Goal: Task Accomplishment & Management: Manage account settings

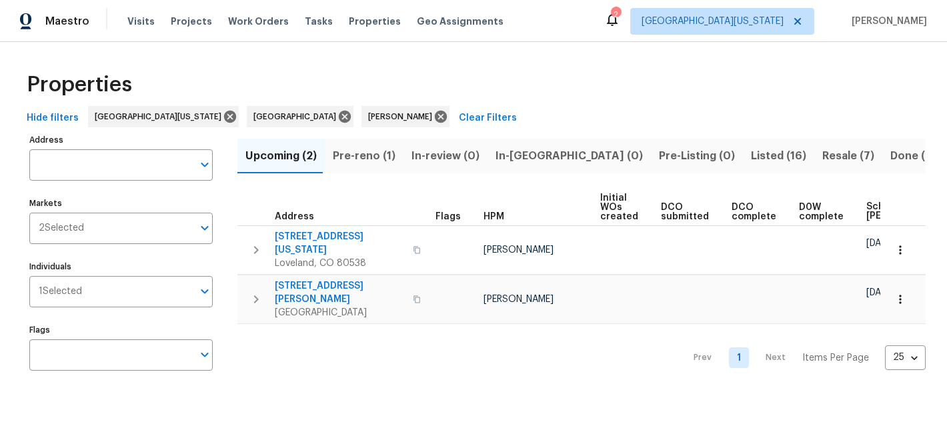
click at [367, 156] on span "Pre-reno (1)" at bounding box center [364, 156] width 63 height 19
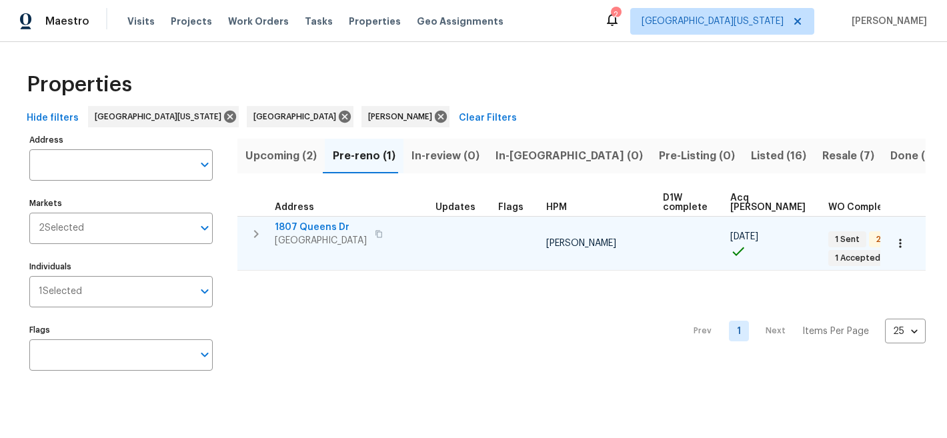
click at [328, 231] on span "1807 Queens Dr" at bounding box center [321, 227] width 92 height 13
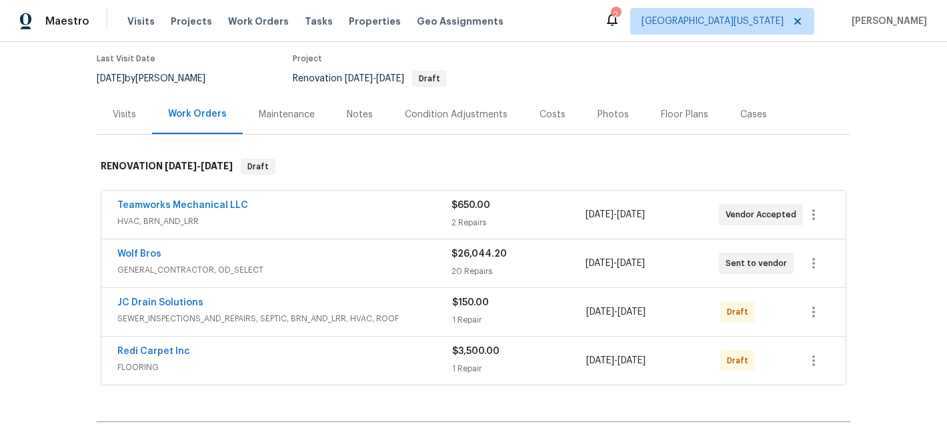
scroll to position [112, 0]
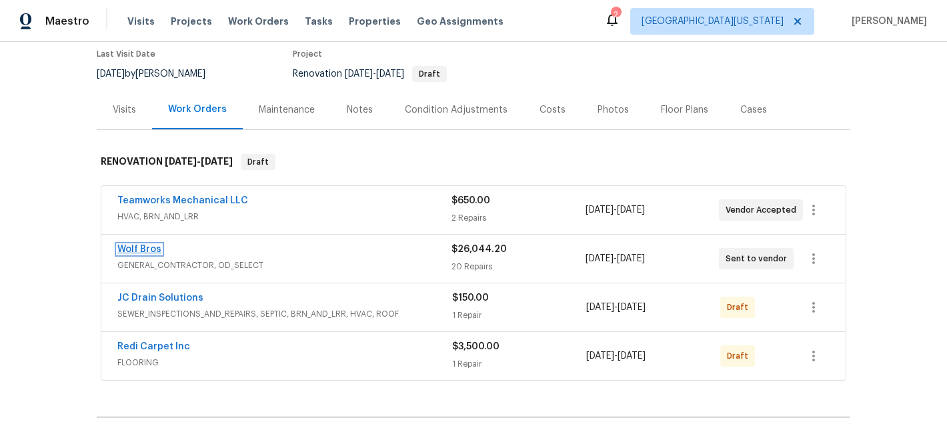
click at [126, 250] on link "Wolf Bros" at bounding box center [139, 249] width 44 height 9
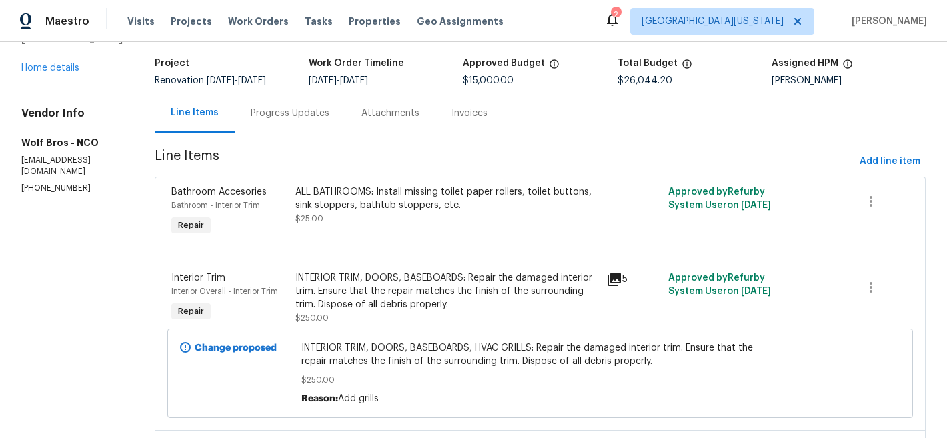
scroll to position [70, 0]
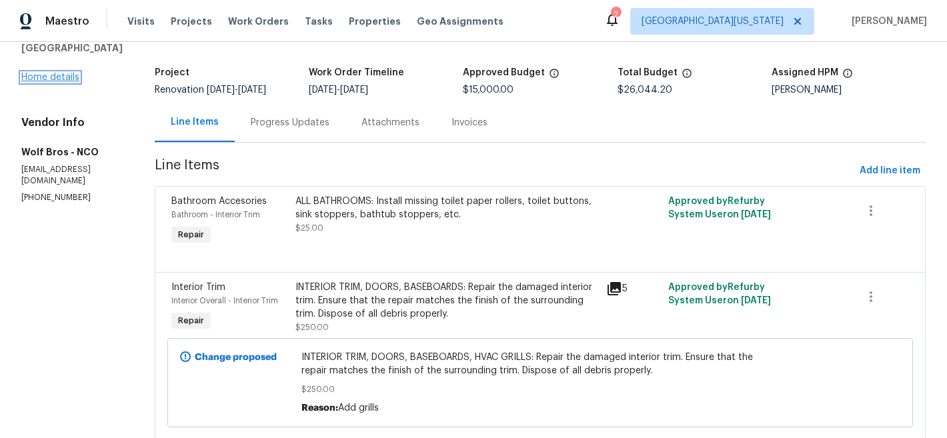
click at [60, 82] on link "Home details" at bounding box center [50, 77] width 58 height 9
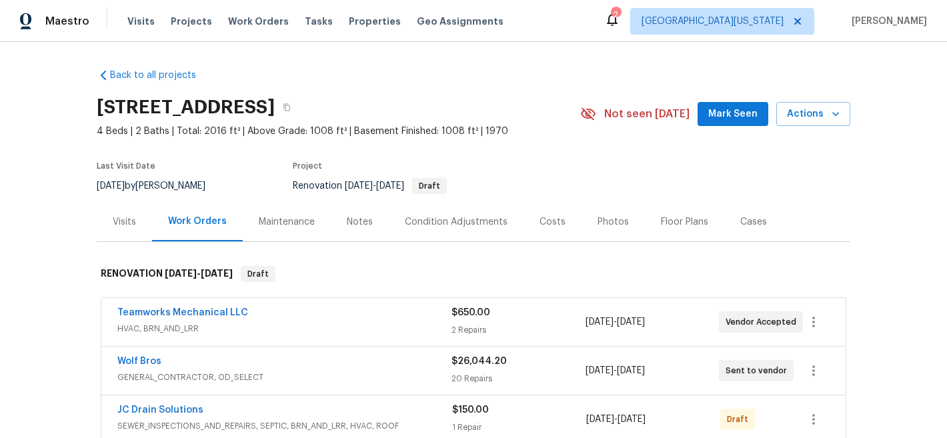
click at [663, 223] on div "Floor Plans" at bounding box center [684, 221] width 47 height 13
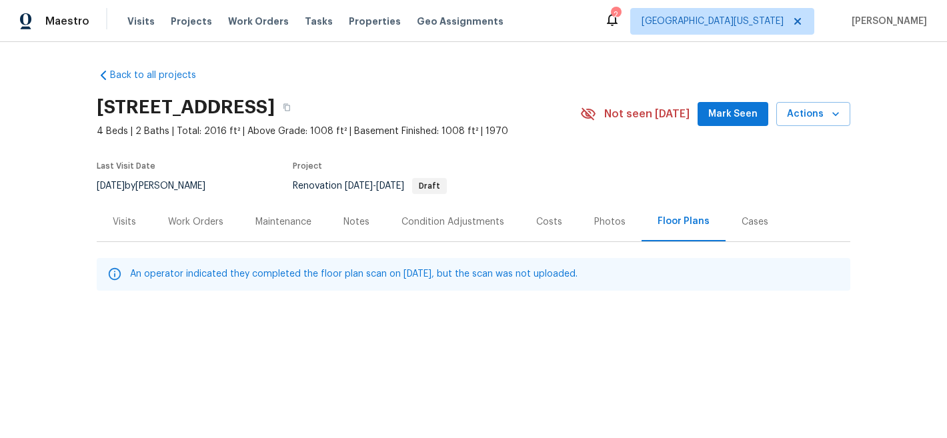
click at [200, 222] on div "Work Orders" at bounding box center [195, 221] width 55 height 13
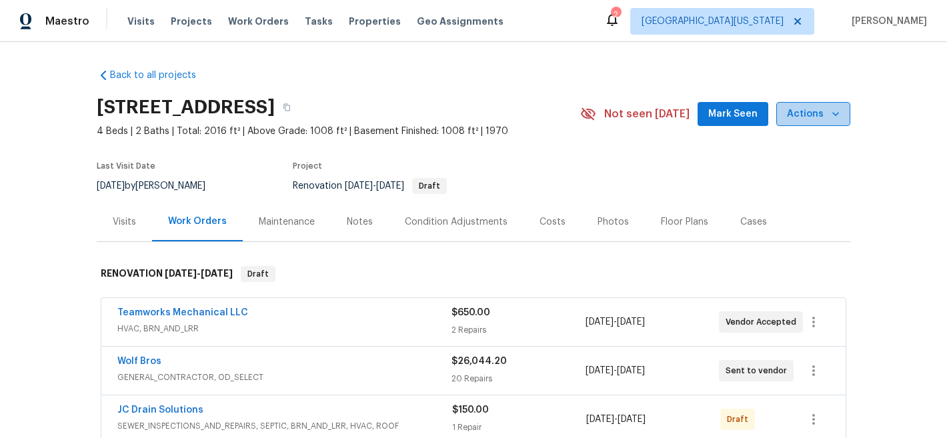
click at [818, 111] on span "Actions" at bounding box center [813, 114] width 53 height 17
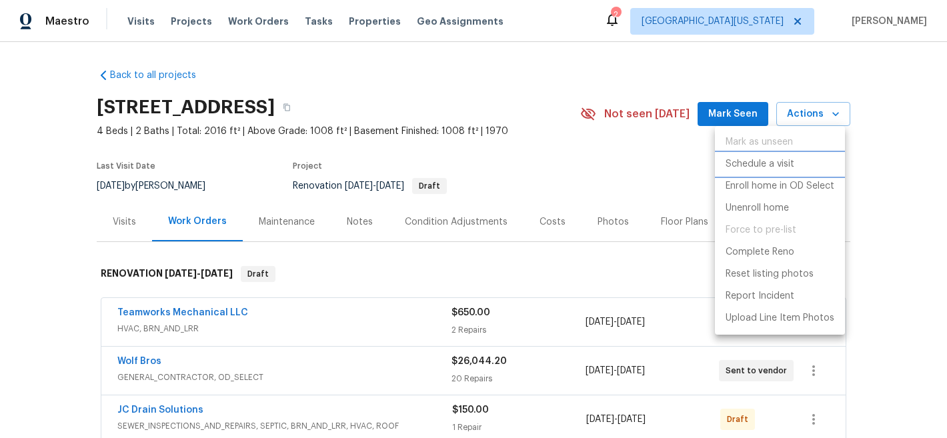
click at [800, 166] on li "Schedule a visit" at bounding box center [780, 164] width 130 height 22
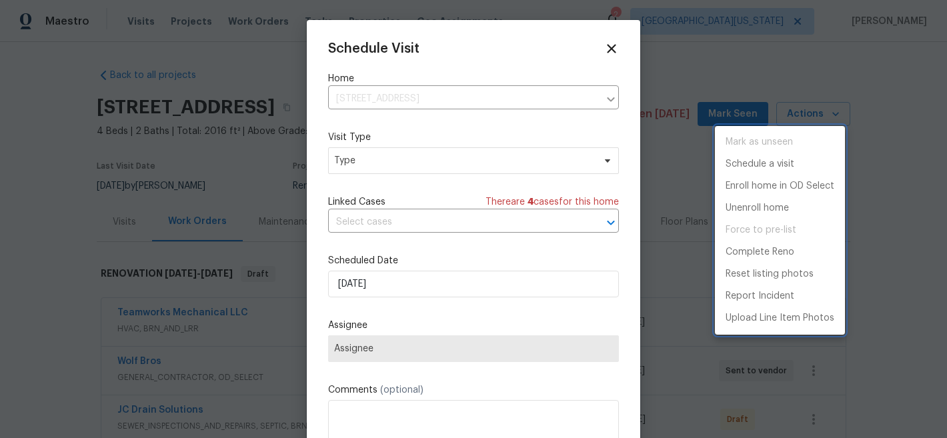
click at [454, 164] on div at bounding box center [473, 219] width 947 height 438
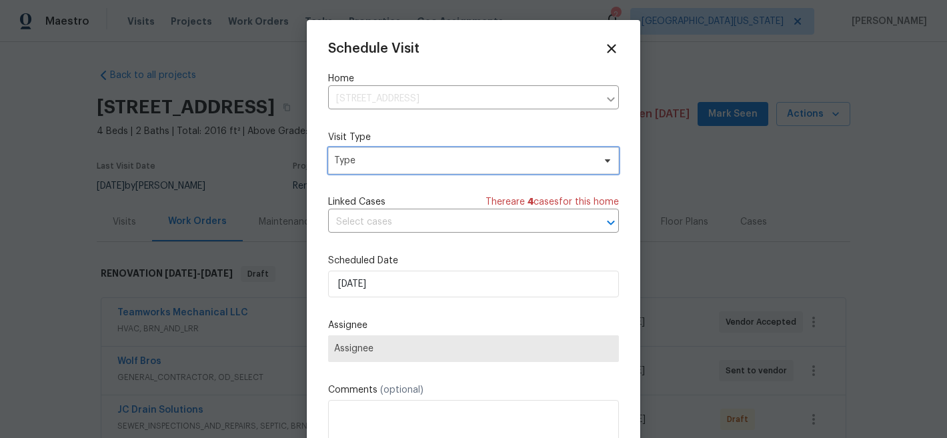
click at [458, 158] on span "Type" at bounding box center [463, 160] width 259 height 13
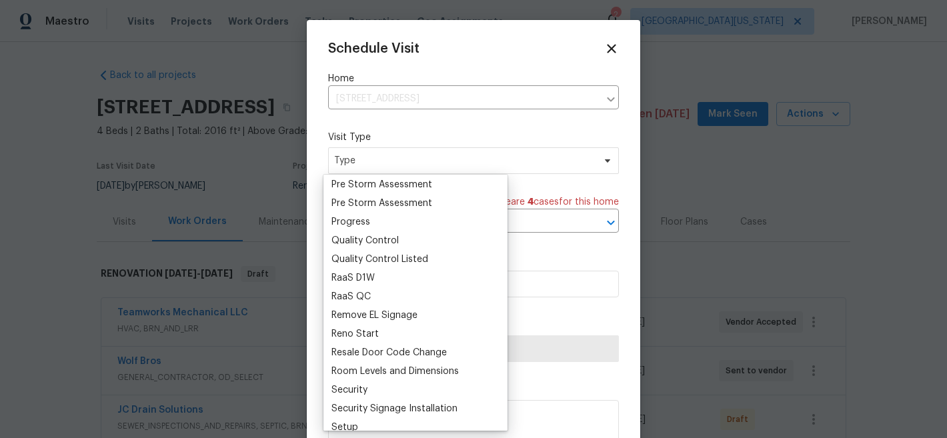
scroll to position [840, 0]
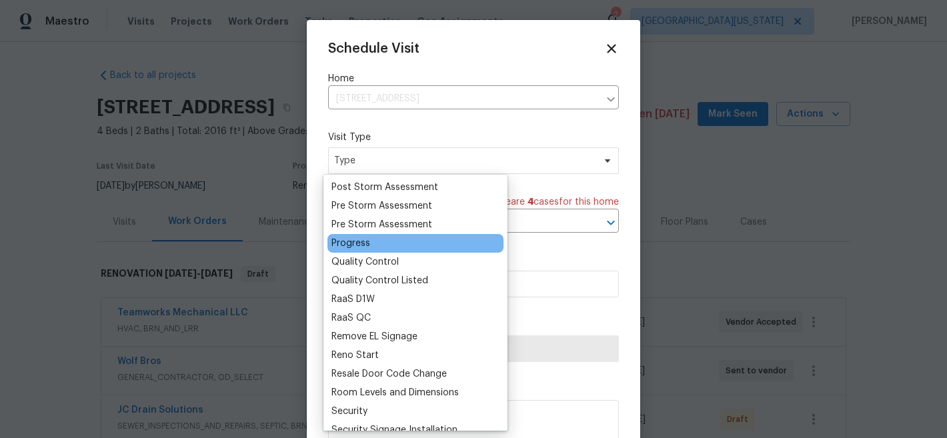
click at [367, 241] on div "Progress" at bounding box center [351, 243] width 39 height 13
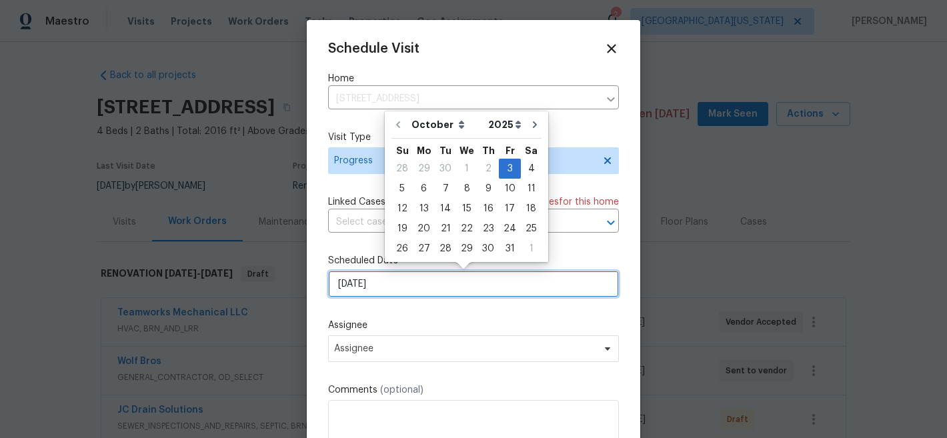
click at [434, 284] on input "10/3/2025" at bounding box center [473, 284] width 291 height 27
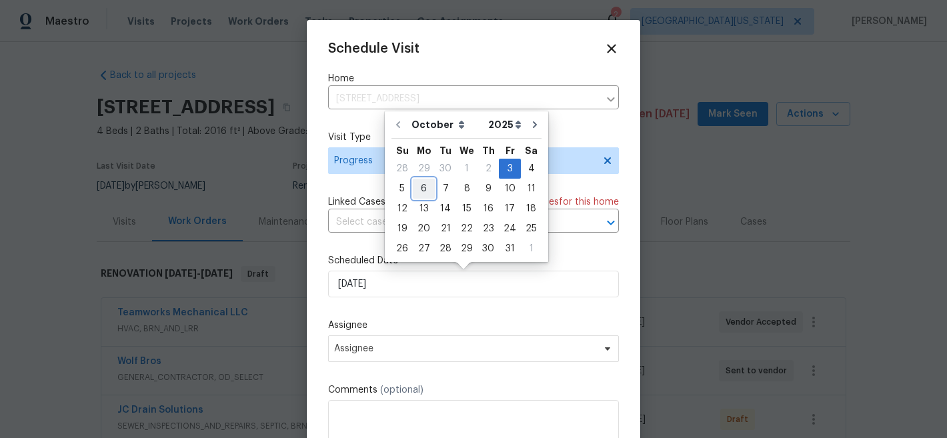
click at [422, 189] on div "6" at bounding box center [424, 188] width 22 height 19
type input "[DATE]"
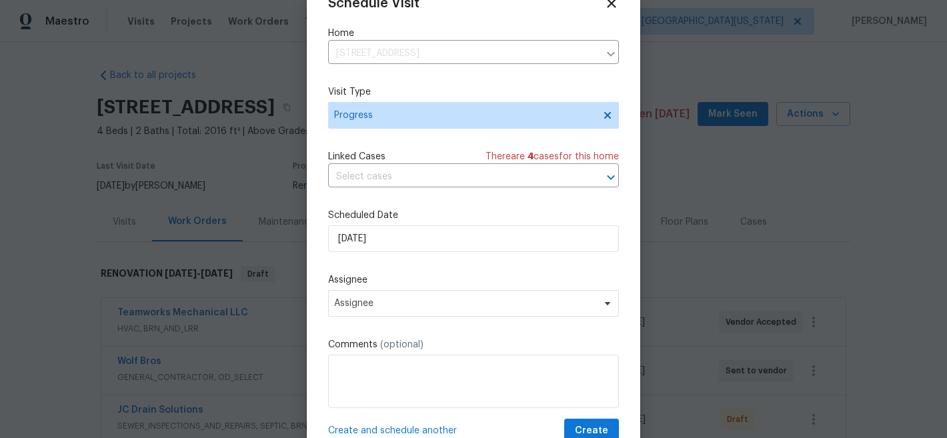
scroll to position [69, 0]
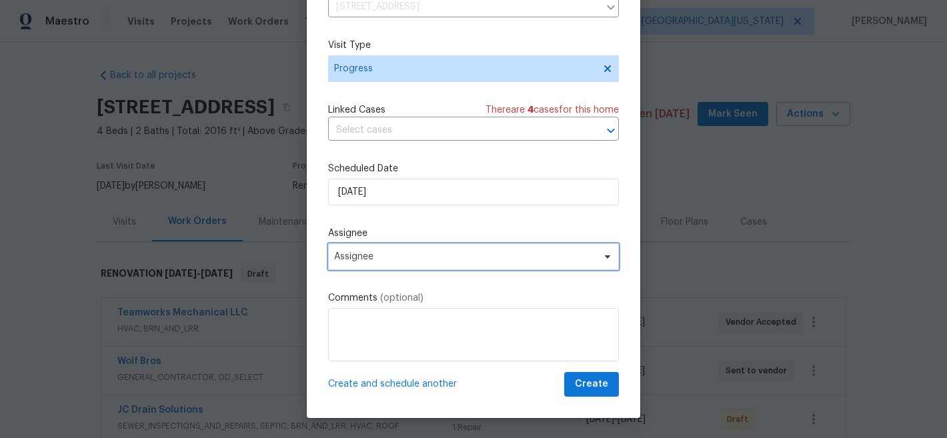
click at [468, 259] on span "Assignee" at bounding box center [464, 256] width 261 height 11
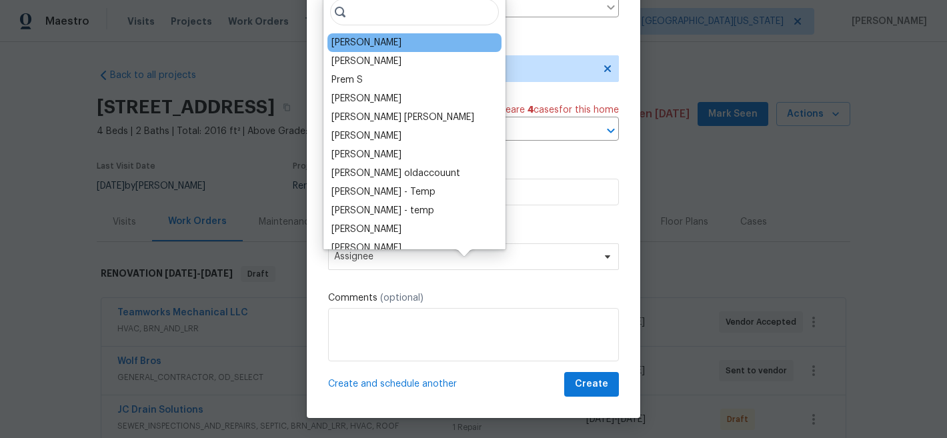
click at [366, 51] on div "[PERSON_NAME]" at bounding box center [415, 42] width 174 height 19
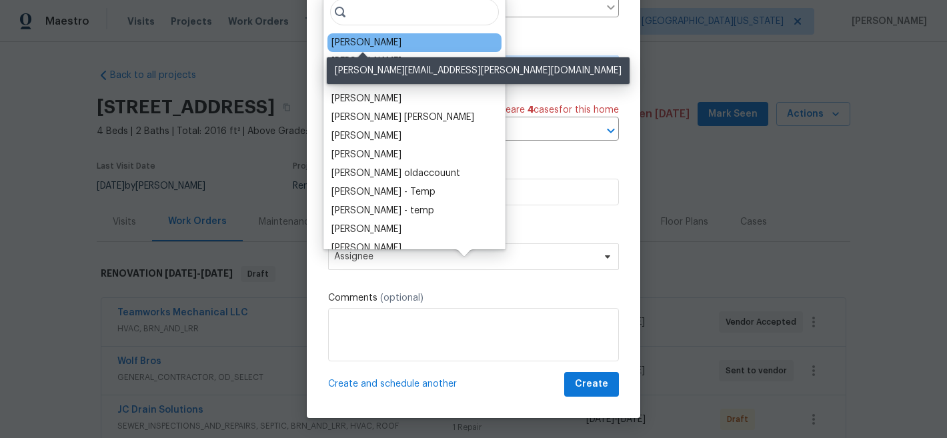
click at [370, 45] on div "[PERSON_NAME]" at bounding box center [367, 42] width 70 height 13
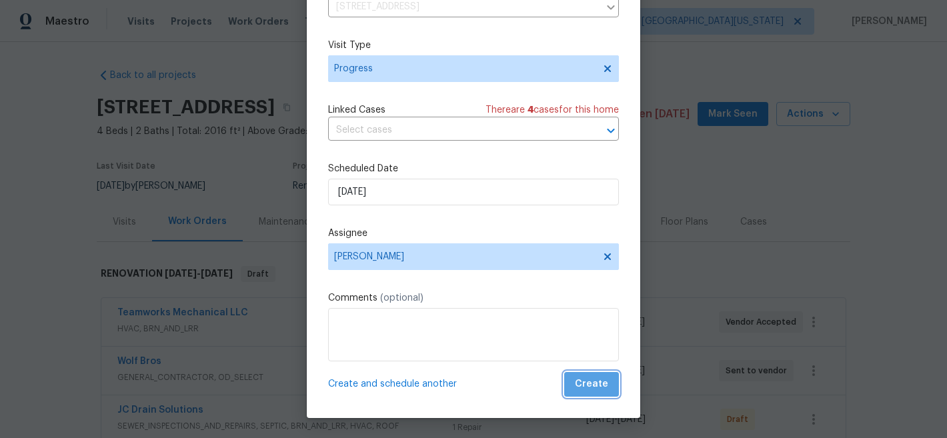
click at [592, 394] on button "Create" at bounding box center [591, 384] width 55 height 25
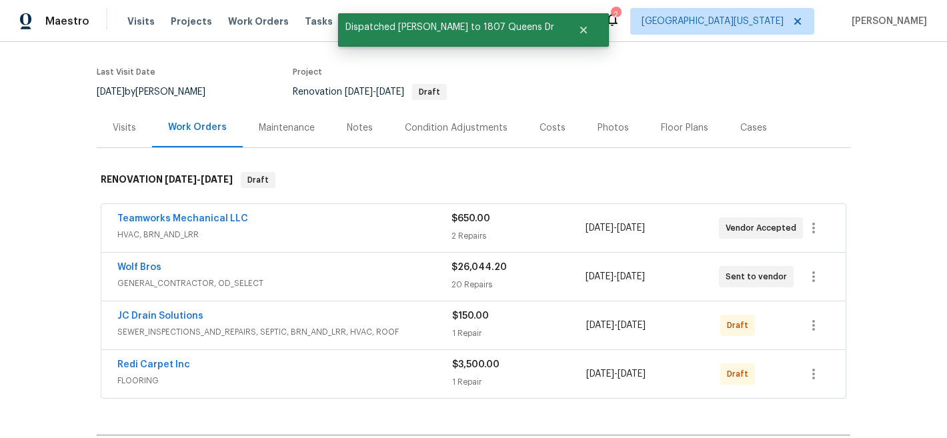
scroll to position [95, 0]
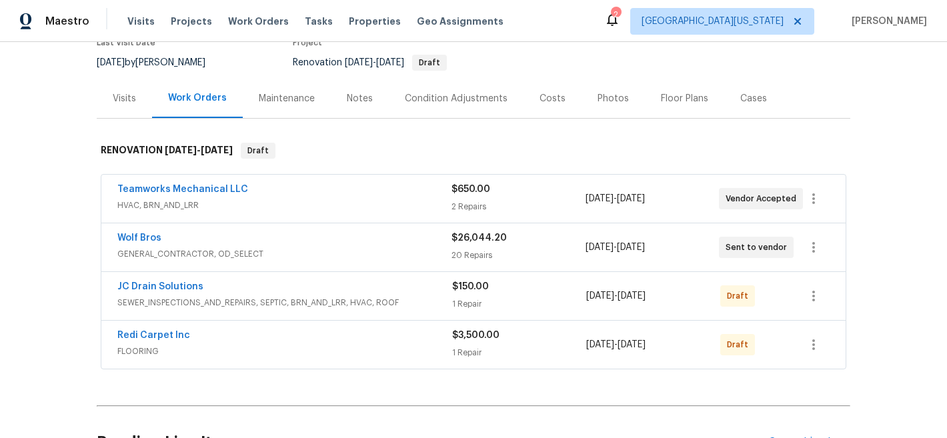
scroll to position [125, 0]
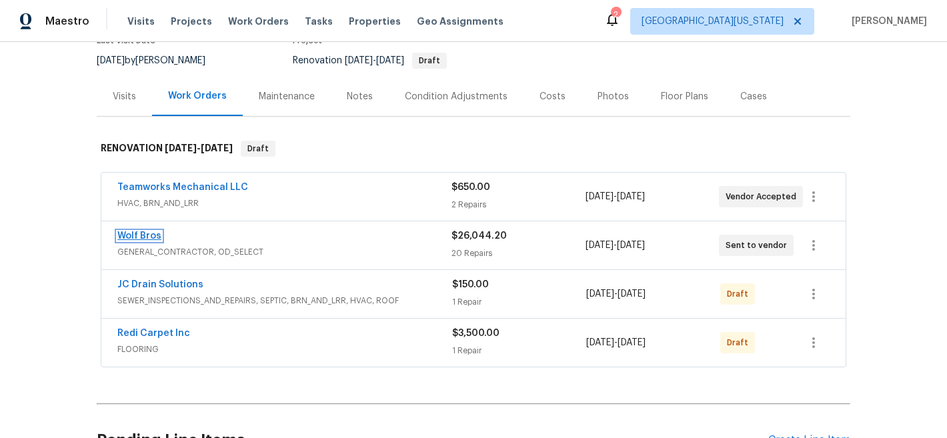
click at [149, 236] on link "Wolf Bros" at bounding box center [139, 235] width 44 height 9
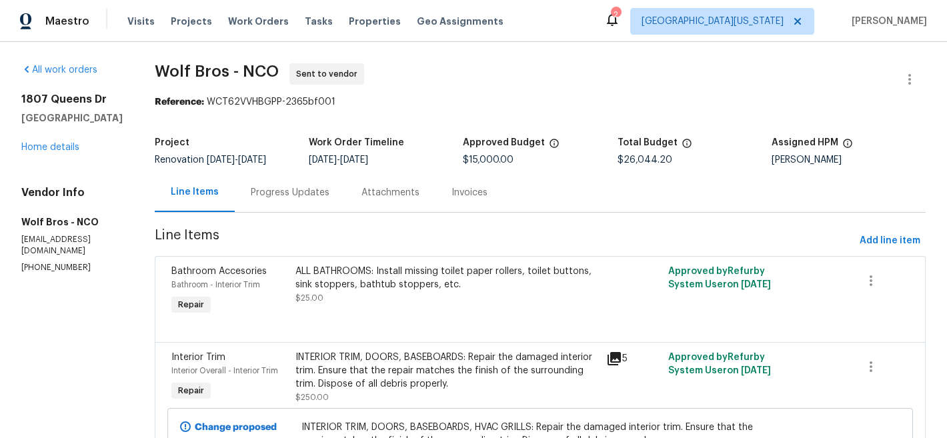
scroll to position [1866, 0]
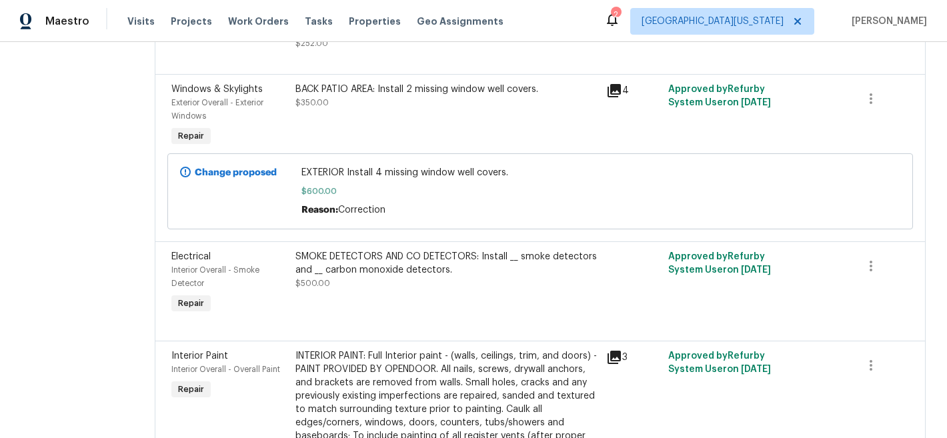
click at [420, 250] on div "SMOKE DETECTORS AND CO DETECTORS: Install __ smoke detectors and __ carbon mono…" at bounding box center [447, 263] width 303 height 27
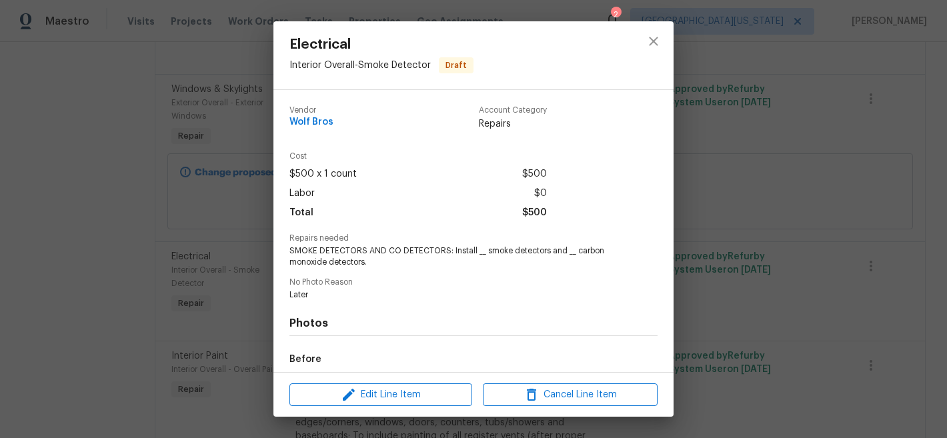
click at [480, 253] on span "SMOKE DETECTORS AND CO DETECTORS: Install __ smoke detectors and __ carbon mono…" at bounding box center [455, 256] width 332 height 23
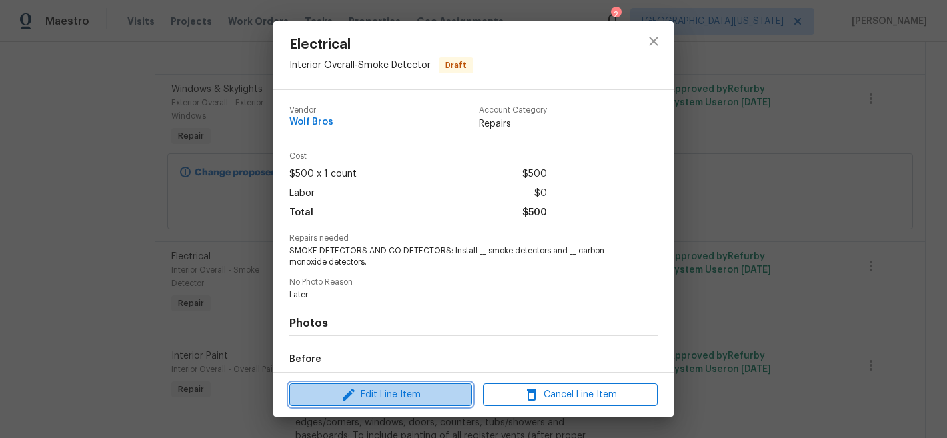
click at [406, 390] on span "Edit Line Item" at bounding box center [380, 395] width 175 height 17
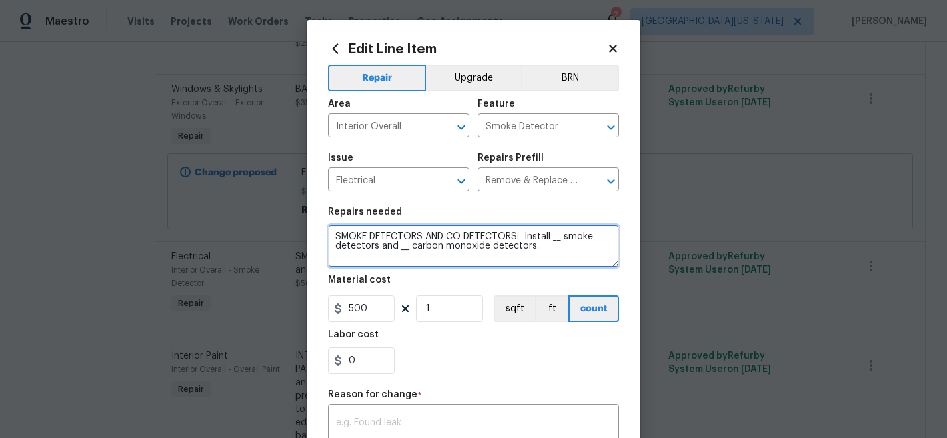
click at [550, 240] on textarea "SMOKE DETECTORS AND CO DETECTORS: Install __ smoke detectors and __ carbon mono…" at bounding box center [473, 246] width 291 height 43
click at [399, 250] on textarea "SMOKE DETECTORS AND CO DETECTORS: Install 10 smoke detectors and __ carbon mono…" at bounding box center [473, 246] width 291 height 43
type textarea "SMOKE DETECTORS AND CO DETECTORS: Install 10 smoke detectors and 2 carbon monox…"
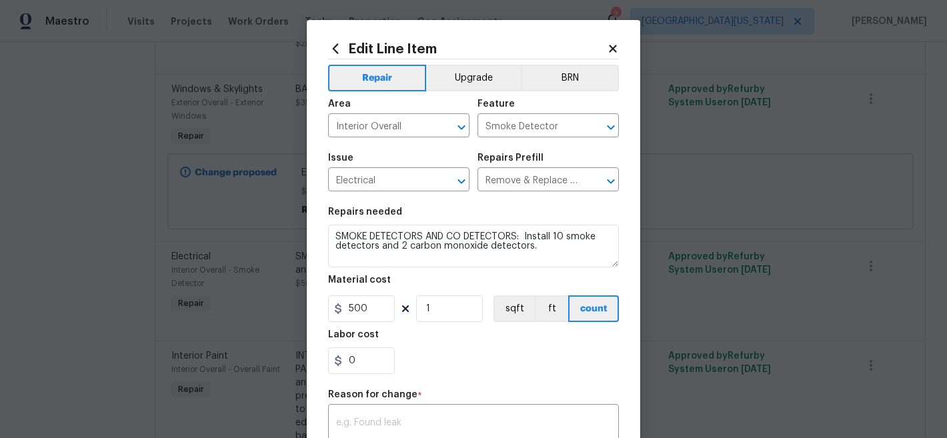
click at [534, 350] on div "0" at bounding box center [473, 361] width 291 height 27
click at [352, 310] on input "500" at bounding box center [361, 309] width 67 height 27
type input "55"
click at [452, 316] on input "1" at bounding box center [449, 309] width 67 height 27
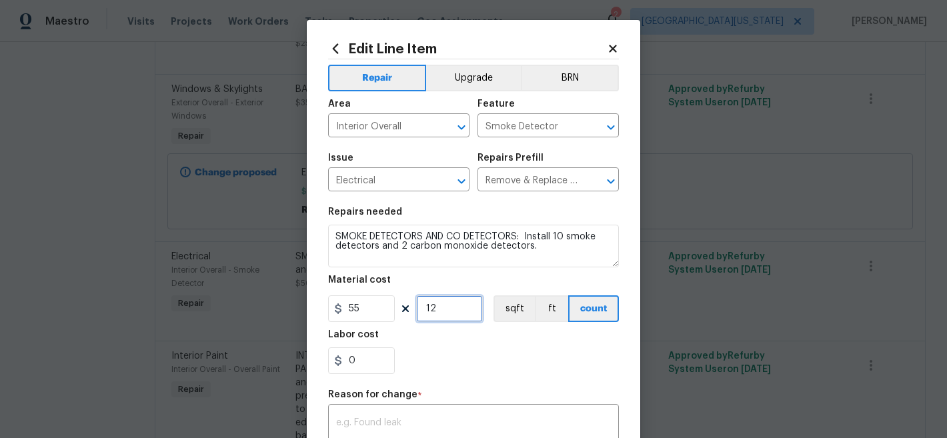
type input "12"
click at [456, 355] on div "0" at bounding box center [473, 361] width 291 height 27
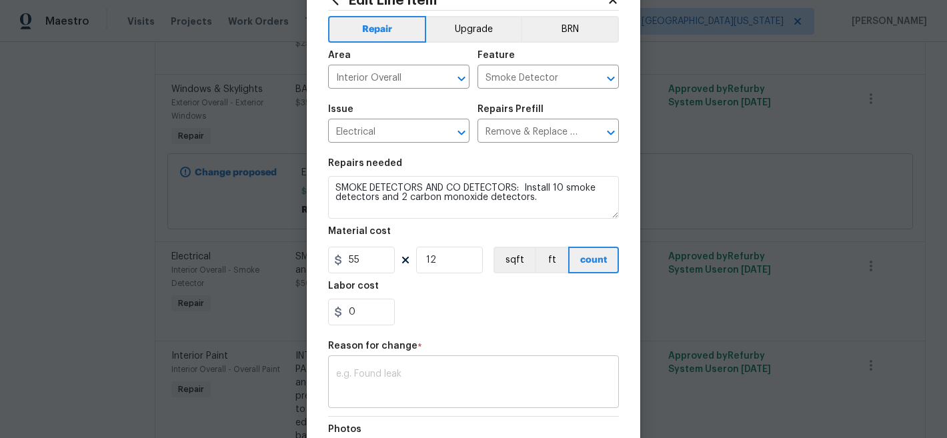
scroll to position [49, 0]
click at [465, 383] on textarea at bounding box center [473, 383] width 275 height 28
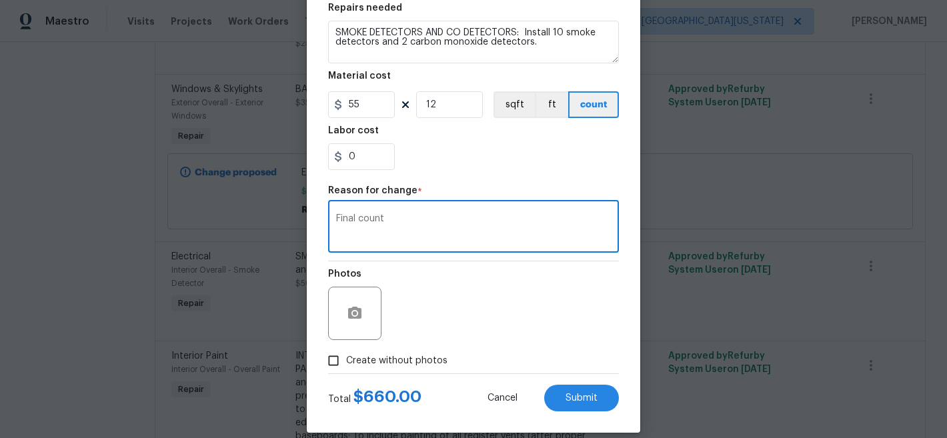
scroll to position [219, 0]
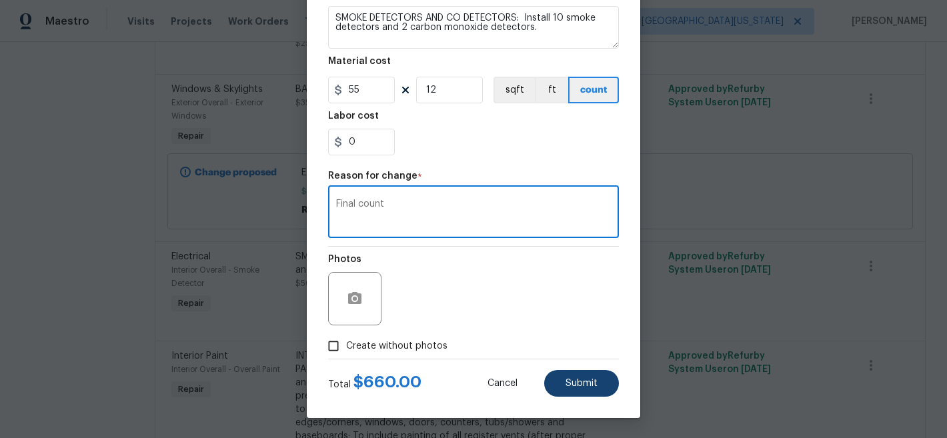
type textarea "Final count"
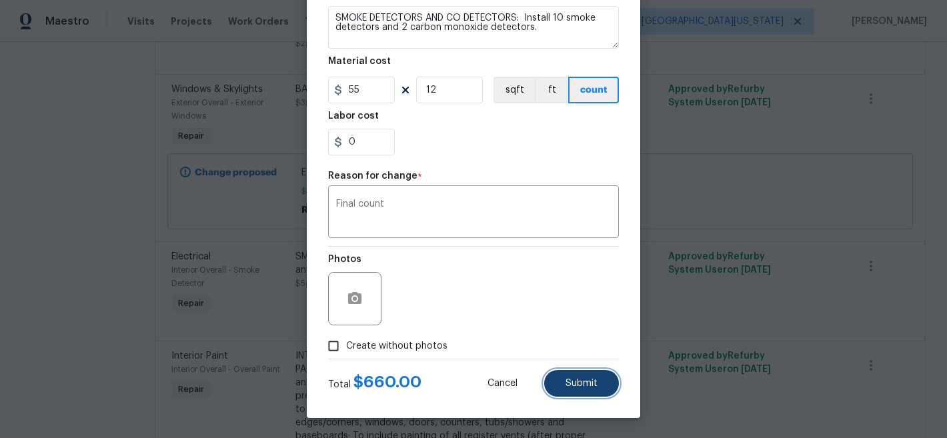
click at [597, 385] on button "Submit" at bounding box center [581, 383] width 75 height 27
type textarea "SMOKE DETECTORS AND CO DETECTORS: Install __ smoke detectors and __ carbon mono…"
type input "500"
type input "1"
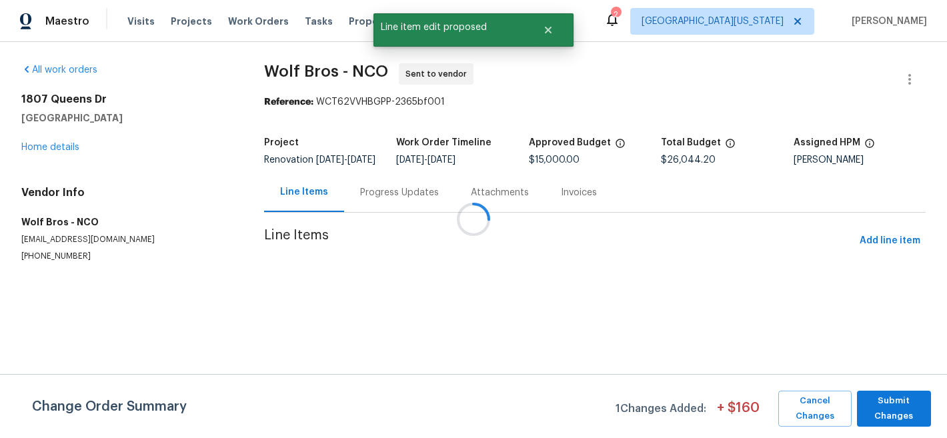
scroll to position [0, 0]
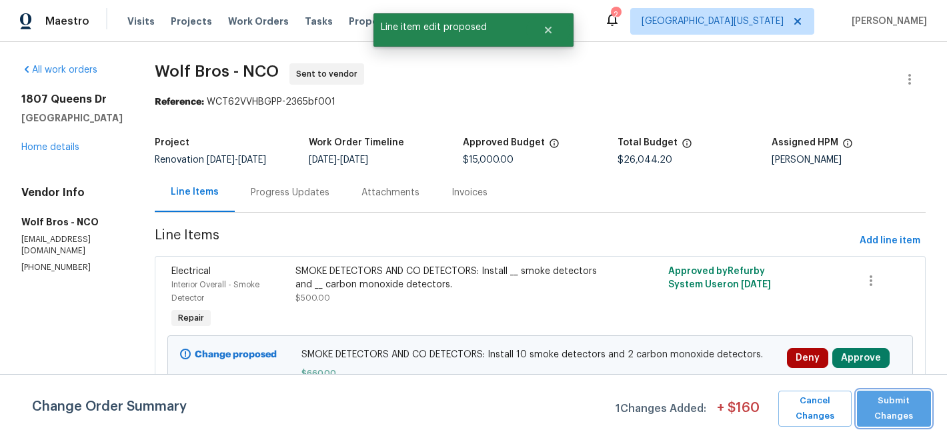
click at [923, 404] on span "Submit Changes" at bounding box center [894, 409] width 61 height 31
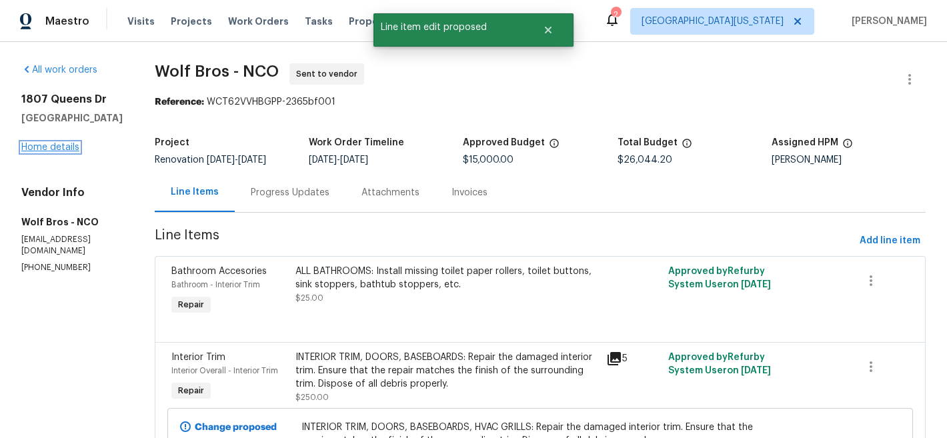
click at [57, 152] on link "Home details" at bounding box center [50, 147] width 58 height 9
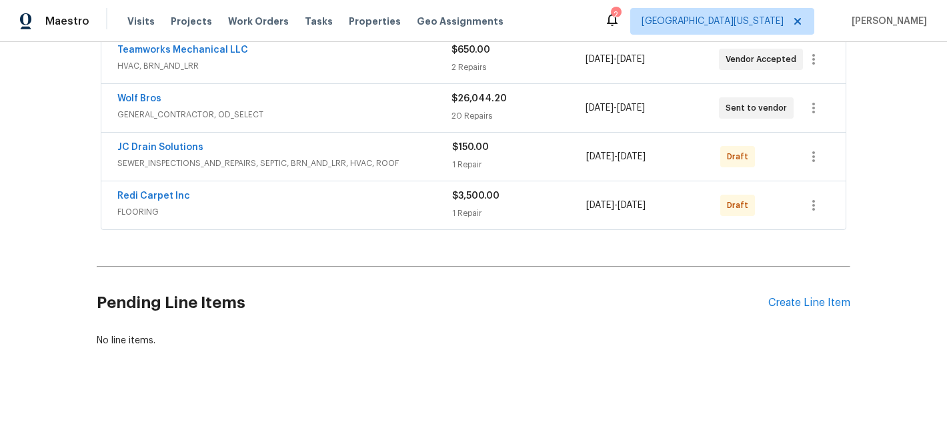
scroll to position [273, 0]
click at [808, 297] on div "Create Line Item" at bounding box center [809, 303] width 82 height 13
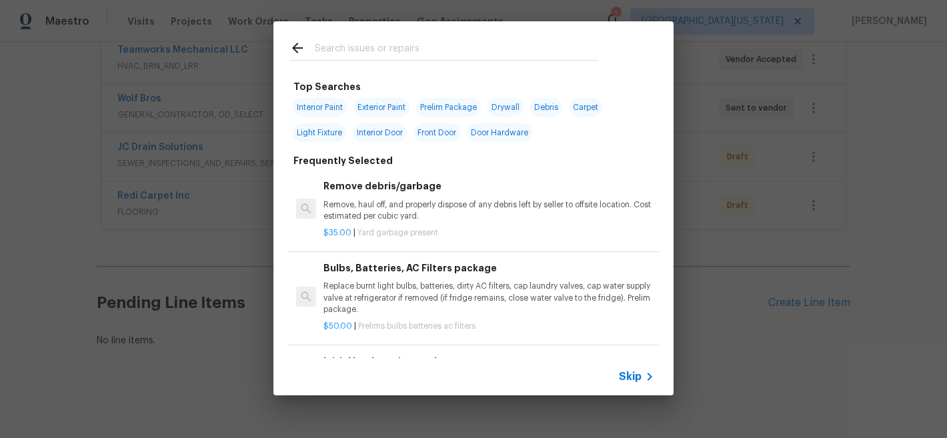
click at [378, 44] on input "text" at bounding box center [456, 50] width 283 height 20
click at [638, 372] on span "Skip" at bounding box center [630, 376] width 23 height 13
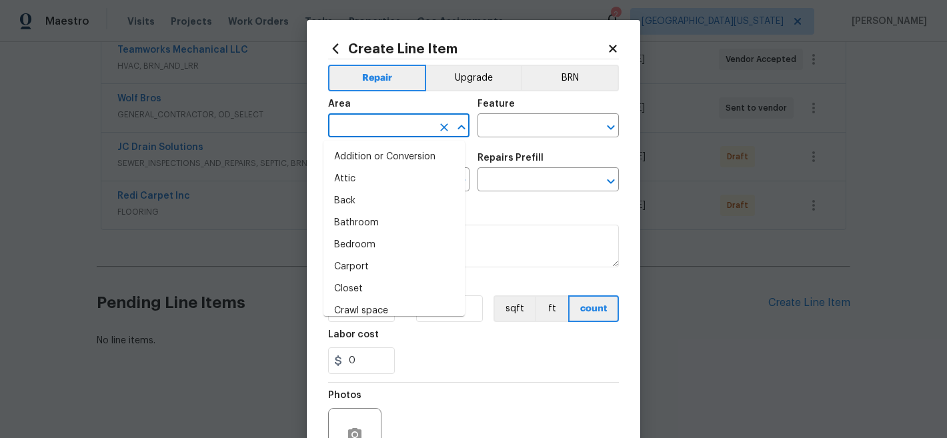
click at [378, 129] on input "text" at bounding box center [380, 127] width 104 height 21
type input "i"
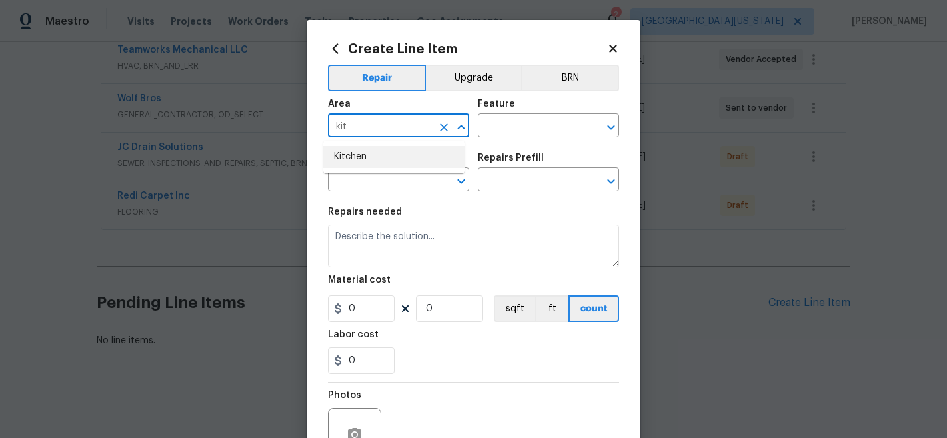
click at [367, 162] on li "Kitchen" at bounding box center [394, 157] width 141 height 22
type input "Kitchen"
click at [526, 133] on input "text" at bounding box center [530, 127] width 104 height 21
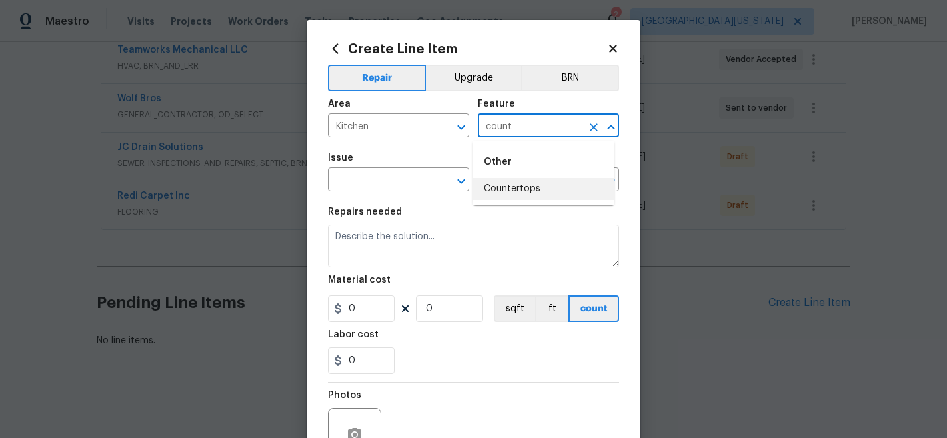
click at [504, 193] on li "Countertops" at bounding box center [543, 189] width 141 height 22
type input "Countertops"
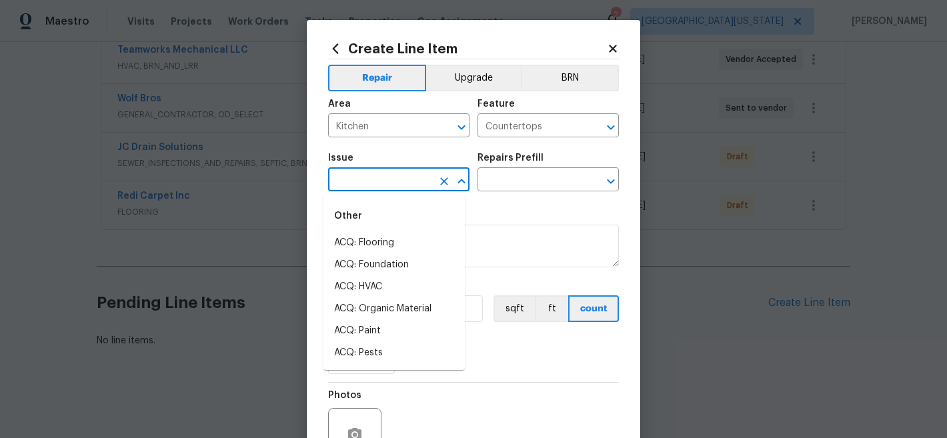
click at [395, 178] on input "text" at bounding box center [380, 181] width 104 height 21
type input "c"
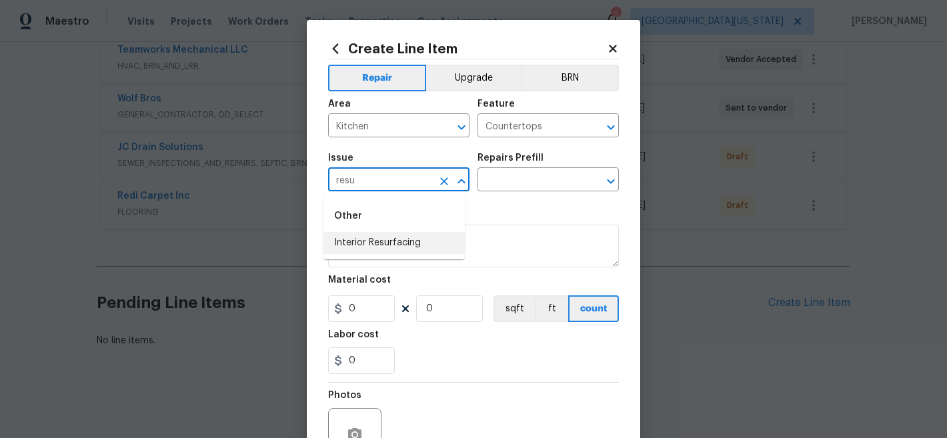
click at [402, 246] on li "Interior Resurfacing" at bounding box center [394, 243] width 141 height 22
type input "Interior Resurfacing"
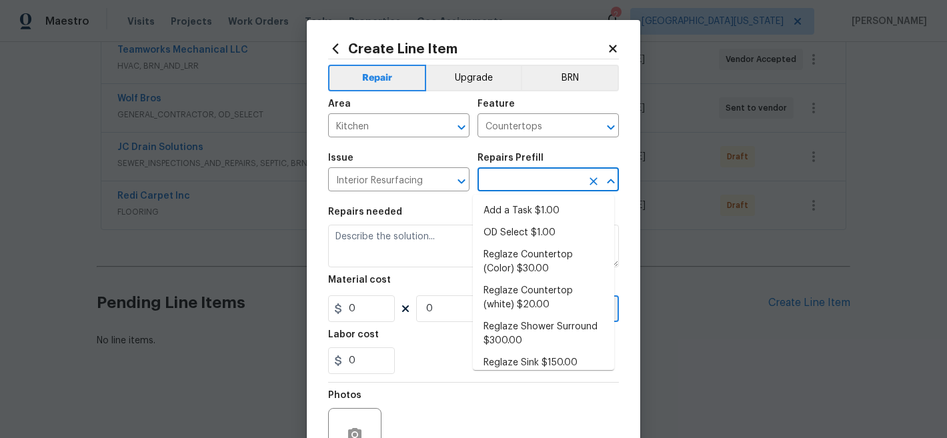
click at [519, 185] on input "text" at bounding box center [530, 181] width 104 height 21
click at [518, 205] on li "Add a Task $1.00" at bounding box center [543, 211] width 141 height 22
type input "Add a Task $1.00"
type textarea "HPM to detail"
type input "1"
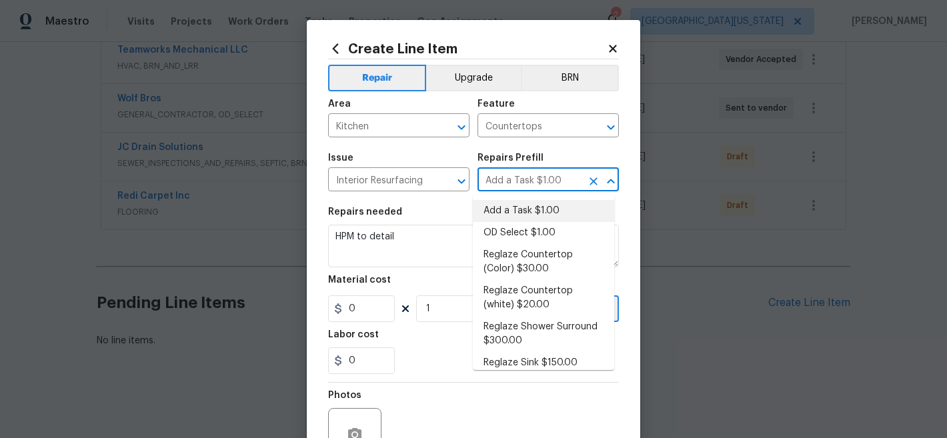
type input "1"
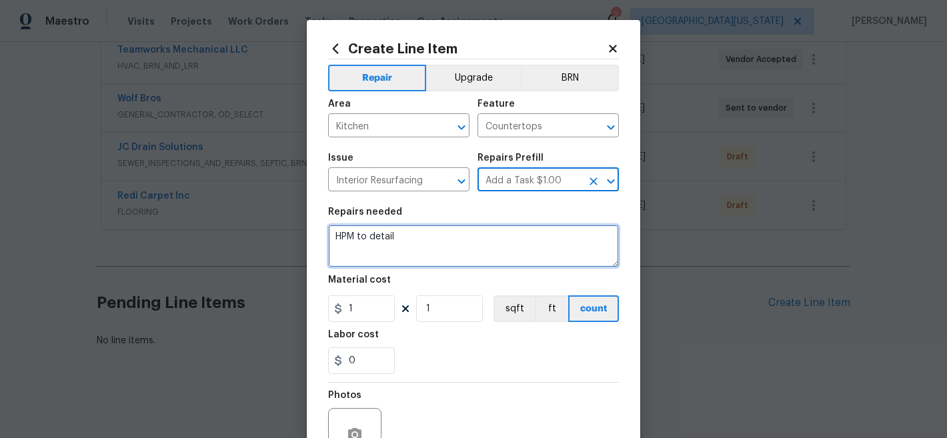
click at [485, 235] on textarea "HPM to detail" at bounding box center [473, 246] width 291 height 43
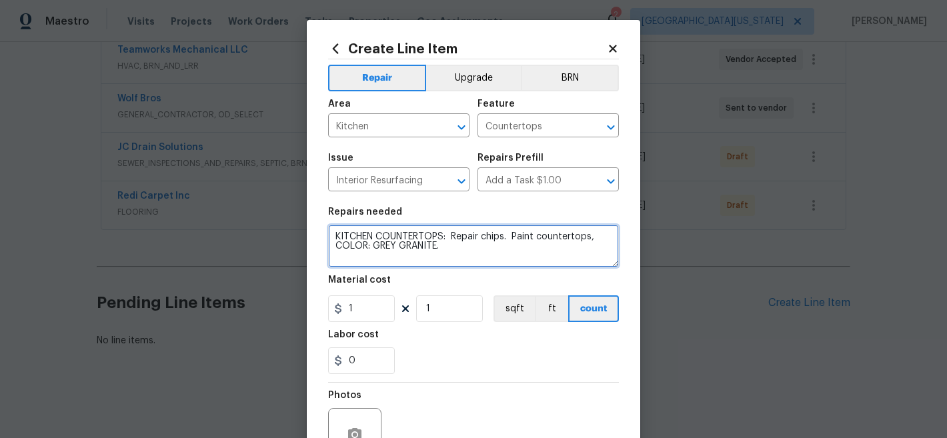
click at [586, 238] on textarea "KITCHEN COUNTERTOPS: Repair chips. Paint countertops, COLOR: GREY GRANITE." at bounding box center [473, 246] width 291 height 43
type textarea "KITCHEN COUNTERTOPS: Repair chips. Paint countertops and backsplash, COLOR: GRE…"
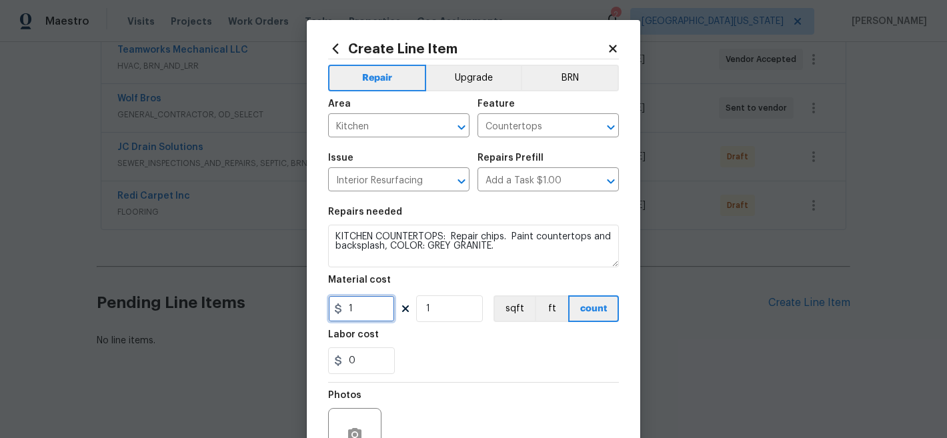
click at [372, 306] on input "1" at bounding box center [361, 309] width 67 height 27
click at [372, 303] on input "1" at bounding box center [361, 309] width 67 height 27
type input "250"
click at [475, 338] on div "Labor cost" at bounding box center [473, 338] width 291 height 17
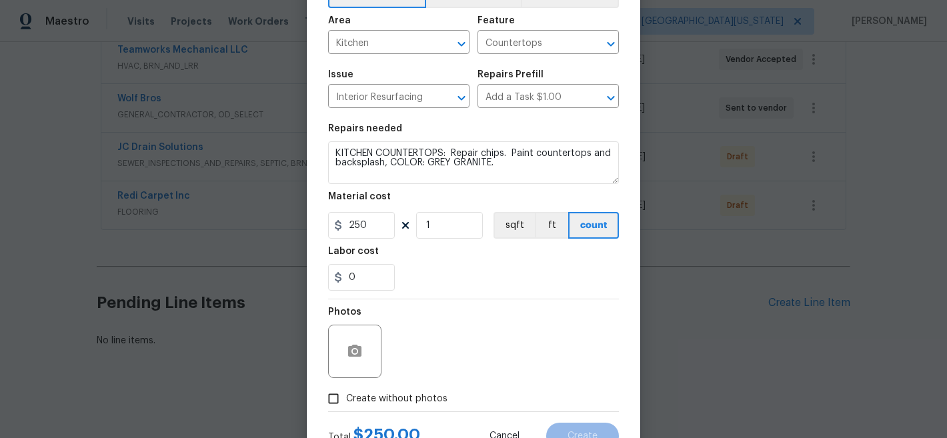
scroll to position [137, 0]
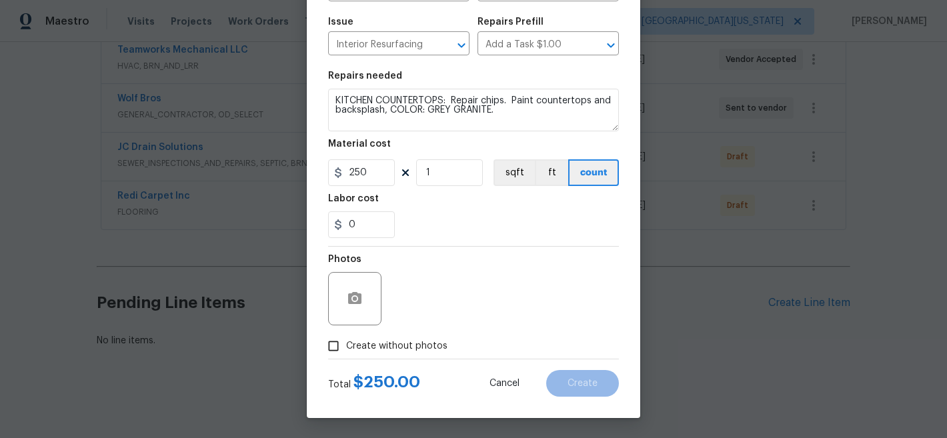
click at [394, 342] on span "Create without photos" at bounding box center [396, 347] width 101 height 14
click at [346, 342] on input "Create without photos" at bounding box center [333, 346] width 25 height 25
checkbox input "true"
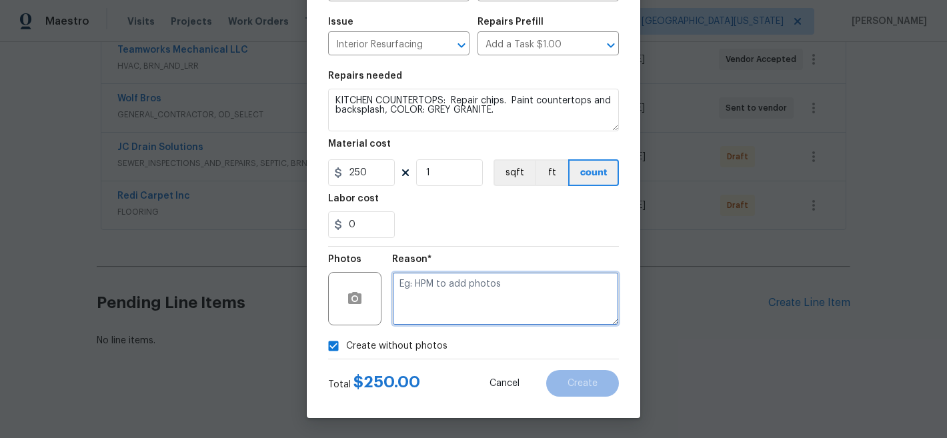
click at [468, 305] on textarea at bounding box center [505, 298] width 227 height 53
type textarea "Later"
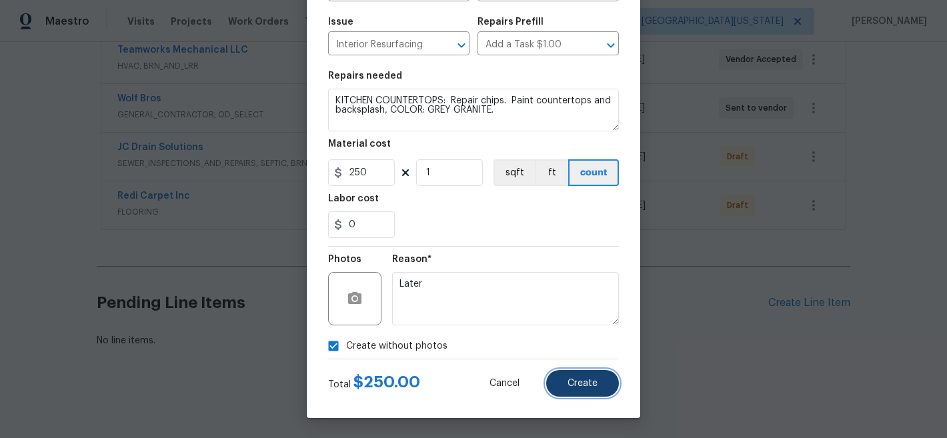
click at [588, 378] on button "Create" at bounding box center [582, 383] width 73 height 27
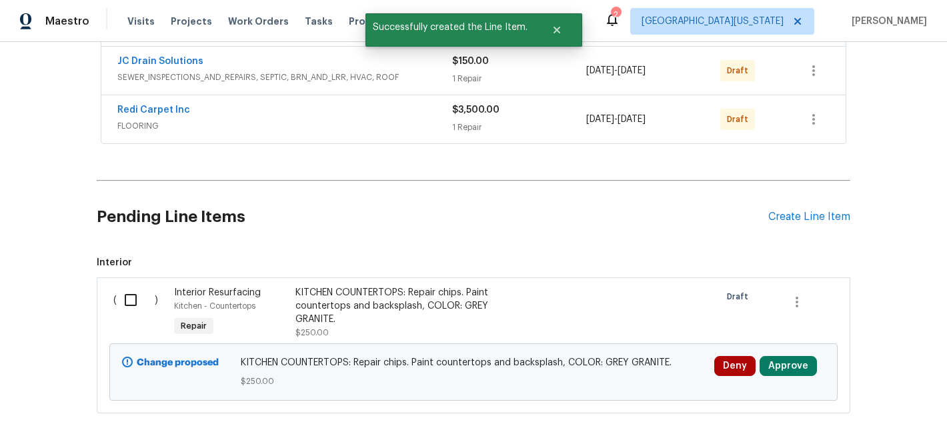
scroll to position [425, 0]
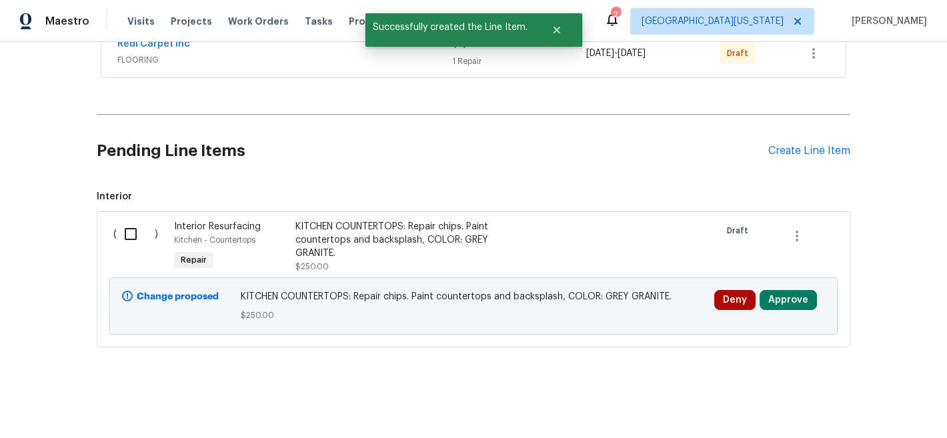
click at [127, 226] on input "checkbox" at bounding box center [136, 234] width 38 height 28
checkbox input "true"
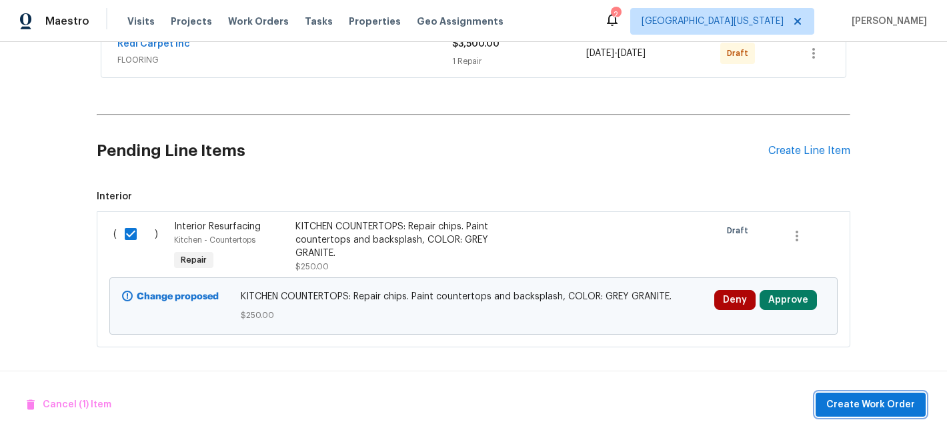
click at [860, 397] on span "Create Work Order" at bounding box center [870, 405] width 89 height 17
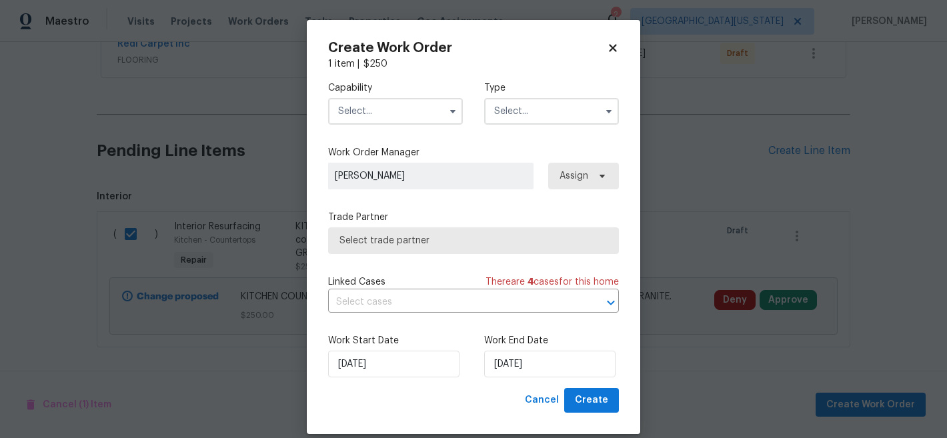
click at [366, 105] on input "text" at bounding box center [395, 111] width 135 height 27
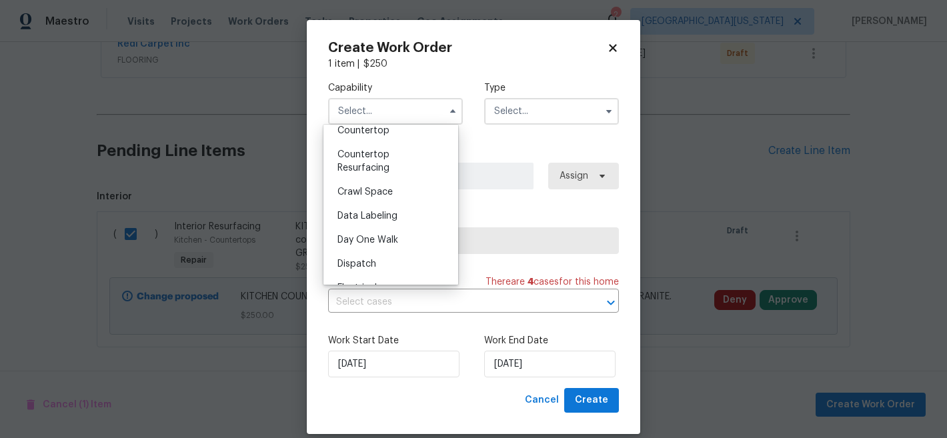
scroll to position [273, 0]
click at [392, 181] on div "Countertop Resurfacing" at bounding box center [391, 161] width 128 height 37
type input "Countertop Resurfacing"
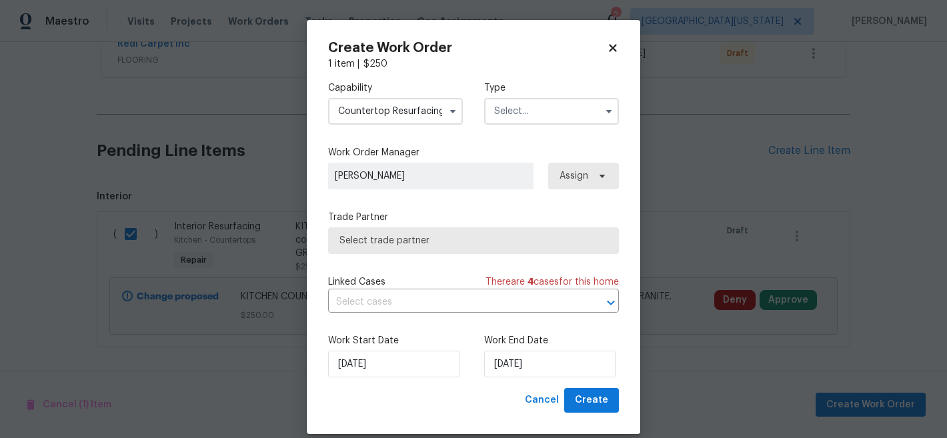
click at [510, 105] on input "text" at bounding box center [551, 111] width 135 height 27
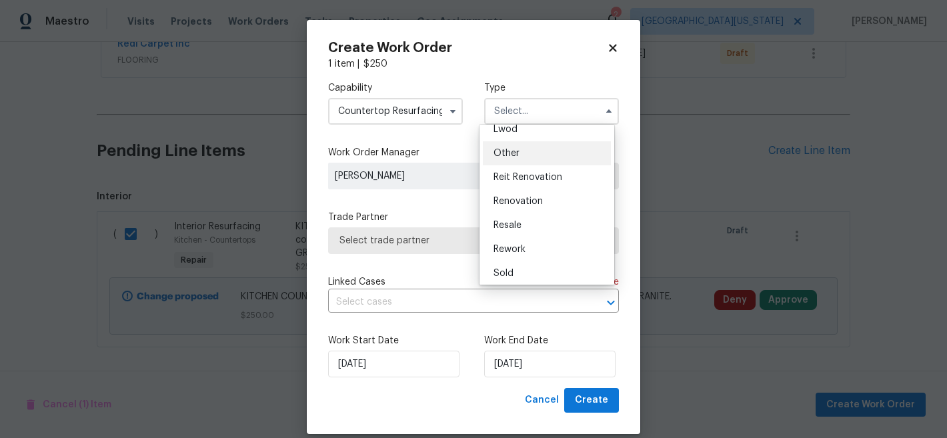
scroll to position [159, 0]
click at [528, 201] on span "Renovation" at bounding box center [518, 197] width 49 height 9
type input "Renovation"
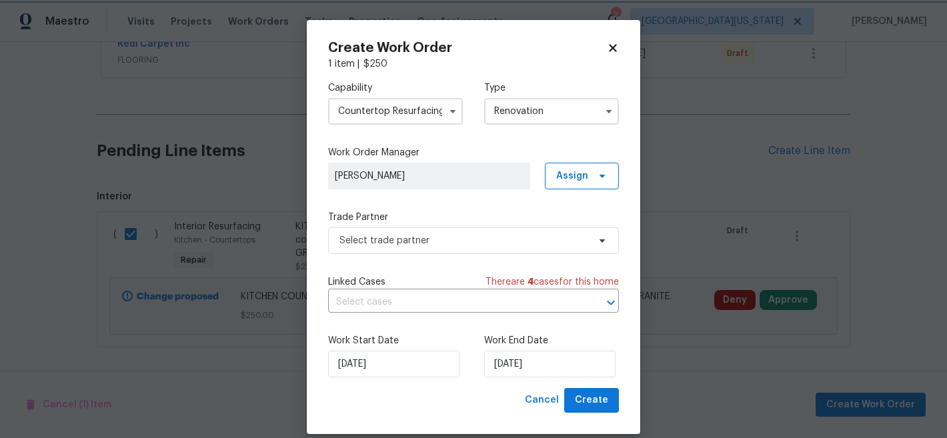
scroll to position [0, 0]
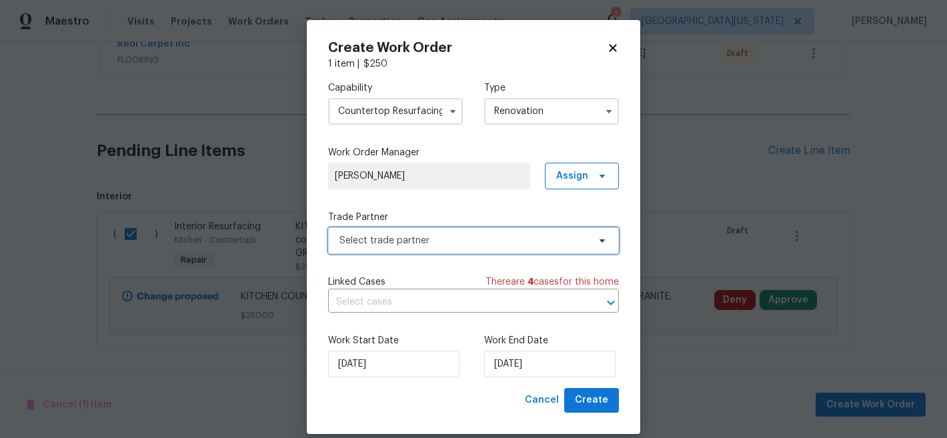
click at [501, 239] on span "Select trade partner" at bounding box center [464, 240] width 249 height 13
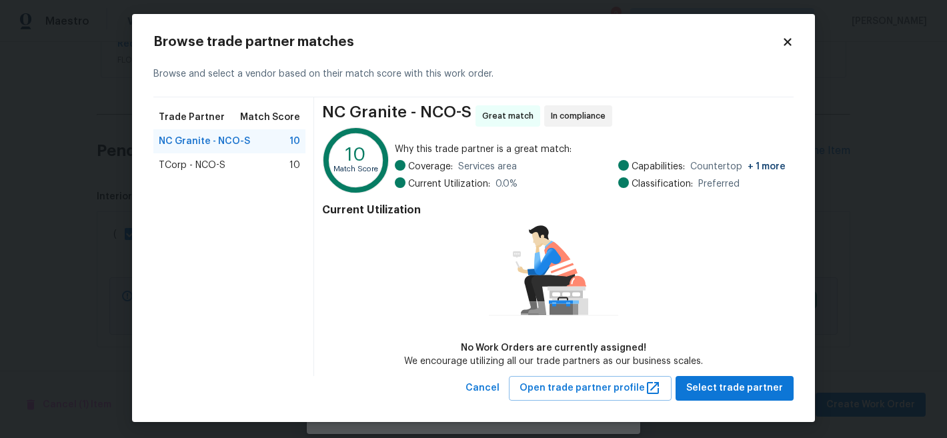
scroll to position [9, 0]
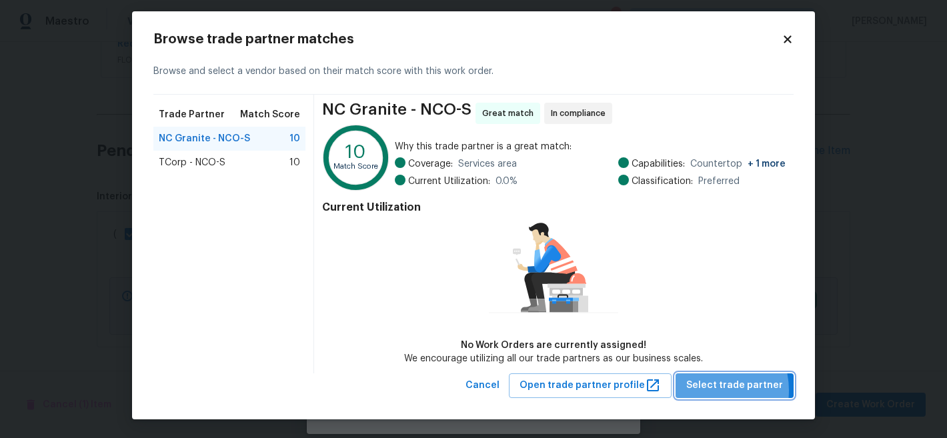
click at [706, 390] on span "Select trade partner" at bounding box center [734, 386] width 97 height 17
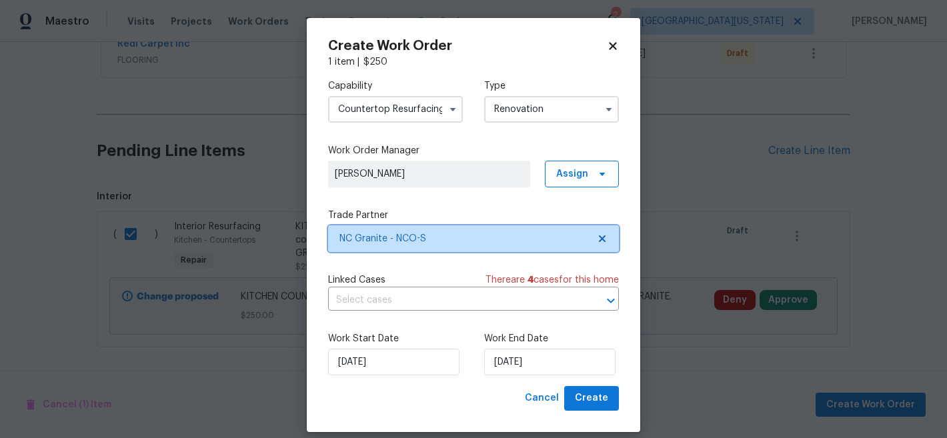
scroll to position [3, 0]
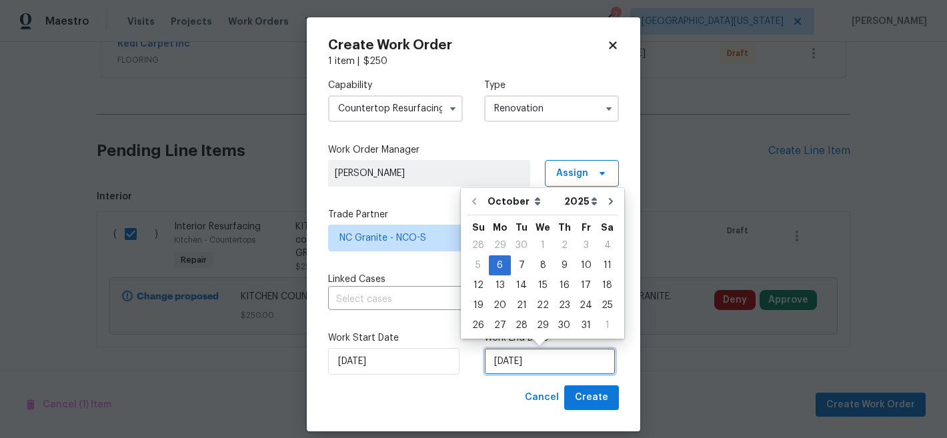
click at [550, 366] on input "[DATE]" at bounding box center [549, 361] width 131 height 27
click at [606, 205] on icon "Go to next month" at bounding box center [611, 201] width 11 height 11
type input "[DATE]"
select select "10"
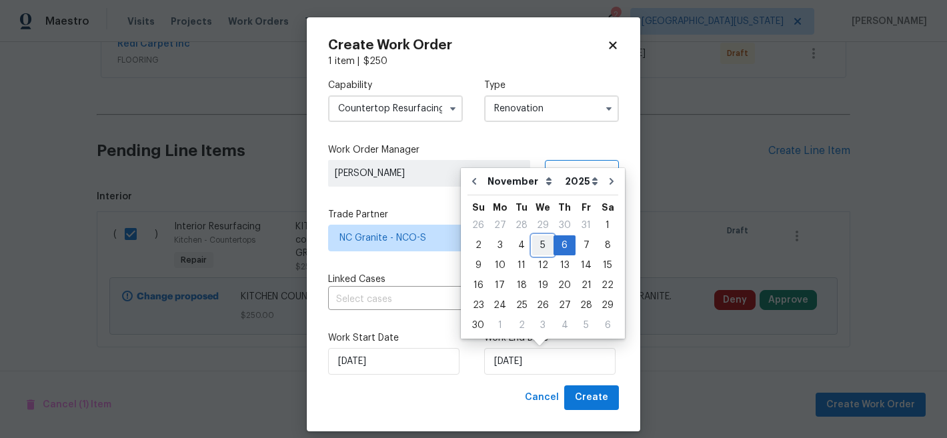
click at [544, 248] on div "5" at bounding box center [542, 245] width 21 height 19
type input "[DATE]"
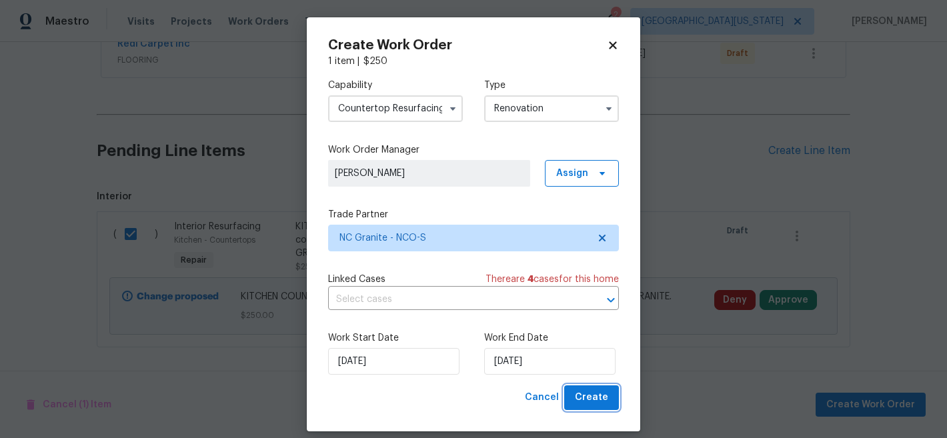
click at [592, 390] on span "Create" at bounding box center [591, 398] width 33 height 17
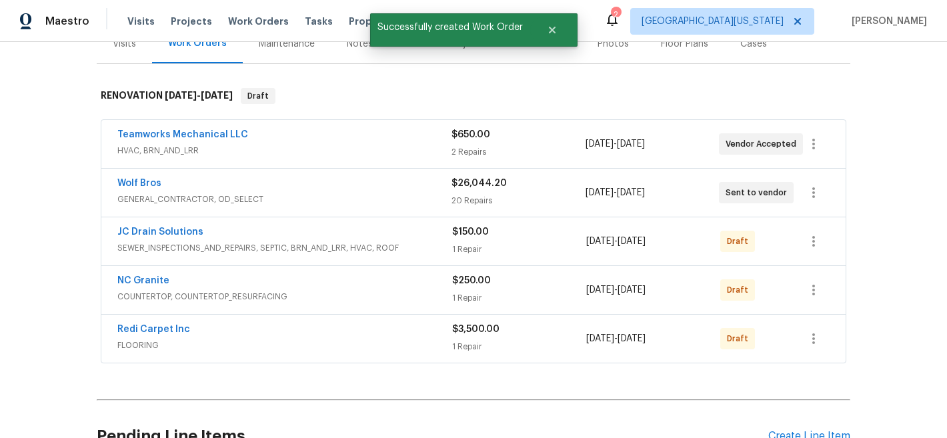
scroll to position [139, 0]
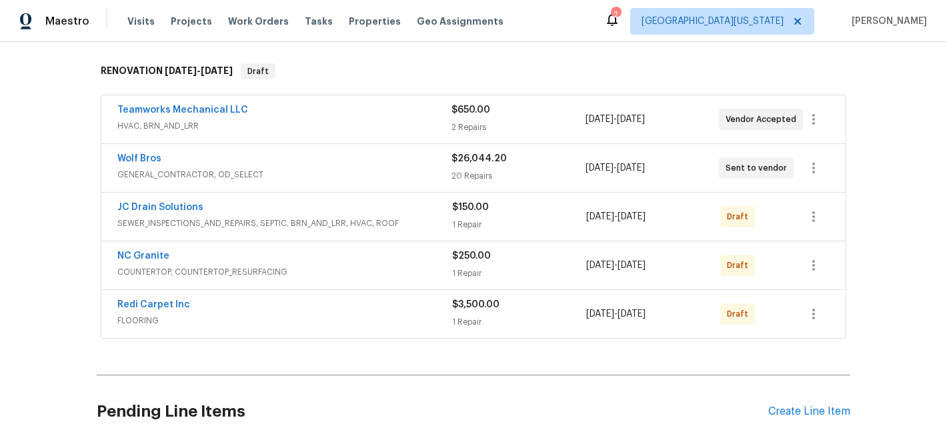
scroll to position [184, 0]
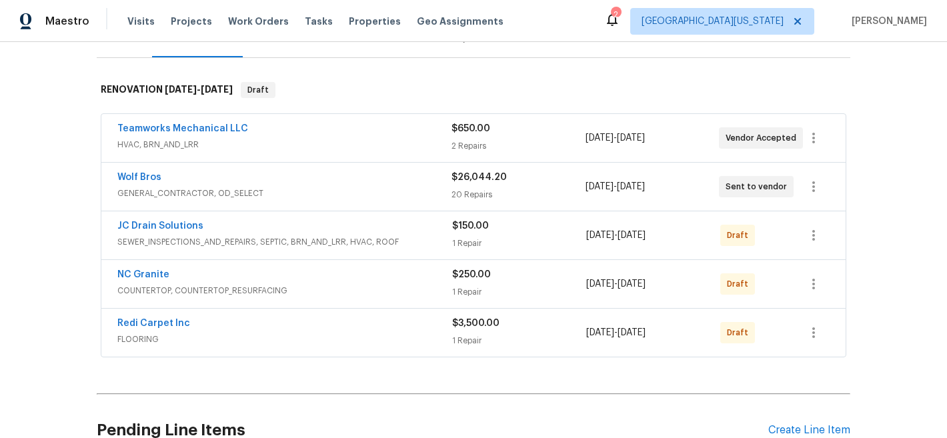
click at [568, 55] on div "Costs" at bounding box center [553, 37] width 58 height 39
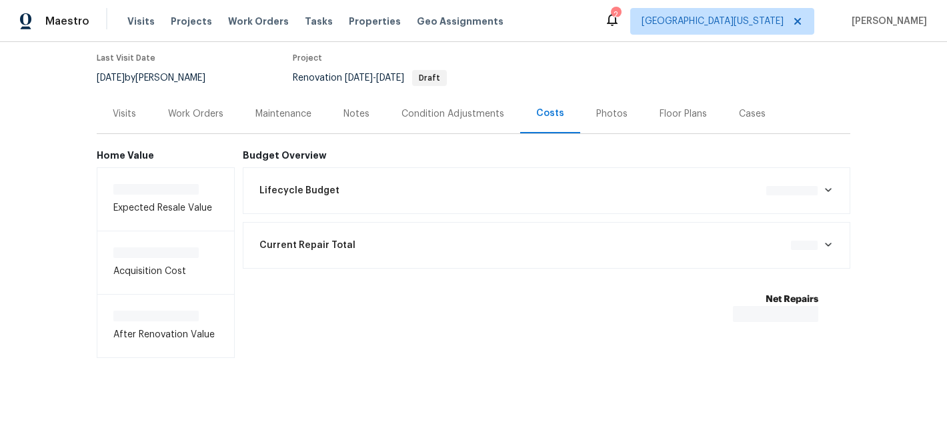
scroll to position [121, 0]
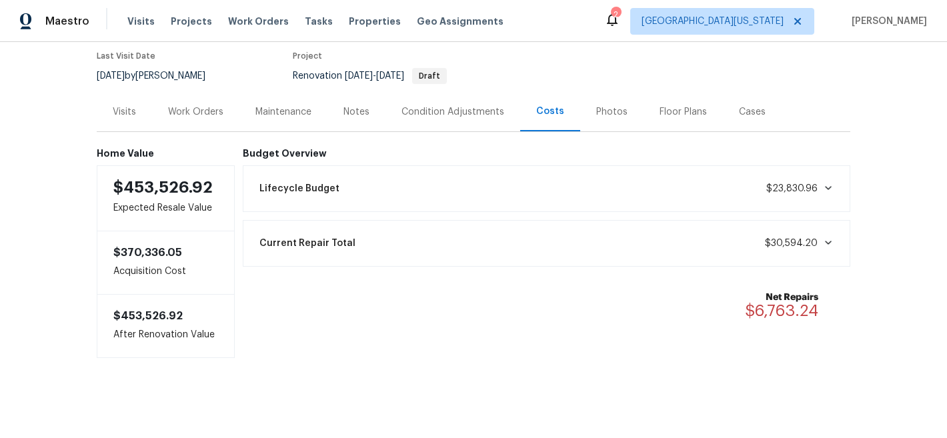
click at [184, 105] on div "Work Orders" at bounding box center [195, 111] width 55 height 13
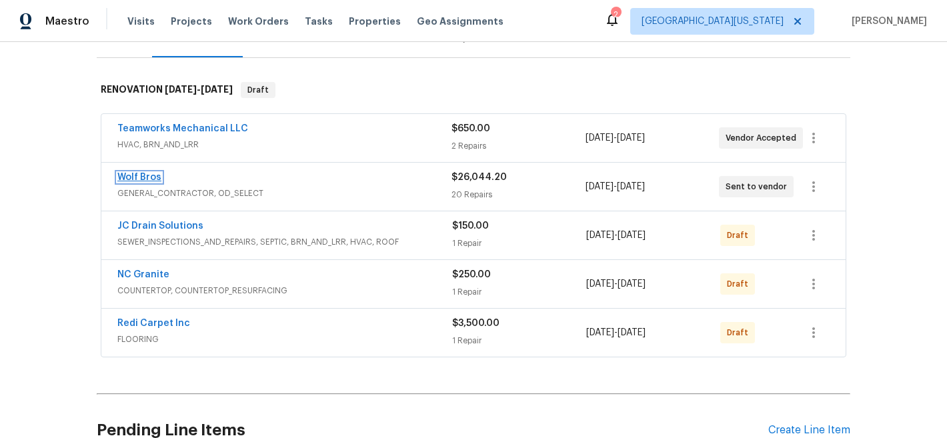
click at [127, 179] on link "Wolf Bros" at bounding box center [139, 177] width 44 height 9
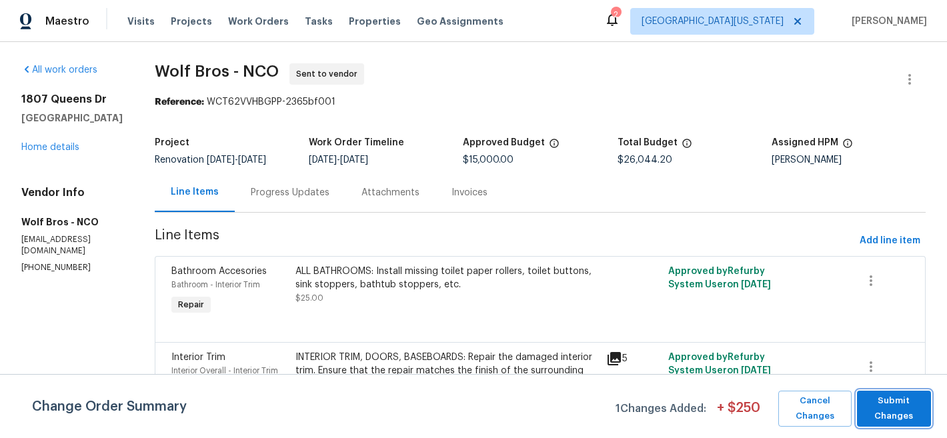
click at [917, 406] on span "Submit Changes" at bounding box center [894, 409] width 61 height 31
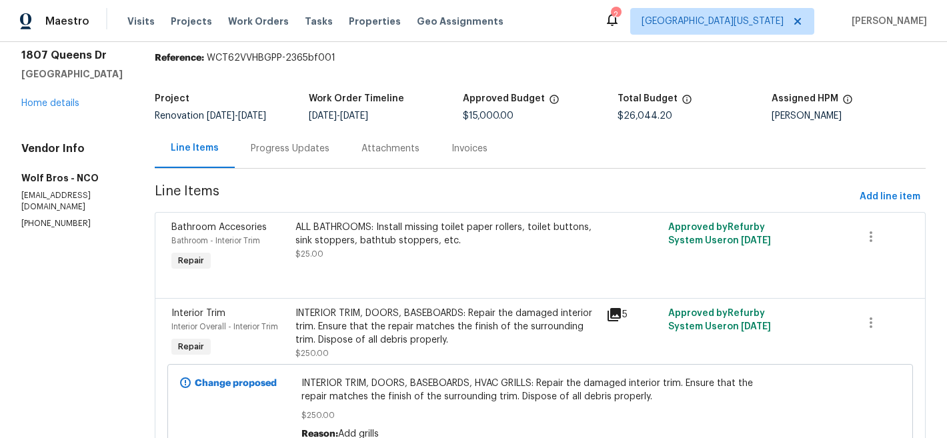
scroll to position [49, 0]
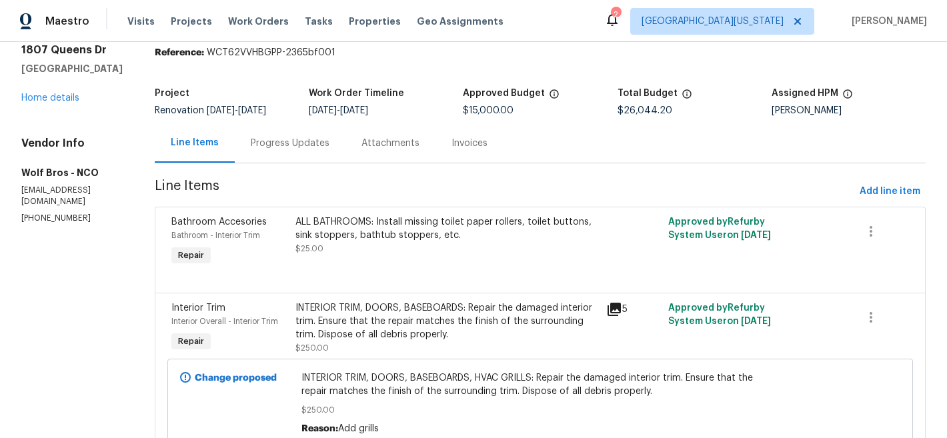
click at [518, 238] on div "ALL BATHROOMS: Install missing toilet paper rollers, toilet buttons, sink stopp…" at bounding box center [447, 228] width 303 height 27
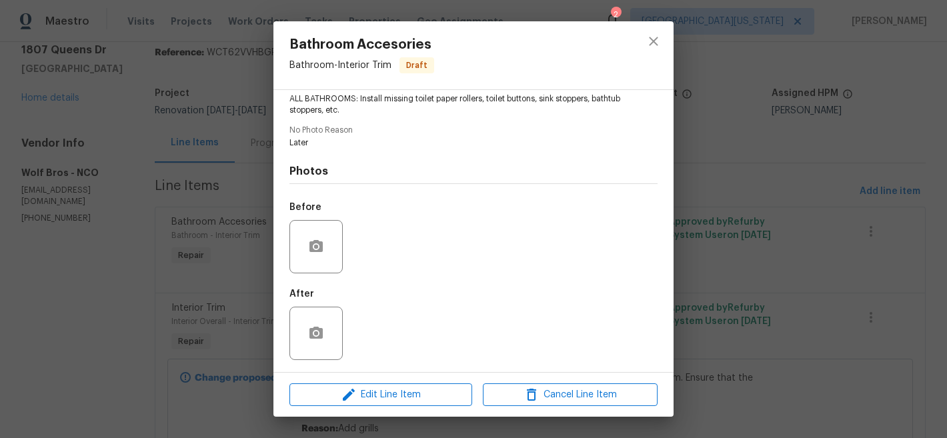
scroll to position [153, 0]
click at [648, 39] on icon "close" at bounding box center [654, 41] width 16 height 16
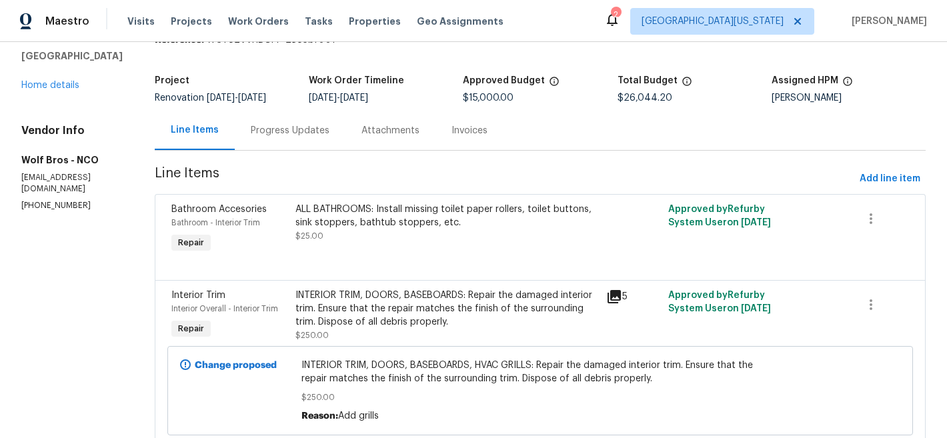
scroll to position [0, 0]
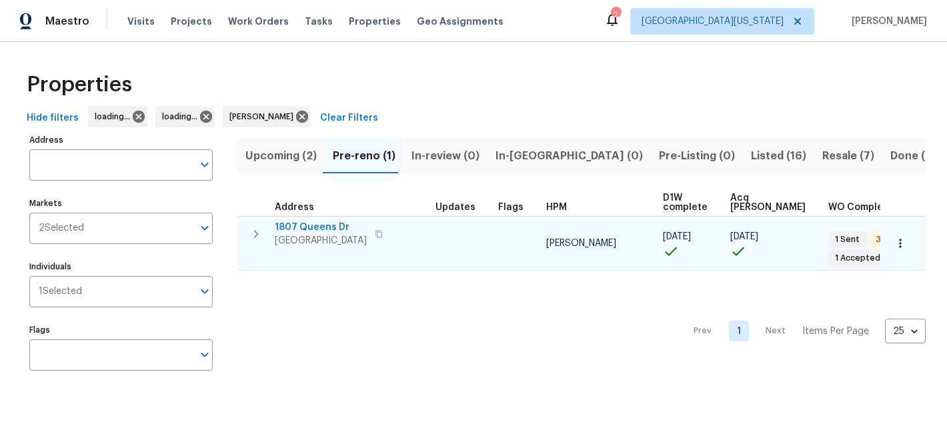
click at [321, 225] on span "1807 Queens Dr" at bounding box center [321, 227] width 92 height 13
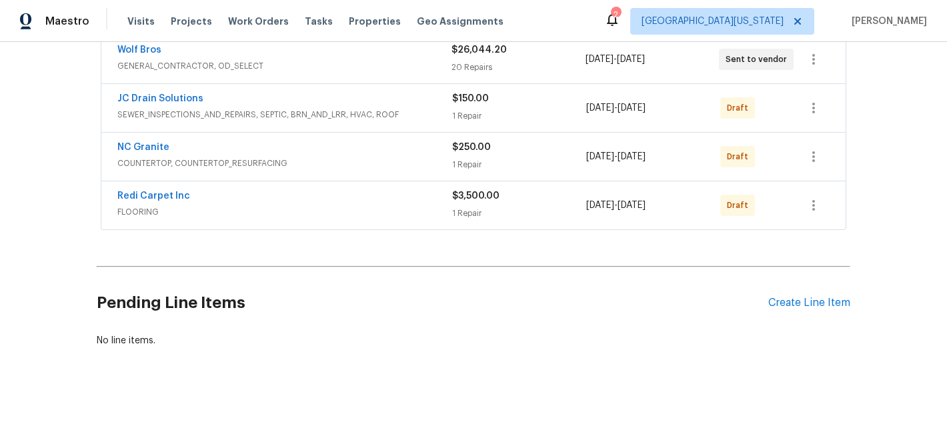
scroll to position [317, 0]
click at [808, 149] on icon "button" at bounding box center [814, 157] width 16 height 16
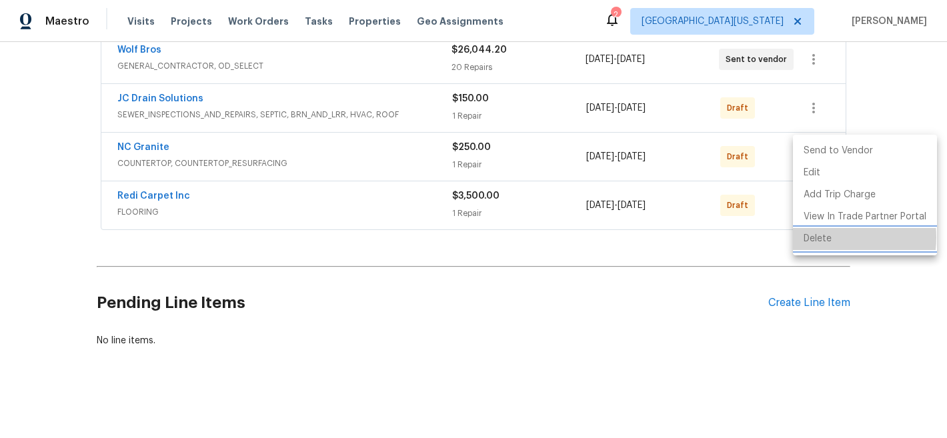
click at [822, 237] on li "Delete" at bounding box center [865, 239] width 144 height 22
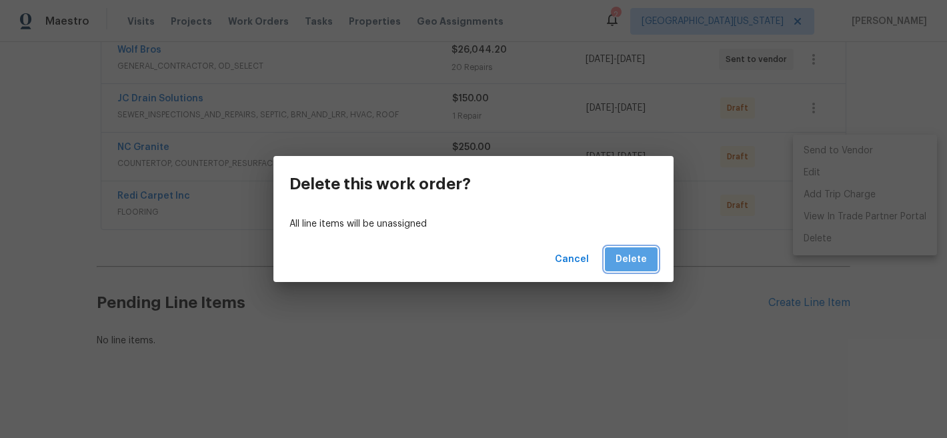
click at [638, 261] on span "Delete" at bounding box center [631, 259] width 31 height 17
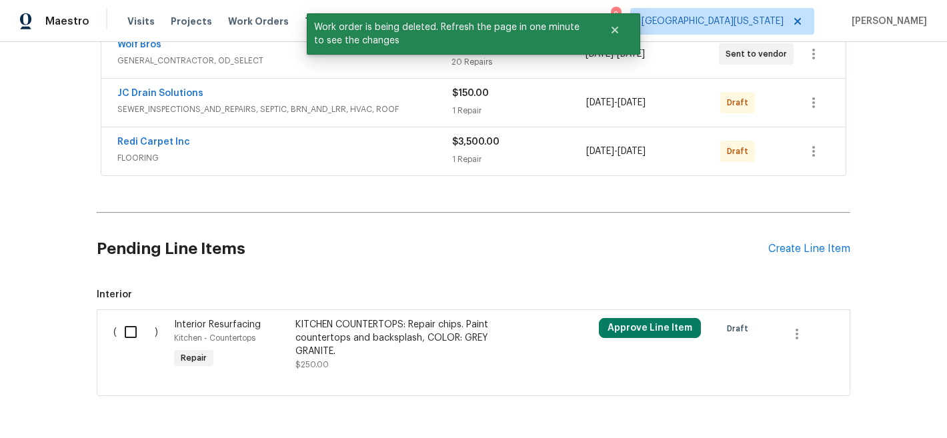
click at [127, 335] on input "checkbox" at bounding box center [136, 332] width 38 height 28
checkbox input "true"
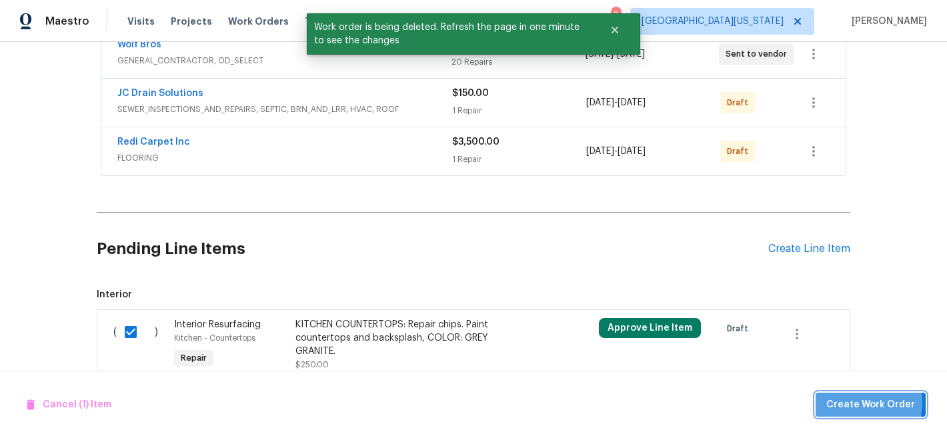
click at [856, 402] on span "Create Work Order" at bounding box center [870, 405] width 89 height 17
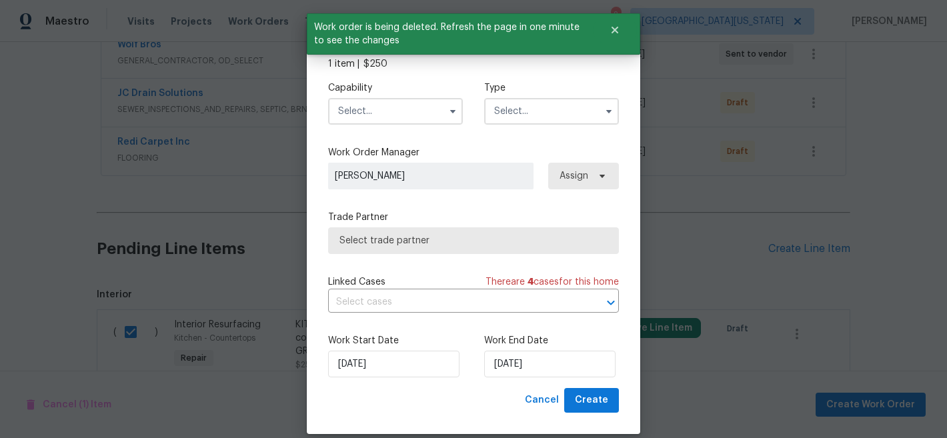
click at [394, 106] on input "text" at bounding box center [395, 111] width 135 height 27
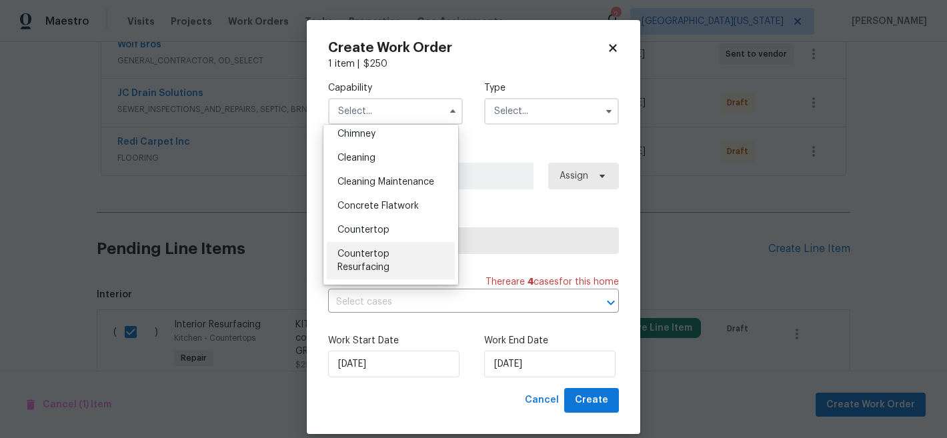
click at [382, 275] on div "Countertop Resurfacing" at bounding box center [391, 260] width 128 height 37
type input "Countertop Resurfacing"
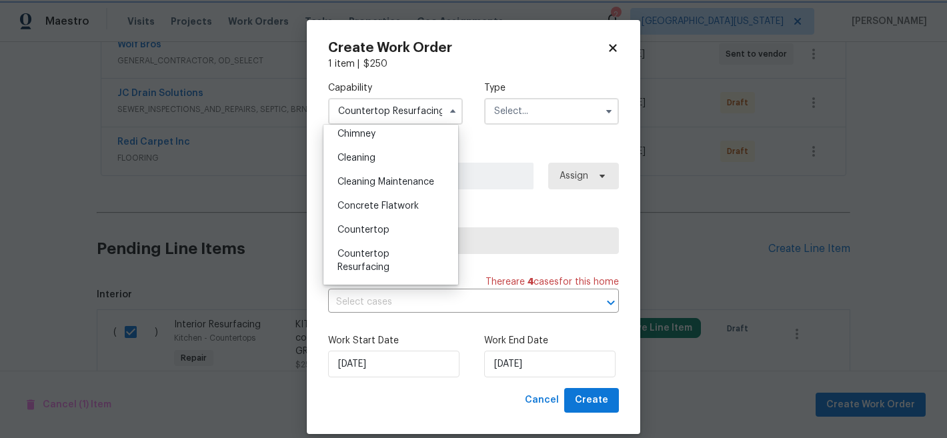
scroll to position [223, 0]
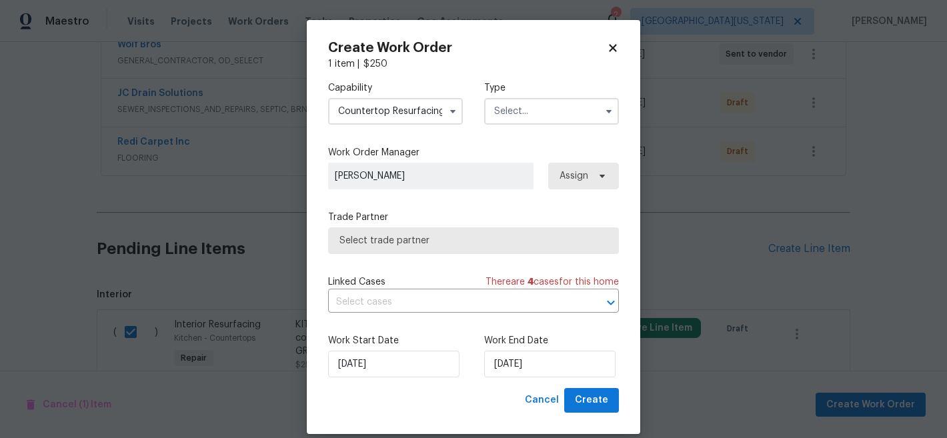
click at [533, 113] on input "text" at bounding box center [551, 111] width 135 height 27
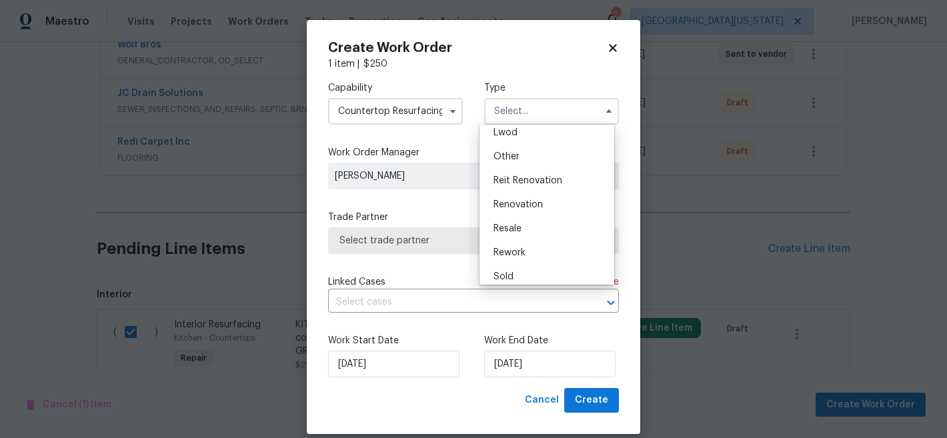
scroll to position [159, 0]
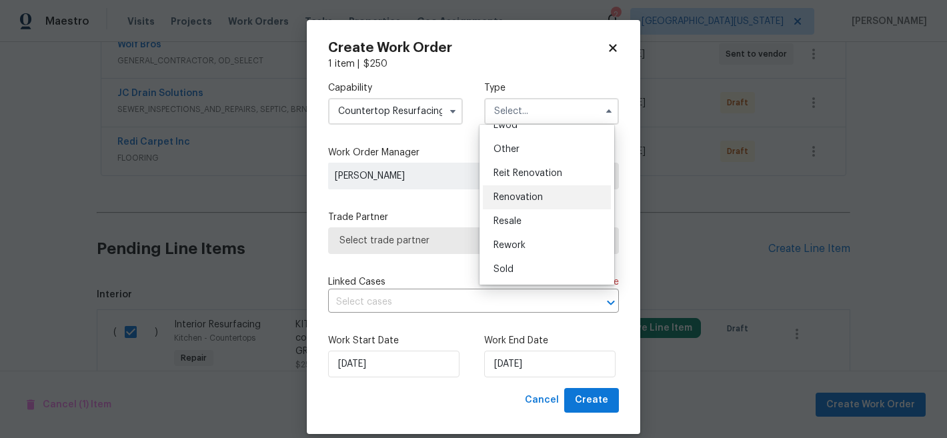
click at [541, 201] on span "Renovation" at bounding box center [518, 197] width 49 height 9
type input "Renovation"
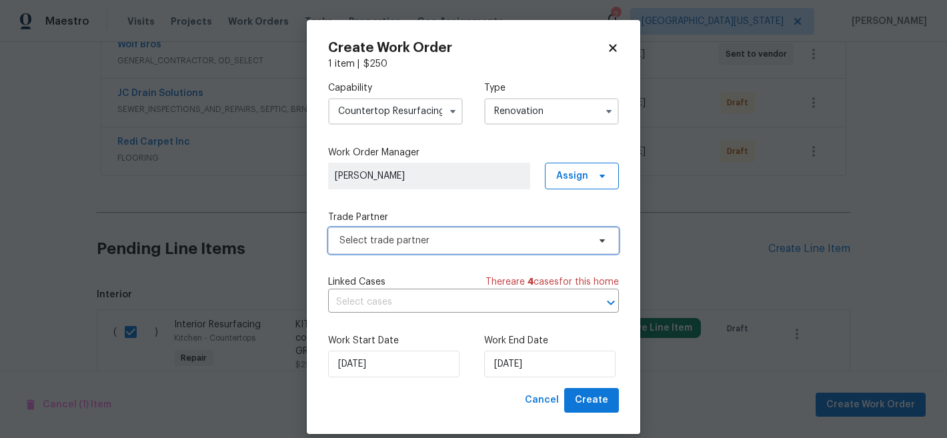
click at [457, 249] on span "Select trade partner" at bounding box center [473, 240] width 291 height 27
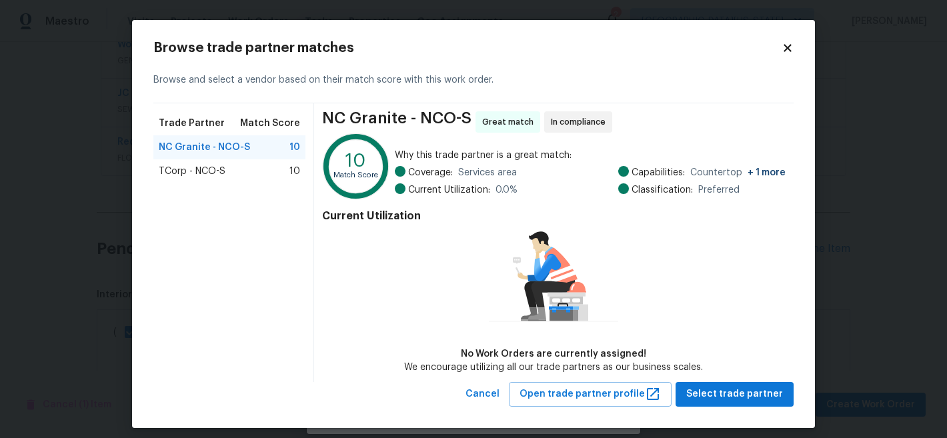
click at [179, 167] on span "TCorp - NCO-S" at bounding box center [192, 171] width 67 height 13
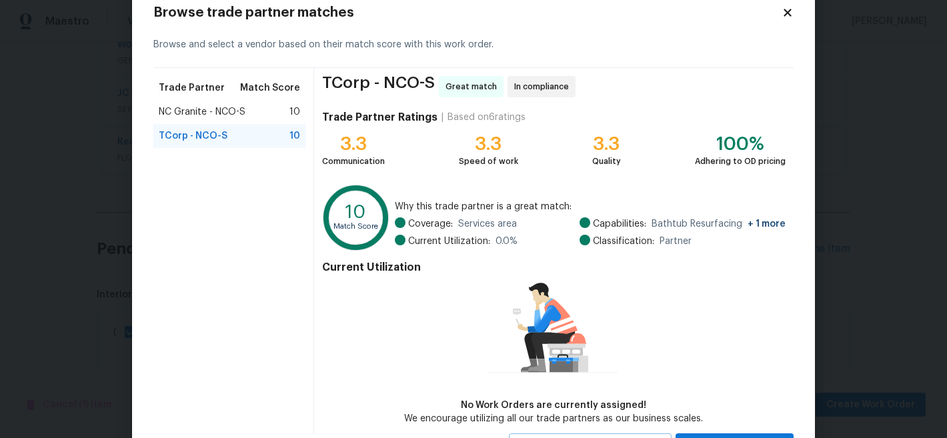
scroll to position [95, 0]
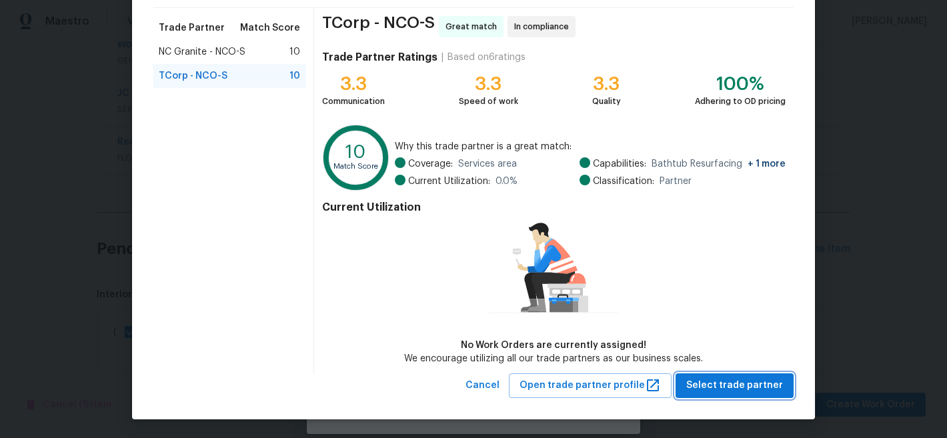
click at [724, 374] on button "Select trade partner" at bounding box center [735, 386] width 118 height 25
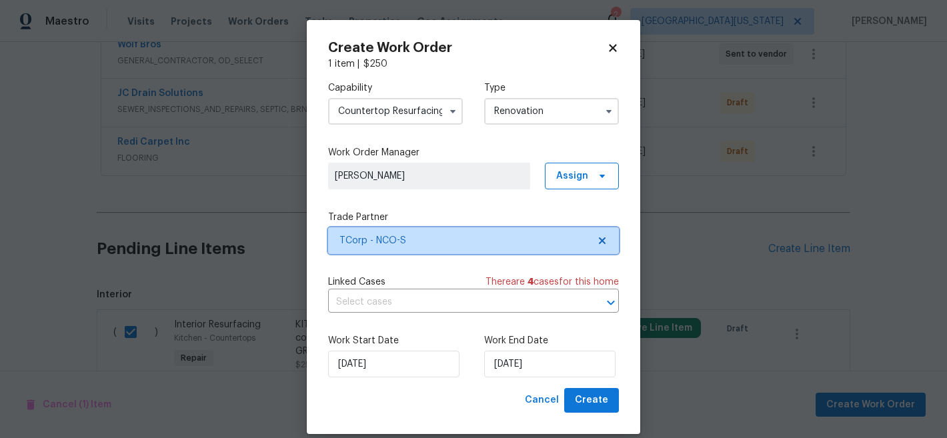
scroll to position [0, 0]
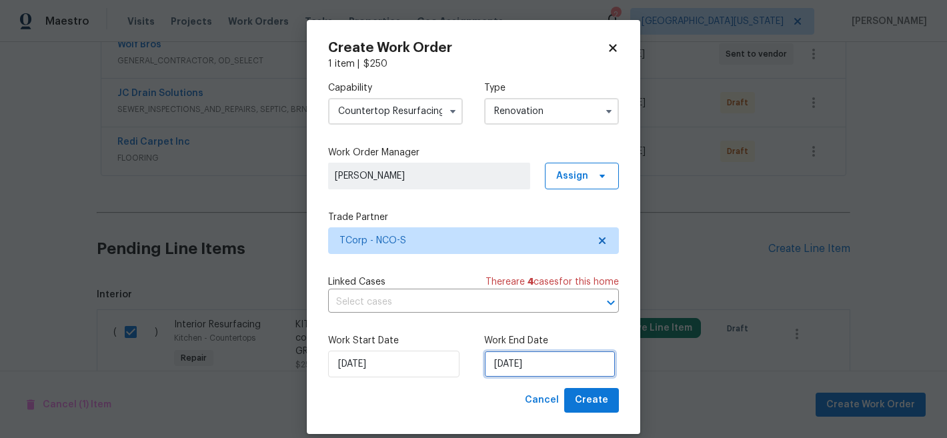
click at [522, 361] on input "[DATE]" at bounding box center [549, 364] width 131 height 27
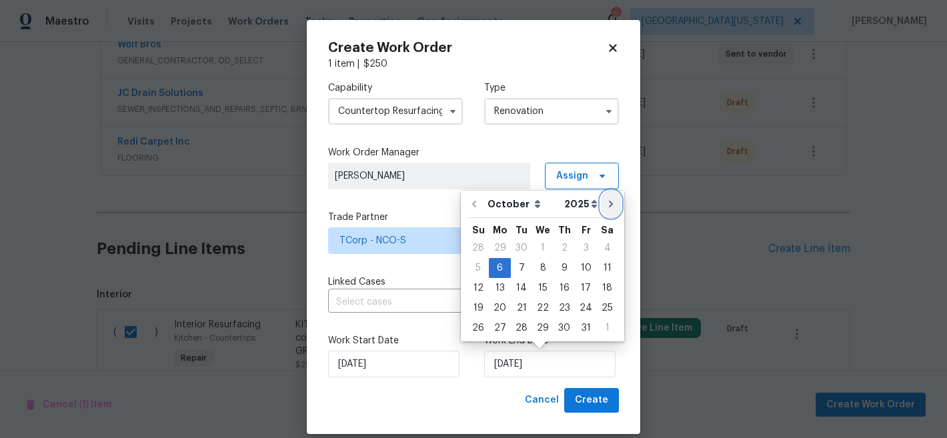
click at [608, 202] on icon "Go to next month" at bounding box center [611, 204] width 11 height 11
type input "11/6/2025"
select select "10"
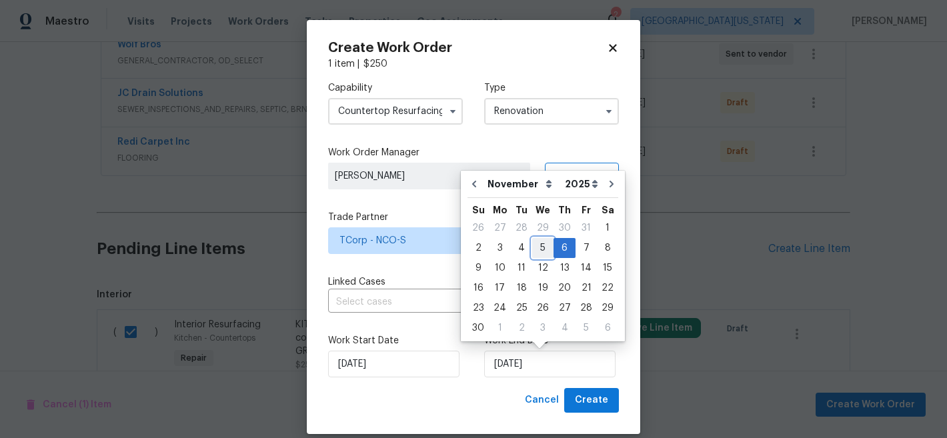
click at [534, 252] on div "5" at bounding box center [542, 248] width 21 height 19
type input "[DATE]"
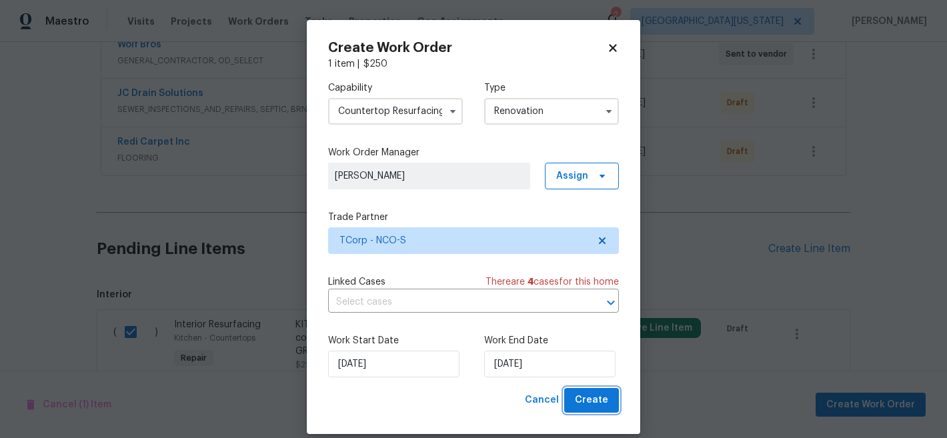
click at [582, 395] on span "Create" at bounding box center [591, 400] width 33 height 17
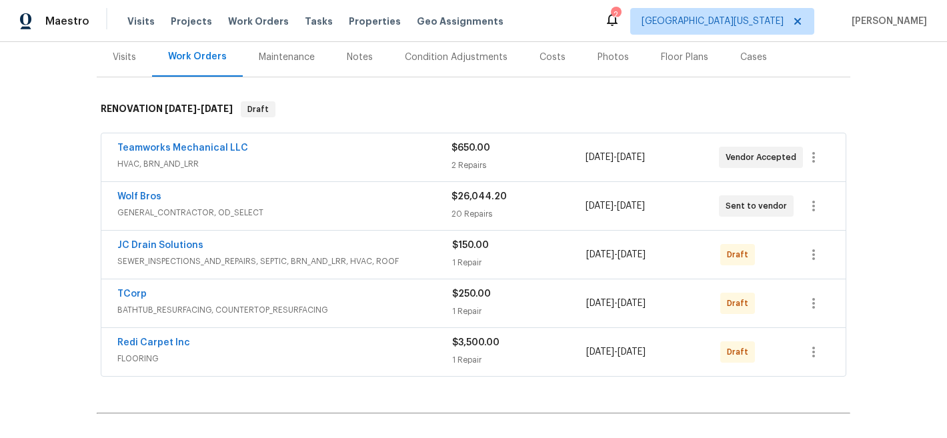
scroll to position [122, 0]
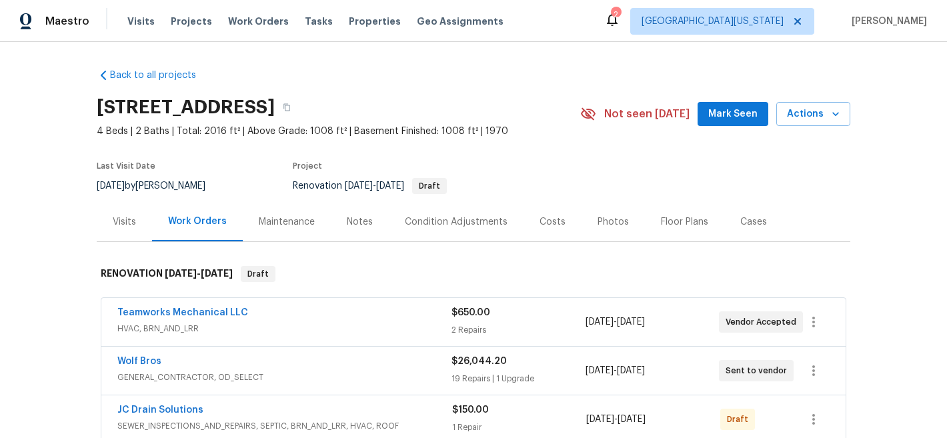
click at [155, 361] on div "Wolf Bros" at bounding box center [284, 363] width 334 height 16
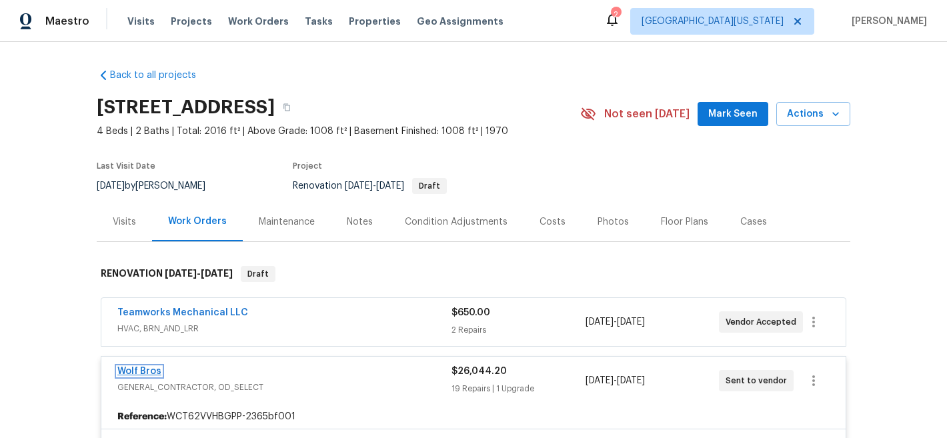
click at [118, 369] on link "Wolf Bros" at bounding box center [139, 371] width 44 height 9
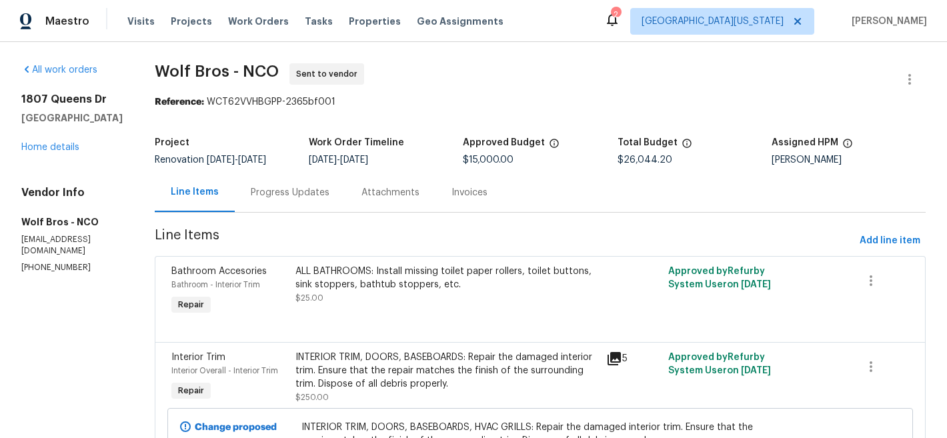
scroll to position [291, 0]
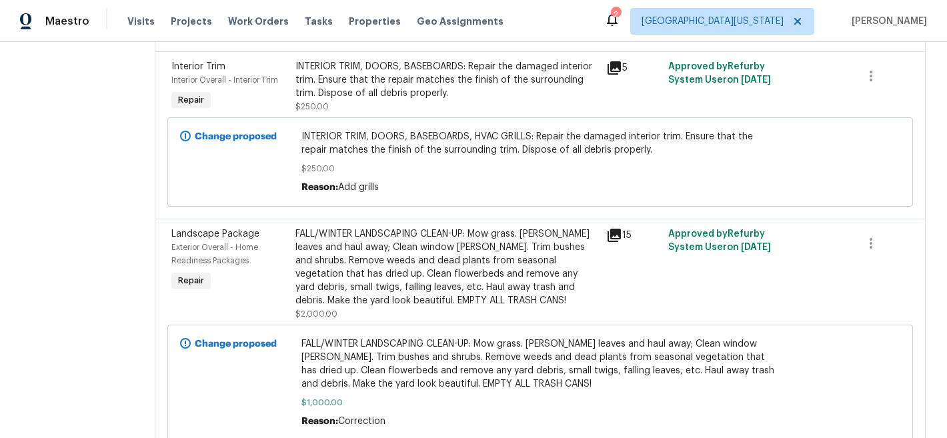
click at [446, 267] on div "FALL/WINTER LANDSCAPING CLEAN-UP: Mow grass. [PERSON_NAME] leaves and haul away…" at bounding box center [447, 267] width 303 height 80
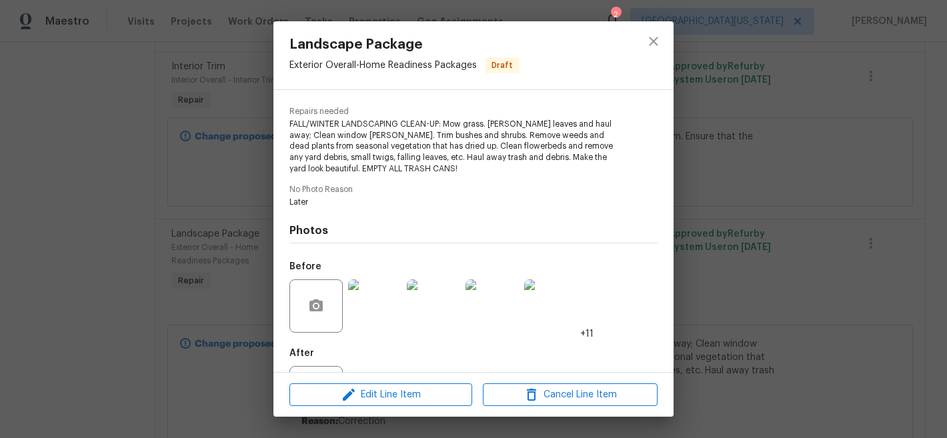
scroll to position [187, 0]
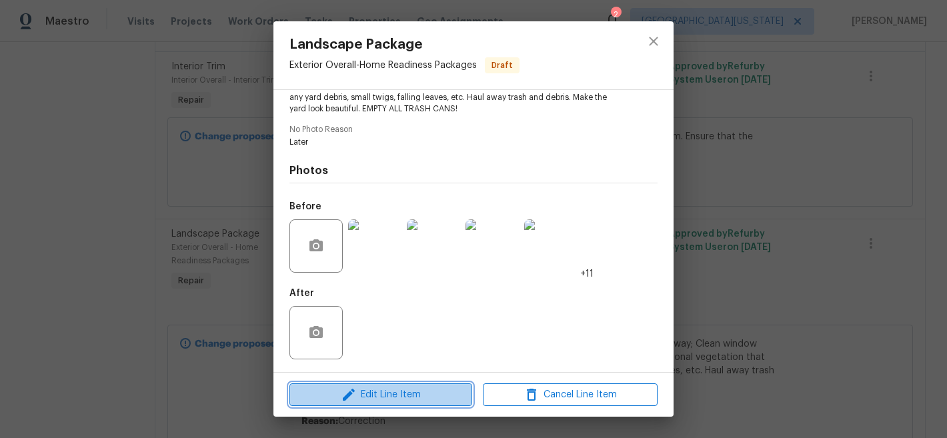
click at [391, 394] on span "Edit Line Item" at bounding box center [380, 395] width 175 height 17
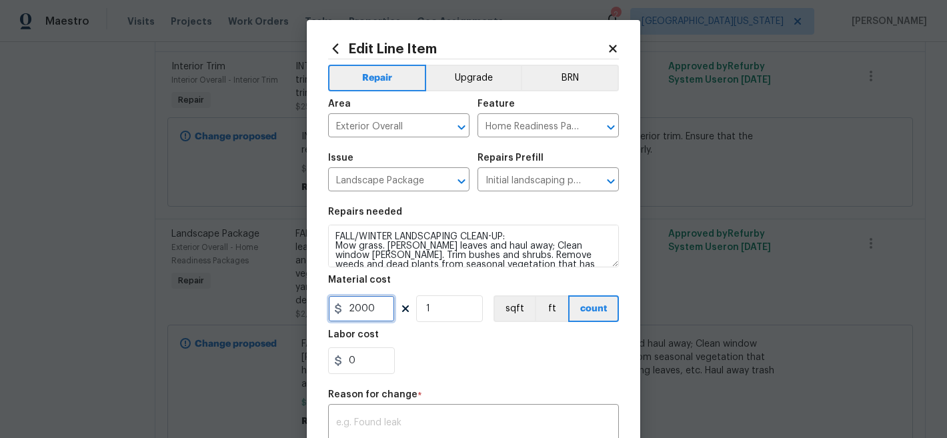
click at [380, 309] on input "2000" at bounding box center [361, 309] width 67 height 27
click at [380, 310] on input "2000" at bounding box center [361, 309] width 67 height 27
type input "500"
click at [461, 388] on div "Repair Upgrade BRN Area Exterior Overall ​ Feature Home Readiness Packages ​ Is…" at bounding box center [473, 325] width 291 height 532
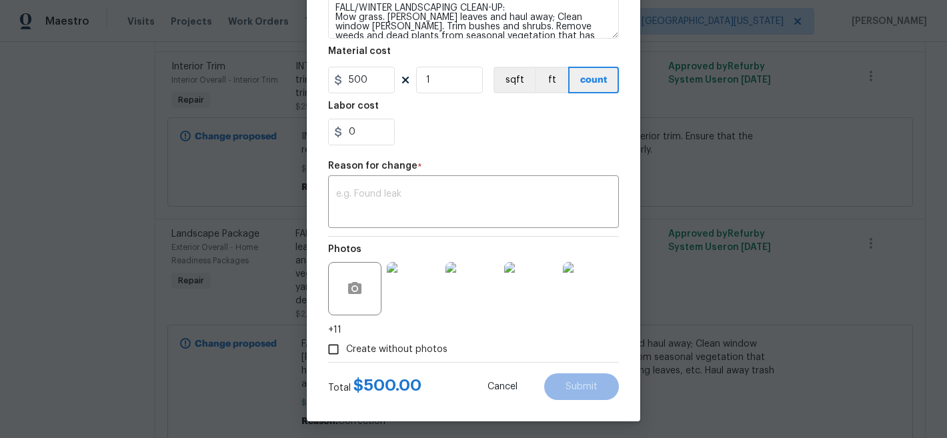
scroll to position [233, 0]
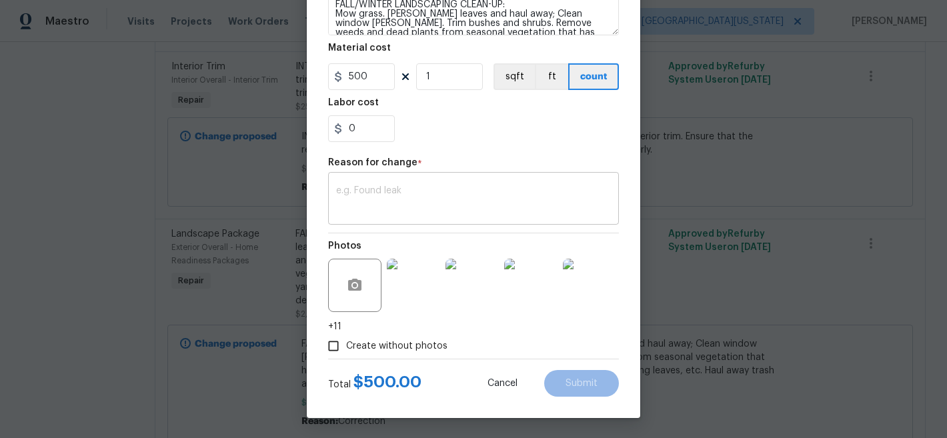
click at [489, 210] on textarea at bounding box center [473, 200] width 275 height 28
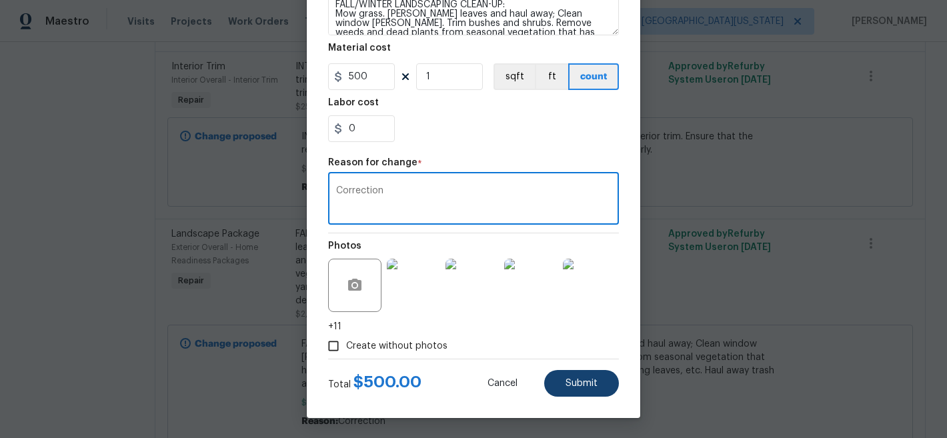
type textarea "Correction"
click at [582, 376] on button "Submit" at bounding box center [581, 383] width 75 height 27
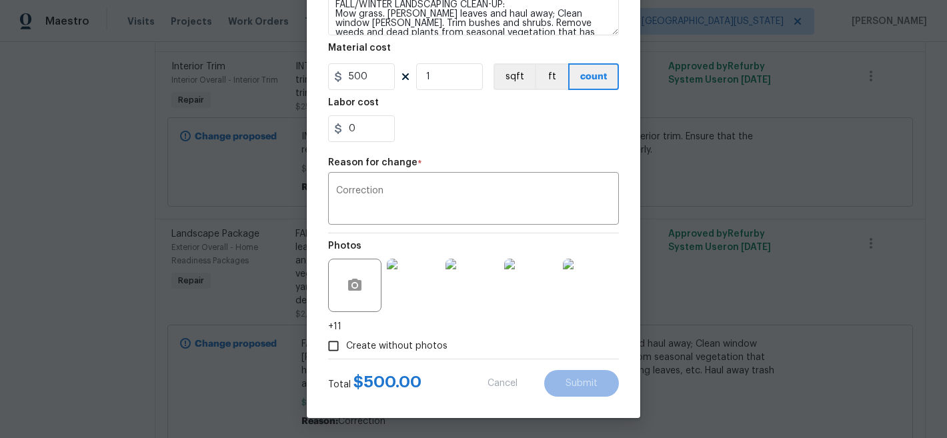
type input "2000"
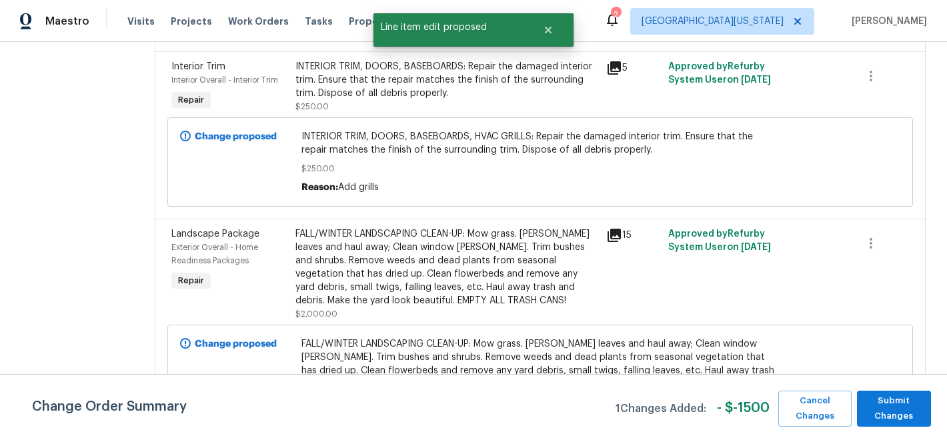
scroll to position [0, 0]
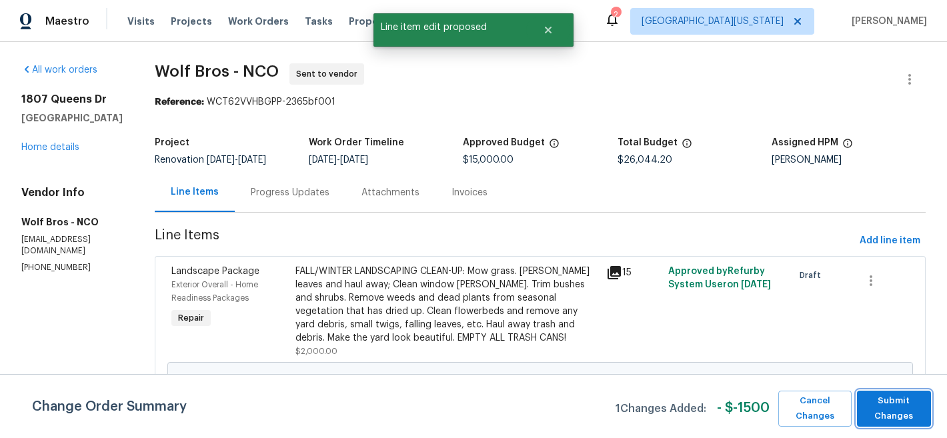
click at [886, 409] on span "Submit Changes" at bounding box center [894, 409] width 61 height 31
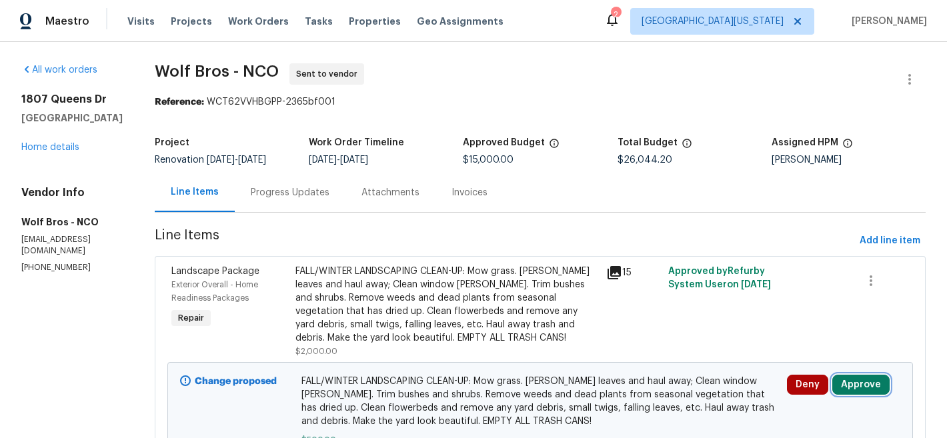
click at [852, 380] on button "Approve" at bounding box center [860, 385] width 57 height 20
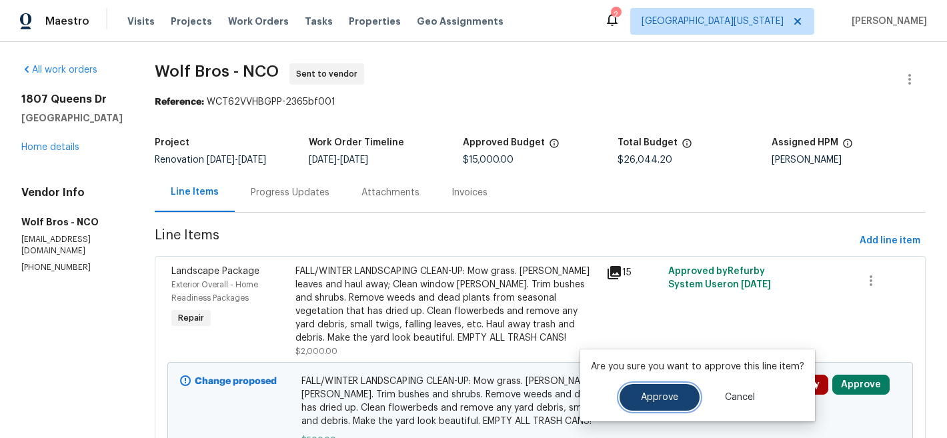
click at [667, 400] on span "Approve" at bounding box center [659, 398] width 37 height 10
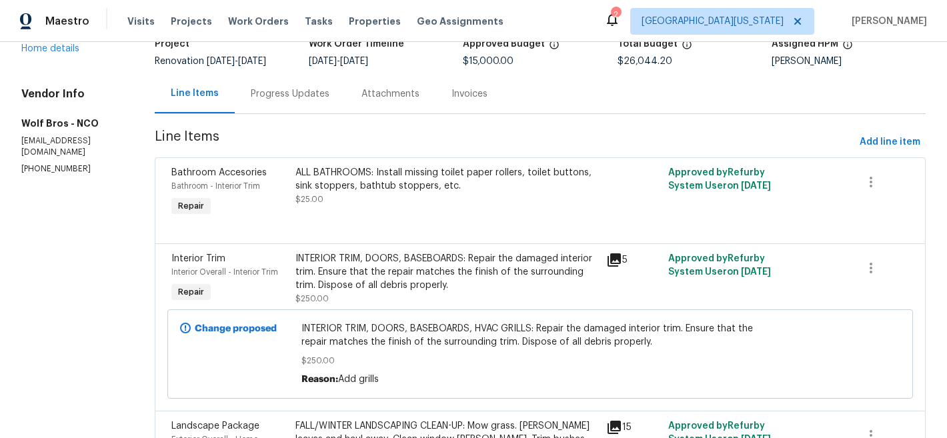
scroll to position [229, 0]
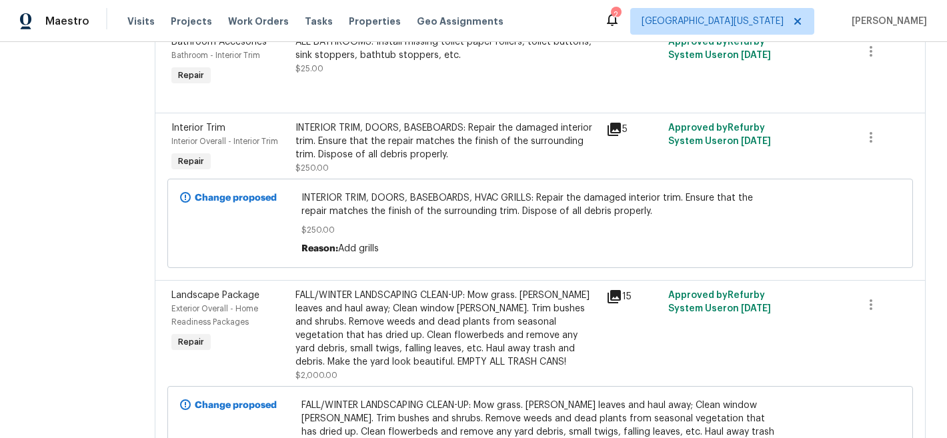
click at [461, 324] on div "FALL/WINTER LANDSCAPING CLEAN-UP: Mow grass. [PERSON_NAME] leaves and haul away…" at bounding box center [447, 329] width 303 height 80
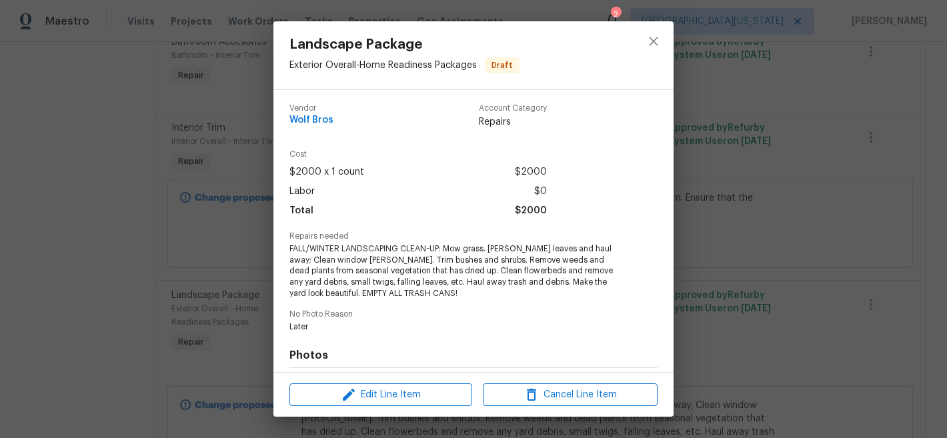
scroll to position [0, 0]
click at [654, 45] on icon "close" at bounding box center [654, 41] width 16 height 16
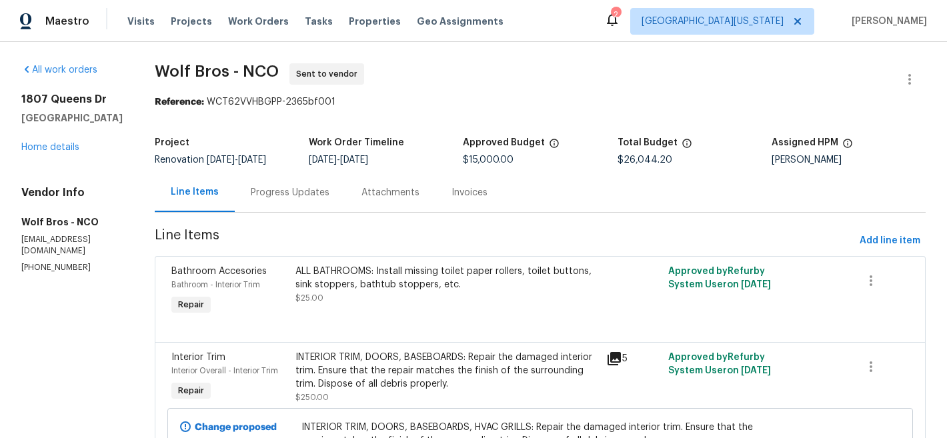
scroll to position [878, 0]
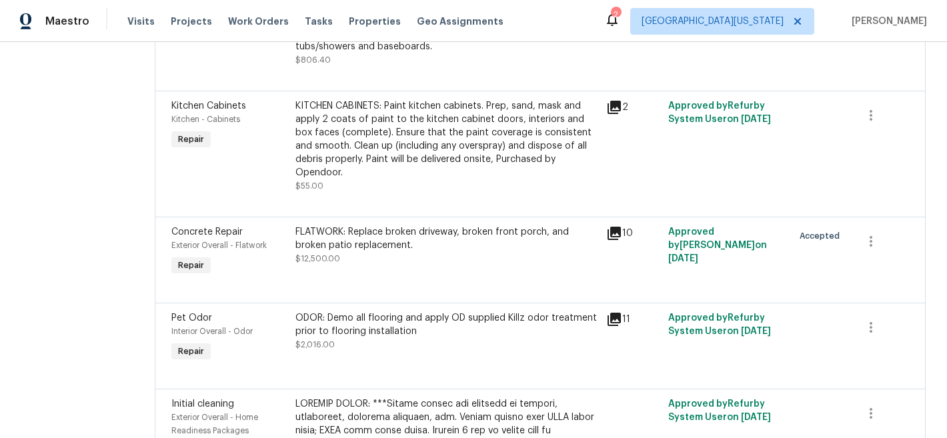
click at [342, 225] on div "FLATWORK: Replace broken driveway, broken front porch, and broken patio replace…" at bounding box center [447, 238] width 303 height 27
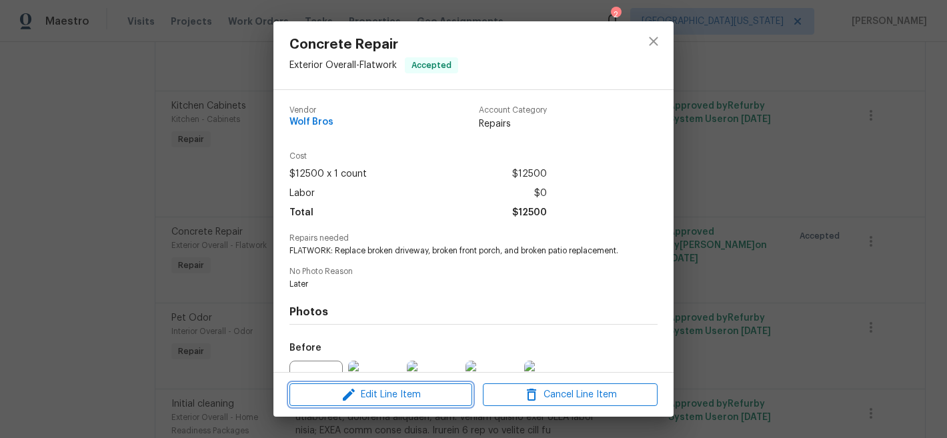
click at [412, 400] on span "Edit Line Item" at bounding box center [380, 395] width 175 height 17
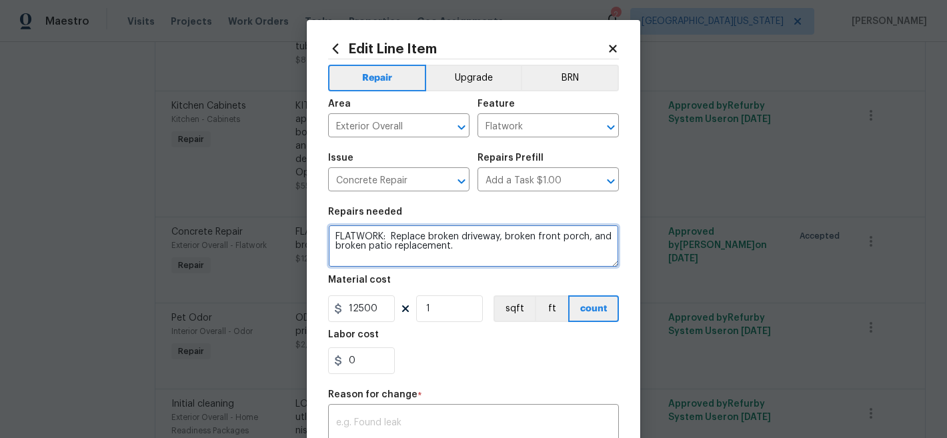
click at [492, 252] on textarea "FLATWORK: Replace broken driveway, broken front porch, and broken patio replace…" at bounding box center [473, 246] width 291 height 43
click at [500, 238] on textarea "FLATWORK: Replace broken driveway, broken front porch, and broken patio replace…" at bounding box center [473, 246] width 291 height 43
click at [520, 247] on textarea "FLATWORK: Replace broken driveway, broken front porch, and broken patio replace…" at bounding box center [473, 246] width 291 height 43
click at [495, 239] on textarea "FLATWORK: Replace broken driveway, broken front porch, and broken patio replace…" at bounding box center [473, 246] width 291 height 43
drag, startPoint x: 495, startPoint y: 239, endPoint x: 574, endPoint y: 240, distance: 78.7
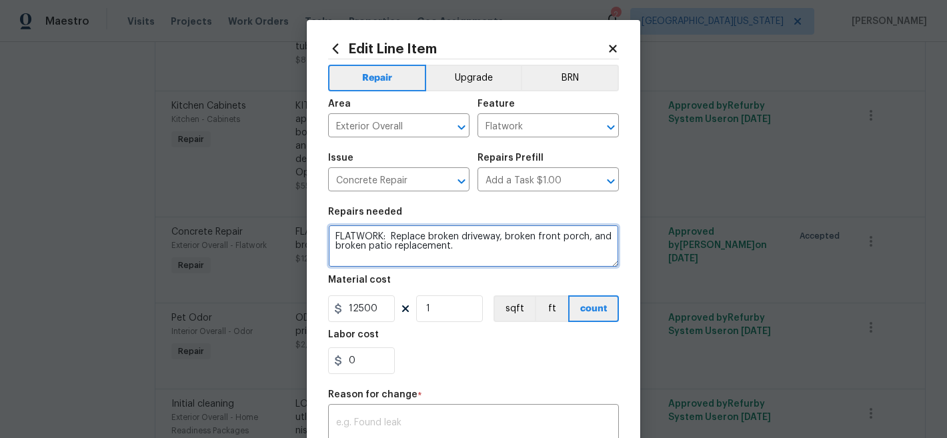
click at [574, 240] on textarea "FLATWORK: Replace broken driveway, broken front porch, and broken patio replace…" at bounding box center [473, 246] width 291 height 43
click at [549, 237] on textarea "FLATWORK: Replace broken driveway and broken patio replacement." at bounding box center [473, 246] width 291 height 43
click at [445, 245] on textarea "FLATWORK: Replace broken driveway and broken back patio replacement." at bounding box center [473, 246] width 291 height 43
type textarea "FLATWORK: Replace broken driveway and broken back patio. Cut sections of front …"
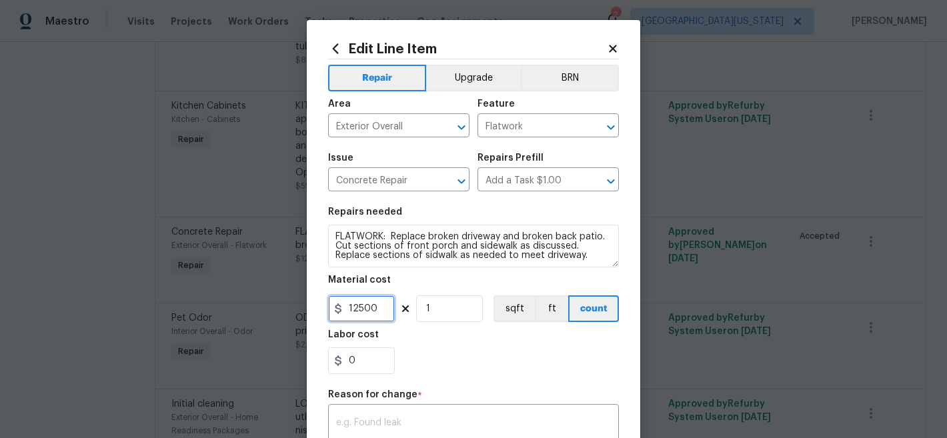
click at [364, 310] on input "12500" at bounding box center [361, 309] width 67 height 27
click at [465, 352] on figure "Labor cost 0" at bounding box center [473, 352] width 291 height 44
click at [368, 307] on input "12500" at bounding box center [361, 309] width 67 height 27
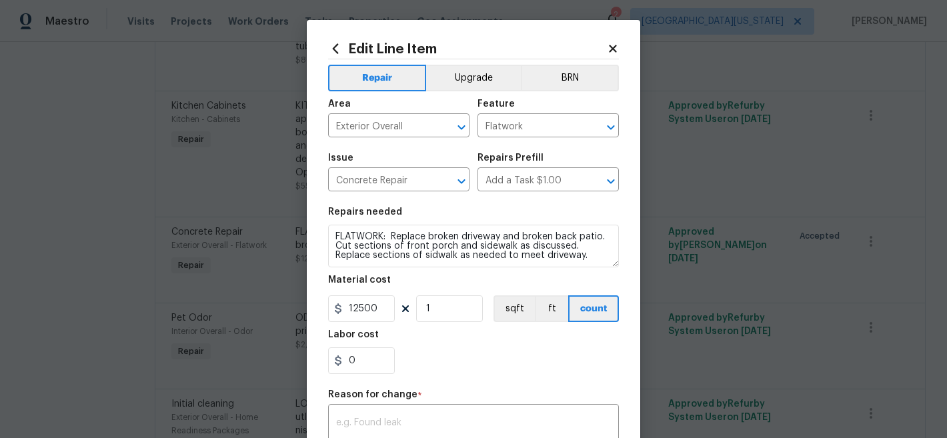
click at [606, 364] on div "0" at bounding box center [473, 361] width 291 height 27
click at [364, 310] on input "12500" at bounding box center [361, 309] width 67 height 27
type input "7500"
click at [536, 390] on div "Repair Upgrade BRN Area Exterior Overall ​ Feature Flatwork ​ Issue Concrete Re…" at bounding box center [473, 325] width 291 height 532
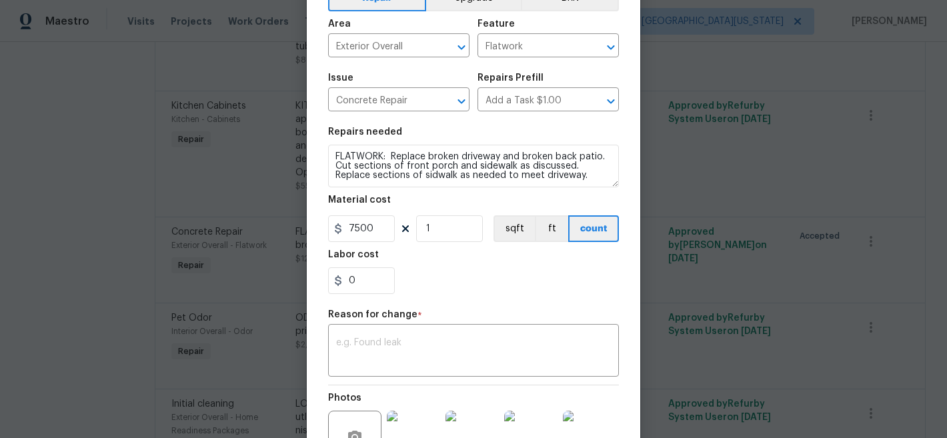
scroll to position [90, 0]
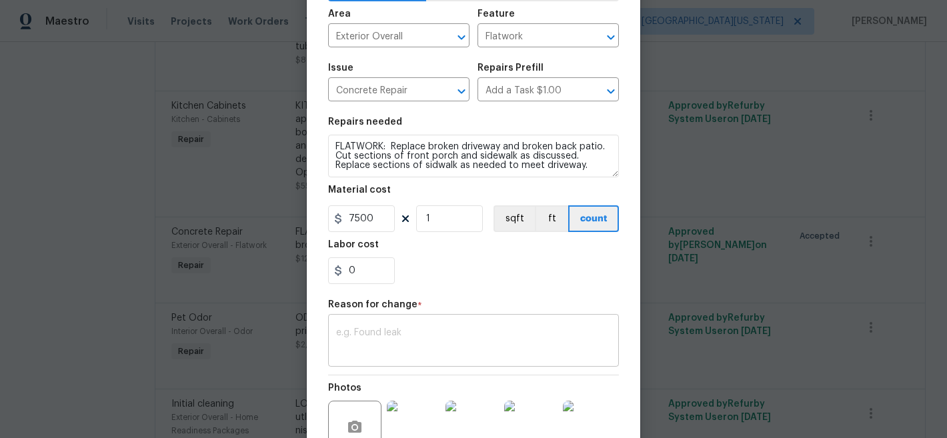
click at [528, 340] on textarea at bounding box center [473, 342] width 275 height 28
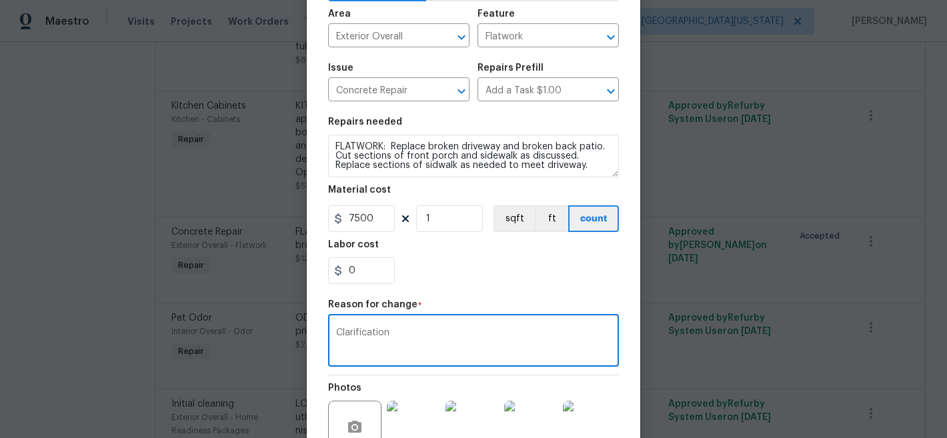
type textarea "Clarification"
click at [542, 283] on div "0" at bounding box center [473, 270] width 291 height 27
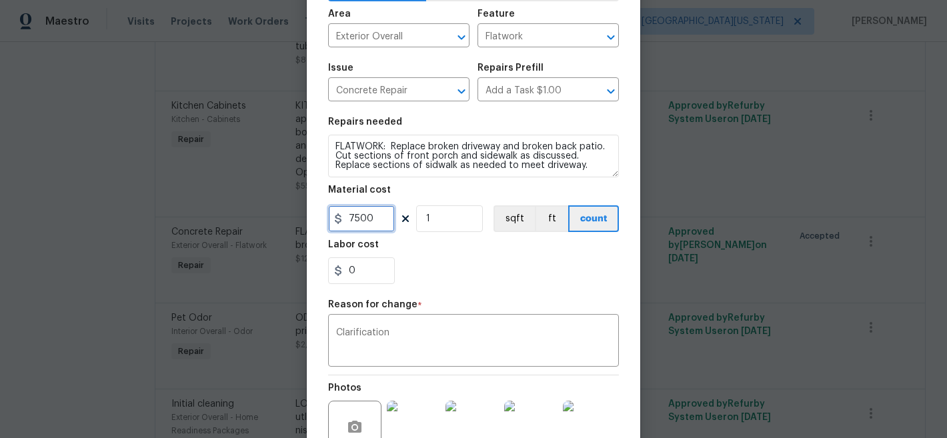
click at [382, 220] on input "7500" at bounding box center [361, 218] width 67 height 27
type input "9500"
click at [508, 267] on div "0" at bounding box center [473, 270] width 291 height 27
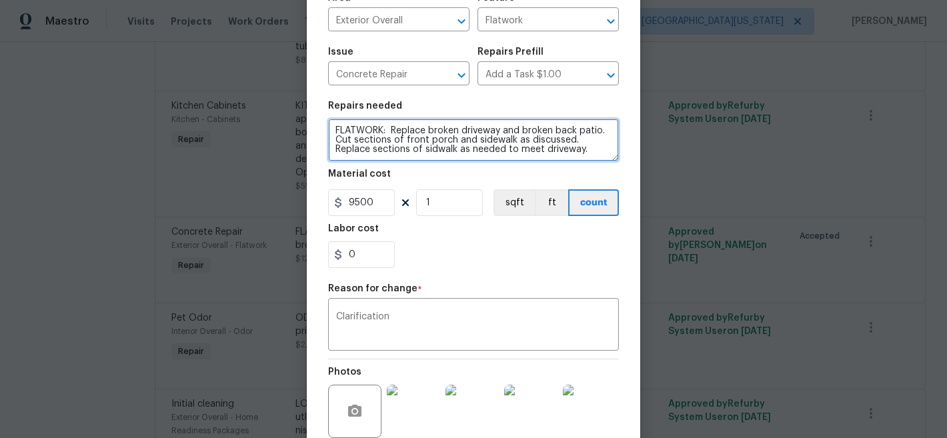
click at [434, 149] on textarea "FLATWORK: Replace broken driveway and broken back patio. Cut sections of front …" at bounding box center [473, 140] width 291 height 43
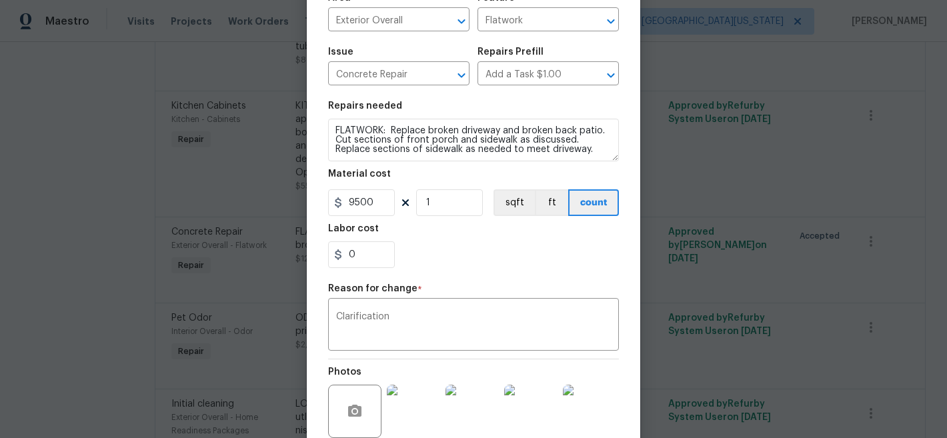
click at [474, 237] on div "Labor cost" at bounding box center [473, 232] width 291 height 17
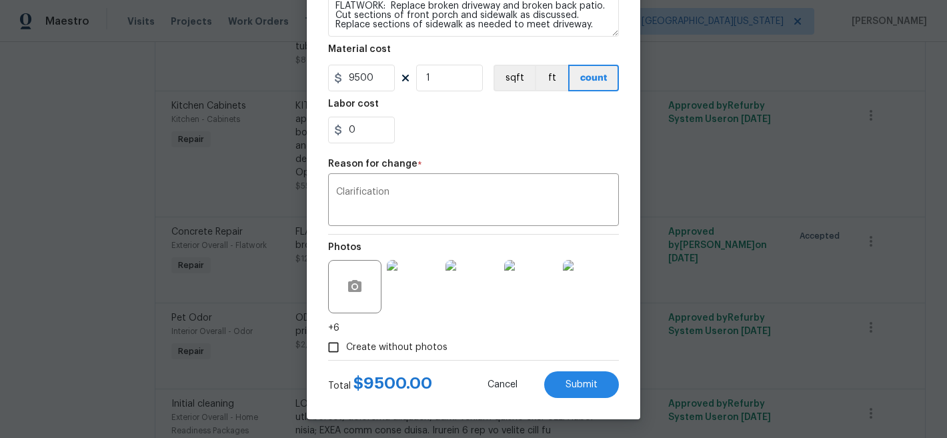
scroll to position [233, 0]
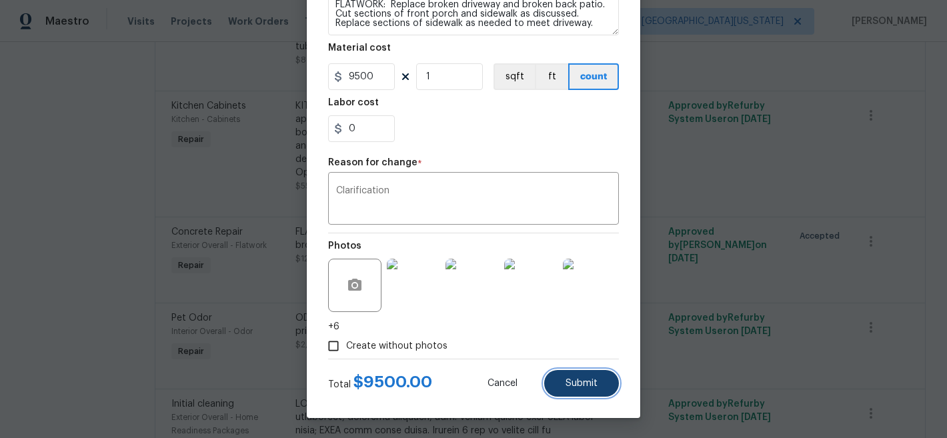
click at [578, 376] on button "Submit" at bounding box center [581, 383] width 75 height 27
type textarea "FLATWORK: Replace broken driveway, broken front porch, and broken patio replace…"
type input "12500"
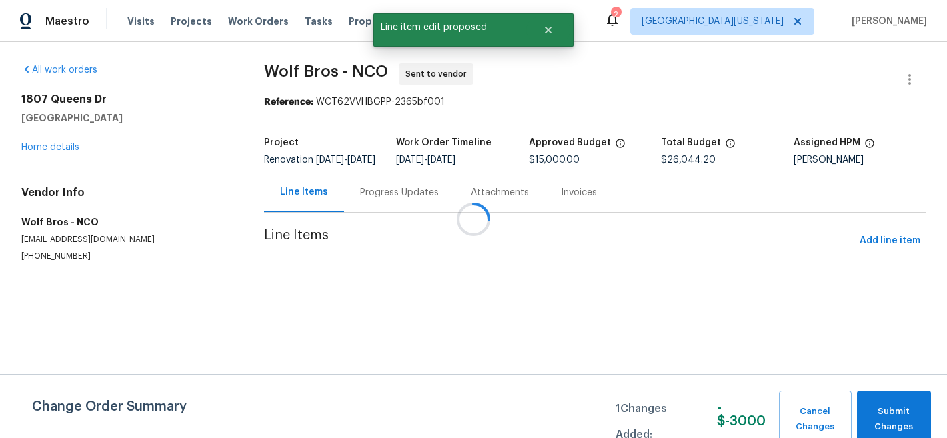
scroll to position [0, 0]
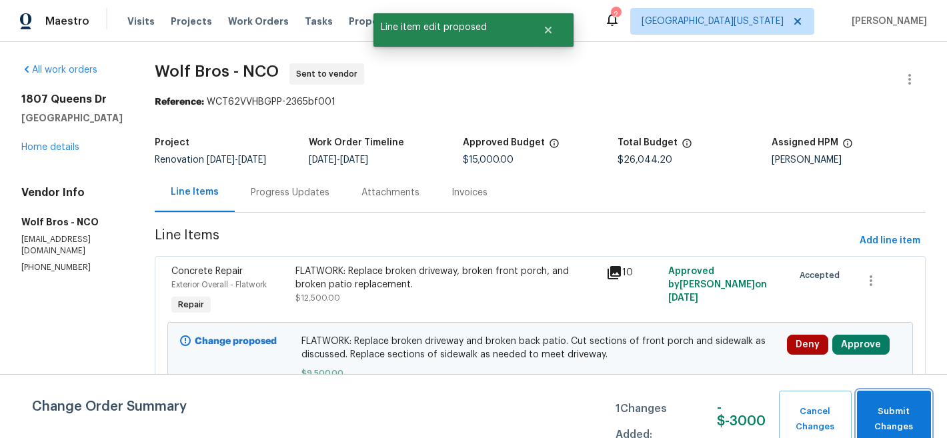
click at [909, 422] on span "Submit Changes" at bounding box center [894, 419] width 61 height 31
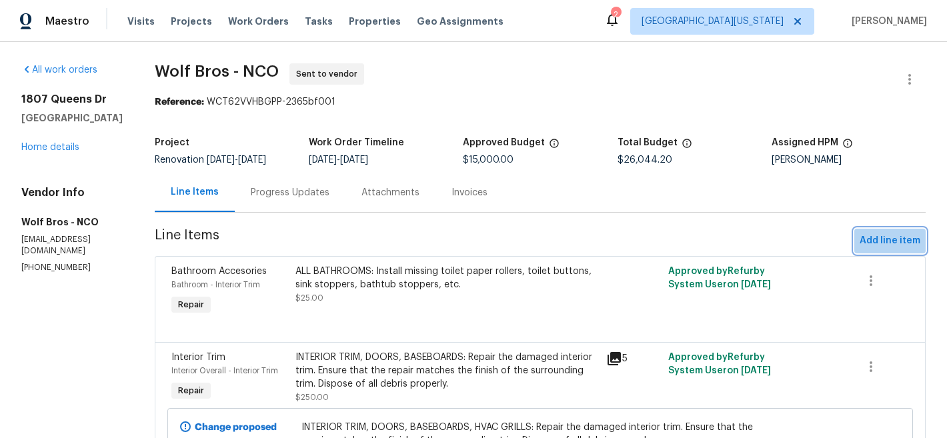
click at [887, 242] on span "Add line item" at bounding box center [890, 241] width 61 height 17
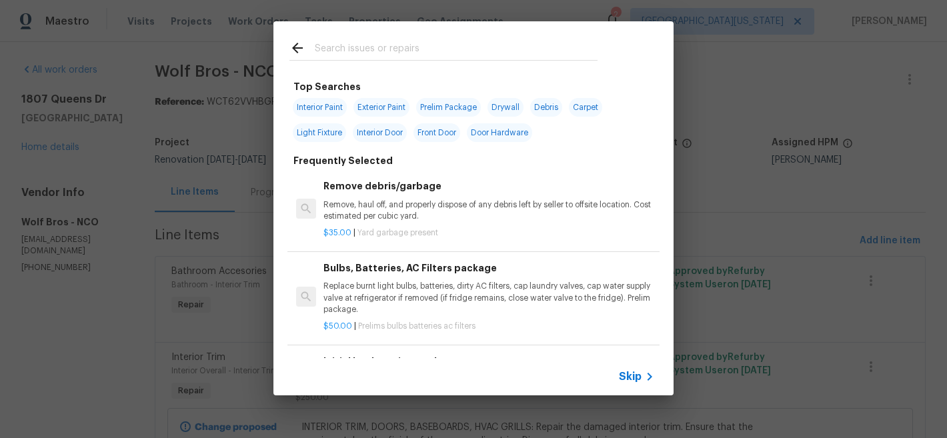
click at [406, 57] on input "text" at bounding box center [456, 50] width 283 height 20
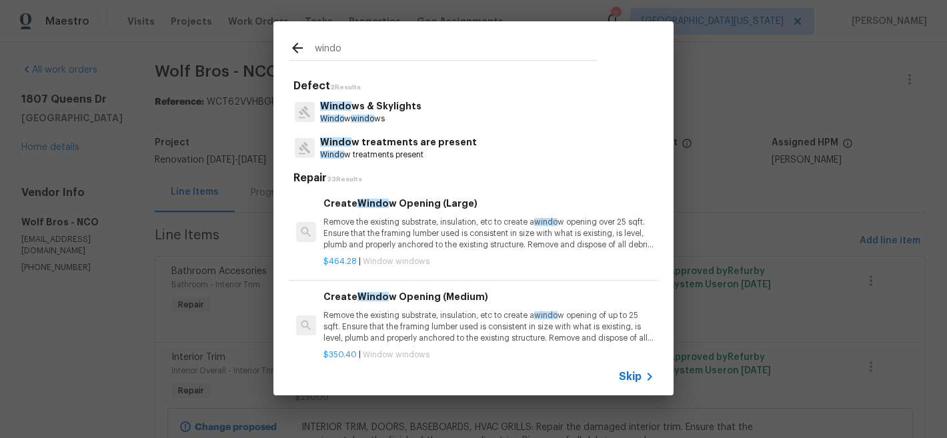
type input "windo"
click at [409, 114] on p "Windo w windo ws" at bounding box center [370, 118] width 101 height 11
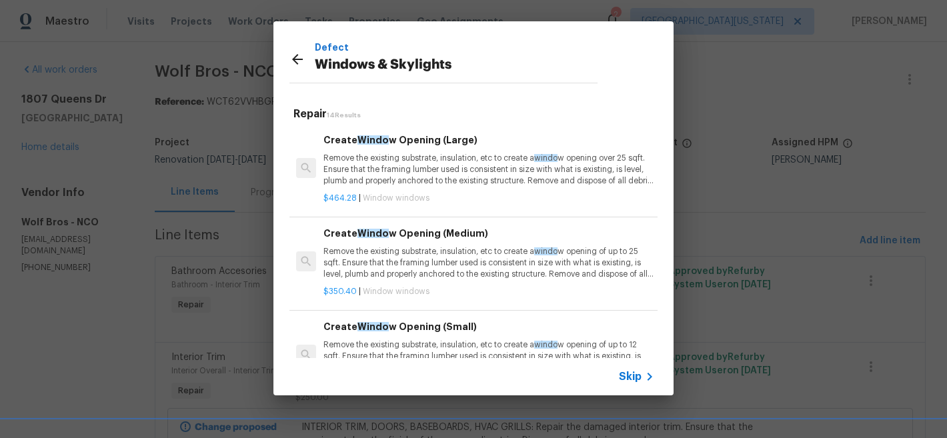
click at [635, 375] on span "Skip" at bounding box center [630, 376] width 23 height 13
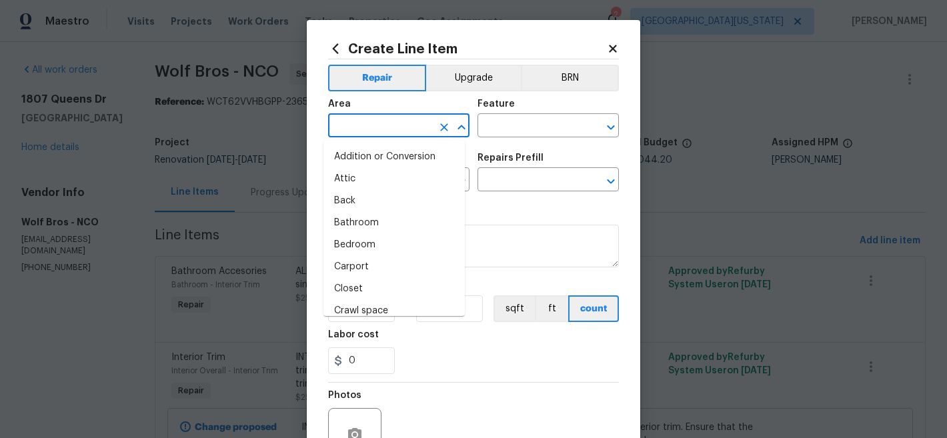
click at [406, 132] on input "text" at bounding box center [380, 127] width 104 height 21
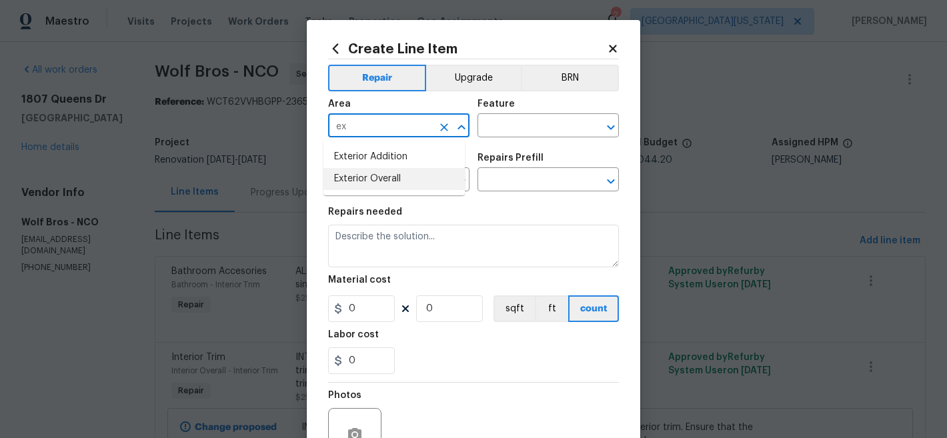
click at [394, 180] on li "Exterior Overall" at bounding box center [394, 179] width 141 height 22
type input "Exterior Overall"
click at [518, 131] on input "text" at bounding box center [530, 127] width 104 height 21
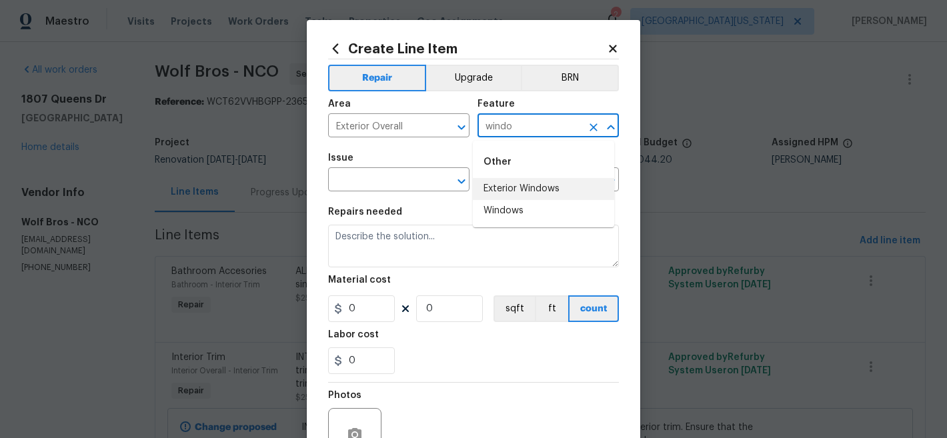
click at [526, 184] on li "Exterior Windows" at bounding box center [543, 189] width 141 height 22
type input "Exterior Windows"
click at [423, 180] on input "text" at bounding box center [380, 181] width 104 height 21
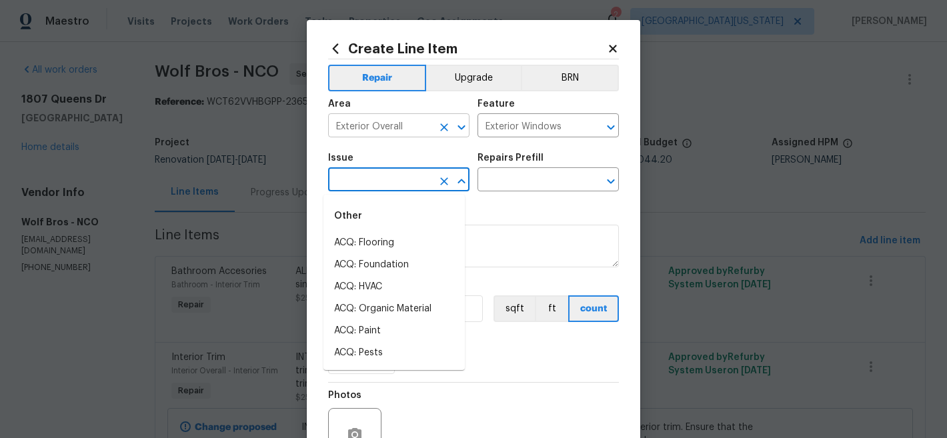
click at [400, 127] on input "Exterior Overall" at bounding box center [380, 127] width 104 height 21
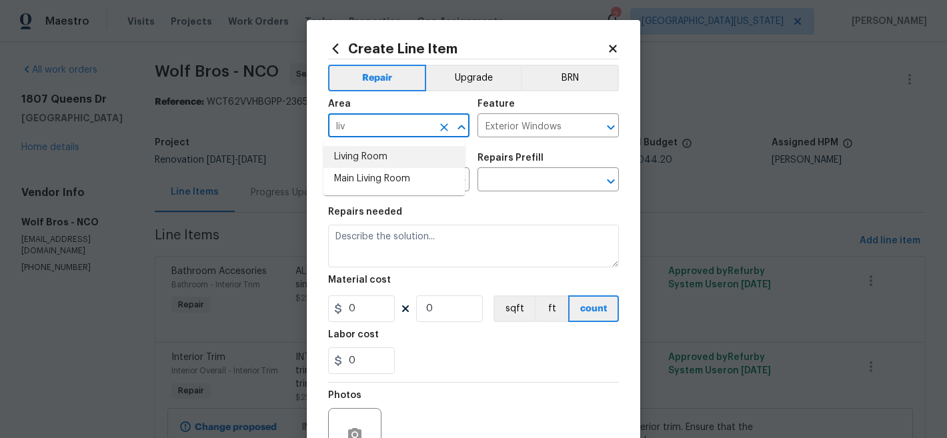
click at [386, 153] on li "Living Room" at bounding box center [394, 157] width 141 height 22
type input "Living Room"
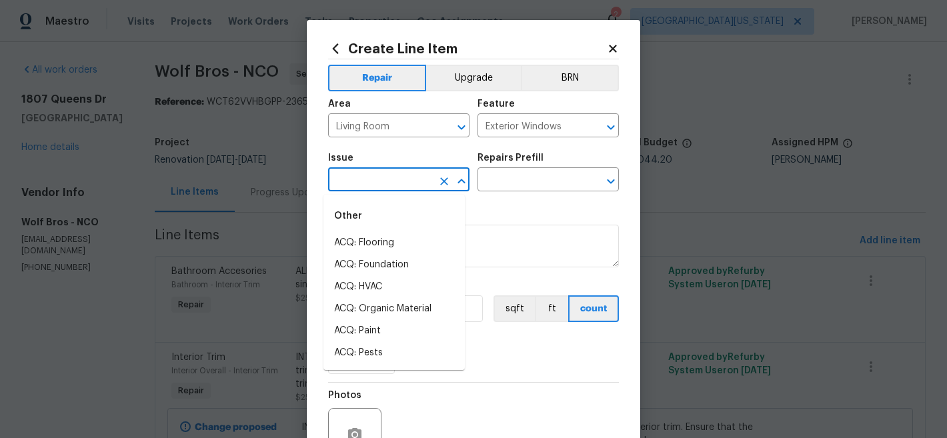
click at [377, 176] on input "text" at bounding box center [380, 181] width 104 height 21
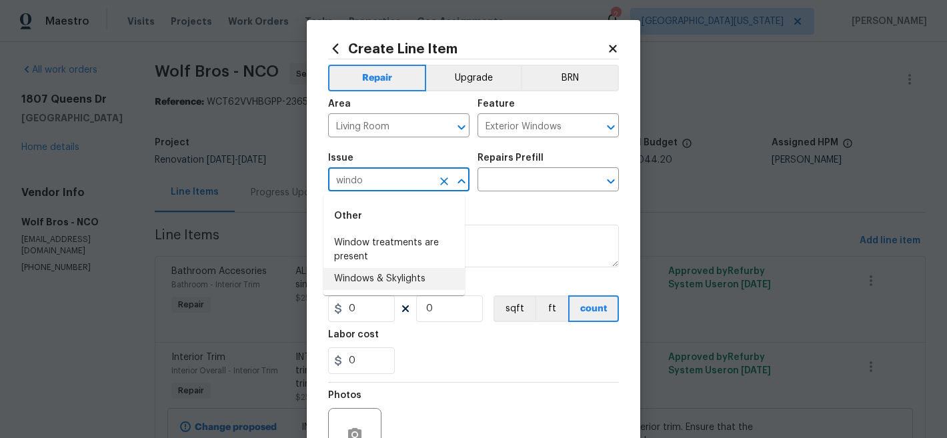
click at [390, 274] on li "Windows & Skylights" at bounding box center [394, 279] width 141 height 22
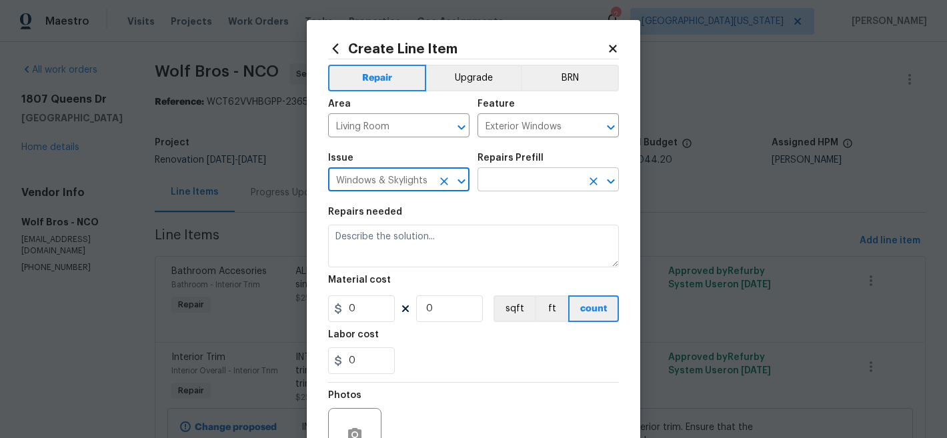
type input "Windows & Skylights"
click at [505, 181] on input "text" at bounding box center [530, 181] width 104 height 21
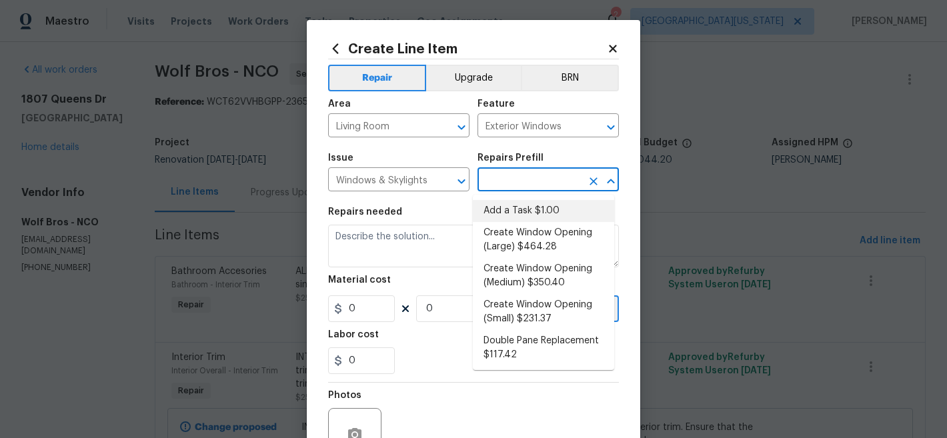
click at [514, 209] on li "Add a Task $1.00" at bounding box center [543, 211] width 141 height 22
type input "Add a Task $1.00"
type textarea "HPM to detail"
type input "1"
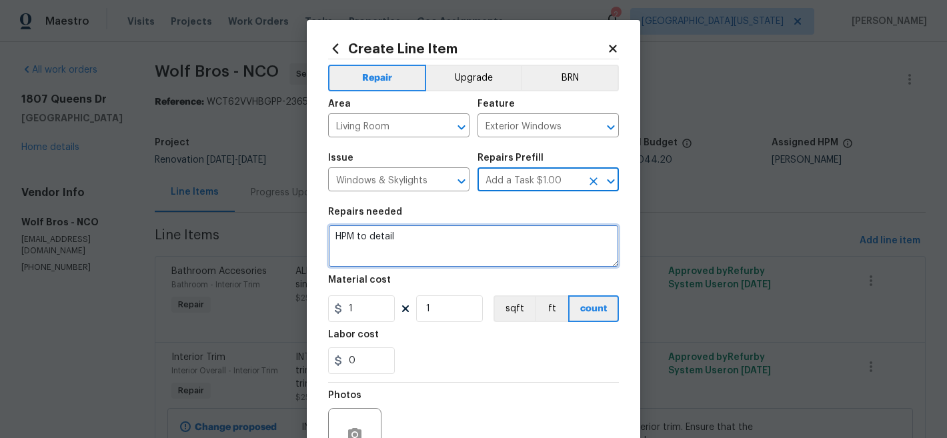
click at [487, 235] on textarea "HPM to detail" at bounding box center [473, 246] width 291 height 43
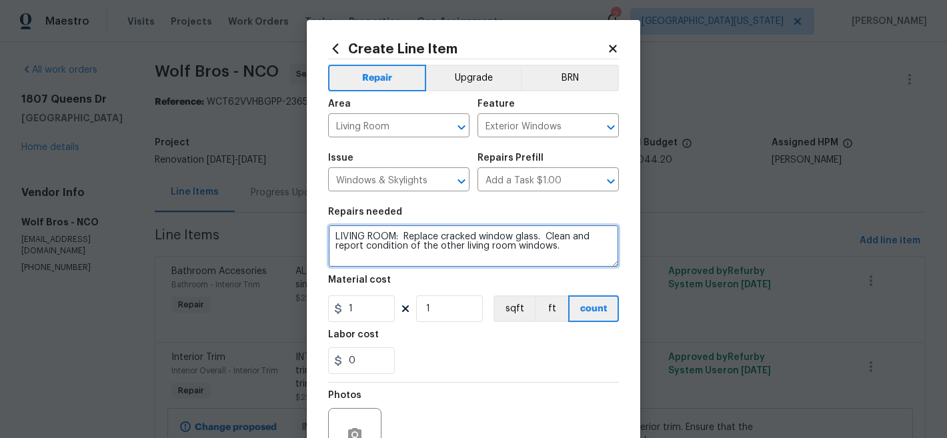
type textarea "LIVING ROOM: Replace cracked window glass. Clean and report condition of the ot…"
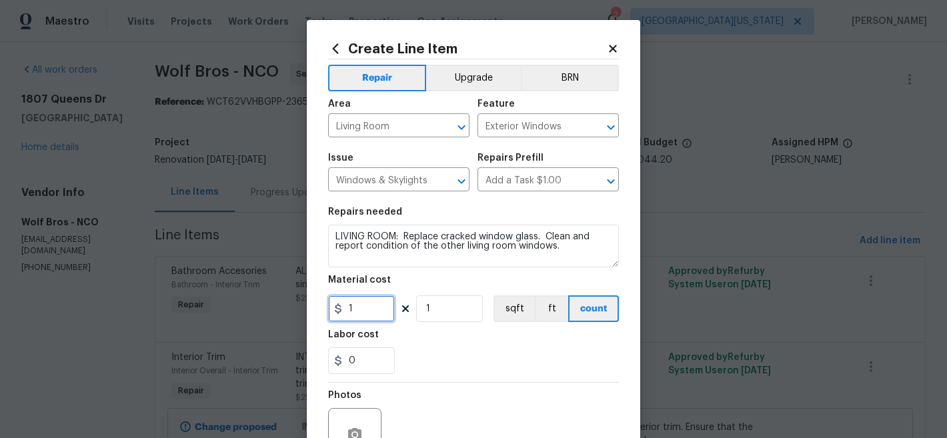
click at [352, 307] on input "1" at bounding box center [361, 309] width 67 height 27
type input "350"
click at [572, 386] on div "Photos" at bounding box center [473, 426] width 291 height 87
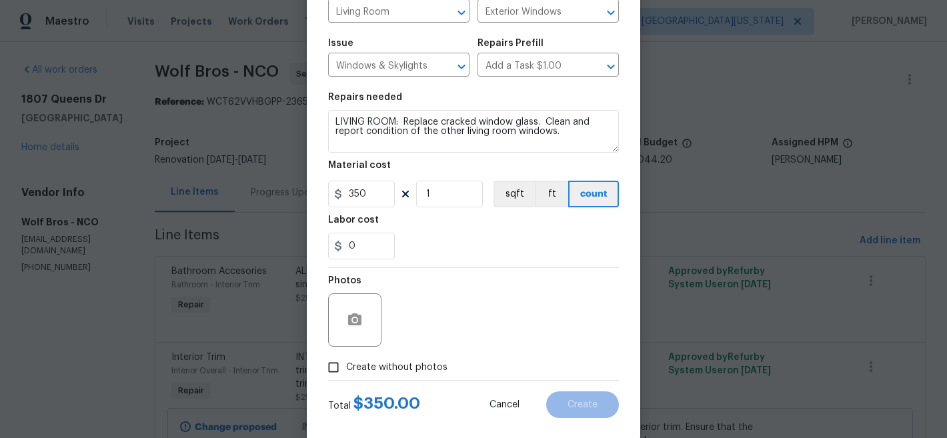
scroll to position [129, 0]
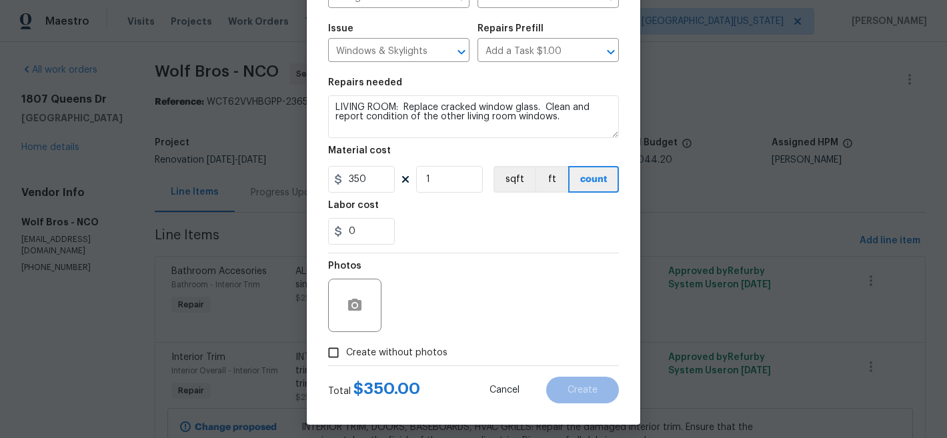
click at [374, 350] on span "Create without photos" at bounding box center [396, 353] width 101 height 14
click at [346, 350] on input "Create without photos" at bounding box center [333, 352] width 25 height 25
checkbox input "true"
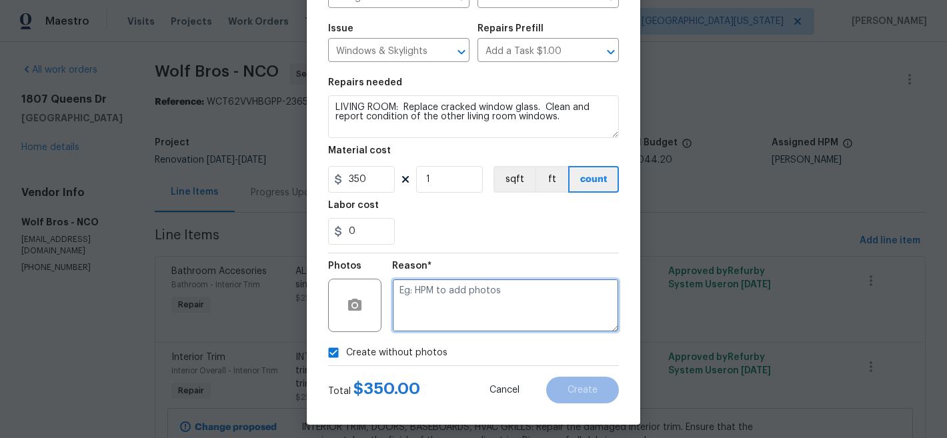
click at [472, 300] on textarea at bounding box center [505, 305] width 227 height 53
type textarea "Later"
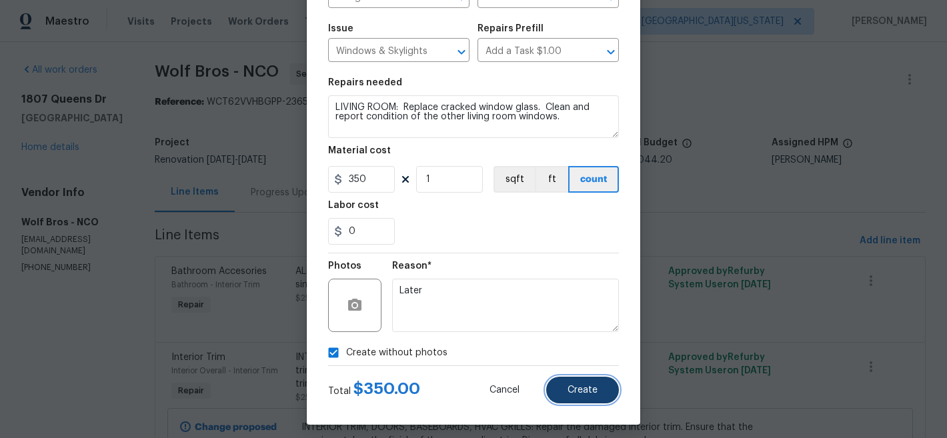
click at [568, 386] on span "Create" at bounding box center [583, 391] width 30 height 10
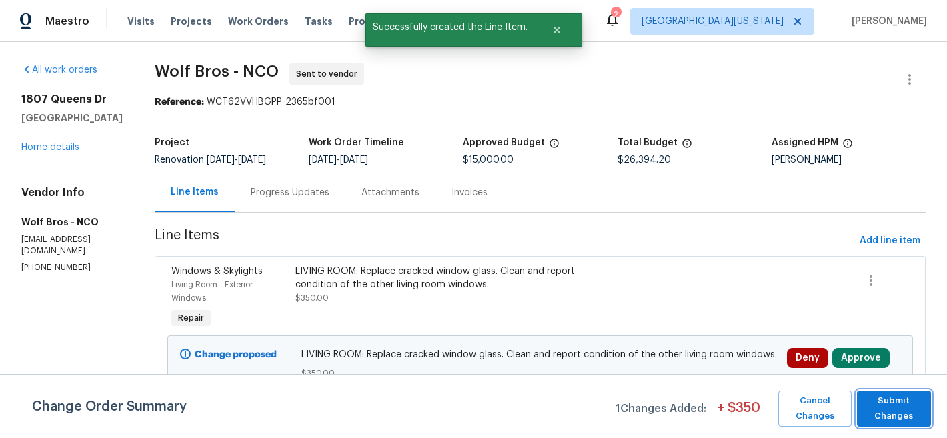
click at [897, 412] on span "Submit Changes" at bounding box center [894, 409] width 61 height 31
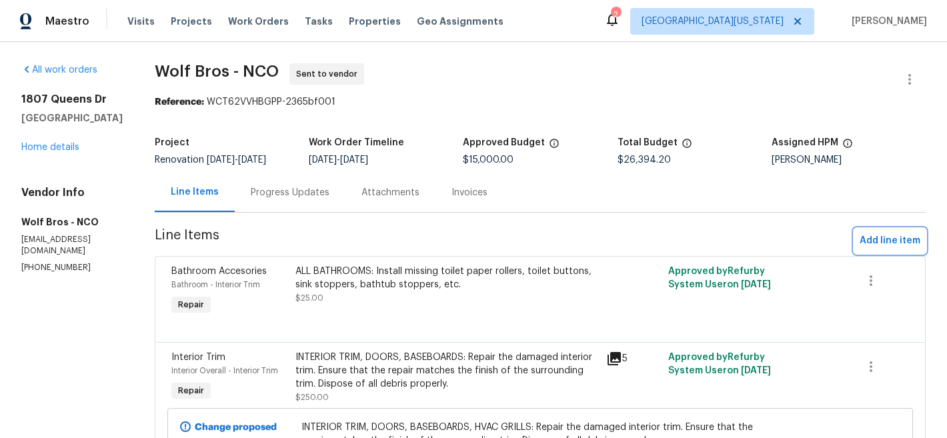
scroll to position [3, 0]
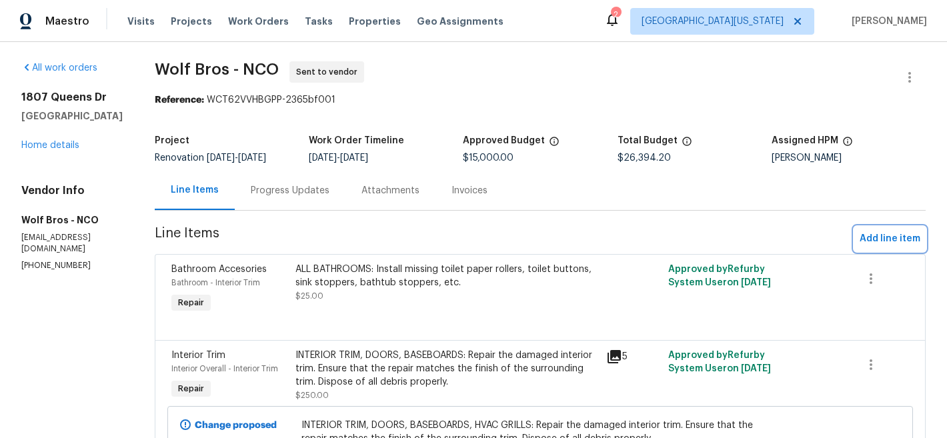
click at [869, 239] on span "Add line item" at bounding box center [890, 239] width 61 height 17
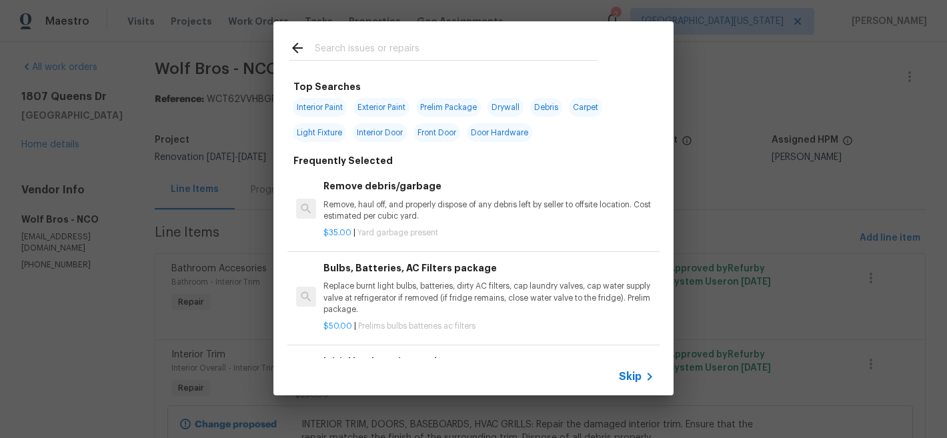
click at [476, 53] on input "text" at bounding box center [456, 50] width 283 height 20
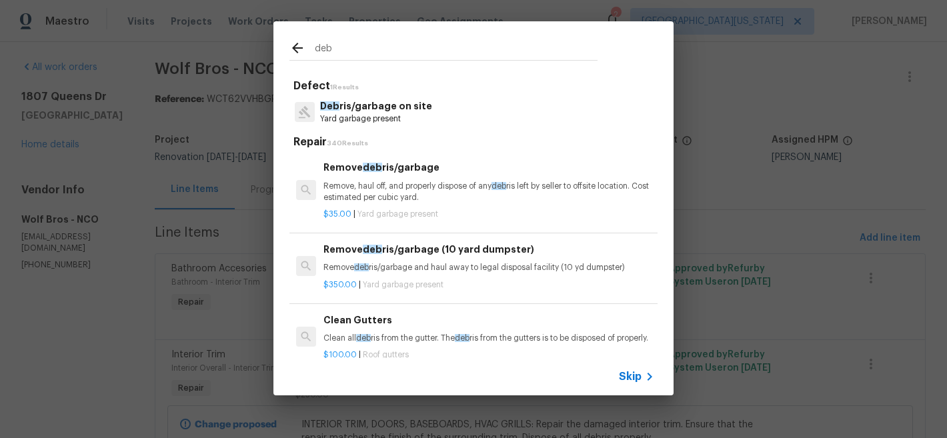
type input "deb"
click at [366, 109] on p "Deb ris/garbage on site" at bounding box center [376, 106] width 112 height 14
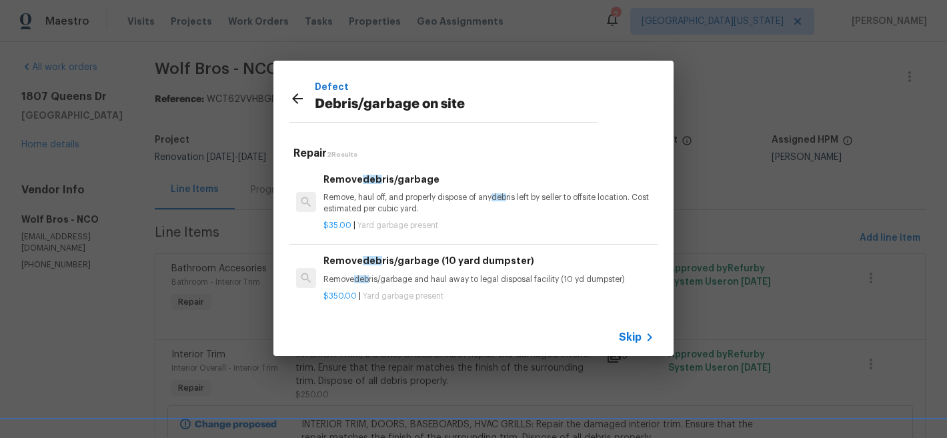
click at [398, 195] on p "Remove, haul off, and properly dispose of any deb ris left by seller to offsite…" at bounding box center [489, 203] width 331 height 23
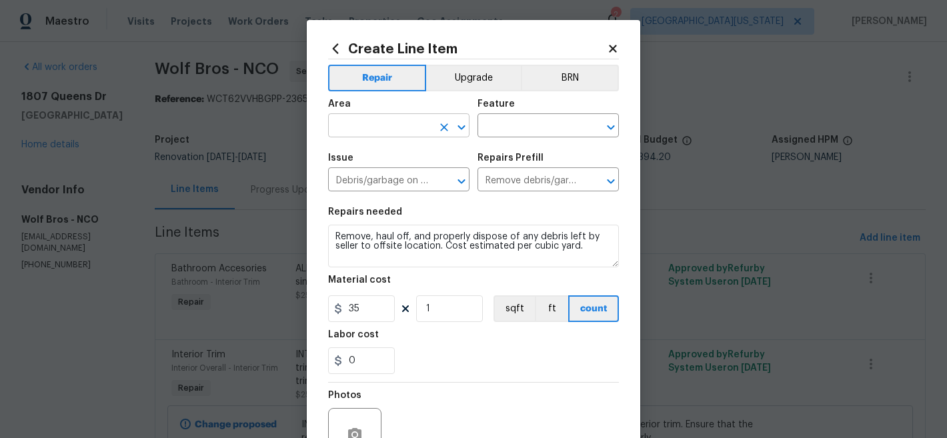
click at [387, 127] on input "text" at bounding box center [380, 127] width 104 height 21
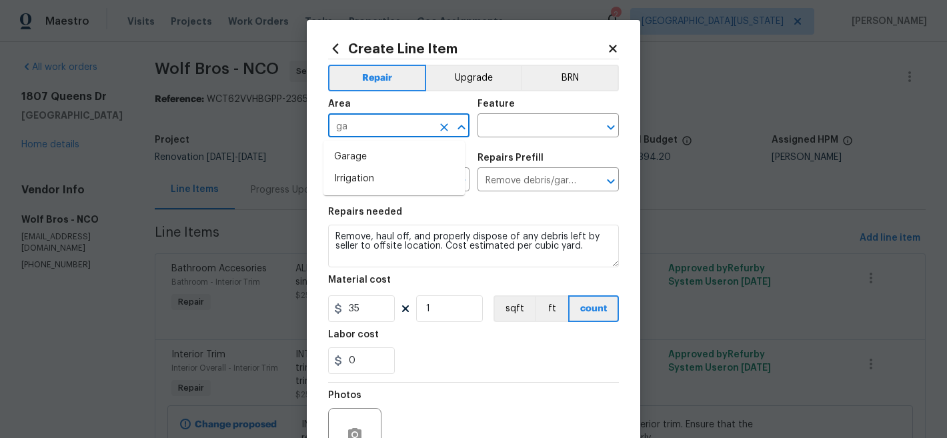
type input "g"
click at [408, 180] on li "Exterior Overall" at bounding box center [394, 179] width 141 height 22
type input "Exterior Overall"
click at [505, 129] on input "text" at bounding box center [530, 127] width 104 height 21
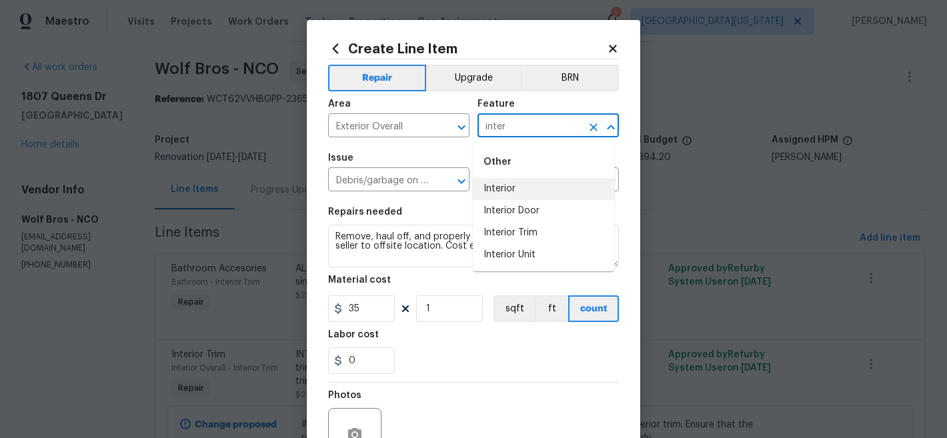
click at [506, 187] on li "Interior" at bounding box center [543, 189] width 141 height 22
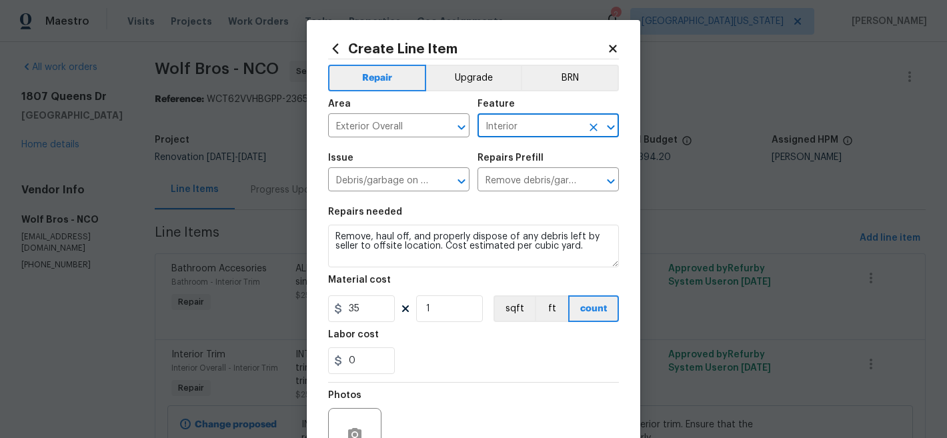
type input "Interior"
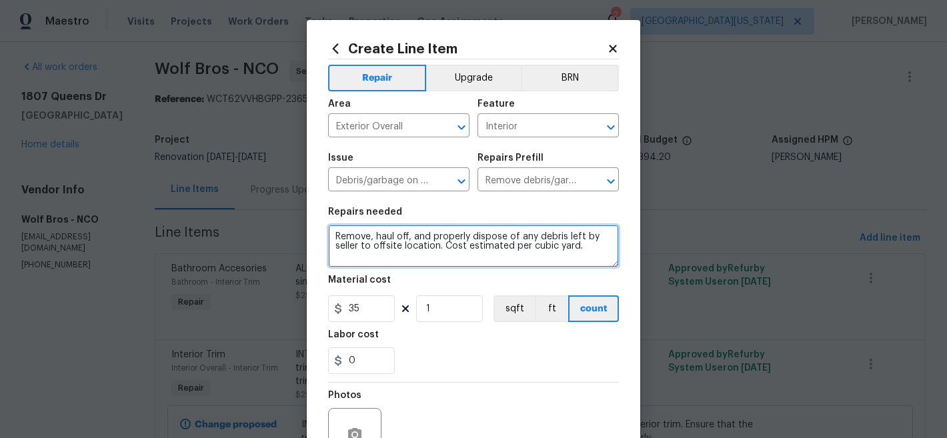
click at [338, 245] on textarea "Remove, haul off, and properly dispose of any debris left by seller to offsite …" at bounding box center [473, 246] width 291 height 43
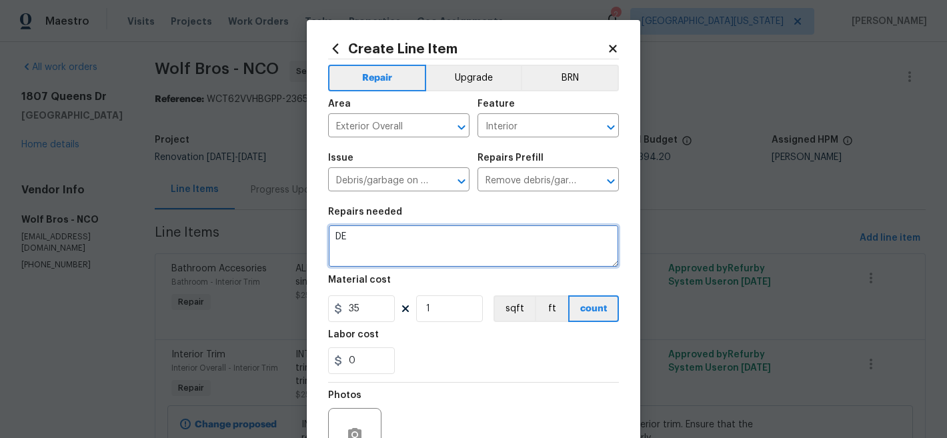
type textarea "D"
type textarea "G"
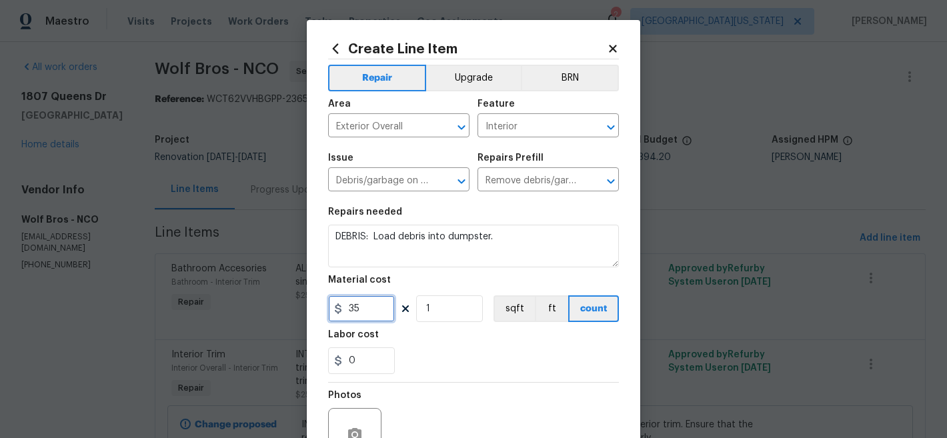
click at [369, 307] on input "35" at bounding box center [361, 309] width 67 height 27
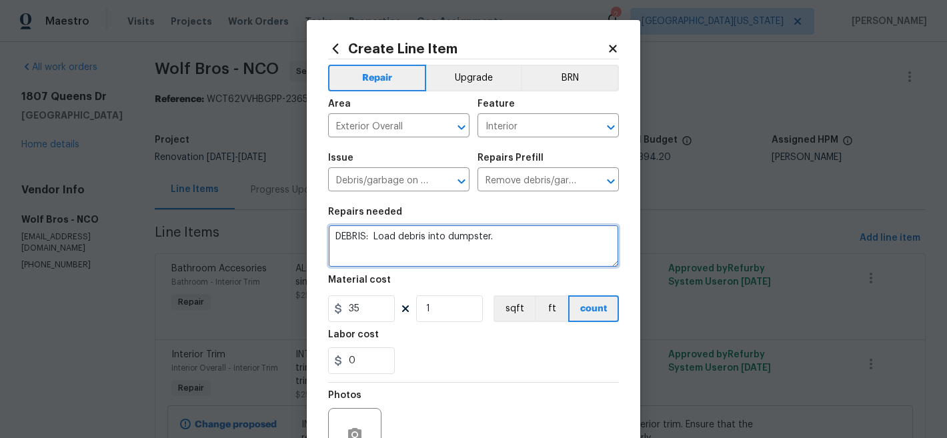
click at [354, 239] on textarea "DEBRIS: Load debris into dumpster." at bounding box center [473, 246] width 291 height 43
click at [566, 243] on textarea "GARAGE AND INTERIOR: Load debris into dumpster." at bounding box center [473, 246] width 291 height 43
click at [494, 235] on textarea "GARAGE AND INTERIOR: Load debris into dumpster." at bounding box center [473, 246] width 291 height 43
click at [438, 236] on textarea "GARAGE AND INTERIOR: Load debris into dumpster." at bounding box center [473, 246] width 291 height 43
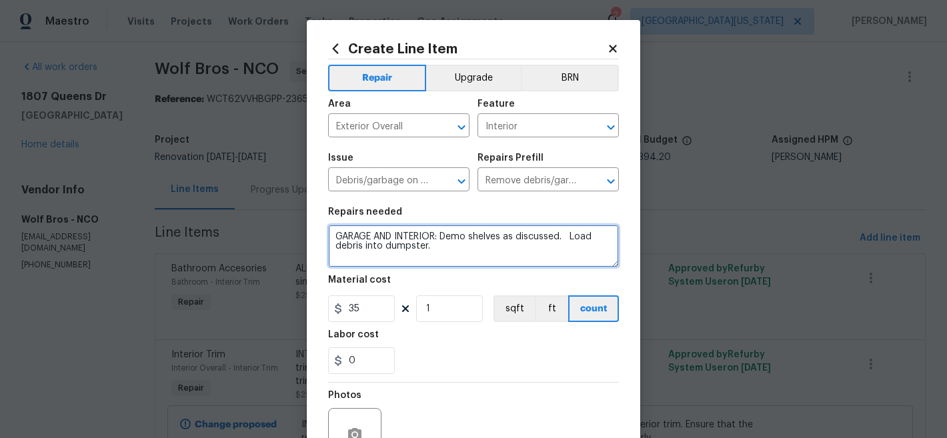
click at [330, 247] on textarea "GARAGE AND INTERIOR: Demo shelves as discussed. Load debris into dumpster." at bounding box center [473, 246] width 291 height 43
type textarea "GARAGE AND INTERIOR: Demo shelves as discussed. Load all debris into dumpster."
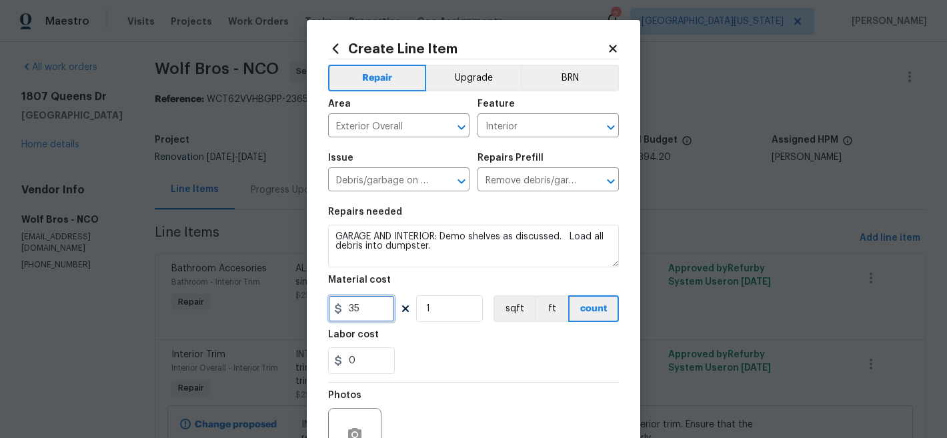
click at [362, 319] on input "35" at bounding box center [361, 309] width 67 height 27
type input "150"
click at [502, 370] on div "0" at bounding box center [473, 361] width 291 height 27
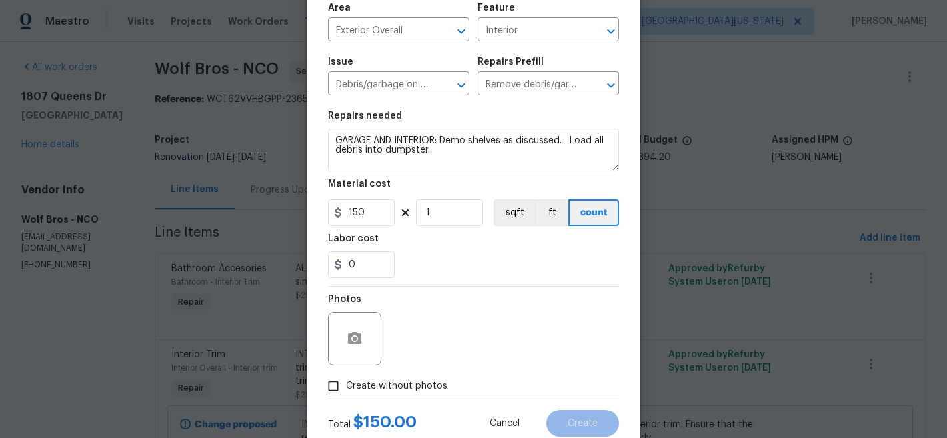
scroll to position [97, 0]
click at [387, 388] on span "Create without photos" at bounding box center [396, 385] width 101 height 14
click at [346, 388] on input "Create without photos" at bounding box center [333, 384] width 25 height 25
checkbox input "true"
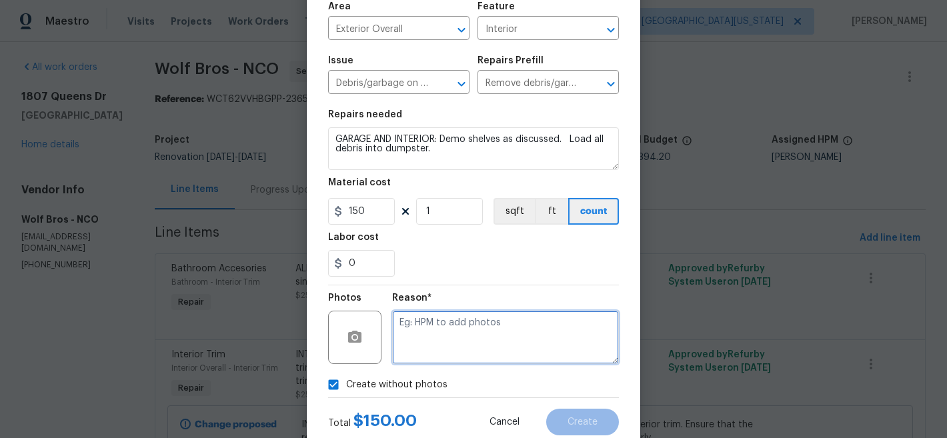
click at [463, 335] on textarea at bounding box center [505, 337] width 227 height 53
type textarea "Later"
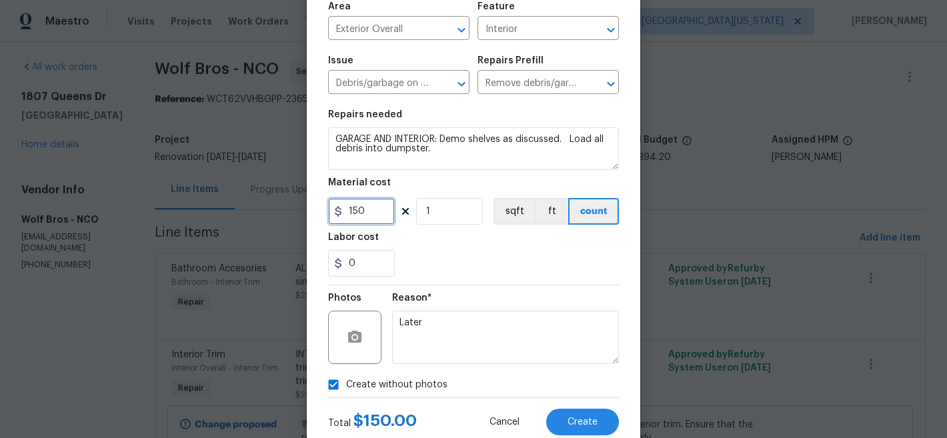
click at [366, 215] on input "150" at bounding box center [361, 211] width 67 height 27
click at [368, 214] on input "150" at bounding box center [361, 211] width 67 height 27
click at [369, 213] on input "150" at bounding box center [361, 211] width 67 height 27
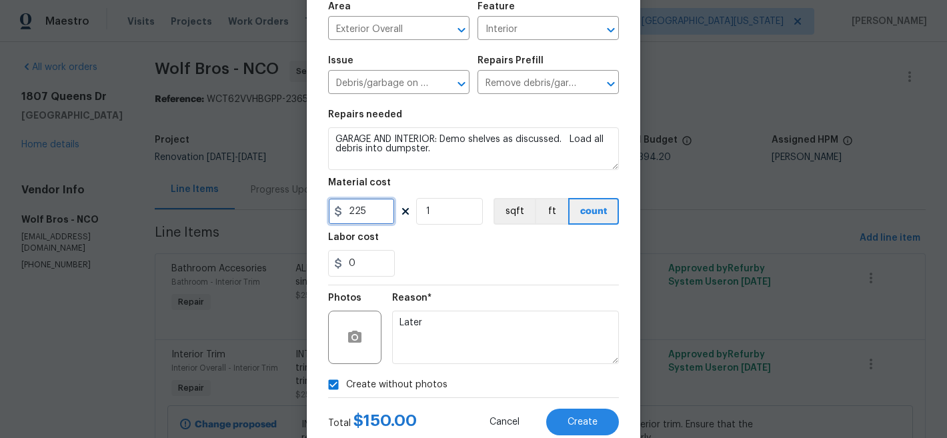
type input "225"
click at [496, 271] on div "0" at bounding box center [473, 263] width 291 height 27
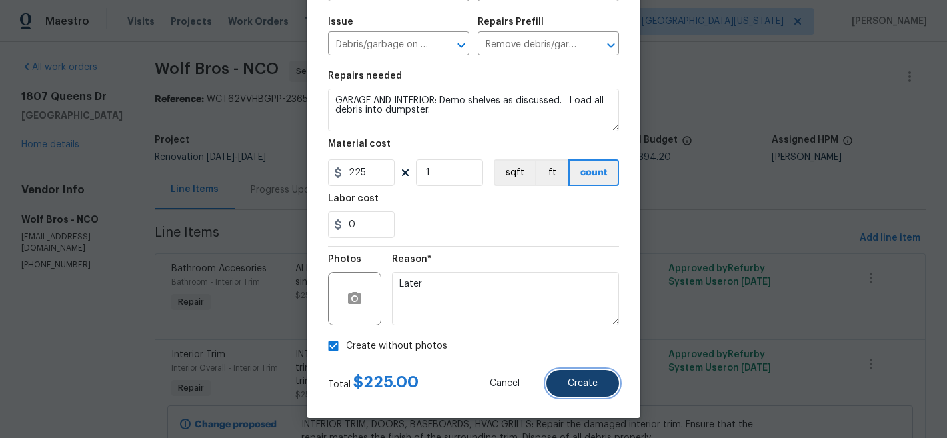
click at [564, 377] on button "Create" at bounding box center [582, 383] width 73 height 27
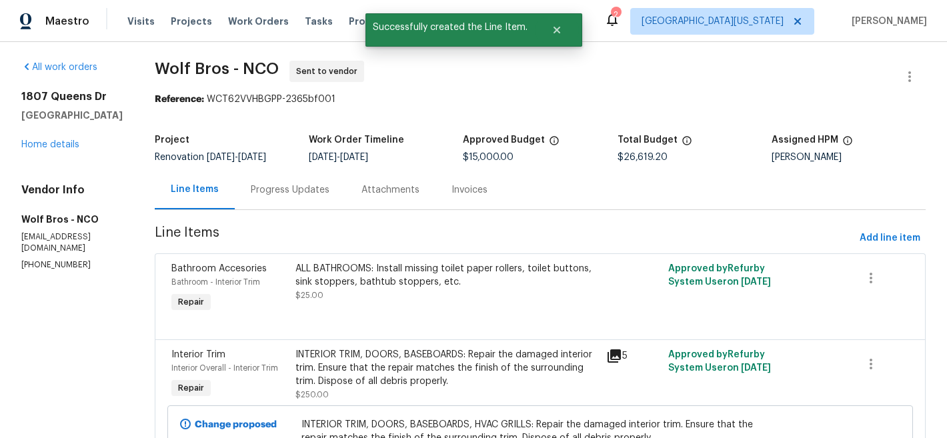
scroll to position [0, 0]
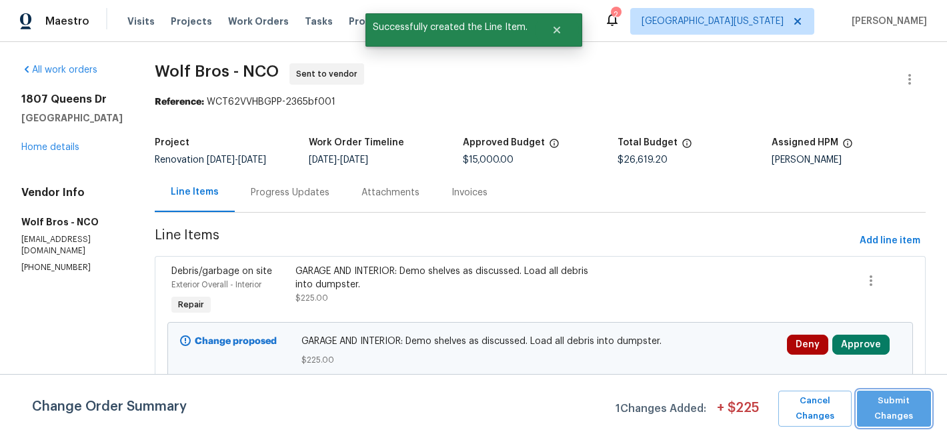
click at [910, 404] on span "Submit Changes" at bounding box center [894, 409] width 61 height 31
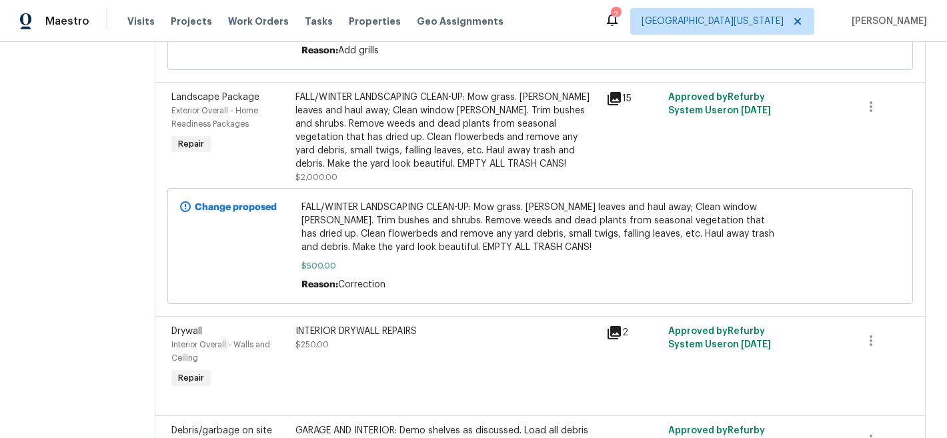
scroll to position [626, 0]
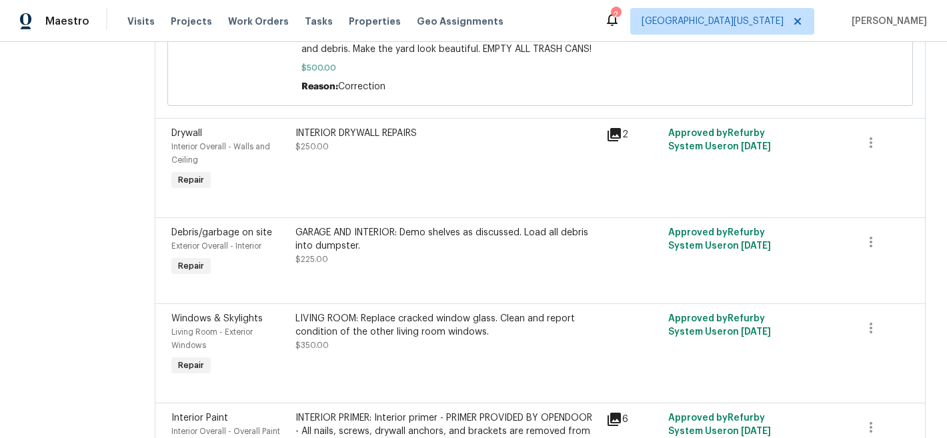
click at [358, 296] on div at bounding box center [540, 287] width 738 height 16
click at [407, 259] on div "GARAGE AND INTERIOR: Demo shelves as discussed. Load all debris into dumpster. …" at bounding box center [447, 246] width 303 height 40
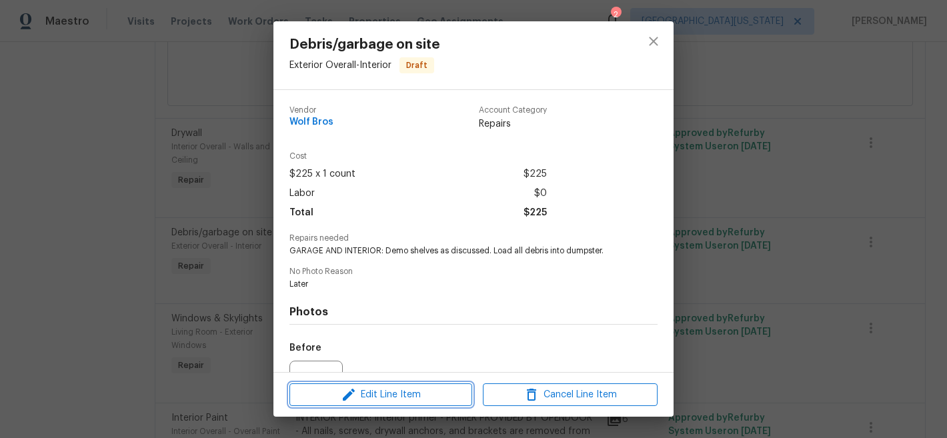
click at [411, 393] on span "Edit Line Item" at bounding box center [380, 395] width 175 height 17
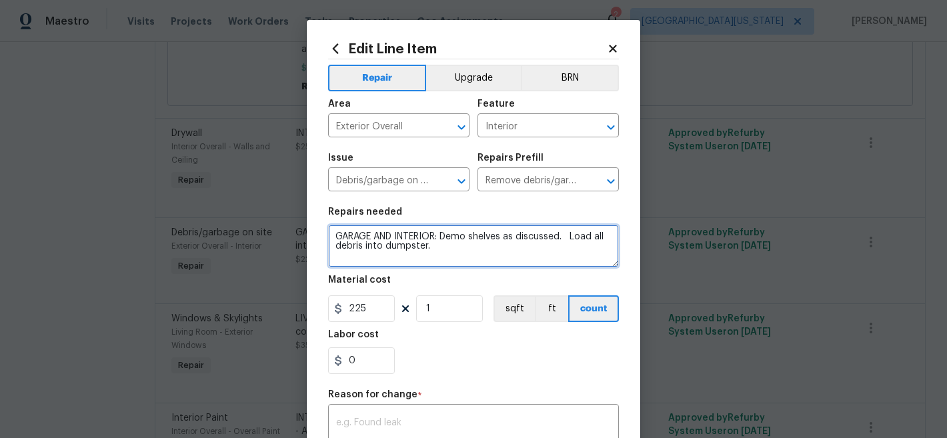
click at [518, 241] on textarea "GARAGE AND INTERIOR: Demo shelves as discussed. Load all debris into dumpster." at bounding box center [473, 246] width 291 height 43
click at [512, 250] on textarea "GARAGE AND INTERIOR: Demo shelves as discussed. Load all debris into dumpster." at bounding box center [473, 246] width 291 height 43
type textarea "GARAGE AND INTERIOR: Demo shelves as discussed. Load all debris into dumpster. …"
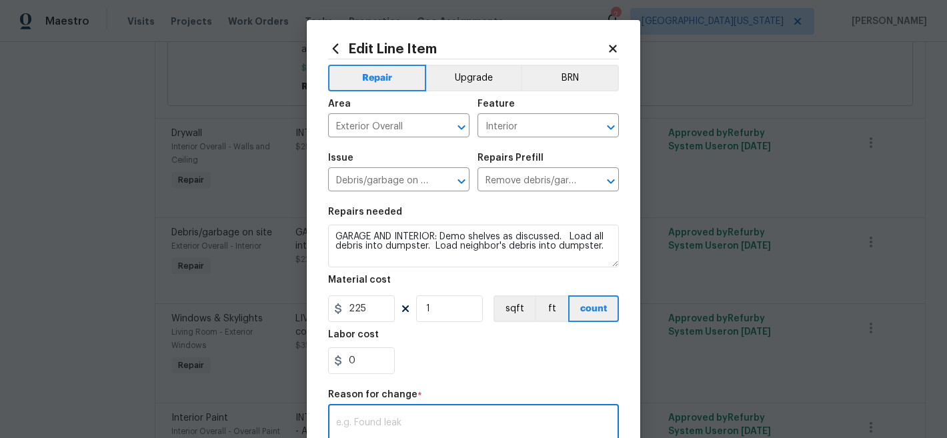
click at [439, 428] on textarea at bounding box center [473, 432] width 275 height 28
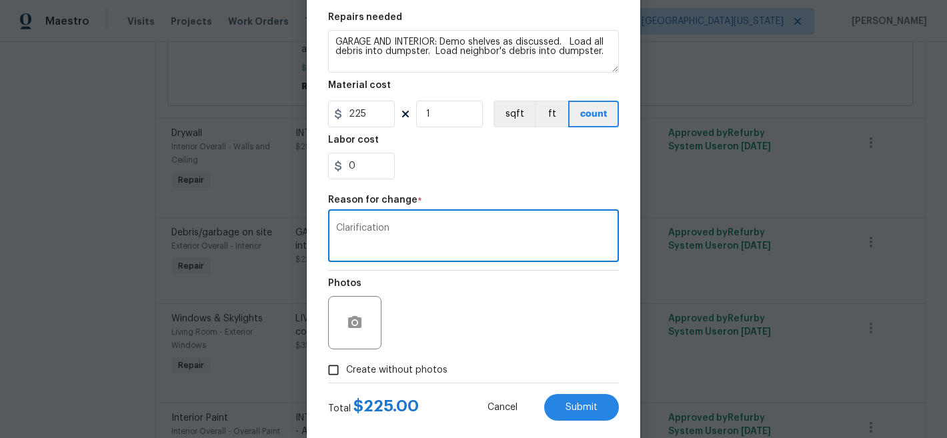
scroll to position [219, 0]
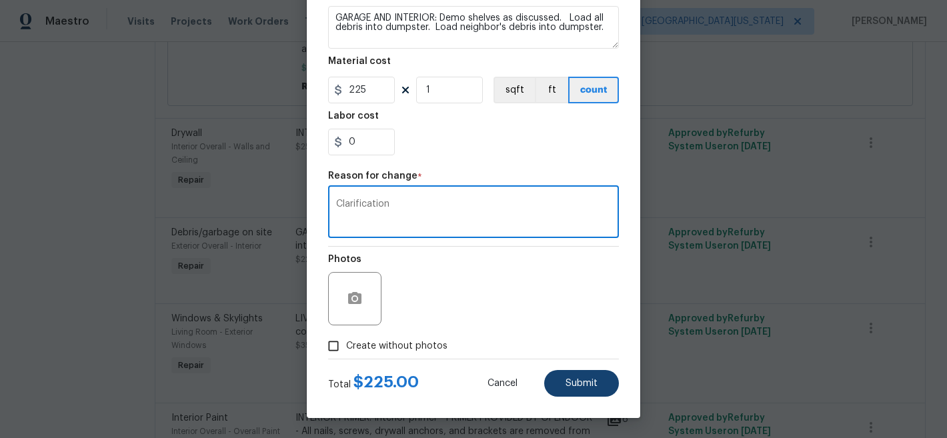
type textarea "Clarification"
click at [567, 383] on span "Submit" at bounding box center [582, 384] width 32 height 10
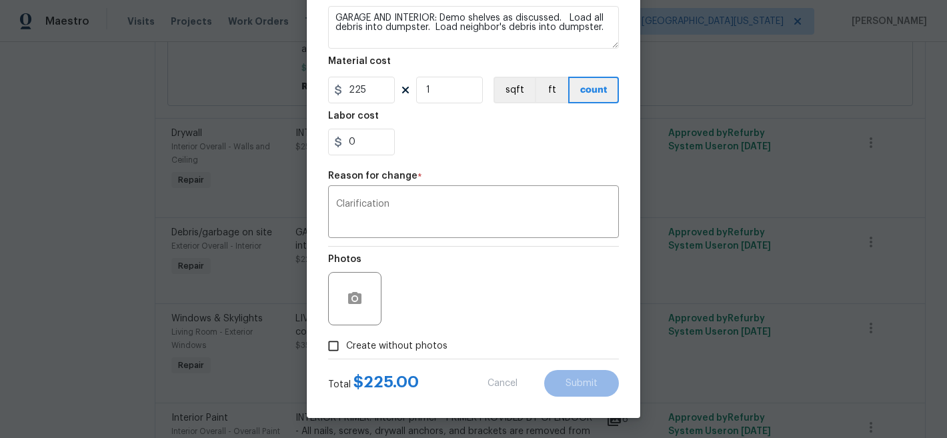
type textarea "GARAGE AND INTERIOR: Demo shelves as discussed. Load all debris into dumpster."
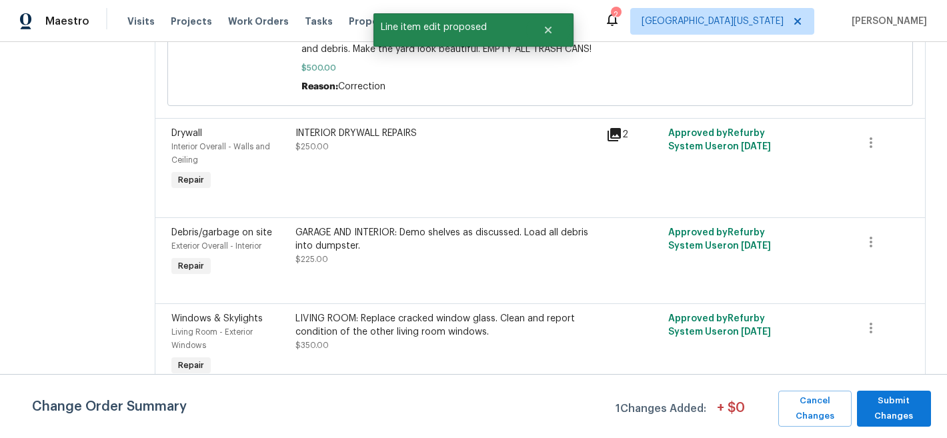
scroll to position [0, 0]
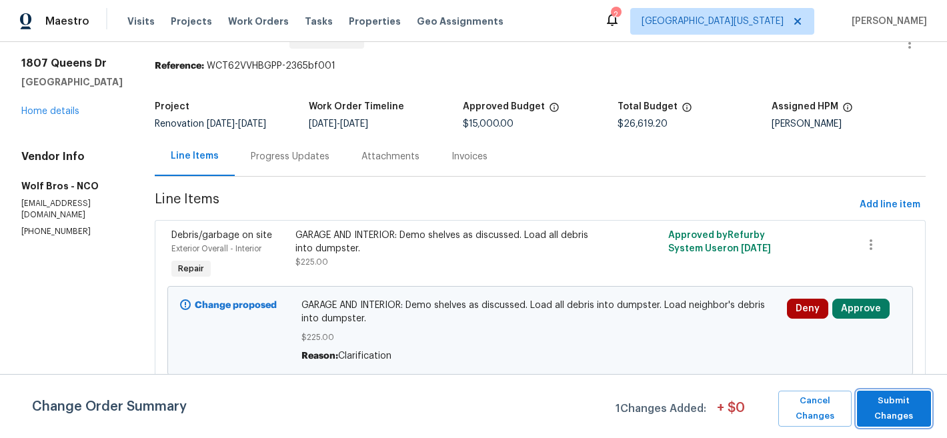
click at [908, 400] on span "Submit Changes" at bounding box center [894, 409] width 61 height 31
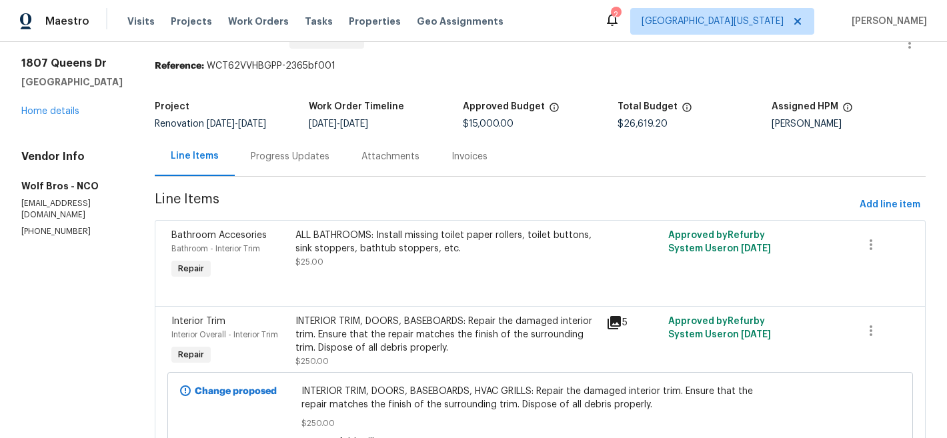
scroll to position [2837, 0]
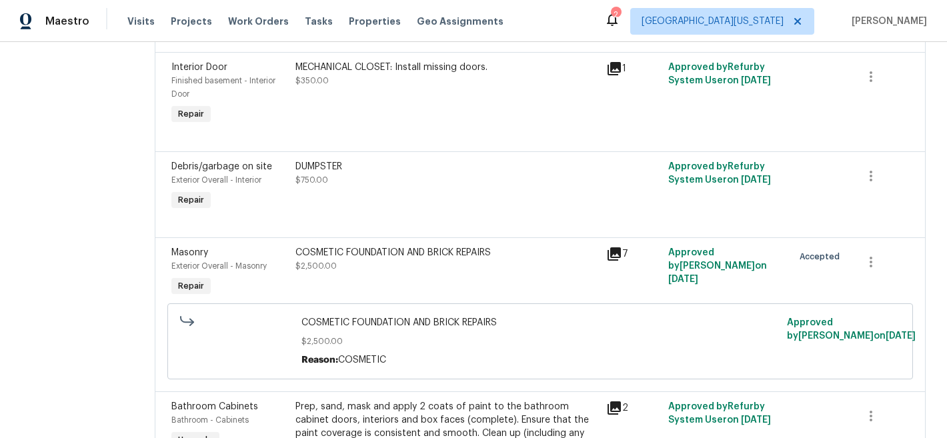
click at [452, 246] on div "COSMETIC FOUNDATION AND BRICK REPAIRS" at bounding box center [447, 252] width 303 height 13
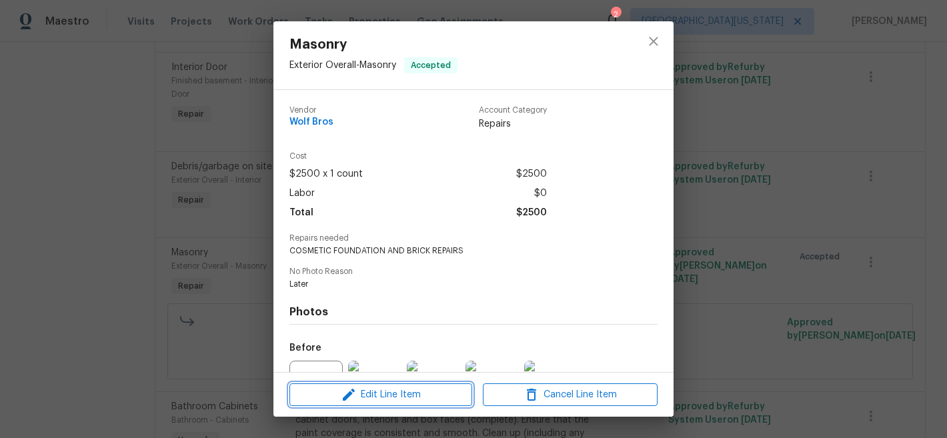
click at [416, 398] on span "Edit Line Item" at bounding box center [380, 395] width 175 height 17
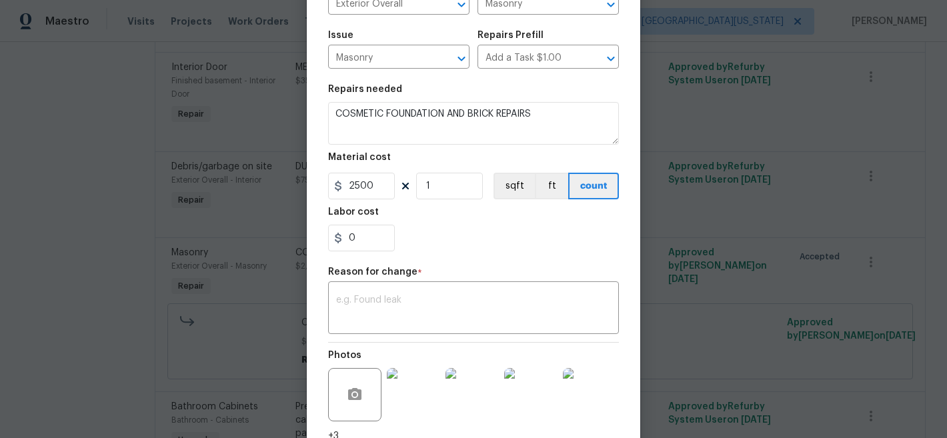
scroll to position [125, 0]
click at [359, 181] on input "2500" at bounding box center [361, 184] width 67 height 27
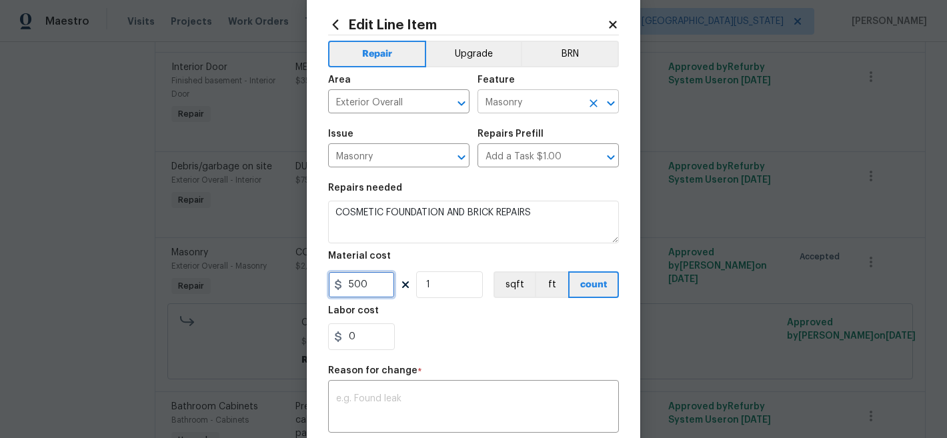
scroll to position [0, 0]
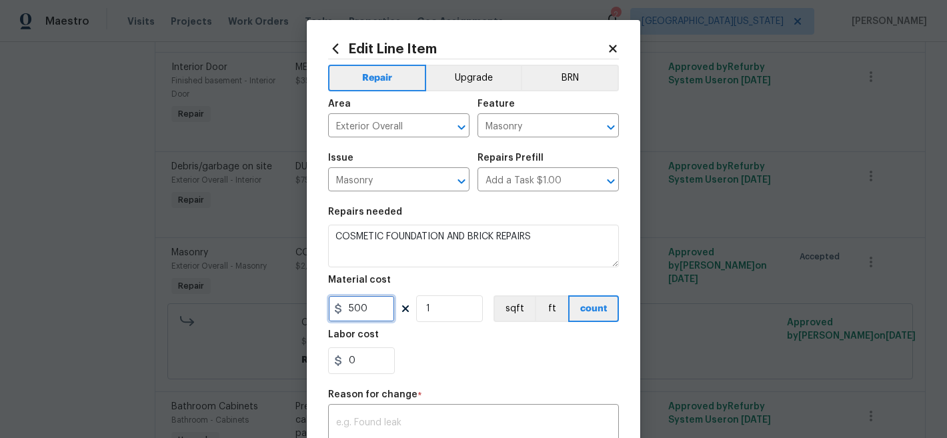
type input "500"
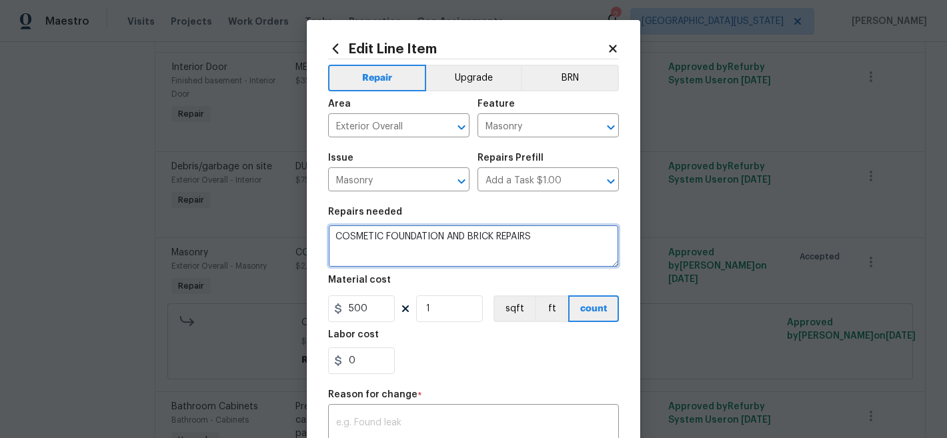
click at [381, 237] on textarea "COSMETIC FOUNDATION AND BRICK REPAIRS" at bounding box center [473, 246] width 291 height 43
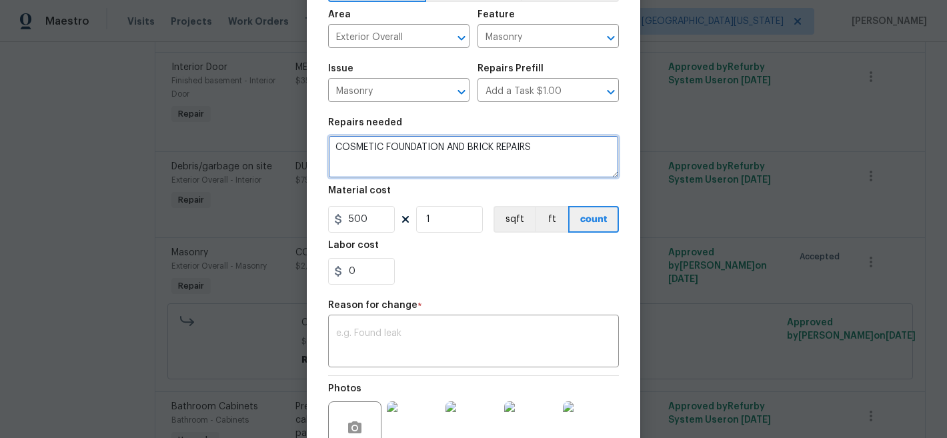
scroll to position [147, 0]
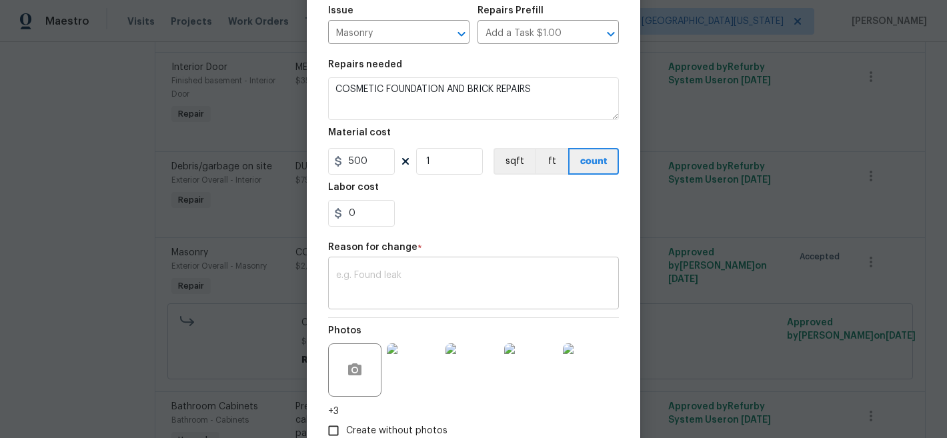
click at [540, 300] on div "x ​" at bounding box center [473, 284] width 291 height 49
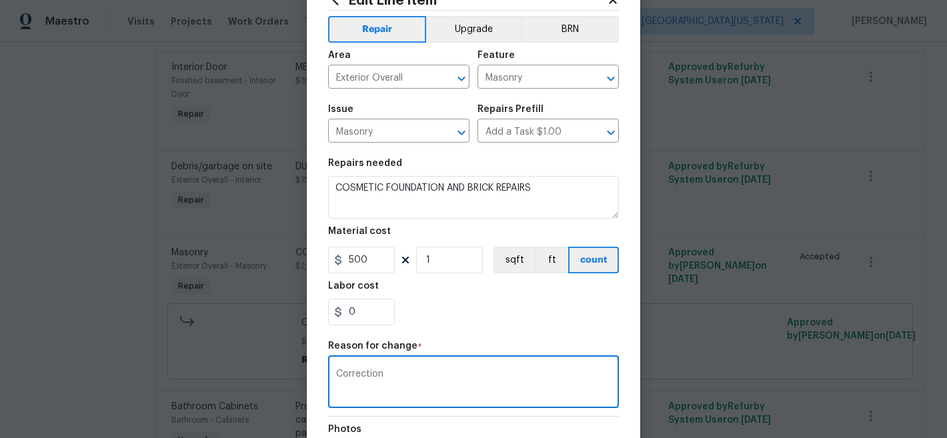
scroll to position [0, 0]
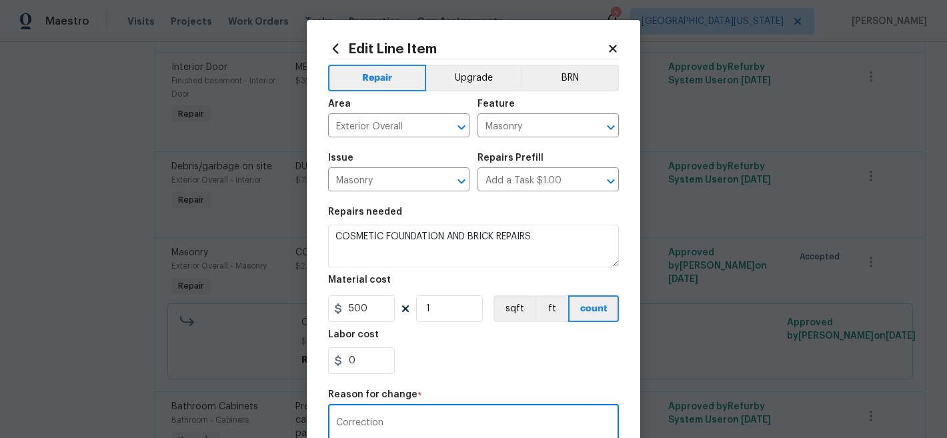
type textarea "Correction"
click at [354, 313] on input "500" at bounding box center [361, 309] width 67 height 27
click at [479, 366] on div "0" at bounding box center [473, 361] width 291 height 27
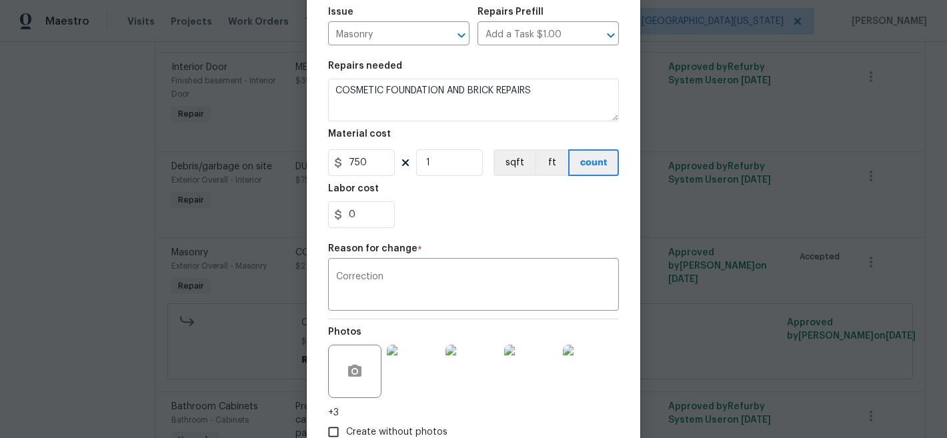
scroll to position [233, 0]
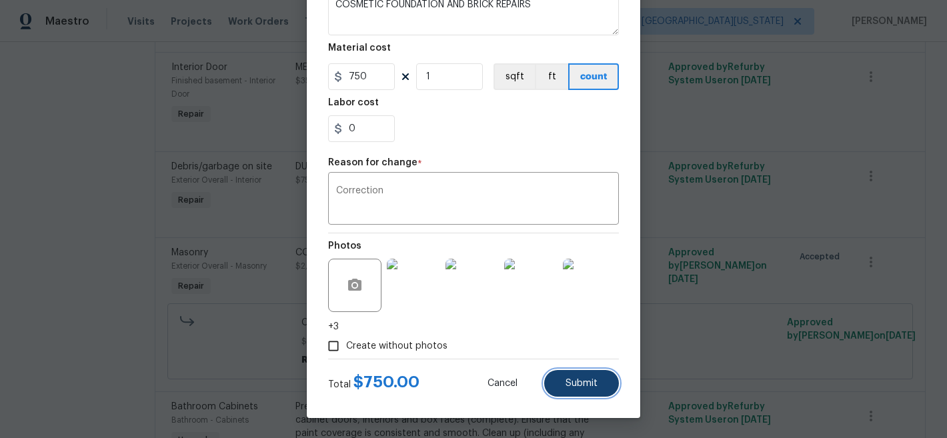
click at [570, 393] on button "Submit" at bounding box center [581, 383] width 75 height 27
type input "2500"
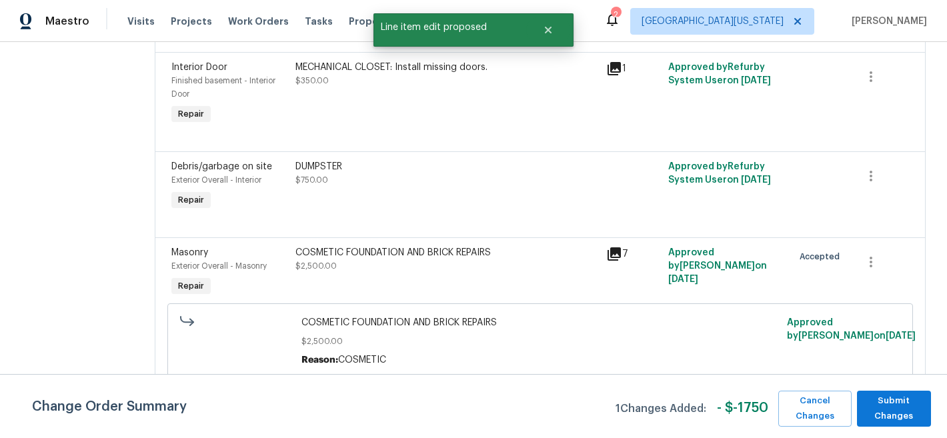
scroll to position [0, 0]
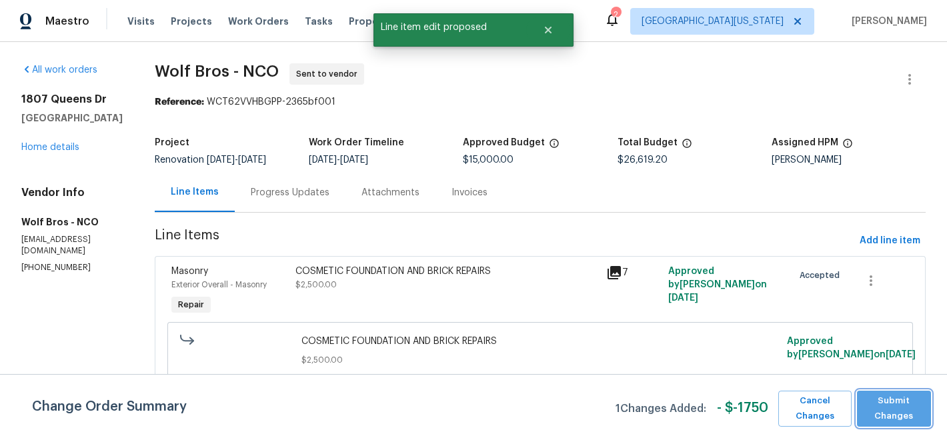
click at [909, 409] on span "Submit Changes" at bounding box center [894, 409] width 61 height 31
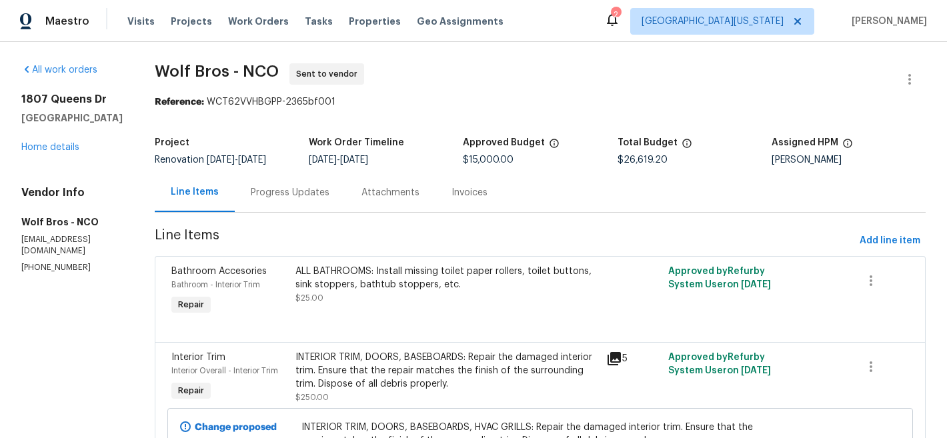
scroll to position [291, 0]
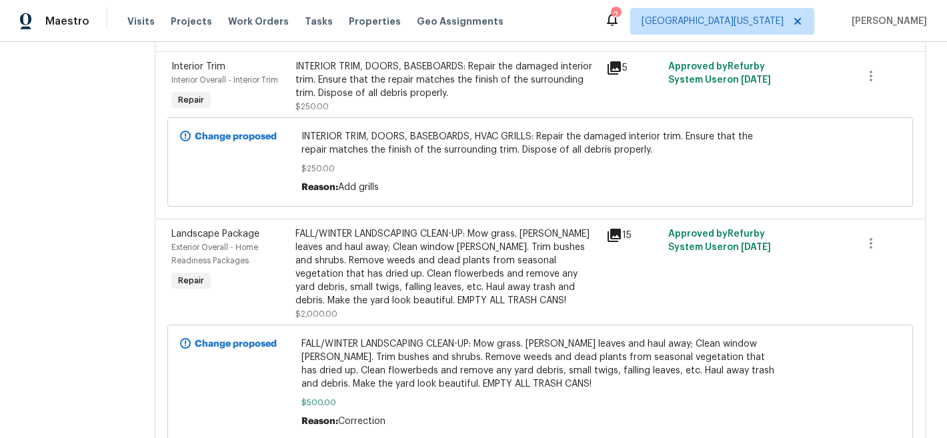
click at [461, 254] on div "FALL/WINTER LANDSCAPING CLEAN-UP: Mow grass. [PERSON_NAME] leaves and haul away…" at bounding box center [447, 267] width 303 height 80
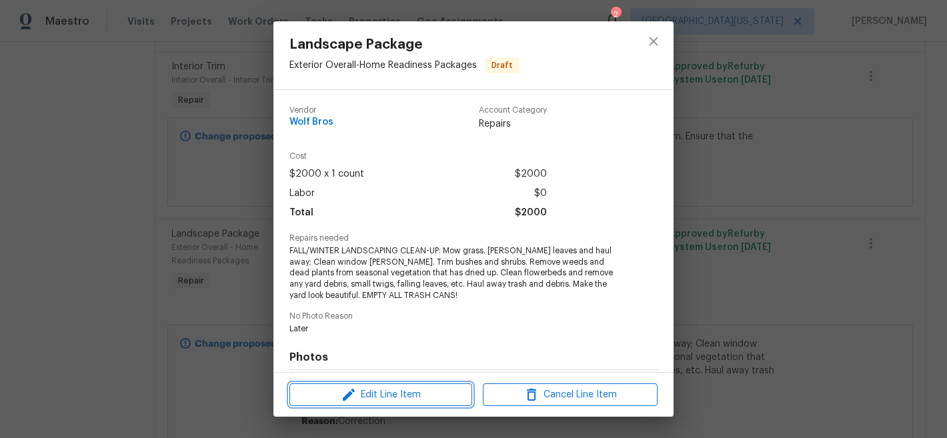
click at [398, 394] on span "Edit Line Item" at bounding box center [380, 395] width 175 height 17
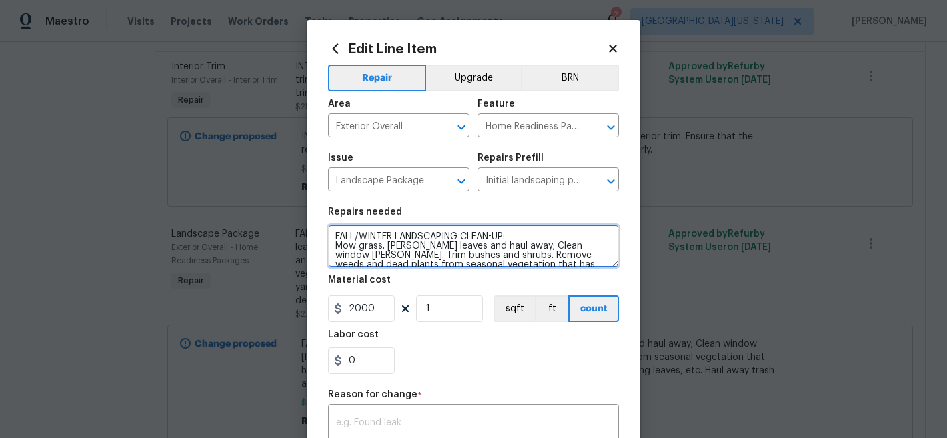
drag, startPoint x: 509, startPoint y: 231, endPoint x: 584, endPoint y: 235, distance: 75.4
click at [510, 231] on textarea "FALL/WINTER LANDSCAPING CLEAN-UP: Mow grass. Rake leaves and haul away; Clean w…" at bounding box center [473, 246] width 291 height 43
click at [538, 239] on textarea "FALL/WINTER LANDSCAPING CLEAN-UP: Mow grass. Rake leaves and haul away; Clean w…" at bounding box center [473, 246] width 291 height 43
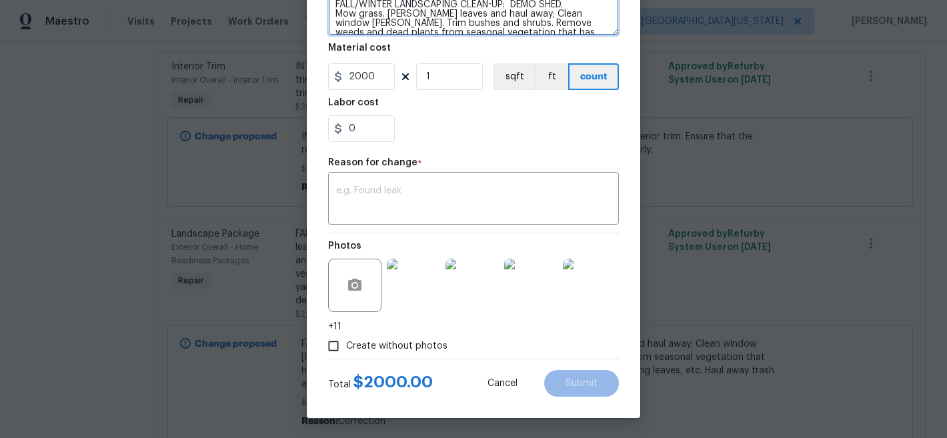
scroll to position [233, 0]
type textarea "FALL/WINTER LANDSCAPING CLEAN-UP: DEMO SHED. Mow grass. Rake leaves and haul aw…"
click at [368, 74] on input "2000" at bounding box center [361, 76] width 67 height 27
type input "500"
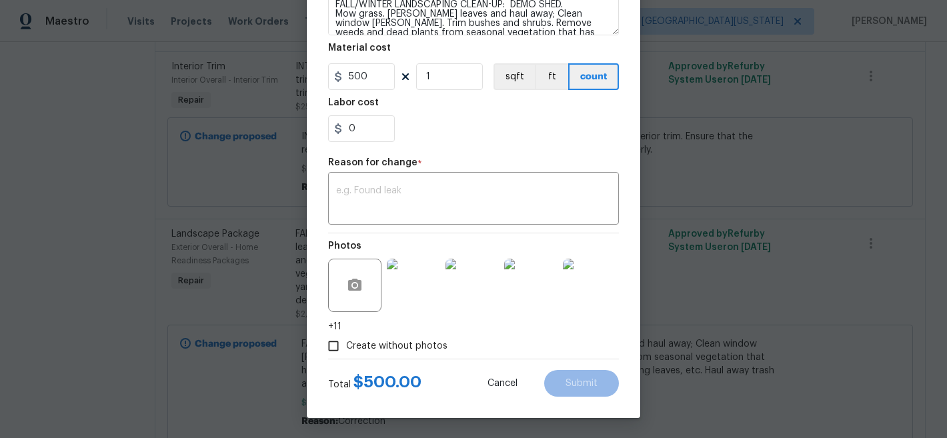
click at [500, 137] on div "0" at bounding box center [473, 128] width 291 height 27
click at [370, 345] on span "Create without photos" at bounding box center [396, 347] width 101 height 14
click at [346, 345] on input "Create without photos" at bounding box center [333, 346] width 25 height 25
click at [346, 342] on span "Create without photos" at bounding box center [396, 347] width 101 height 14
click at [345, 342] on input "Create without photos" at bounding box center [333, 346] width 25 height 25
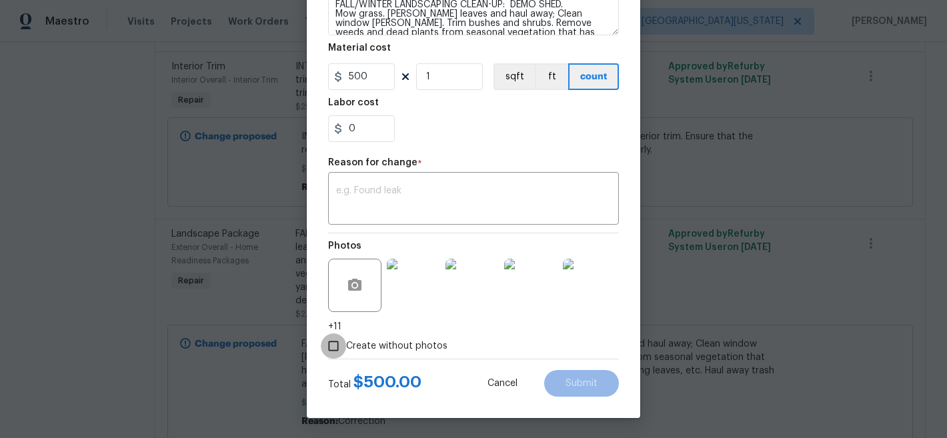
click at [330, 346] on input "Create without photos" at bounding box center [333, 346] width 25 height 25
checkbox input "false"
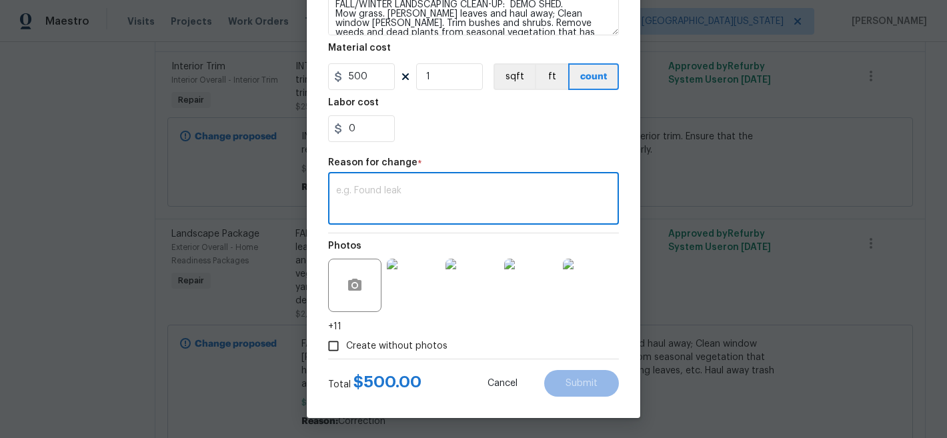
click at [427, 187] on textarea at bounding box center [473, 200] width 275 height 28
type textarea "D"
type textarea "add demo shed"
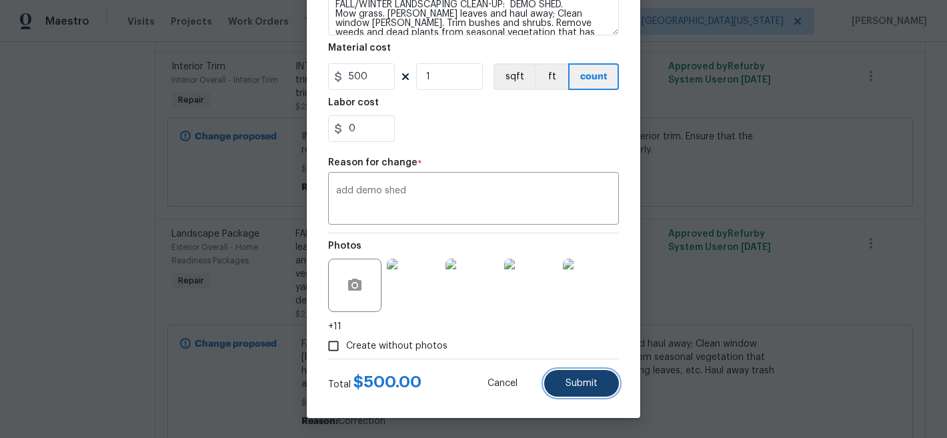
click at [585, 379] on span "Submit" at bounding box center [582, 384] width 32 height 10
type textarea "FALL/WINTER LANDSCAPING CLEAN-UP: Mow grass. Rake leaves and haul away; Clean w…"
type input "2000"
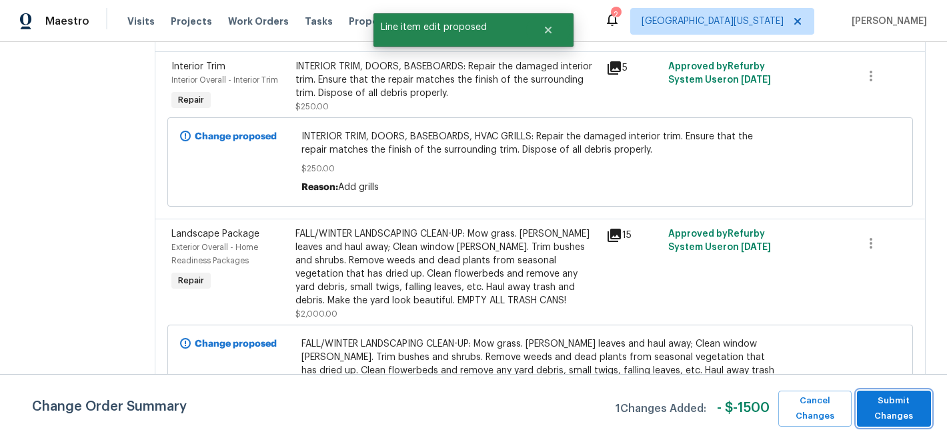
scroll to position [0, 0]
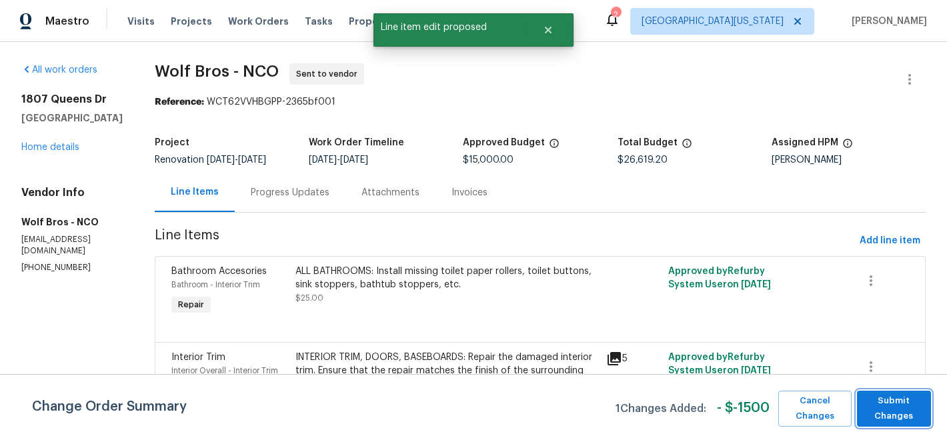
click at [884, 401] on span "Submit Changes" at bounding box center [894, 409] width 61 height 31
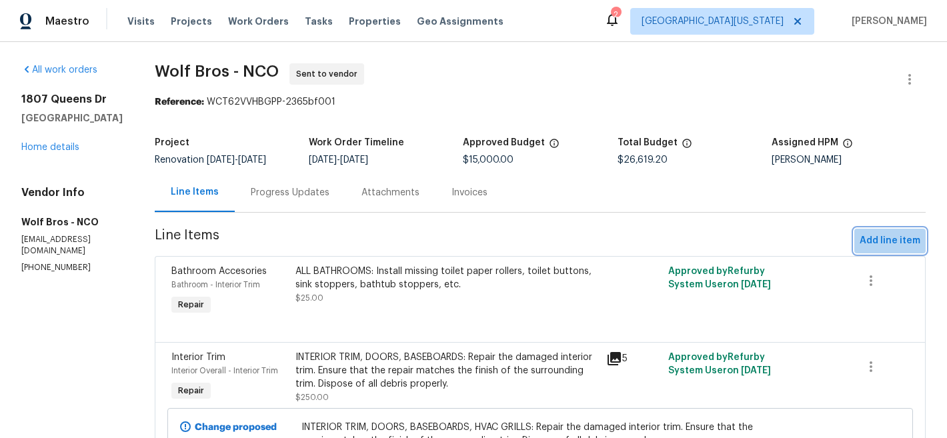
click at [903, 236] on span "Add line item" at bounding box center [890, 241] width 61 height 17
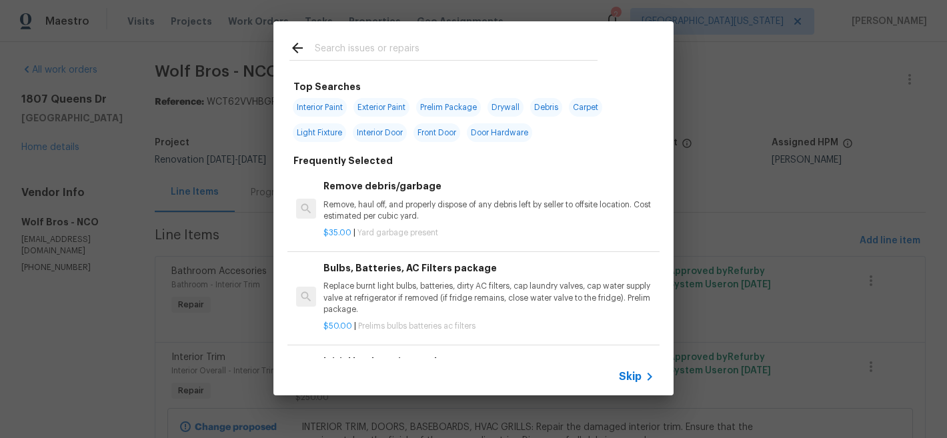
click at [475, 59] on input "text" at bounding box center [456, 50] width 283 height 20
click at [364, 105] on span "Exterior Paint" at bounding box center [382, 107] width 56 height 19
type input "Exterior Paint"
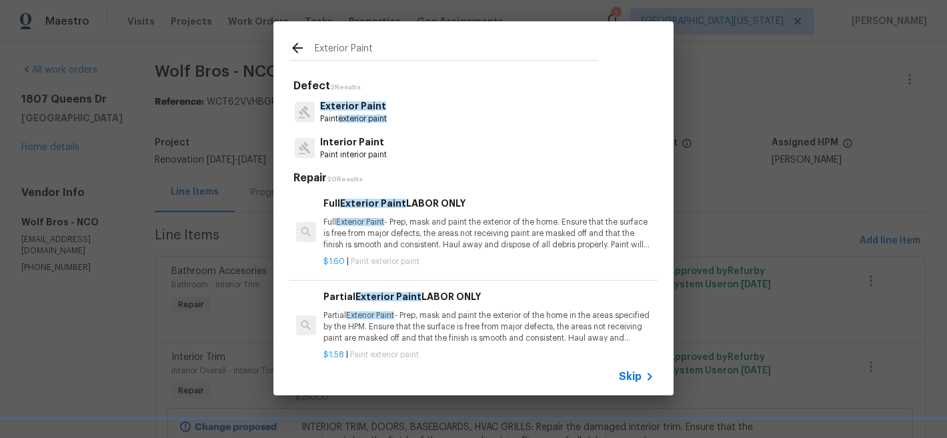
click at [379, 114] on p "Paint exterior paint" at bounding box center [353, 118] width 67 height 11
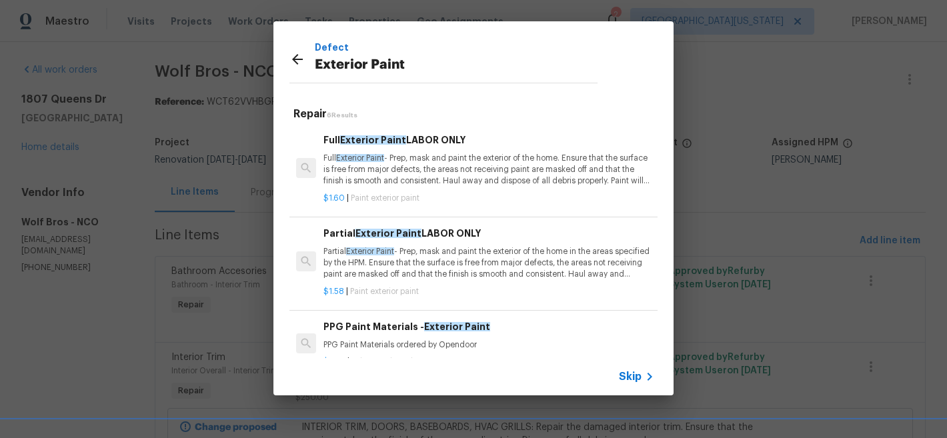
click at [446, 260] on p "Partial Exterior Paint - Prep, mask and paint the exterior of the home in the a…" at bounding box center [489, 263] width 331 height 34
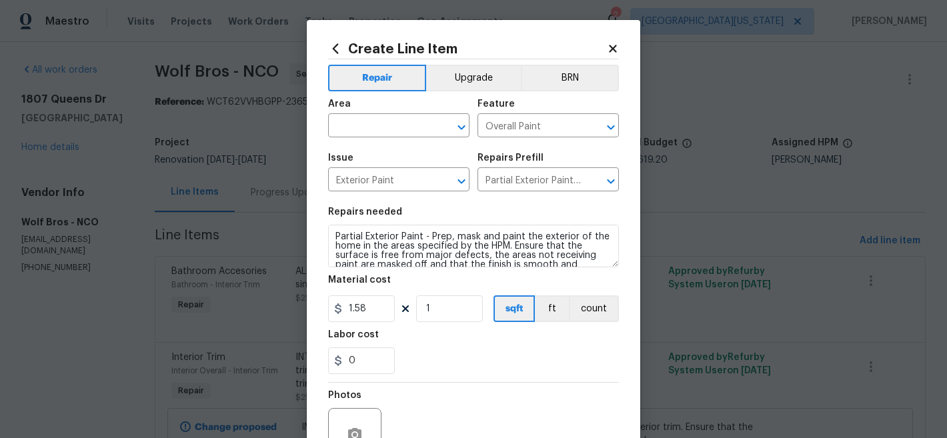
scroll to position [13, 0]
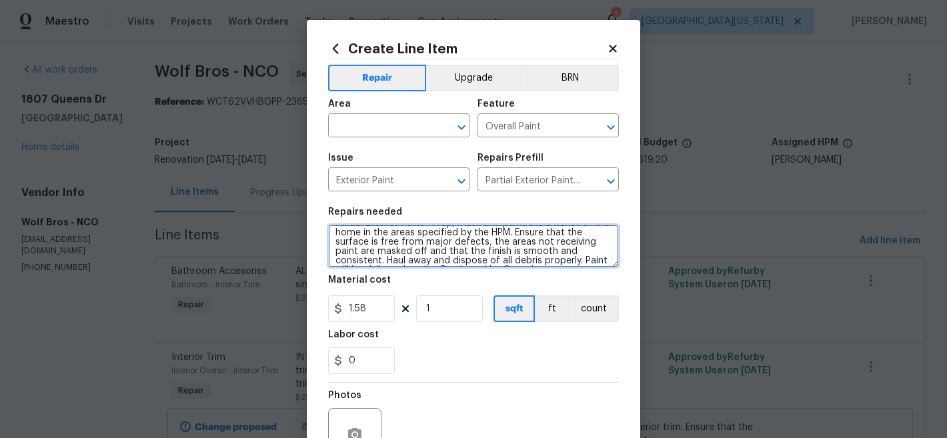
click at [422, 241] on textarea "Partial Exterior Paint - Prep, mask and paint the exterior of the home in the a…" at bounding box center [473, 246] width 291 height 43
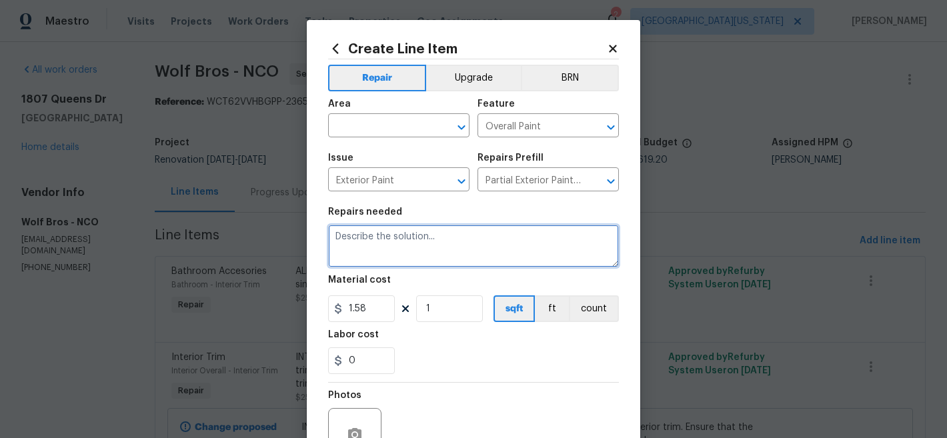
scroll to position [0, 0]
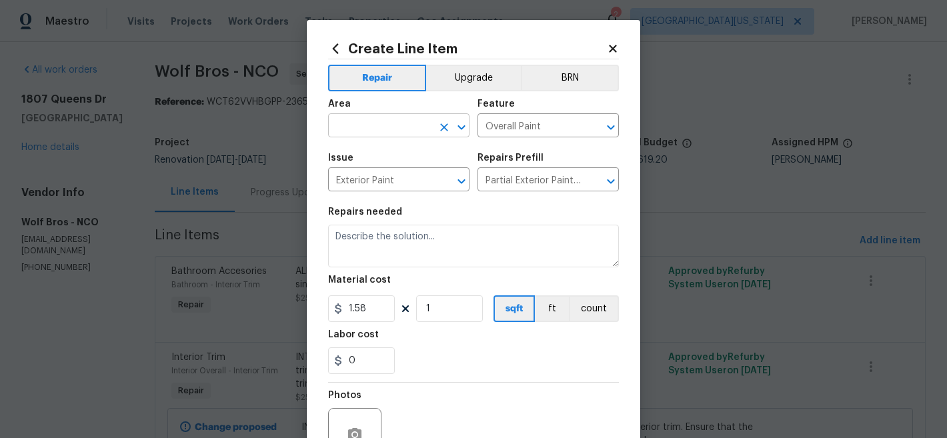
click at [408, 126] on input "text" at bounding box center [380, 127] width 104 height 21
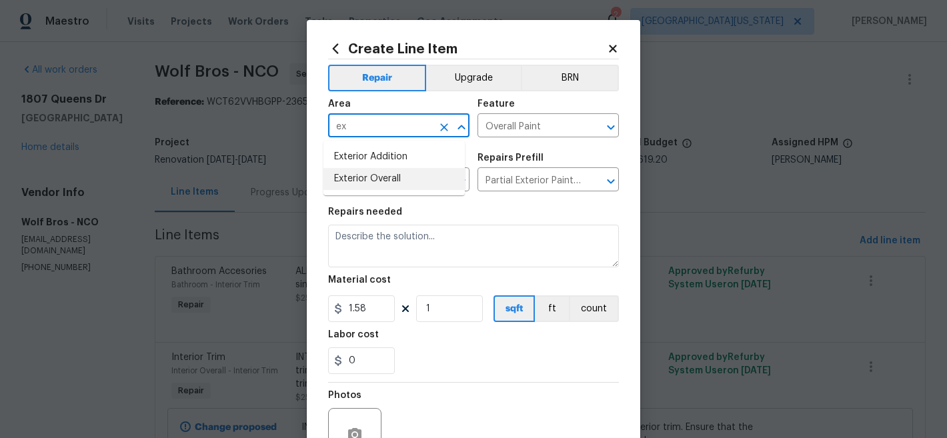
click at [399, 179] on li "Exterior Overall" at bounding box center [394, 179] width 141 height 22
type input "Exterior Overall"
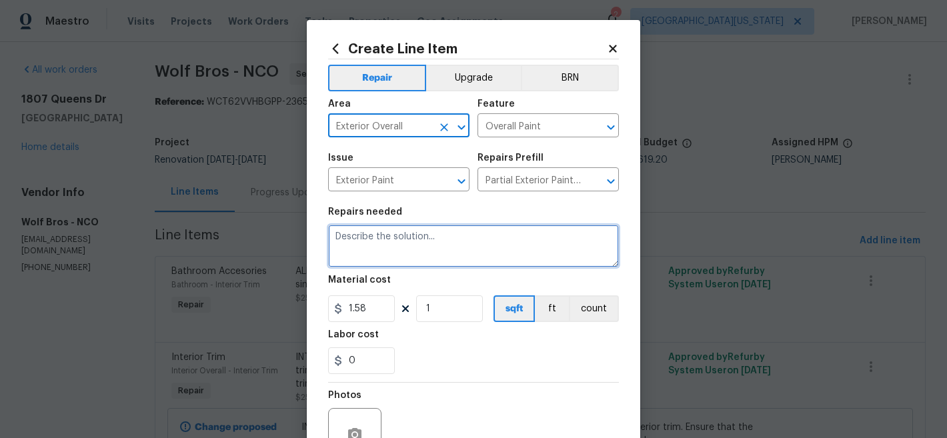
click at [412, 239] on textarea at bounding box center [473, 246] width 291 height 43
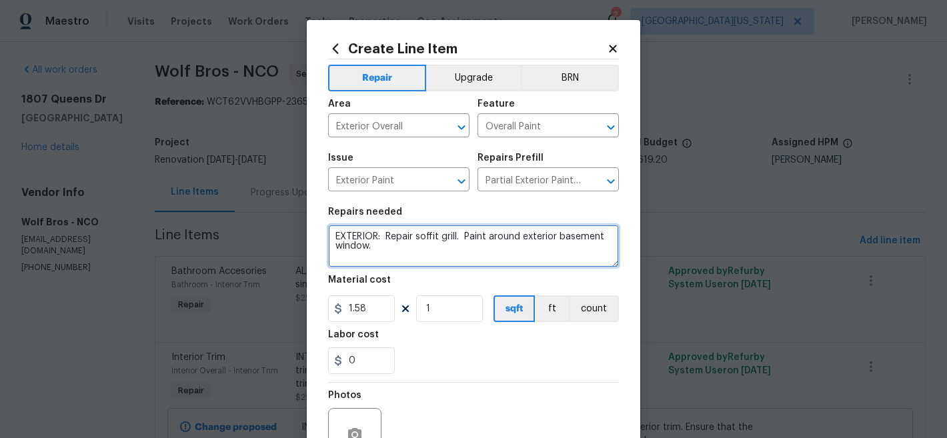
type textarea "EXTERIOR: Repair soffit grill. Paint around exterior basement window."
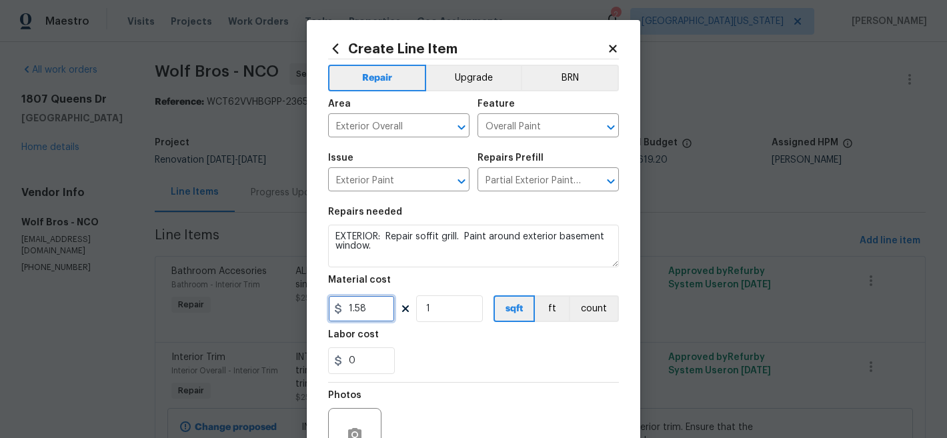
click at [384, 314] on input "1.58" at bounding box center [361, 309] width 67 height 27
click at [373, 313] on input "1.58" at bounding box center [361, 309] width 67 height 27
type input "250"
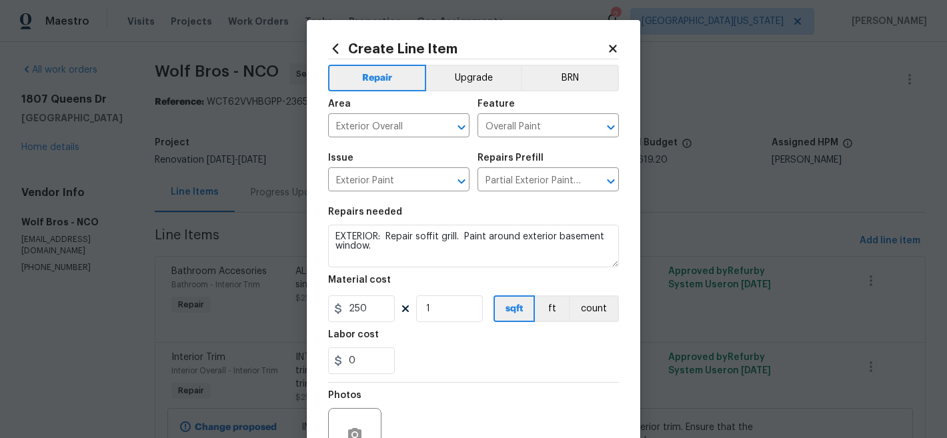
click at [523, 371] on div "0" at bounding box center [473, 361] width 291 height 27
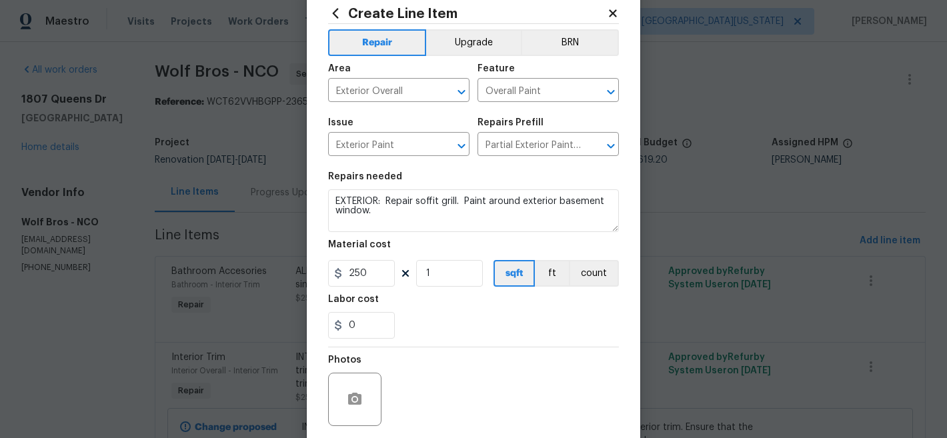
scroll to position [137, 0]
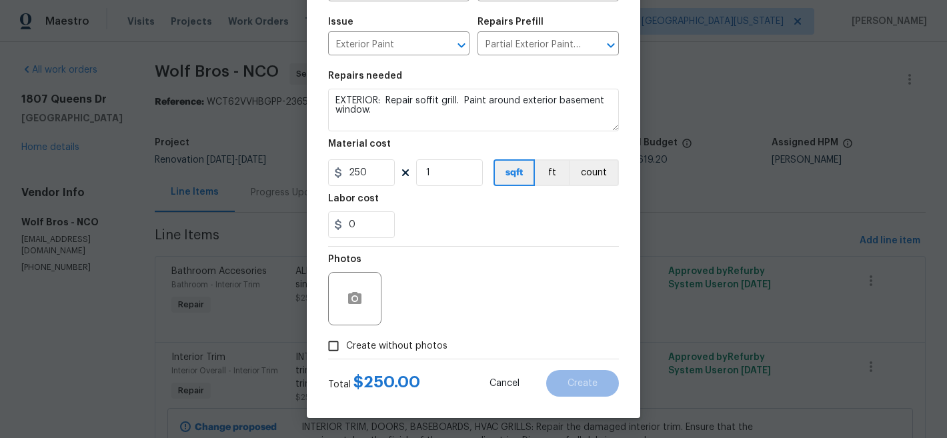
click at [387, 349] on span "Create without photos" at bounding box center [396, 347] width 101 height 14
click at [346, 349] on input "Create without photos" at bounding box center [333, 346] width 25 height 25
checkbox input "true"
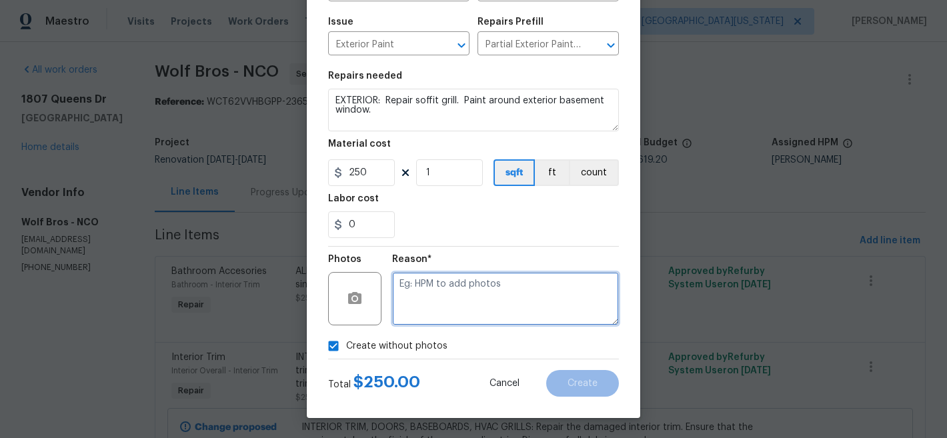
click at [447, 298] on textarea at bounding box center [505, 298] width 227 height 53
type textarea "Later"
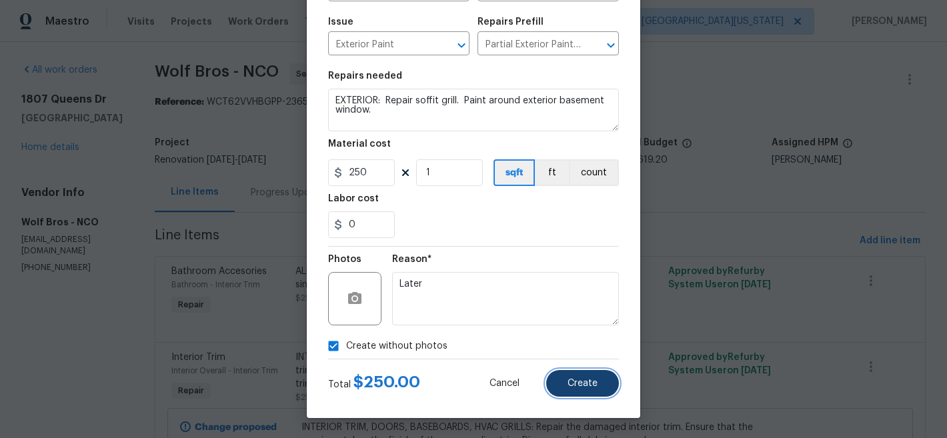
click at [582, 383] on span "Create" at bounding box center [583, 384] width 30 height 10
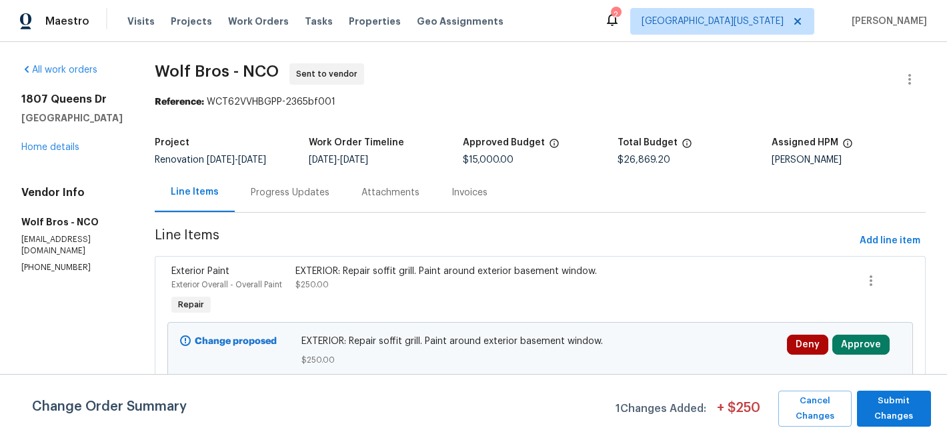
click at [426, 340] on span "EXTERIOR: Repair soffit grill. Paint around exterior basement window." at bounding box center [541, 341] width 478 height 13
click at [421, 269] on div "EXTERIOR: Repair soffit grill. Paint around exterior basement window." at bounding box center [447, 271] width 303 height 13
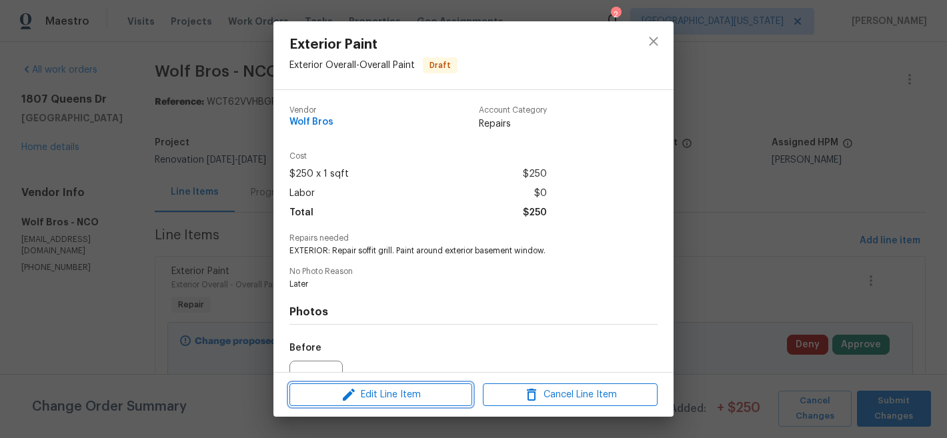
click at [415, 396] on span "Edit Line Item" at bounding box center [380, 395] width 175 height 17
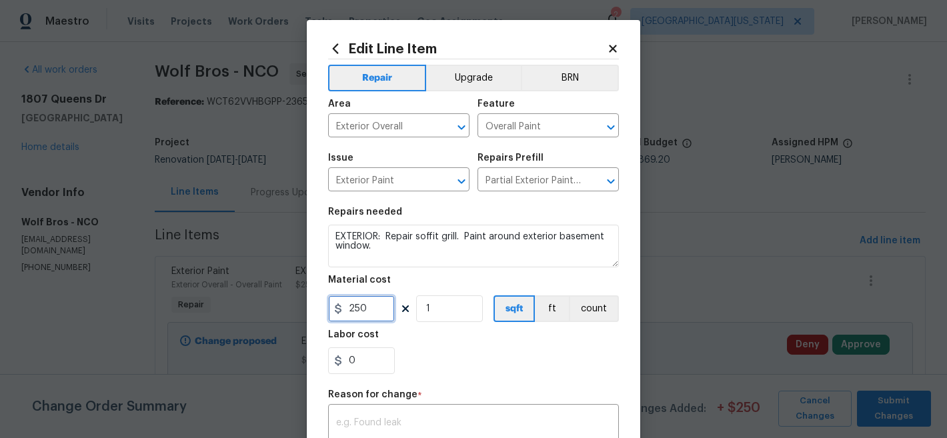
click at [372, 306] on input "250" at bounding box center [361, 309] width 67 height 27
type input "150"
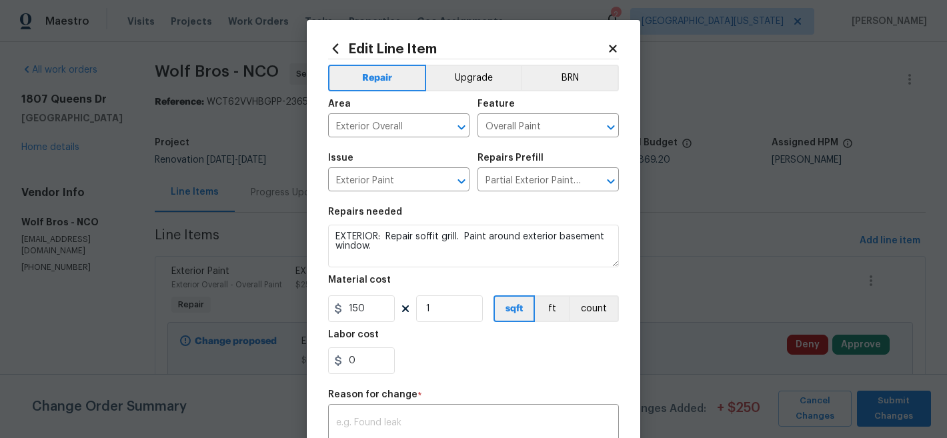
click at [472, 358] on div "0" at bounding box center [473, 361] width 291 height 27
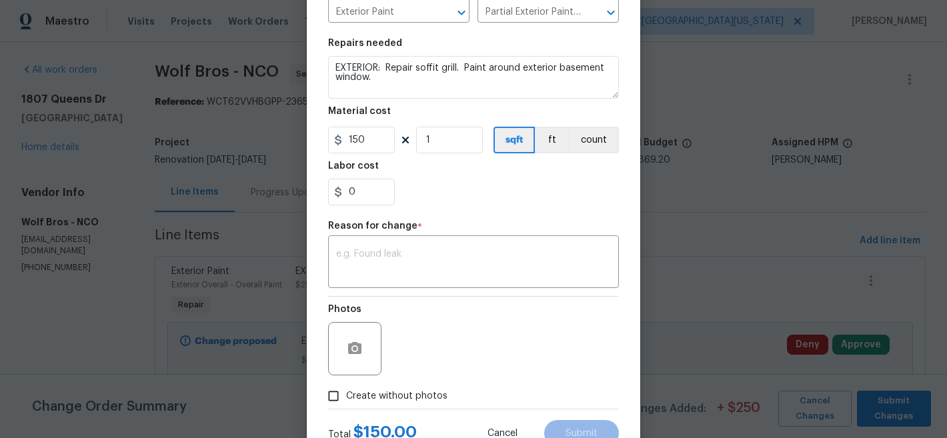
scroll to position [205, 0]
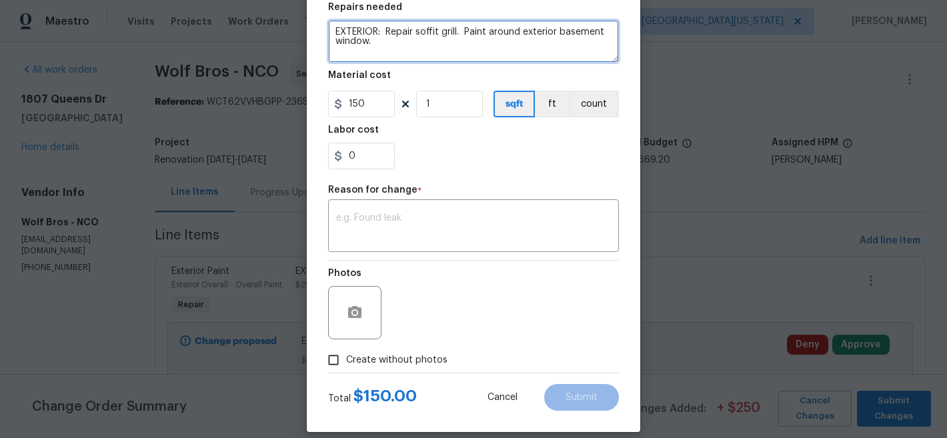
click at [405, 40] on textarea "EXTERIOR: Repair soffit grill. Paint around exterior basement window." at bounding box center [473, 41] width 291 height 43
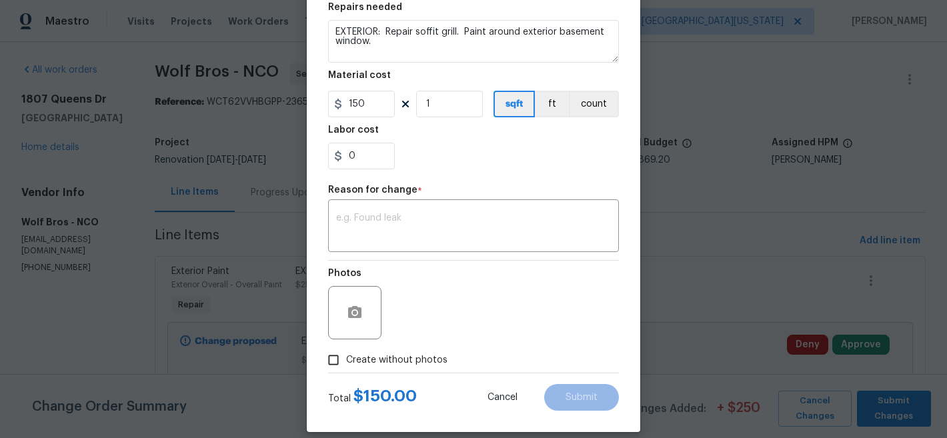
click at [511, 168] on div "0" at bounding box center [473, 156] width 291 height 27
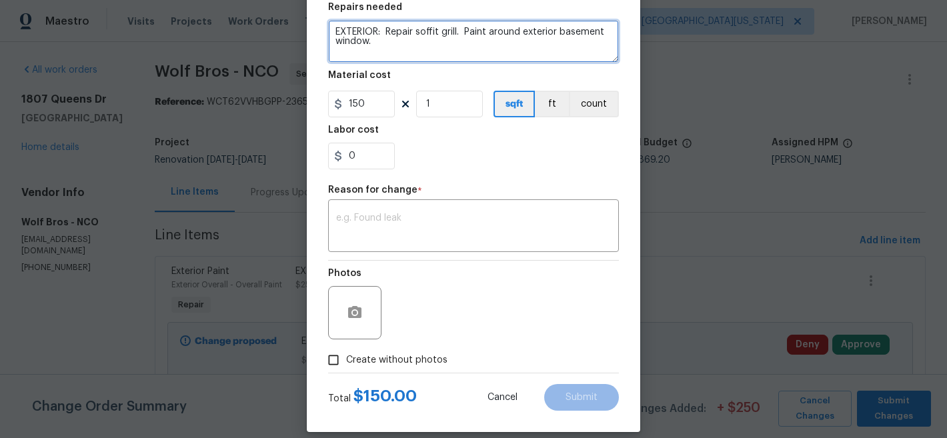
click at [395, 44] on textarea "EXTERIOR: Repair soffit grill. Paint around exterior basement window." at bounding box center [473, 41] width 291 height 43
type textarea "EXTERIOR: Repair soffit grill. Paint around exterior basement window, COLOR: SE…"
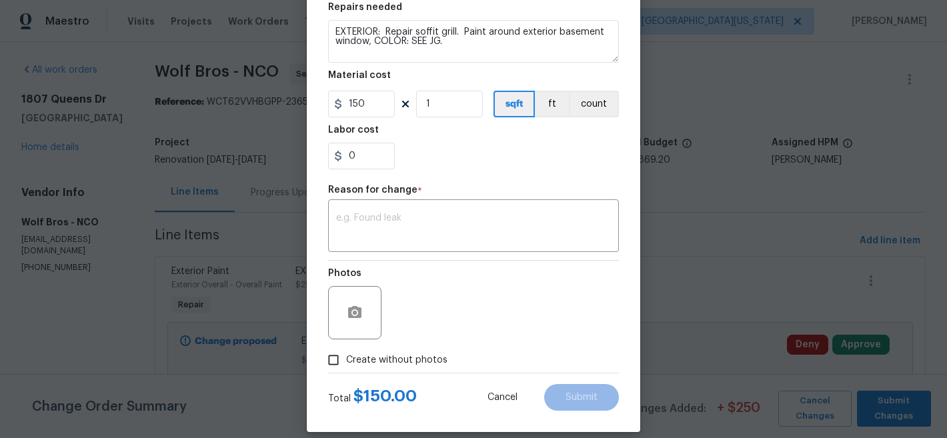
click at [439, 169] on div "0" at bounding box center [473, 156] width 291 height 27
click at [412, 218] on textarea at bounding box center [473, 227] width 275 height 28
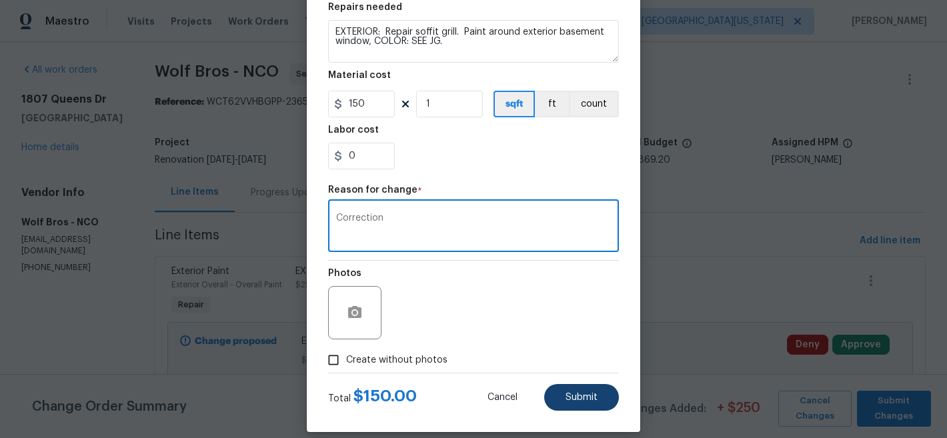
type textarea "Correction"
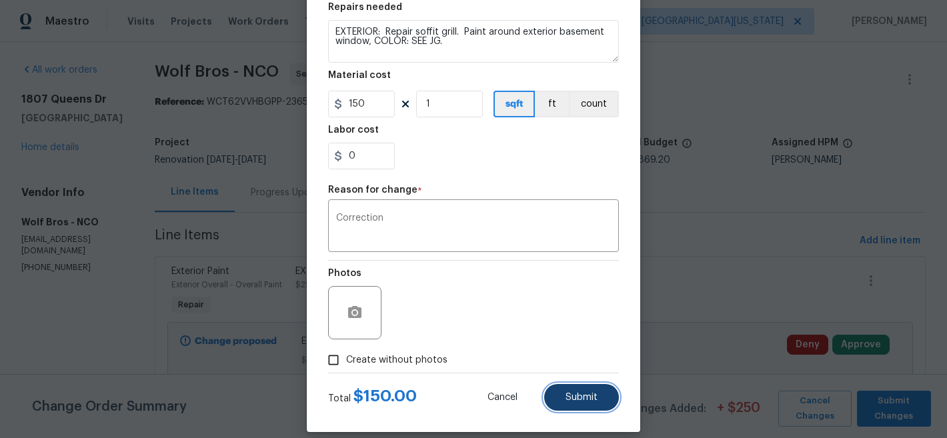
click at [588, 408] on button "Submit" at bounding box center [581, 397] width 75 height 27
type textarea "EXTERIOR: Repair soffit grill. Paint around exterior basement window."
type input "250"
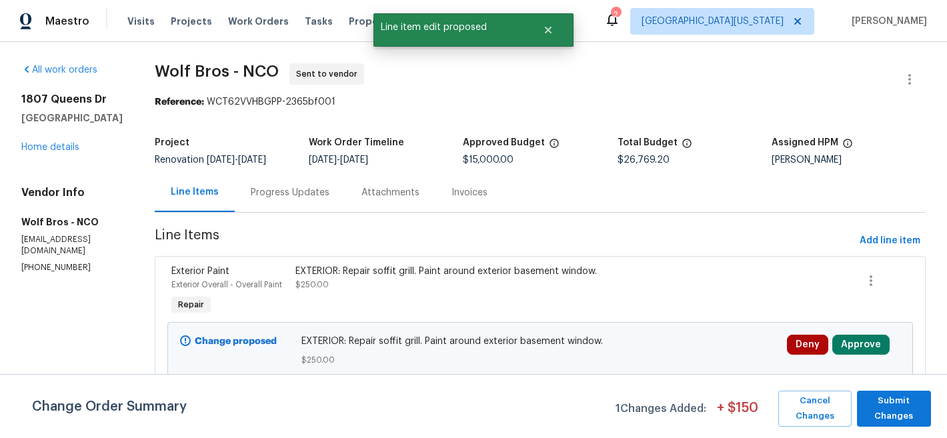
scroll to position [0, 0]
click at [899, 411] on span "Submit Changes" at bounding box center [894, 409] width 61 height 31
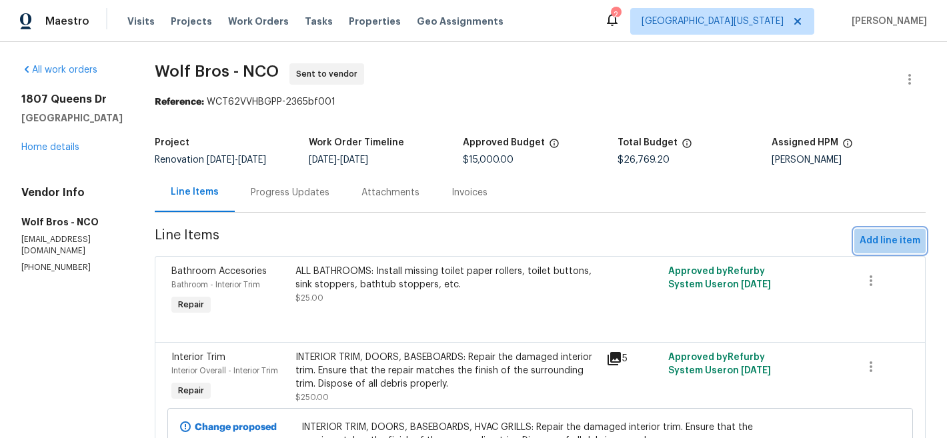
click at [887, 233] on span "Add line item" at bounding box center [890, 241] width 61 height 17
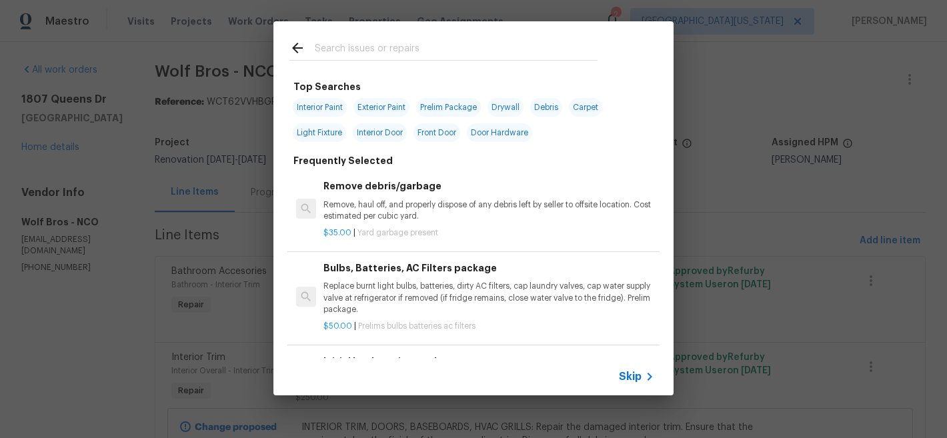
click at [466, 53] on input "text" at bounding box center [456, 50] width 283 height 20
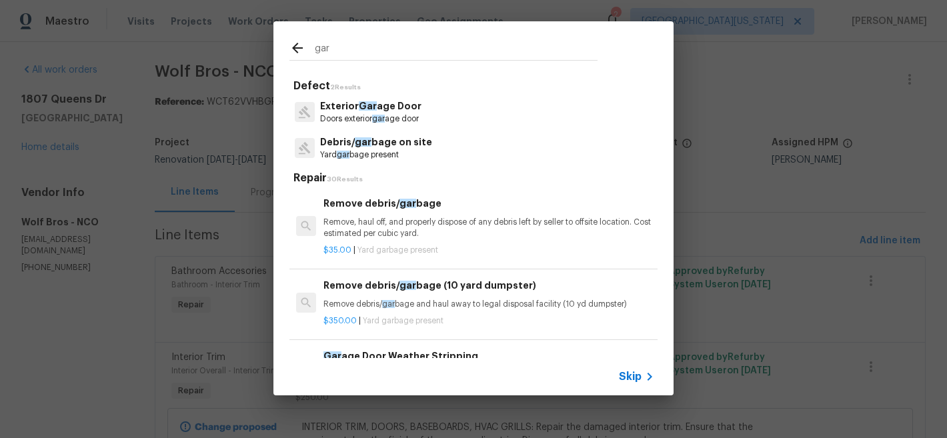
type input "gar"
click at [629, 377] on span "Skip" at bounding box center [630, 376] width 23 height 13
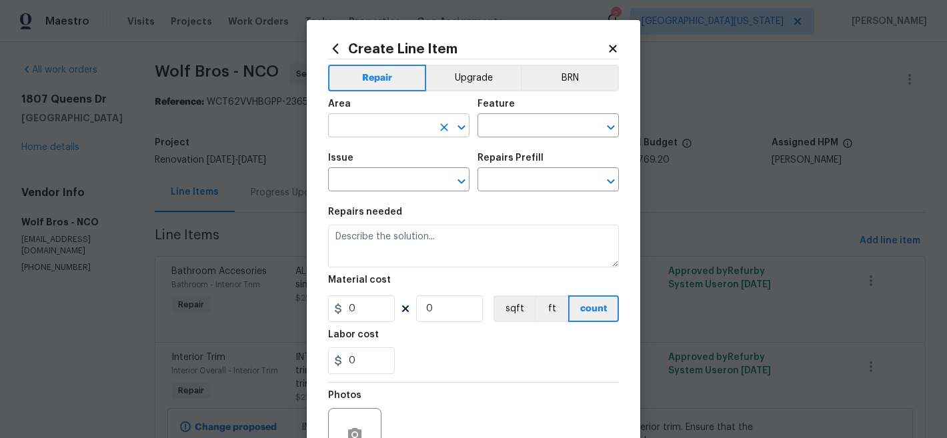
click at [387, 122] on input "text" at bounding box center [380, 127] width 104 height 21
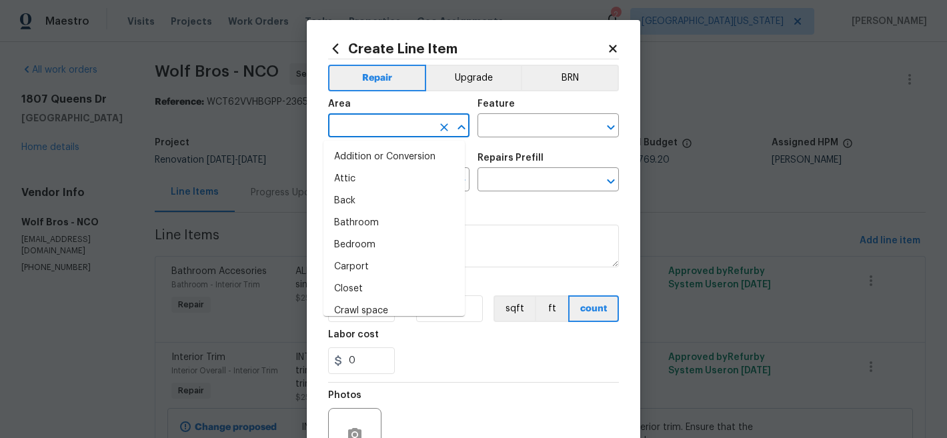
click at [609, 47] on icon at bounding box center [612, 48] width 7 height 7
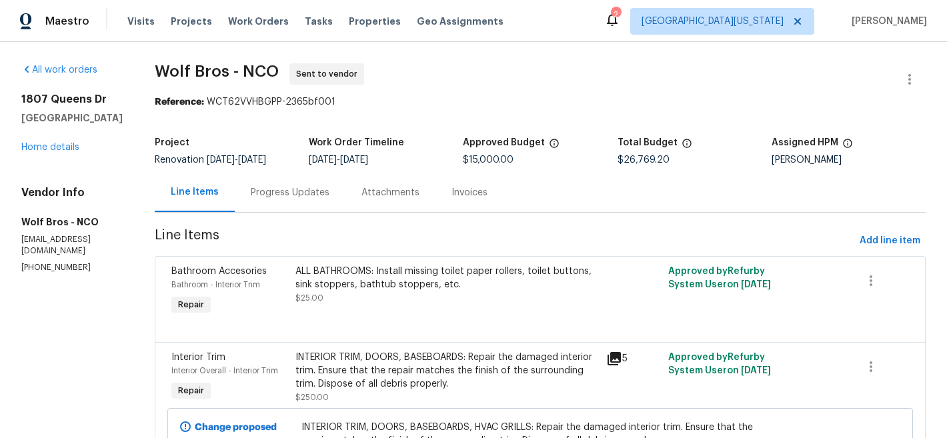
click at [613, 89] on span "Wolf Bros - NCO Sent to vendor" at bounding box center [524, 79] width 739 height 32
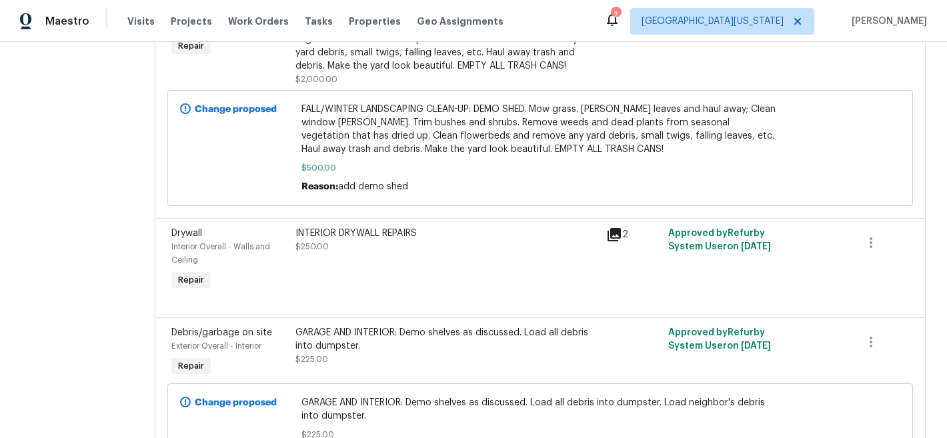
click at [429, 238] on div "INTERIOR DRYWALL REPAIRS" at bounding box center [447, 233] width 303 height 13
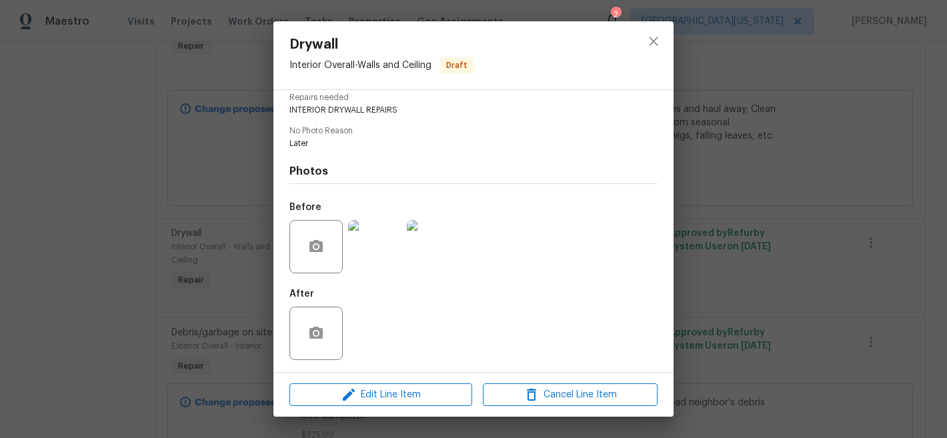
scroll to position [142, 0]
click at [654, 29] on button "close" at bounding box center [654, 41] width 32 height 32
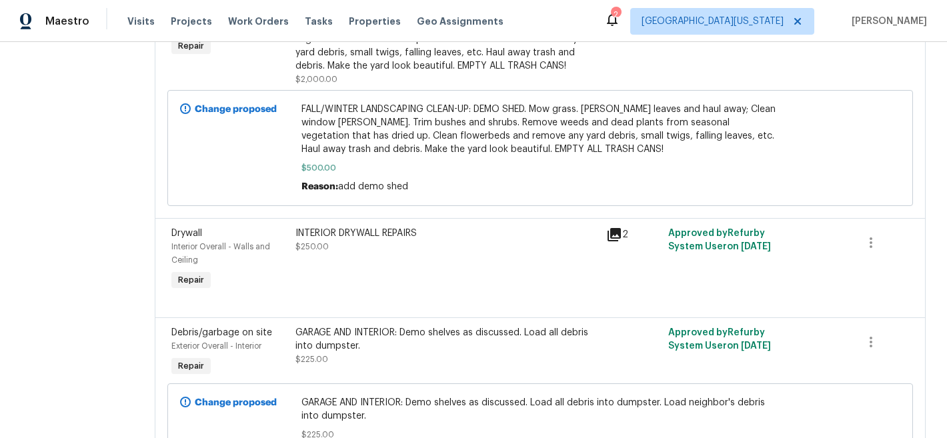
click at [419, 235] on div "INTERIOR DRYWALL REPAIRS" at bounding box center [447, 233] width 303 height 13
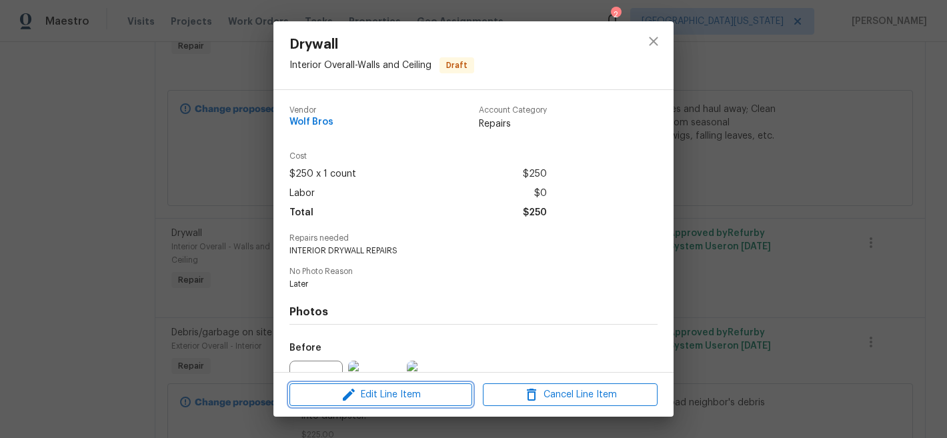
click at [381, 397] on span "Edit Line Item" at bounding box center [380, 395] width 175 height 17
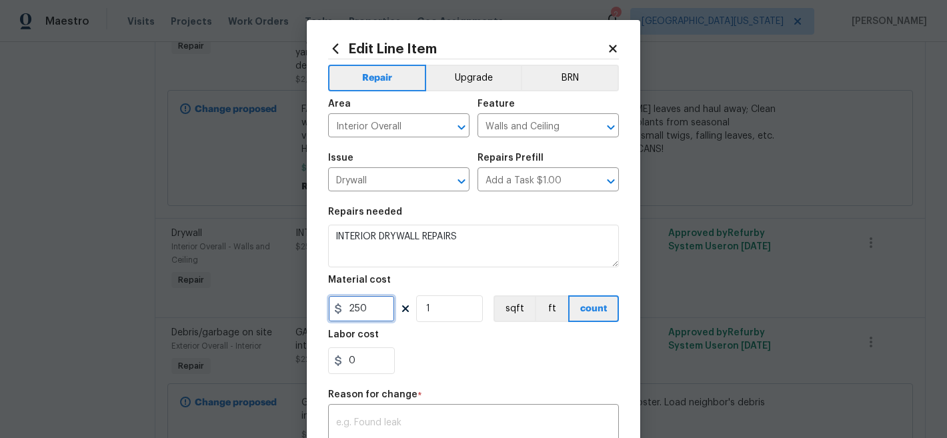
click at [358, 310] on input "250" at bounding box center [361, 309] width 67 height 27
type input "500"
click at [552, 356] on div "0" at bounding box center [473, 361] width 291 height 27
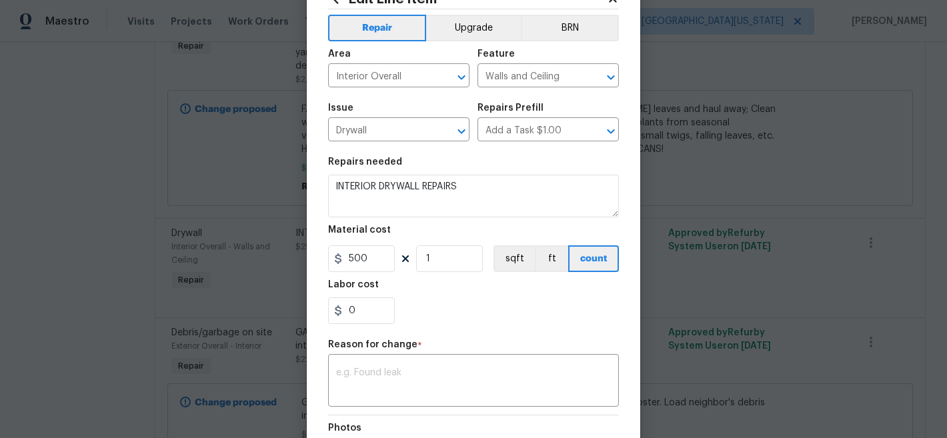
scroll to position [219, 0]
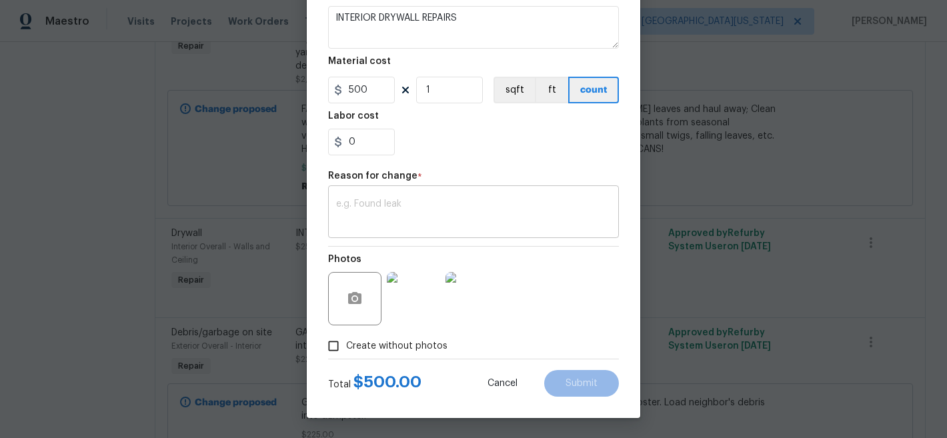
drag, startPoint x: 470, startPoint y: 178, endPoint x: 472, endPoint y: 202, distance: 24.1
click at [470, 178] on div "Reason for change *" at bounding box center [473, 179] width 291 height 17
click at [472, 207] on textarea at bounding box center [473, 213] width 275 height 28
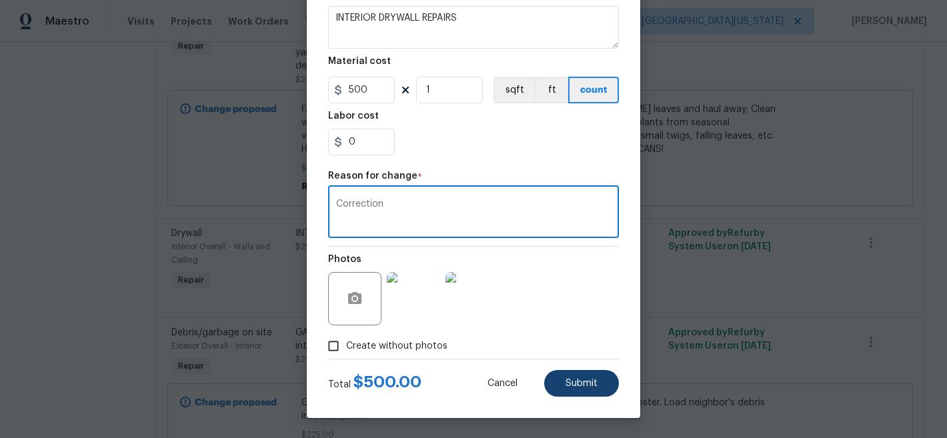
type textarea "Correction"
click at [601, 392] on button "Submit" at bounding box center [581, 383] width 75 height 27
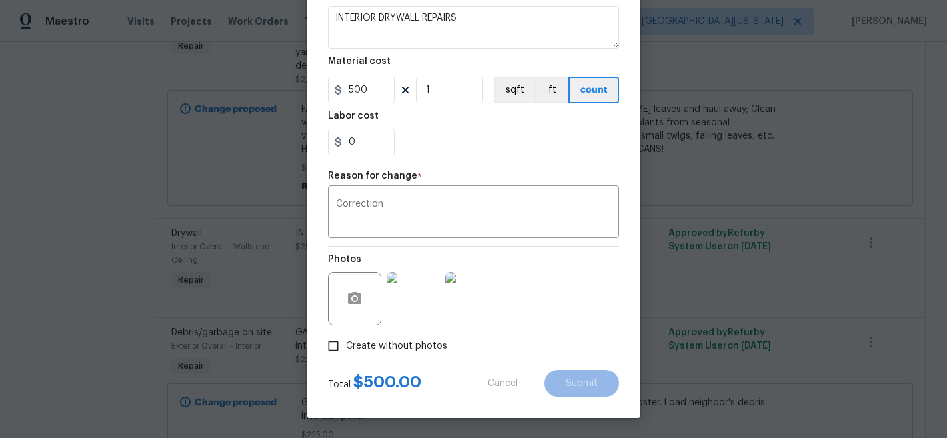
type input "250"
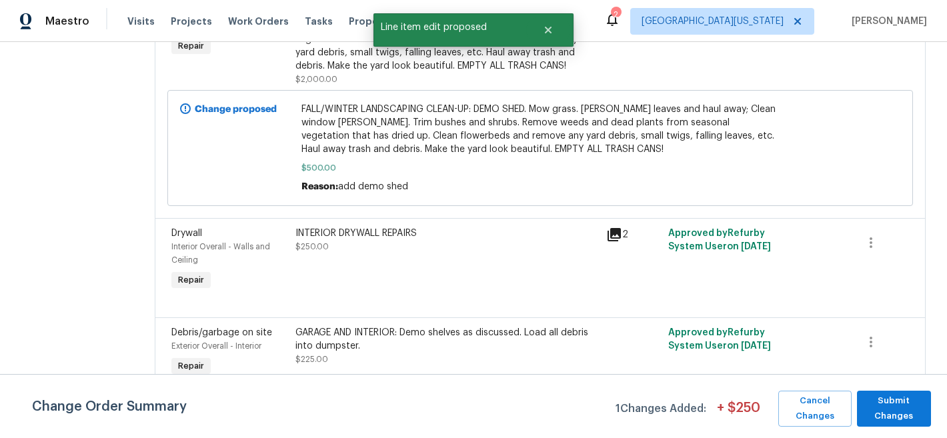
scroll to position [0, 0]
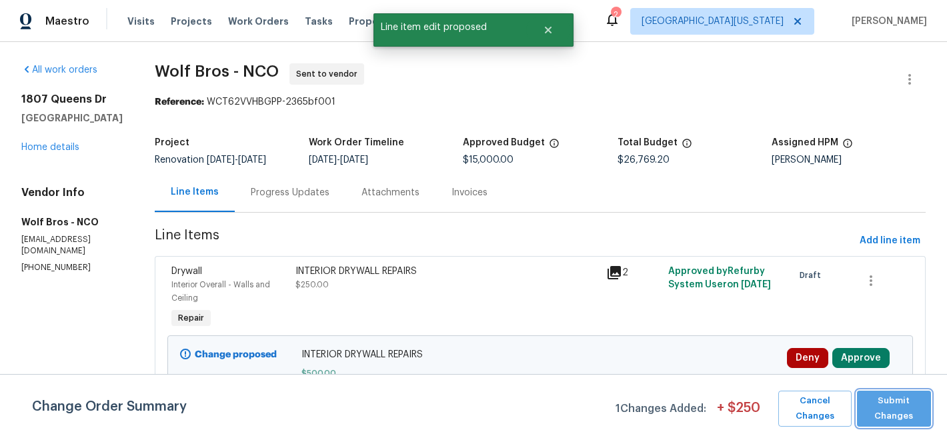
click at [883, 406] on span "Submit Changes" at bounding box center [894, 409] width 61 height 31
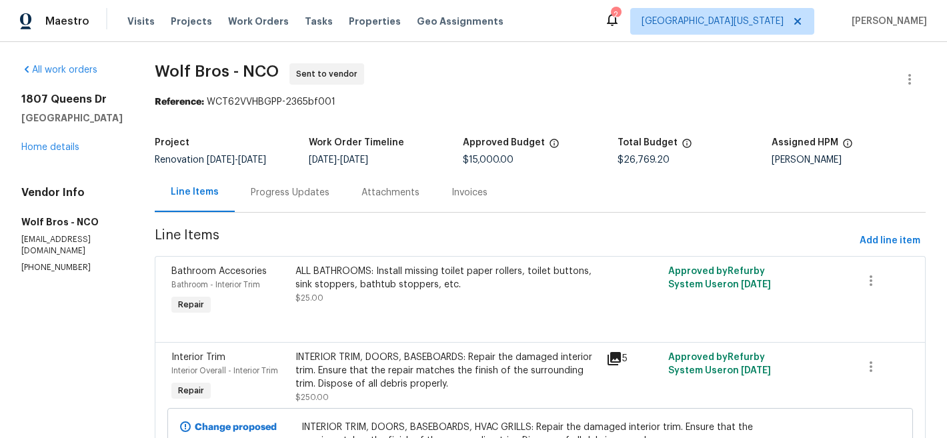
click at [392, 352] on div "INTERIOR TRIM, DOORS, BASEBOARDS: Repair the damaged interior trim. Ensure that…" at bounding box center [447, 371] width 303 height 40
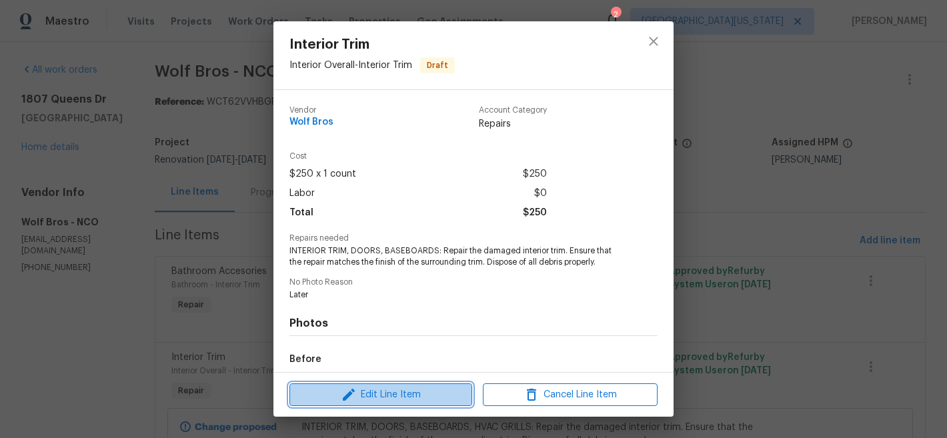
click at [418, 394] on span "Edit Line Item" at bounding box center [380, 395] width 175 height 17
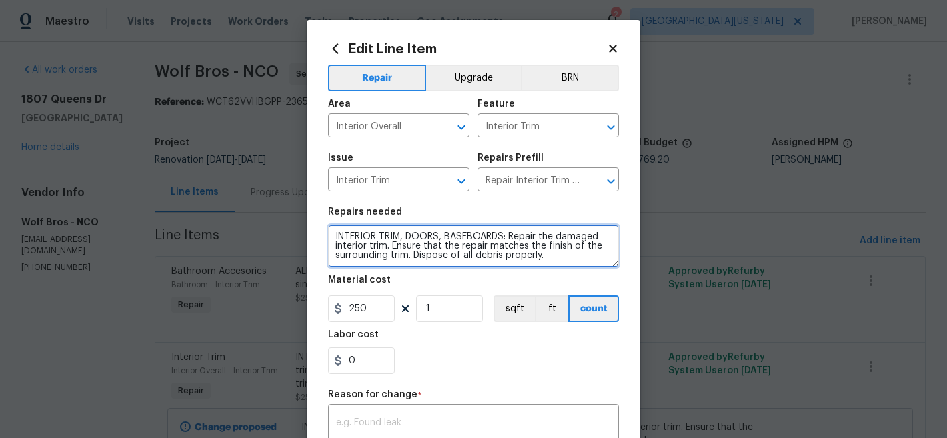
click at [548, 253] on textarea "INTERIOR TRIM, DOORS, BASEBOARDS: Repair the damaged interior trim. Ensure that…" at bounding box center [473, 246] width 291 height 43
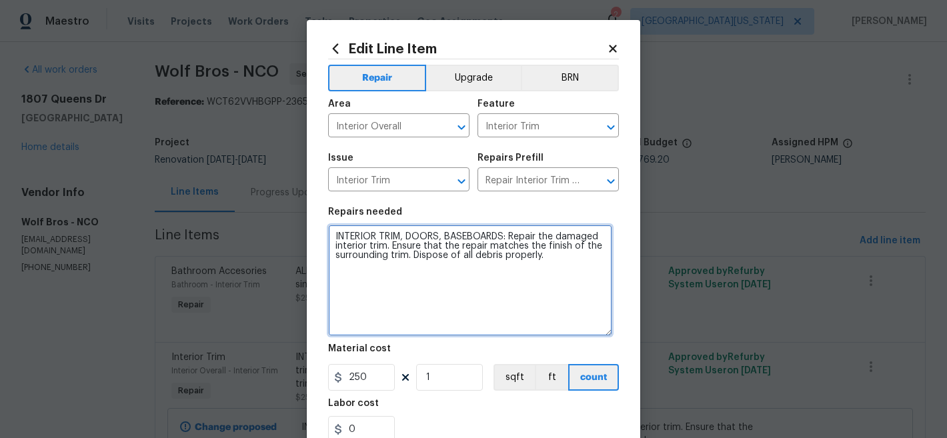
drag, startPoint x: 608, startPoint y: 266, endPoint x: 600, endPoint y: 334, distance: 67.8
click at [600, 334] on textarea "INTERIOR TRIM, DOORS, BASEBOARDS: Repair the damaged interior trim. Ensure that…" at bounding box center [470, 280] width 284 height 111
click at [556, 265] on textarea "INTERIOR TRIM, DOORS, BASEBOARDS: Repair the damaged interior trim. Ensure that…" at bounding box center [470, 280] width 284 height 111
click at [570, 269] on textarea "INTERIOR TRIM, DOORS, BASEBOARDS: Repair the damaged interior trim. Ensure that…" at bounding box center [470, 280] width 284 height 111
type textarea "INTERIOR TRIM, DOORS, BASEBOARDS: Repair the damaged interior trim. Ensure that…"
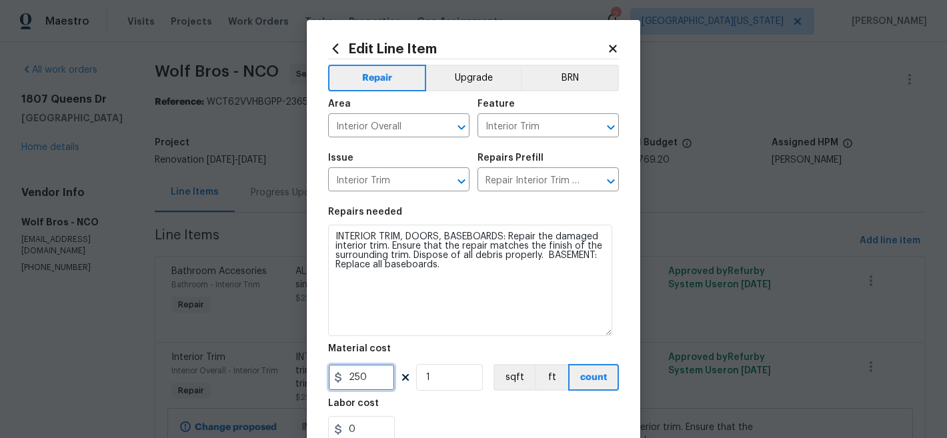
click at [364, 376] on input "250" at bounding box center [361, 377] width 67 height 27
click at [365, 376] on input "250" at bounding box center [361, 377] width 67 height 27
type input "1500"
click at [536, 416] on div "Labor cost" at bounding box center [473, 407] width 291 height 17
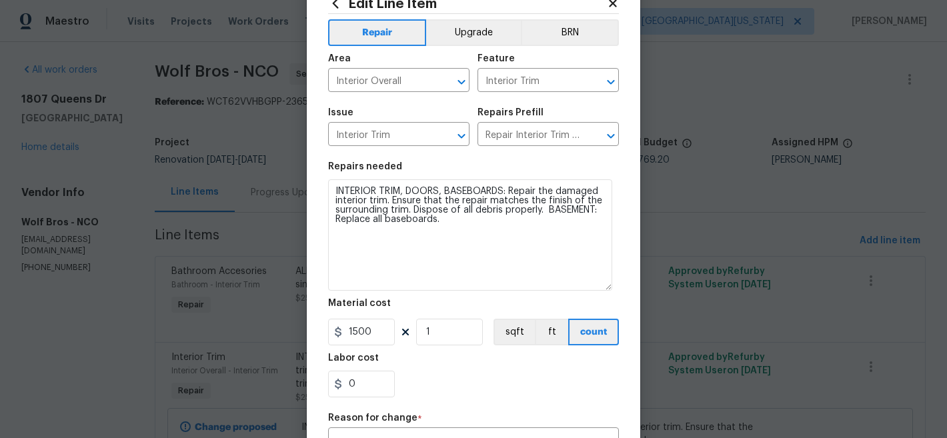
scroll to position [47, 0]
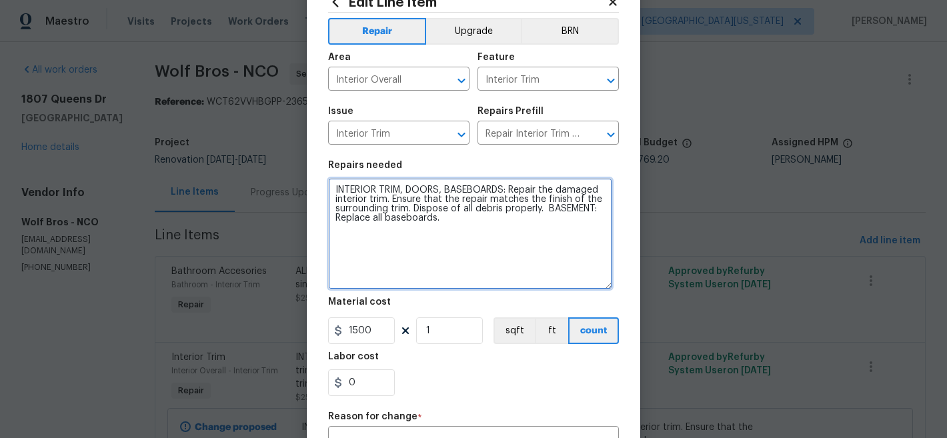
click at [472, 223] on textarea "INTERIOR TRIM, DOORS, BASEBOARDS: Repair the damaged interior trim. Ensure that…" at bounding box center [470, 233] width 284 height 111
click at [466, 202] on textarea "INTERIOR TRIM, DOORS, BASEBOARDS: Repair the damaged interior trim. Ensure that…" at bounding box center [470, 233] width 284 height 111
click at [410, 212] on textarea "INTERIOR TRIM, DOORS, BASEBOARDS: Repair the damaged interior trim. Ensure that…" at bounding box center [470, 233] width 284 height 111
click at [546, 209] on textarea "INTERIOR TRIM, DOORS, BASEBOARDS: Repair the damaged interior trim. Ensure that…" at bounding box center [470, 233] width 284 height 111
click at [516, 254] on textarea "INTERIOR TRIM, DOORS, BASEBOARDS: Repair the damaged interior trim. Ensure that…" at bounding box center [470, 233] width 284 height 111
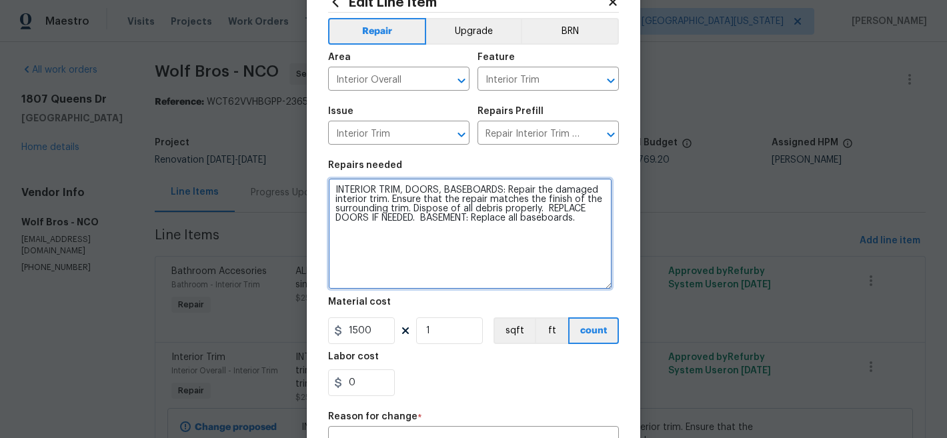
click at [420, 222] on textarea "INTERIOR TRIM, DOORS, BASEBOARDS: Repair the damaged interior trim. Ensure that…" at bounding box center [470, 233] width 284 height 111
click at [490, 263] on textarea "INTERIOR TRIM, DOORS, BASEBOARDS: Repair the damaged interior trim. Ensure that…" at bounding box center [470, 233] width 284 height 111
type textarea "INTERIOR TRIM, DOORS, BASEBOARDS: Repair the damaged interior trim. Ensure that…"
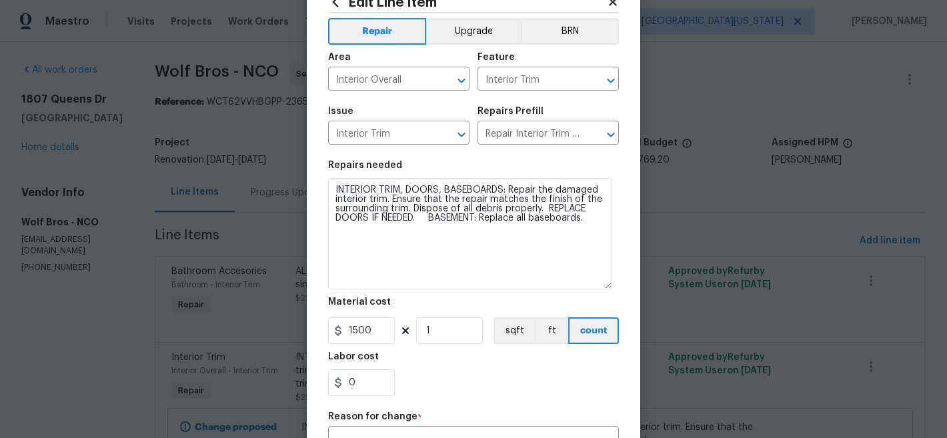
drag, startPoint x: 462, startPoint y: 396, endPoint x: 464, endPoint y: 386, distance: 10.2
click at [462, 396] on div "0" at bounding box center [473, 383] width 291 height 27
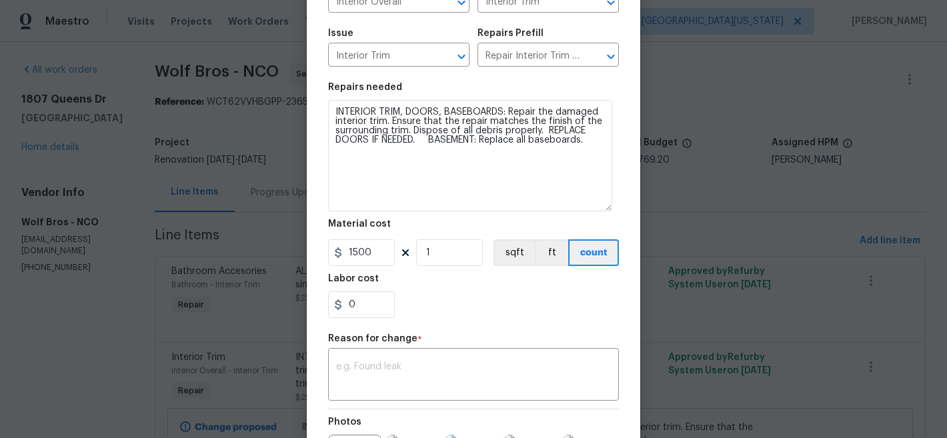
scroll to position [135, 0]
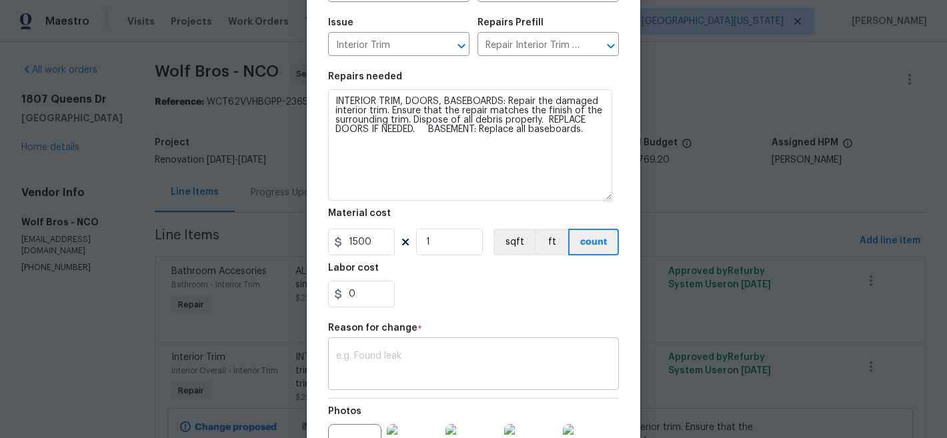
click at [476, 358] on textarea at bounding box center [473, 366] width 275 height 28
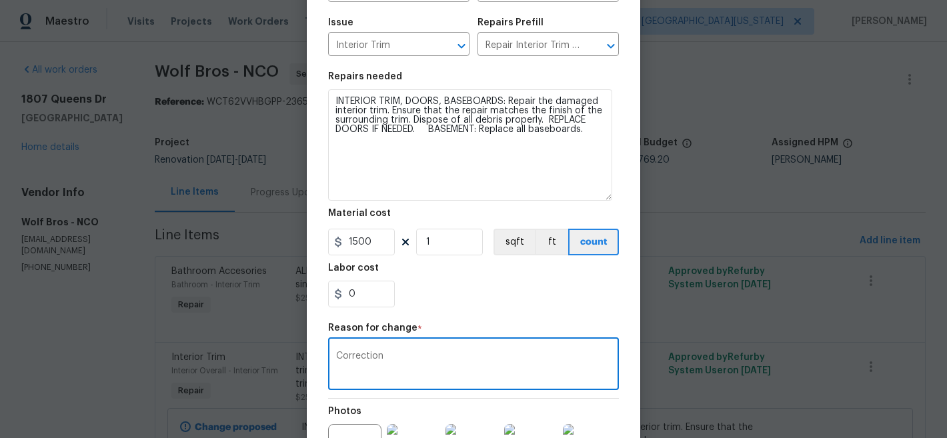
type textarea "Correction"
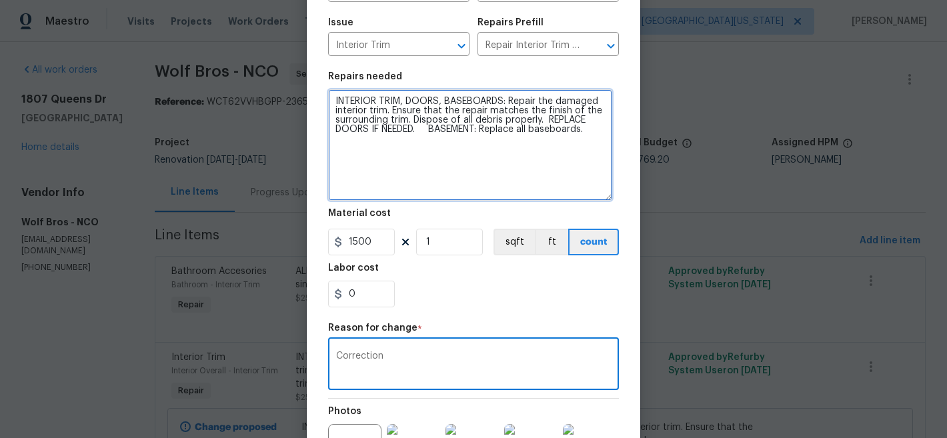
click at [402, 129] on textarea "INTERIOR TRIM, DOORS, BASEBOARDS: Repair the damaged interior trim. Ensure that…" at bounding box center [470, 144] width 284 height 111
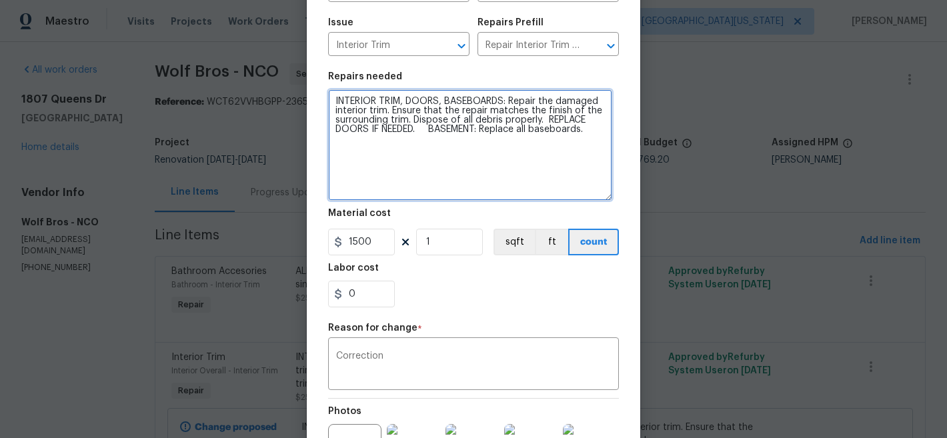
click at [402, 129] on textarea "INTERIOR TRIM, DOORS, BASEBOARDS: Repair the damaged interior trim. Ensure that…" at bounding box center [470, 144] width 284 height 111
click at [480, 177] on textarea "INTERIOR TRIM, DOORS, BASEBOARDS: Repair the damaged interior trim. Ensure that…" at bounding box center [470, 144] width 284 height 111
click at [390, 127] on textarea "INTERIOR TRIM, DOORS, BASEBOARDS: Repair the damaged interior trim. Ensure that…" at bounding box center [470, 144] width 284 height 111
click at [467, 187] on textarea "INTERIOR TRIM, DOORS, BASEBOARDS: Repair the damaged interior trim. Ensure that…" at bounding box center [470, 144] width 284 height 111
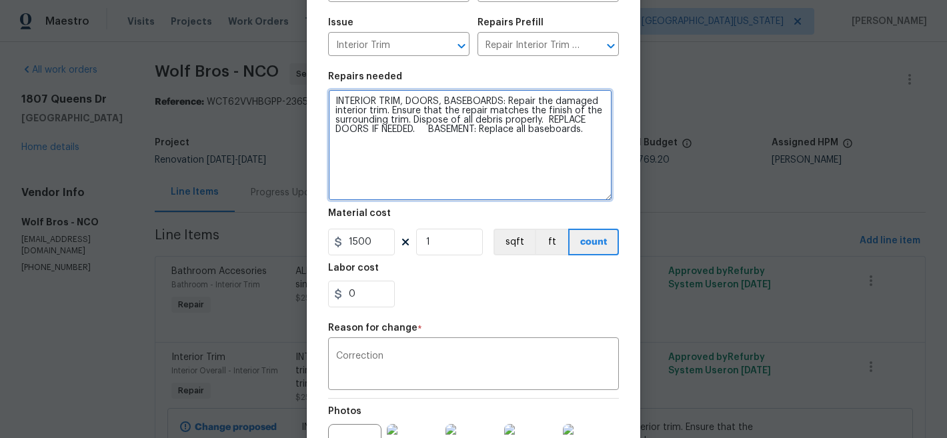
click at [436, 183] on textarea "INTERIOR TRIM, DOORS, BASEBOARDS: Repair the damaged interior trim. Ensure that…" at bounding box center [470, 144] width 284 height 111
click at [423, 162] on textarea "INTERIOR TRIM, DOORS, BASEBOARDS: Repair the damaged interior trim. Ensure that…" at bounding box center [470, 144] width 284 height 111
click at [381, 111] on textarea "INTERIOR TRIM, DOORS, BASEBOARDS: Repair the damaged interior trim. Ensure that…" at bounding box center [470, 144] width 284 height 111
click at [426, 157] on textarea "INTERIOR TRIM, DOORS, BASEBOARDS: Repair the damaged interior trim, doors, base…" at bounding box center [470, 144] width 284 height 111
click at [460, 130] on textarea "INTERIOR TRIM, DOORS, BASEBOARDS: Repair the damaged interior trim, doors, base…" at bounding box center [470, 144] width 284 height 111
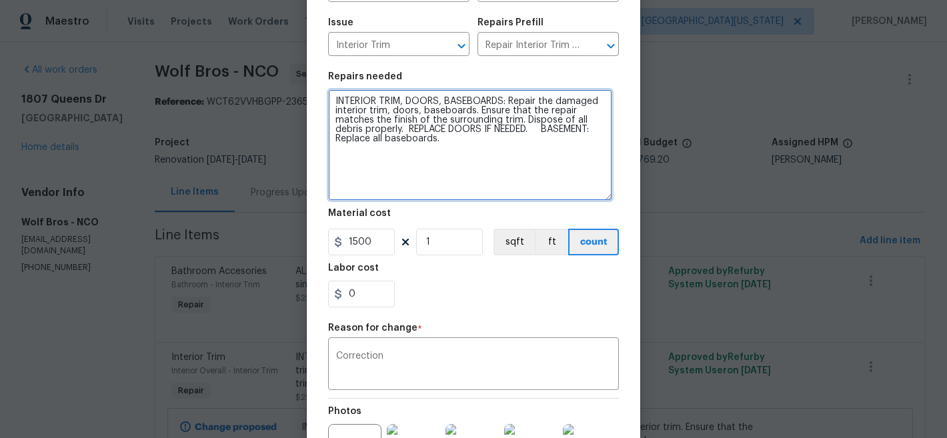
click at [448, 129] on textarea "INTERIOR TRIM, DOORS, BASEBOARDS: Repair the damaged interior trim, doors, base…" at bounding box center [470, 144] width 284 height 111
click at [472, 162] on textarea "INTERIOR TRIM, DOORS, BASEBOARDS: Repair the damaged interior trim, doors, base…" at bounding box center [470, 144] width 284 height 111
click at [534, 179] on textarea "INTERIOR TRIM, DOORS, BASEBOARDS: Repair the damaged interior trim, doors, base…" at bounding box center [470, 144] width 284 height 111
click at [535, 177] on textarea "INTERIOR TRIM, DOORS, BASEBOARDS: Repair the damaged interior trim, doors, base…" at bounding box center [470, 144] width 284 height 111
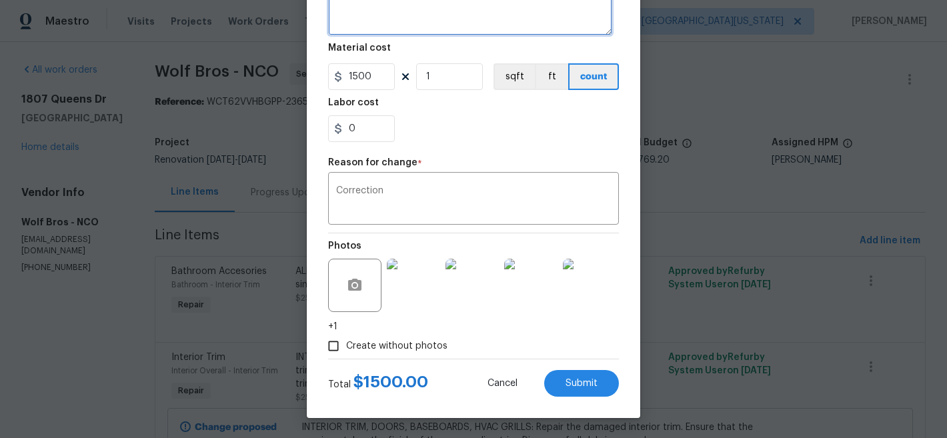
scroll to position [302, 0]
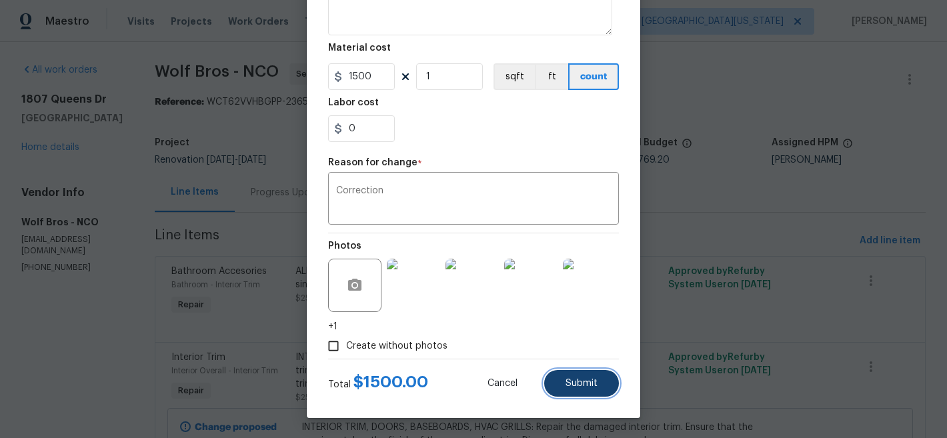
click at [570, 379] on span "Submit" at bounding box center [582, 384] width 32 height 10
type textarea "INTERIOR TRIM, DOORS, BASEBOARDS: Repair the damaged interior trim. Ensure that…"
type input "250"
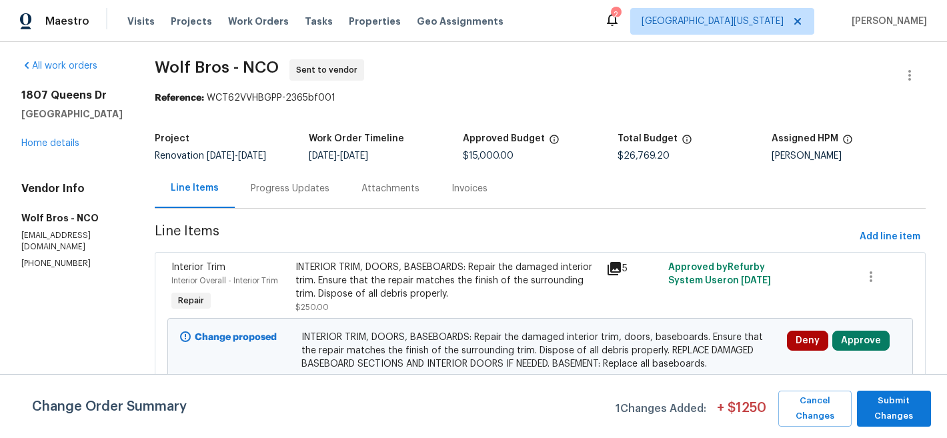
scroll to position [5, 0]
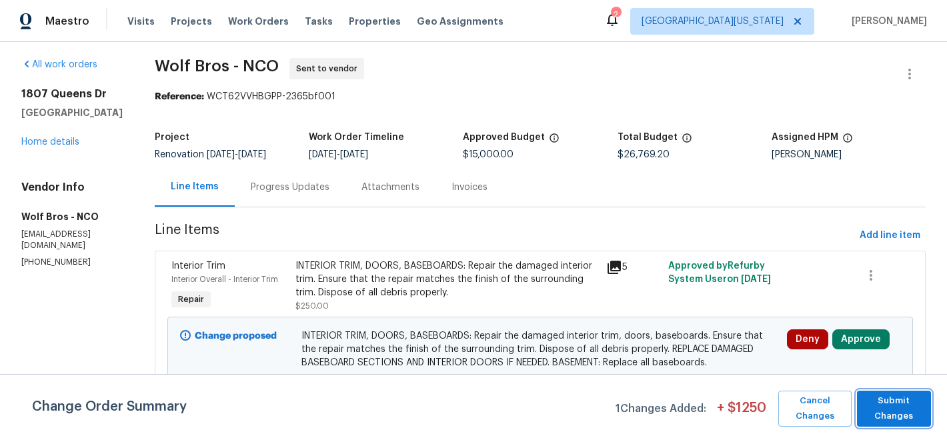
click at [895, 407] on span "Submit Changes" at bounding box center [894, 409] width 61 height 31
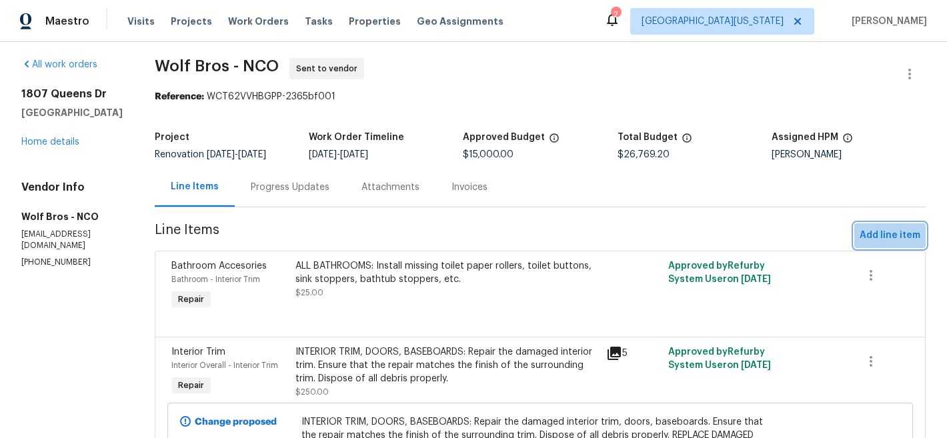
click at [894, 237] on span "Add line item" at bounding box center [890, 235] width 61 height 17
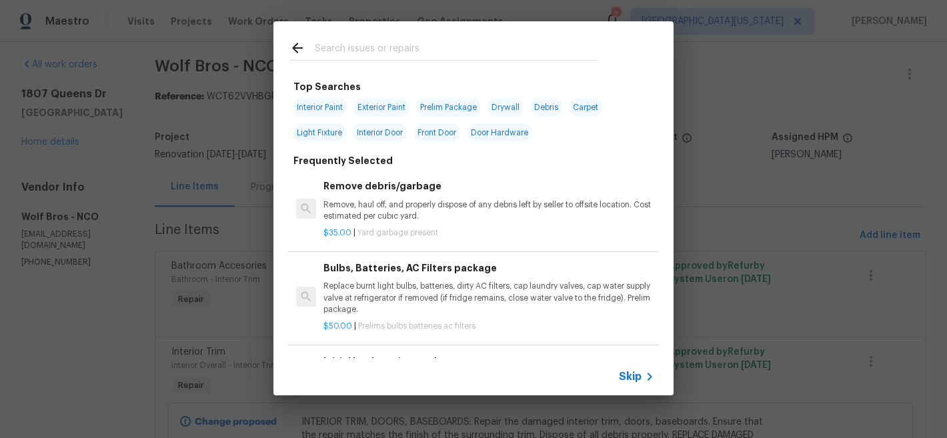
click at [454, 49] on input "text" at bounding box center [456, 50] width 283 height 20
click at [852, 173] on div "Top Searches Interior Paint Exterior Paint Prelim Package Drywall Debris Carpet…" at bounding box center [473, 208] width 947 height 417
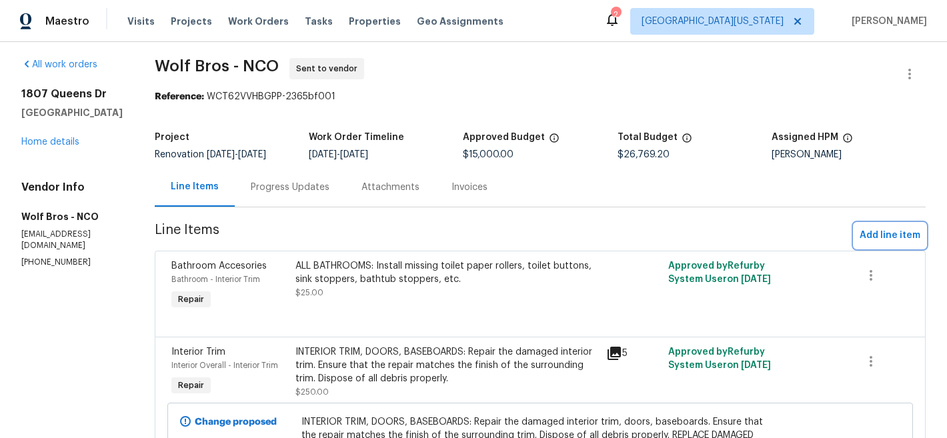
click at [864, 233] on span "Add line item" at bounding box center [890, 235] width 61 height 17
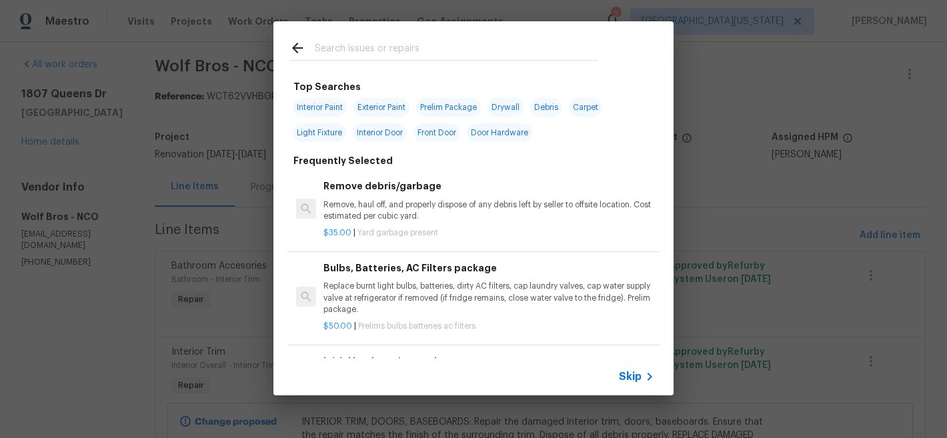
click at [403, 40] on input "text" at bounding box center [456, 50] width 283 height 20
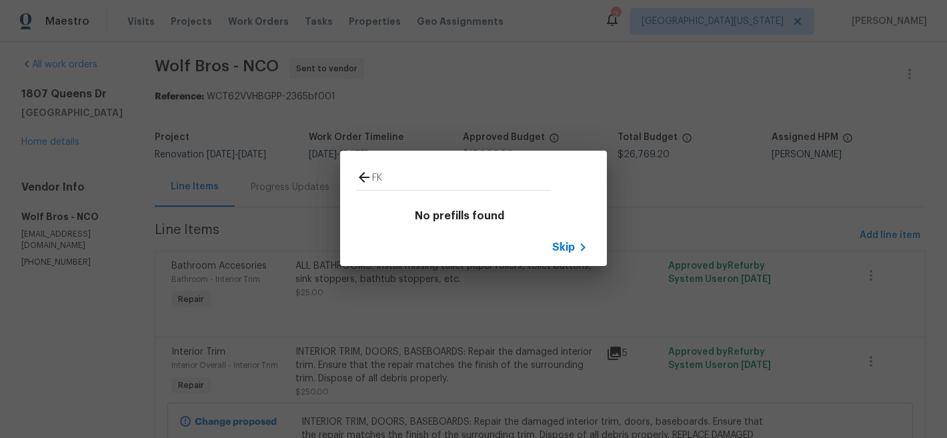
type input "FK"
click at [572, 249] on span "Skip" at bounding box center [563, 247] width 23 height 13
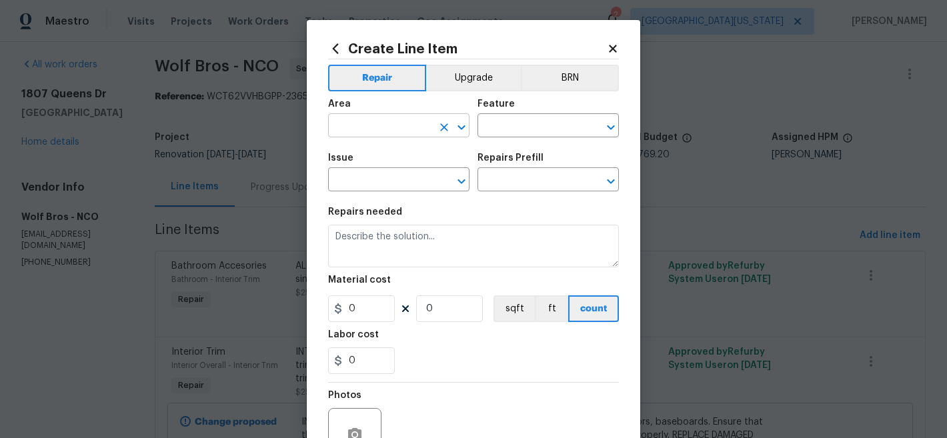
click at [419, 135] on input "text" at bounding box center [380, 127] width 104 height 21
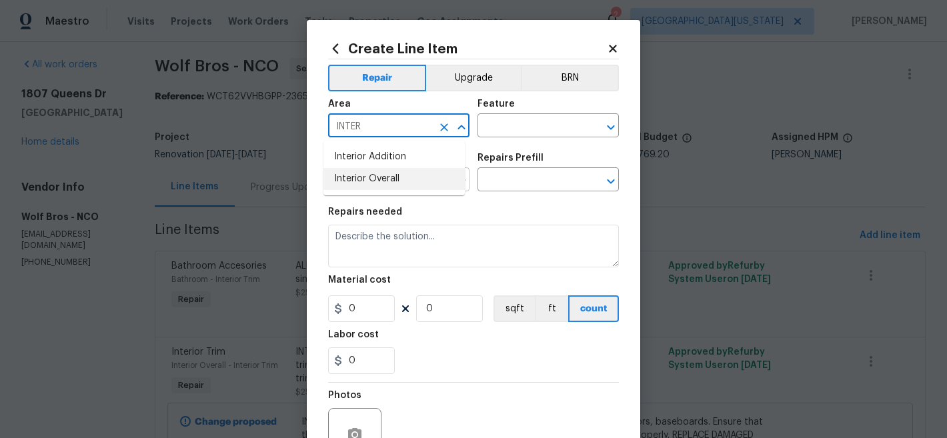
drag, startPoint x: 421, startPoint y: 181, endPoint x: 430, endPoint y: 173, distance: 11.8
click at [421, 181] on li "Interior Overall" at bounding box center [394, 179] width 141 height 22
type input "Interior Overall"
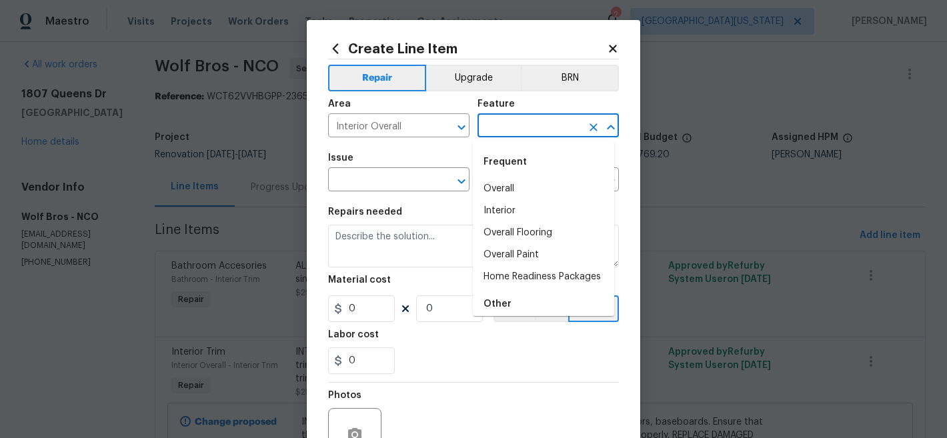
click at [538, 121] on input "text" at bounding box center [530, 127] width 104 height 21
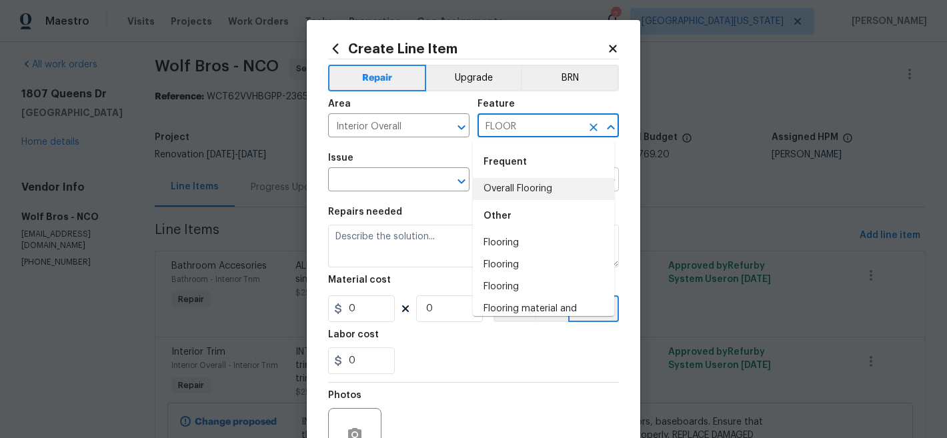
click at [498, 186] on li "Overall Flooring" at bounding box center [543, 189] width 141 height 22
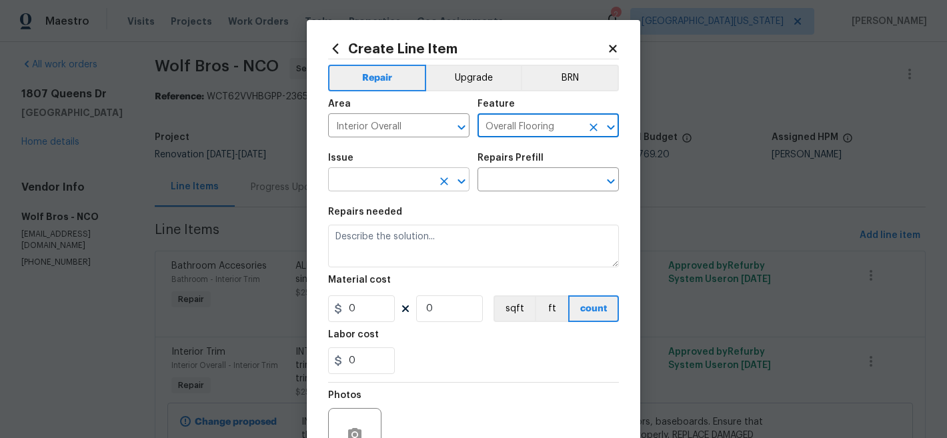
type input "Overall Flooring"
click at [384, 181] on input "text" at bounding box center [380, 181] width 104 height 21
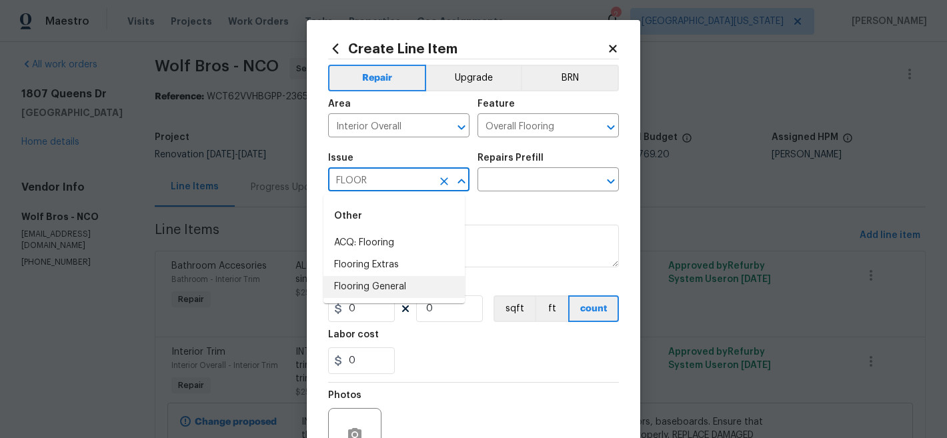
drag, startPoint x: 400, startPoint y: 289, endPoint x: 453, endPoint y: 219, distance: 87.6
click at [400, 289] on li "Flooring General" at bounding box center [394, 287] width 141 height 22
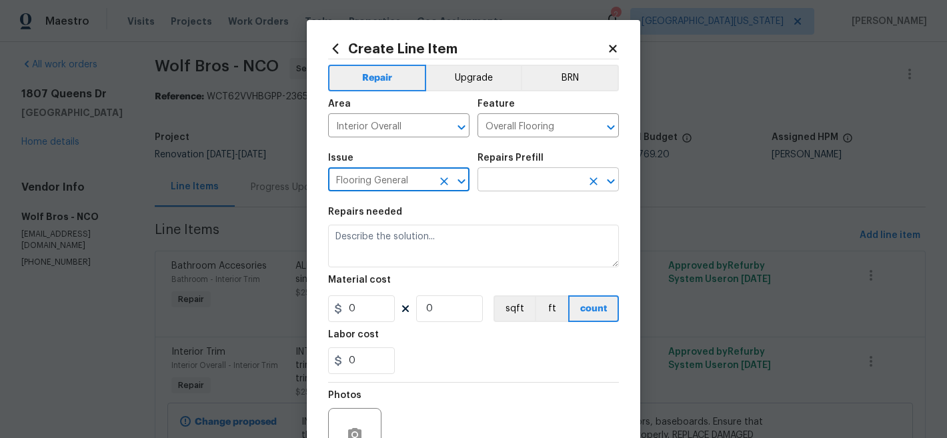
click at [509, 183] on input "text" at bounding box center [530, 181] width 104 height 21
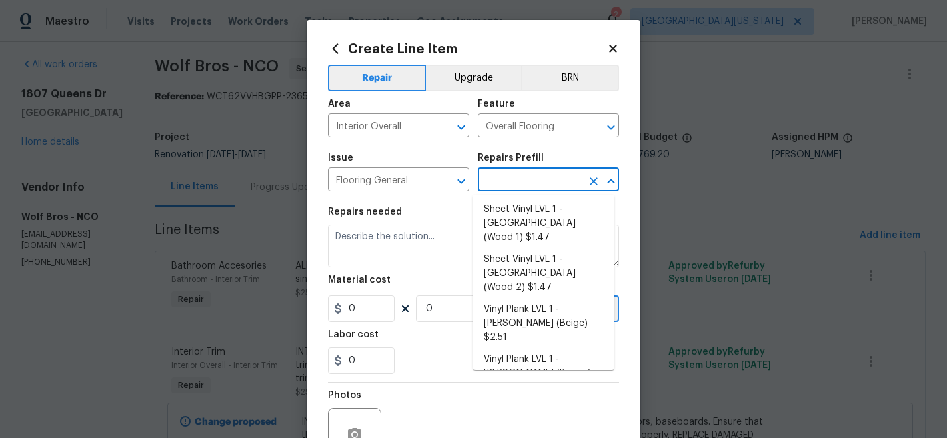
scroll to position [231, 0]
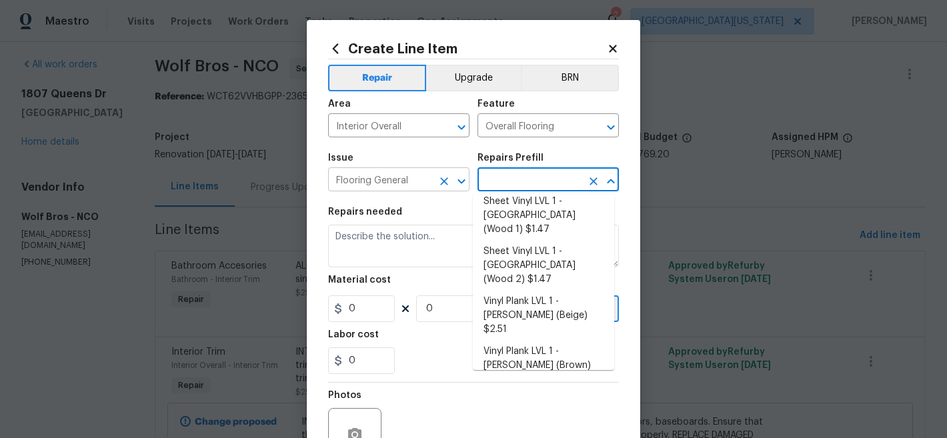
click at [409, 179] on input "Flooring General" at bounding box center [380, 181] width 104 height 21
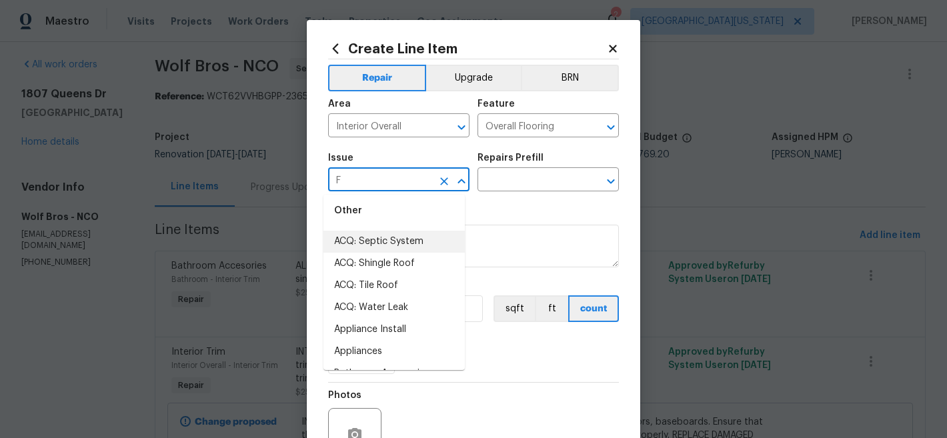
scroll to position [0, 0]
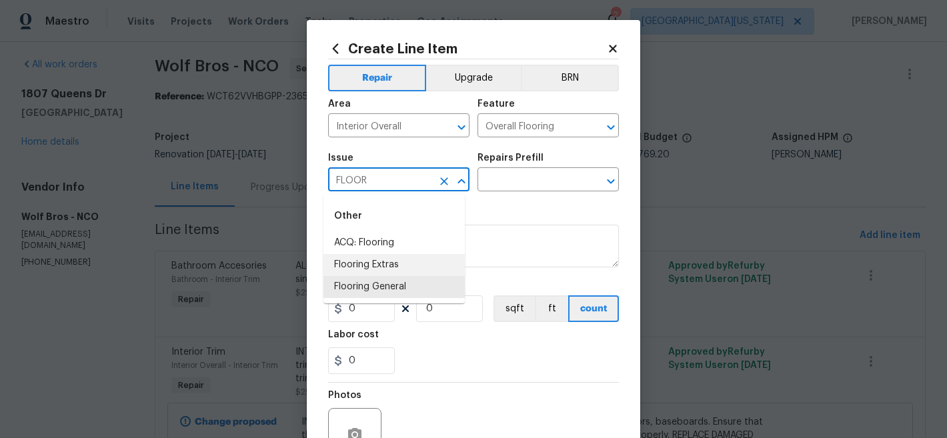
click at [404, 264] on li "Flooring Extras" at bounding box center [394, 265] width 141 height 22
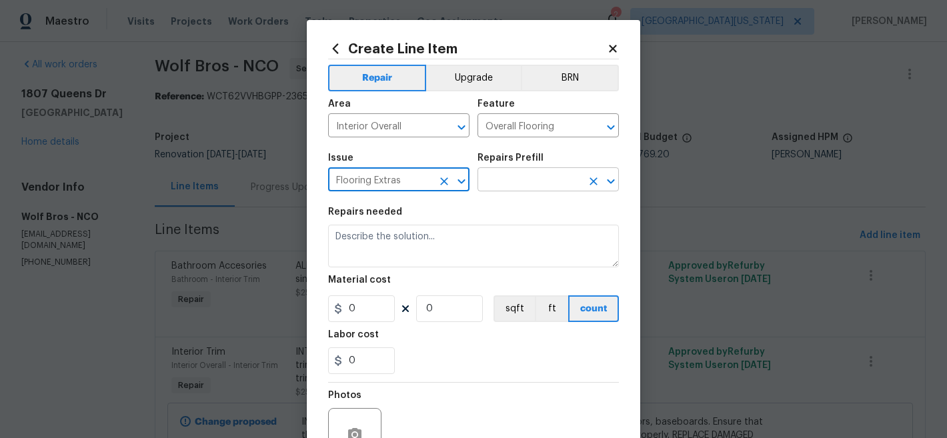
type input "Flooring Extras"
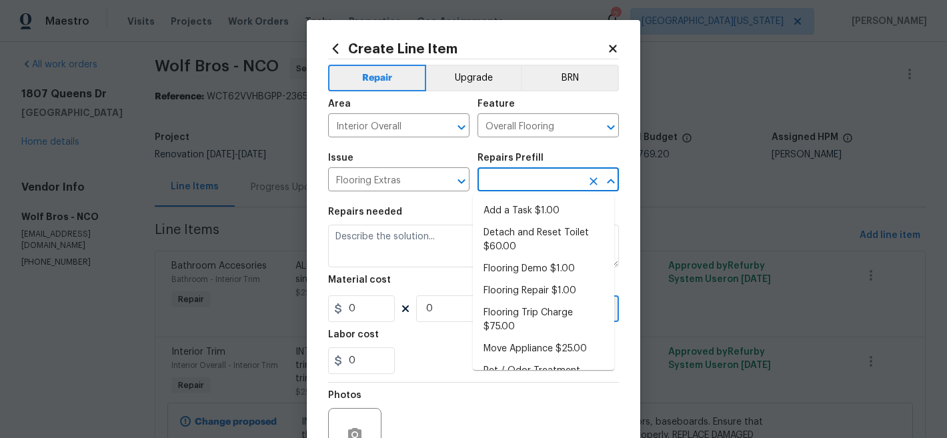
click at [488, 180] on input "text" at bounding box center [530, 181] width 104 height 21
click at [553, 207] on li "Add a Task $1.00" at bounding box center [543, 211] width 141 height 22
type input "Add a Task $1.00"
type textarea "HPM to detail"
type input "1"
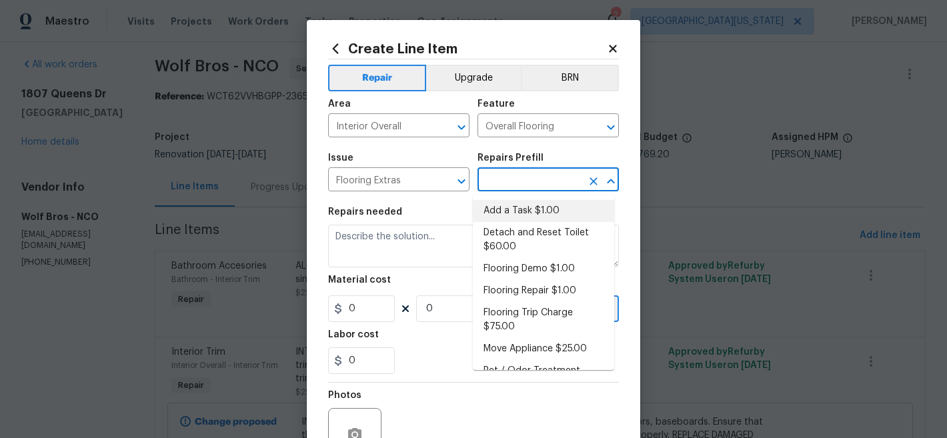
type input "1"
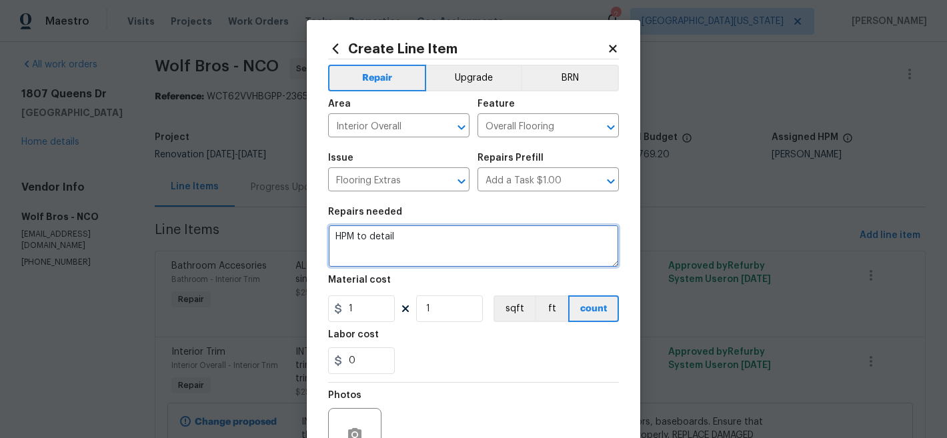
click at [431, 241] on textarea "HPM to detail" at bounding box center [473, 246] width 291 height 43
type textarea "n"
drag, startPoint x: 518, startPoint y: 237, endPoint x: 595, endPoint y: 249, distance: 77.5
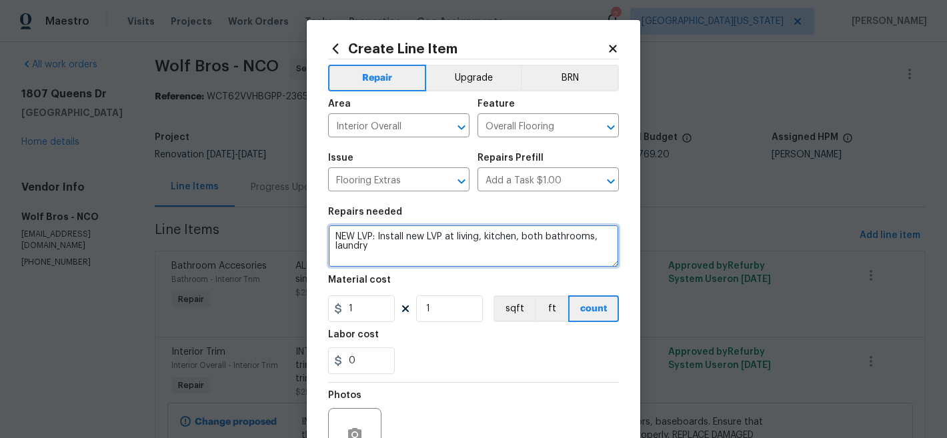
click at [518, 237] on textarea "NEW LVP: Install new LVP at living, kitchen, both bathrooms, laundry" at bounding box center [473, 246] width 291 height 43
click at [496, 243] on textarea "NEW LVP: Install new LVP at living, kitchen, hallway, both bathrooms, laundry" at bounding box center [473, 246] width 291 height 43
type textarea "NEW LVP: Install new LVP at living, kitchen, hallway, both bathrooms, laundry."
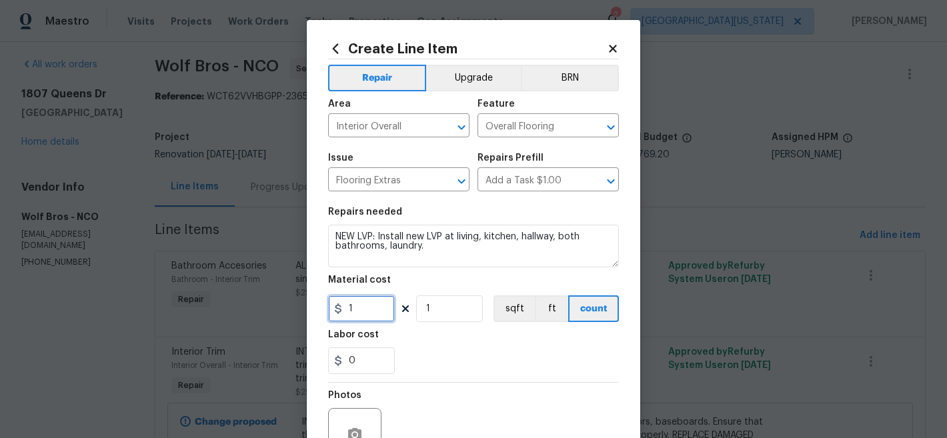
click at [364, 309] on input "1" at bounding box center [361, 309] width 67 height 27
type input "2500"
click at [574, 344] on div "Labor cost" at bounding box center [473, 338] width 291 height 17
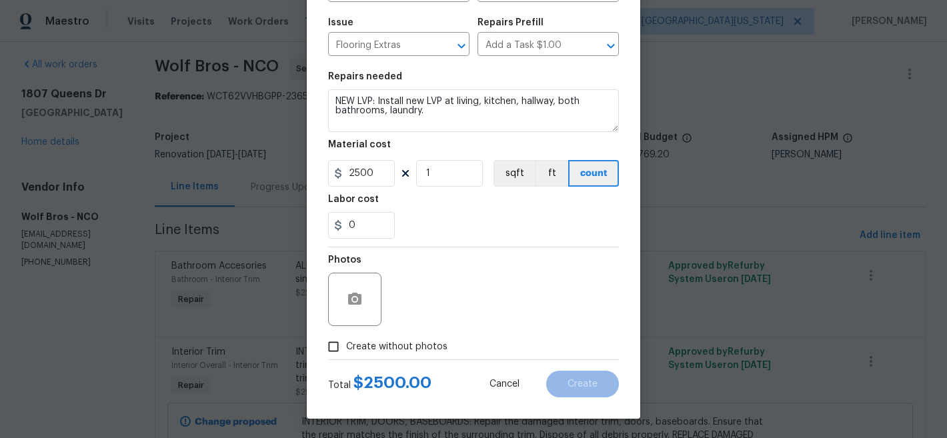
scroll to position [137, 0]
click at [391, 342] on span "Create without photos" at bounding box center [396, 347] width 101 height 14
click at [346, 342] on input "Create without photos" at bounding box center [333, 346] width 25 height 25
checkbox input "true"
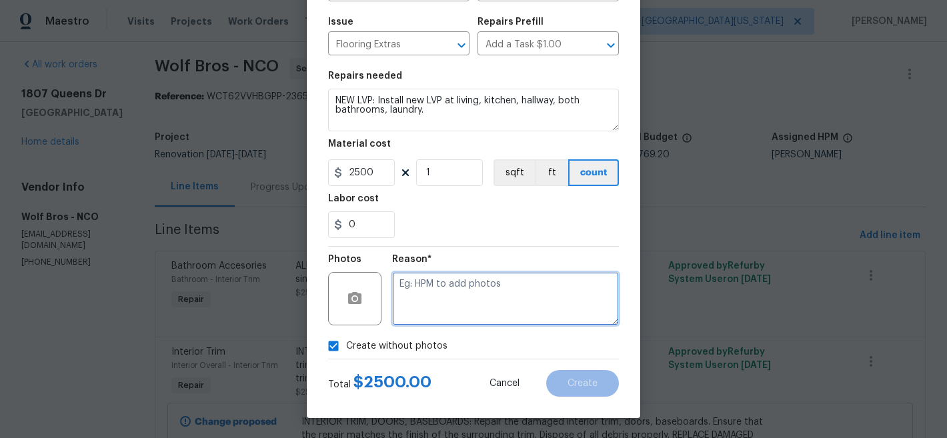
click at [498, 318] on textarea at bounding box center [505, 298] width 227 height 53
type textarea "Later"
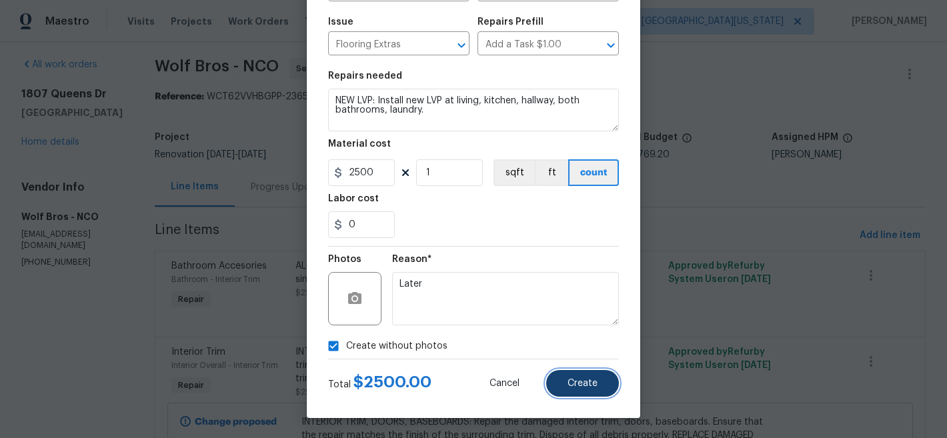
click at [605, 376] on button "Create" at bounding box center [582, 383] width 73 height 27
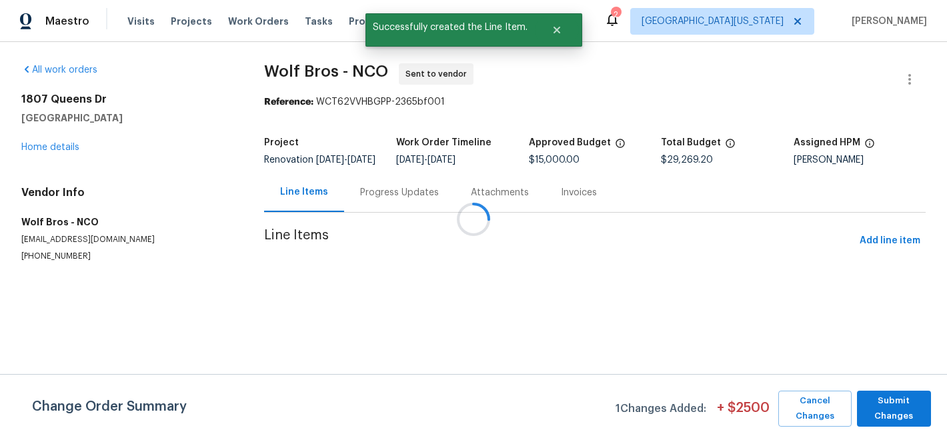
scroll to position [0, 0]
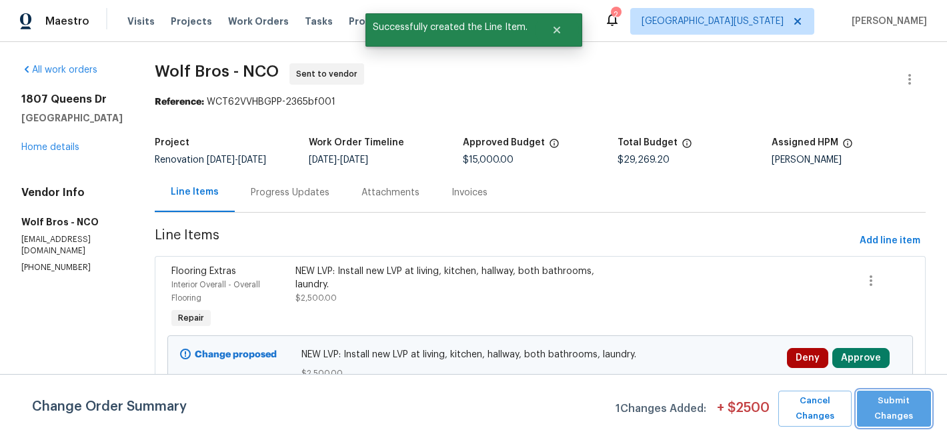
click at [903, 401] on span "Submit Changes" at bounding box center [894, 409] width 61 height 31
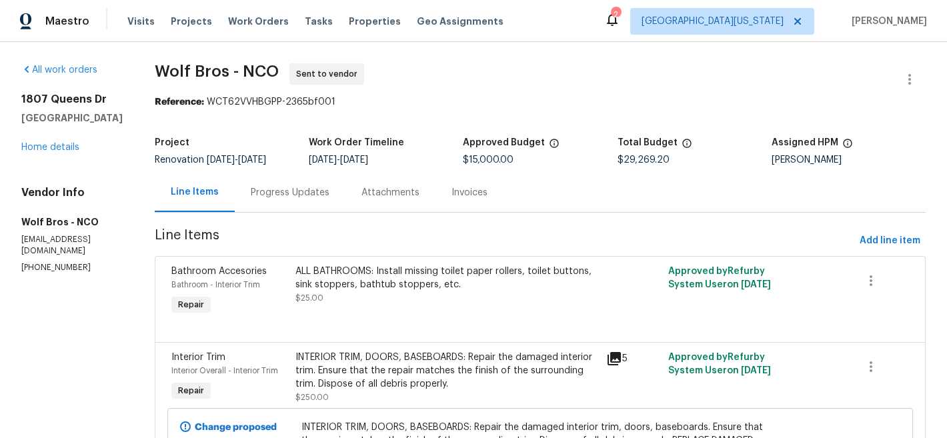
click at [786, 107] on div "Reference: WCT62VVHBGPP-2365bf001" at bounding box center [540, 101] width 771 height 13
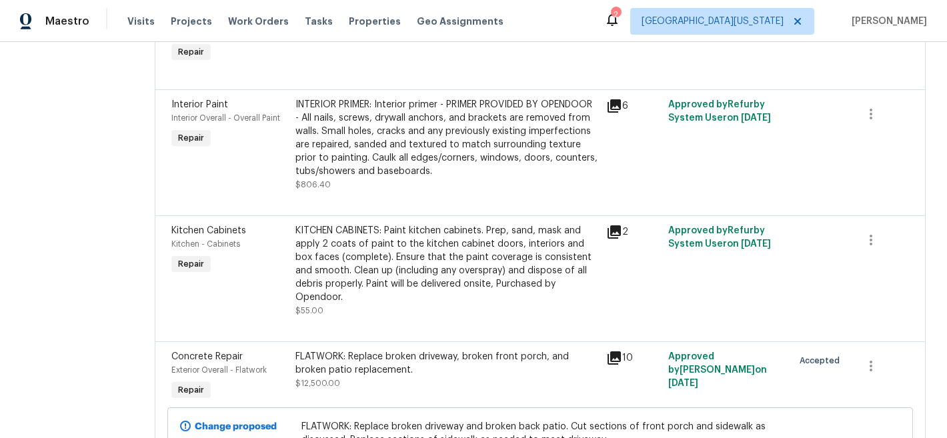
click at [352, 277] on div "KITCHEN CABINETS: Paint kitchen cabinets. Prep, sand, mask and apply 2 coats of…" at bounding box center [447, 264] width 303 height 80
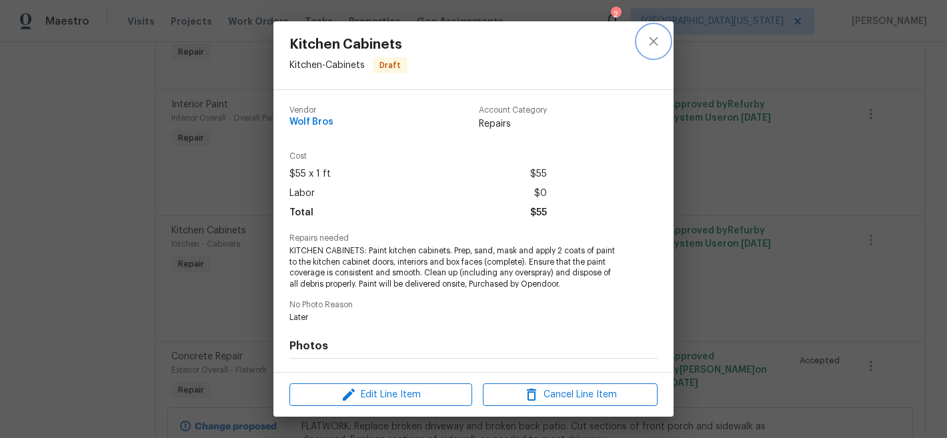
click at [654, 39] on icon "close" at bounding box center [654, 41] width 16 height 16
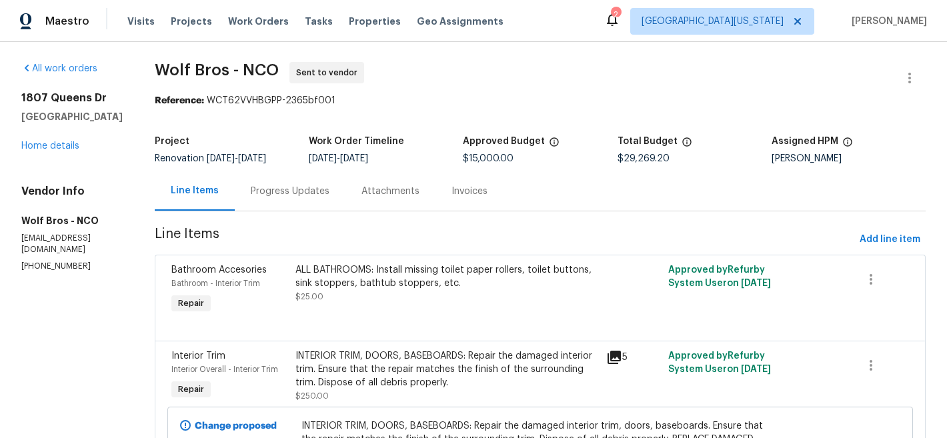
scroll to position [0, 0]
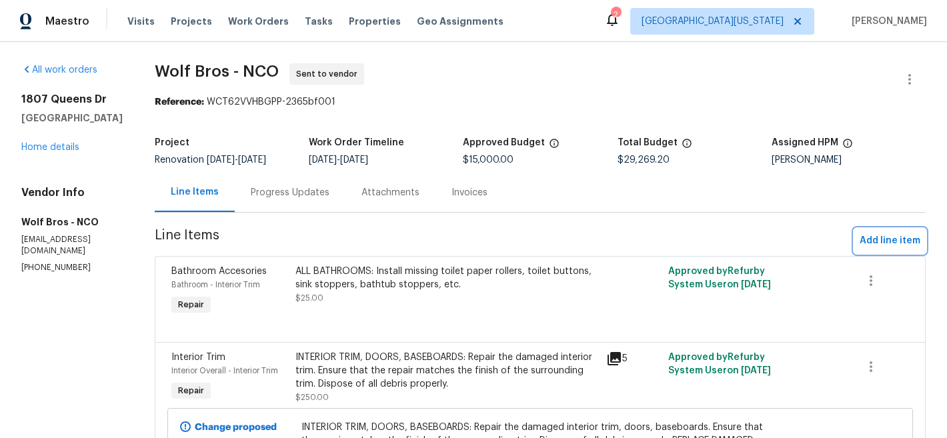
click at [868, 246] on span "Add line item" at bounding box center [890, 241] width 61 height 17
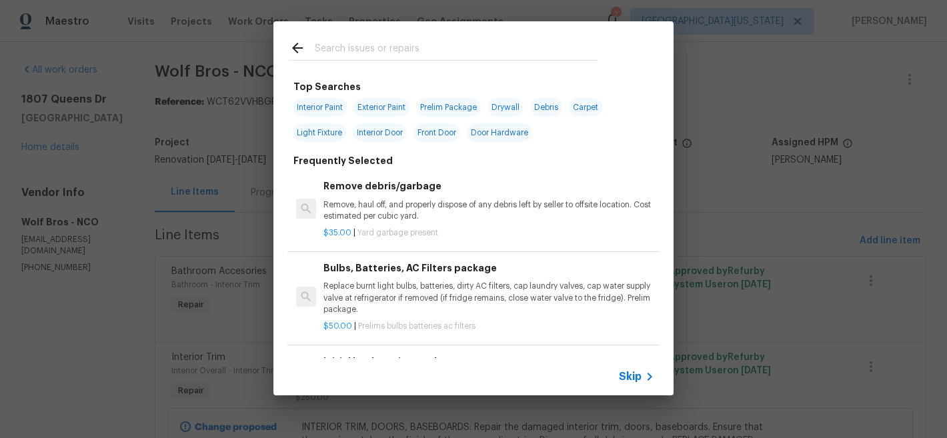
click at [469, 51] on input "text" at bounding box center [456, 50] width 283 height 20
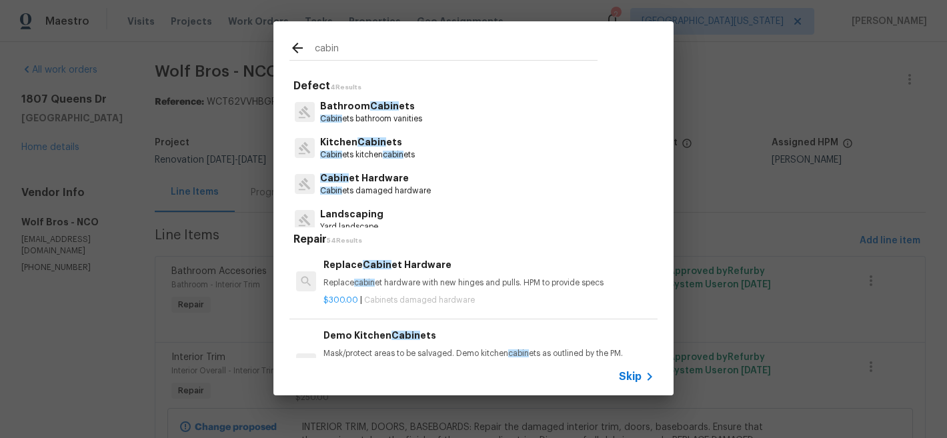
type input "cabin"
click at [386, 155] on span "cabin" at bounding box center [393, 155] width 21 height 8
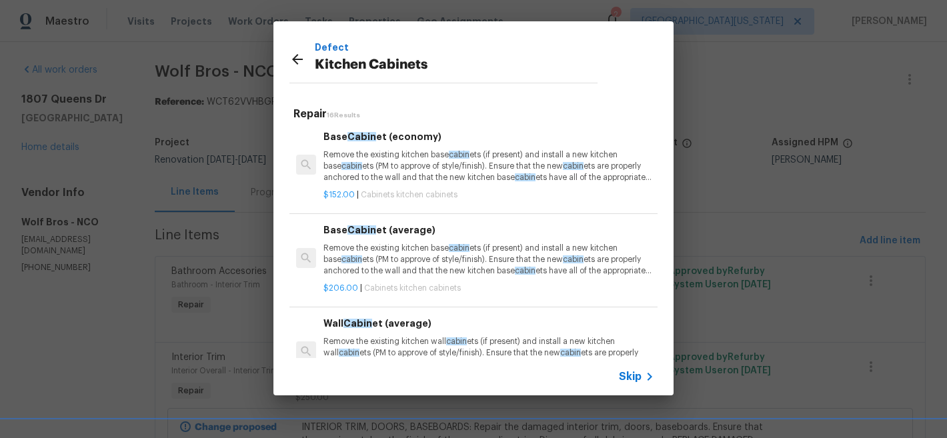
scroll to position [163, 0]
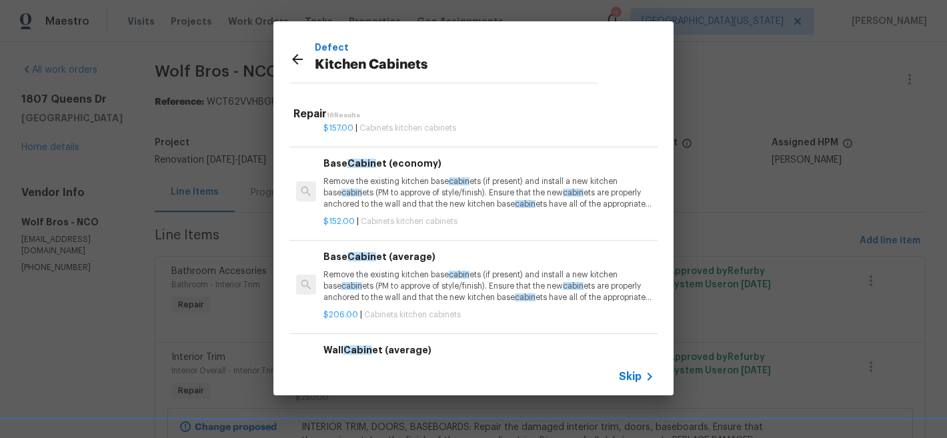
click at [644, 377] on icon at bounding box center [650, 377] width 16 height 16
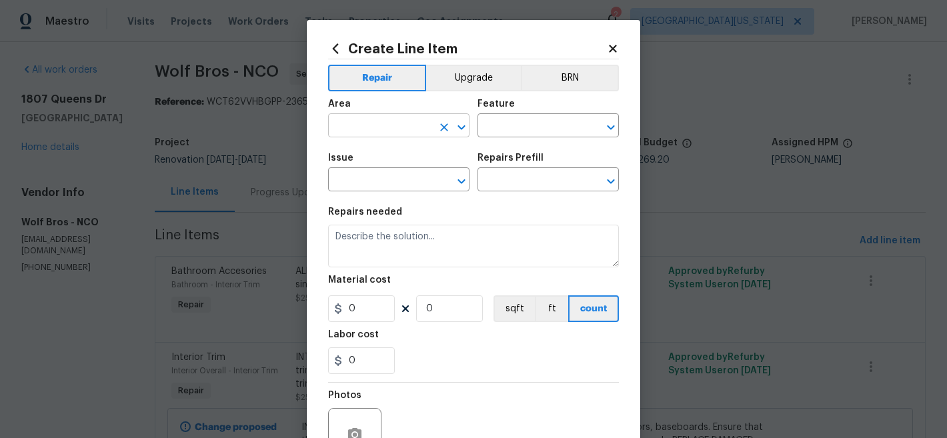
click at [398, 127] on input "text" at bounding box center [380, 127] width 104 height 21
click at [424, 159] on li "Kitchen" at bounding box center [394, 157] width 141 height 22
type input "Kitchen"
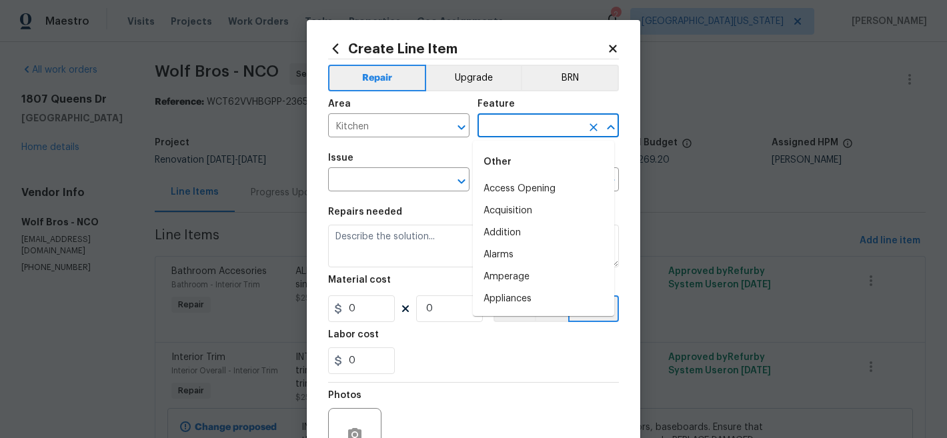
click at [502, 119] on input "text" at bounding box center [530, 127] width 104 height 21
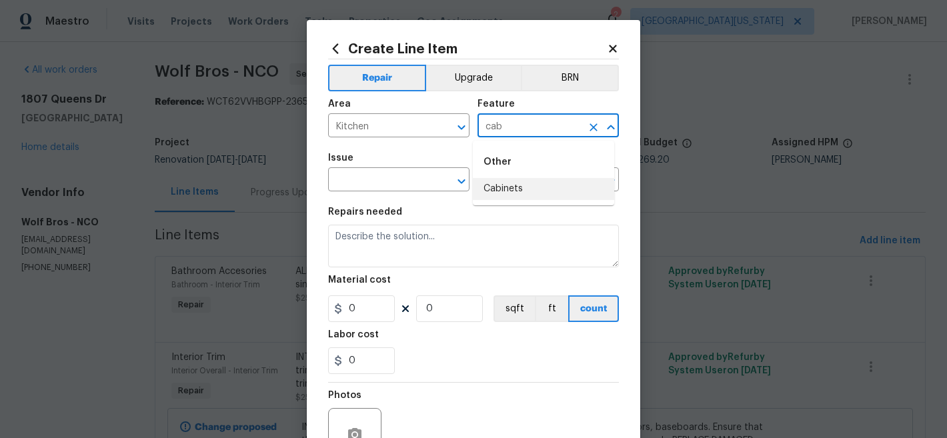
click at [523, 185] on li "Cabinets" at bounding box center [543, 189] width 141 height 22
type input "Cabinets"
click at [376, 189] on input "text" at bounding box center [380, 181] width 104 height 21
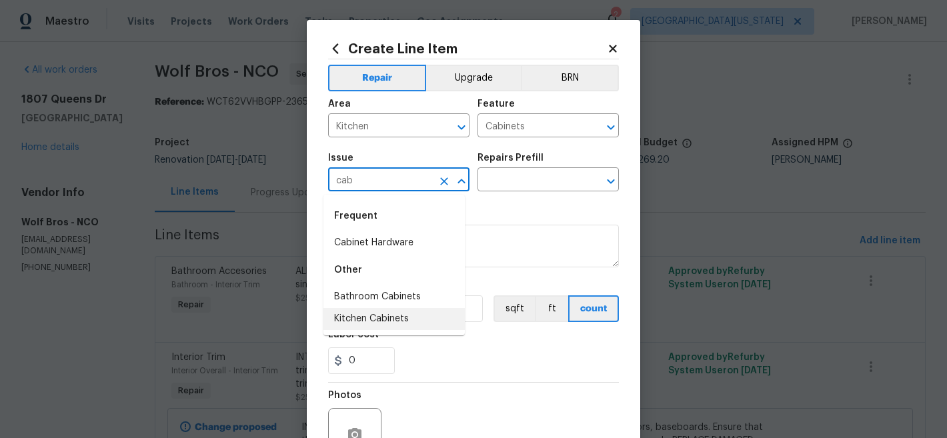
drag, startPoint x: 392, startPoint y: 317, endPoint x: 398, endPoint y: 303, distance: 15.5
click at [392, 317] on li "Kitchen Cabinets" at bounding box center [394, 319] width 141 height 22
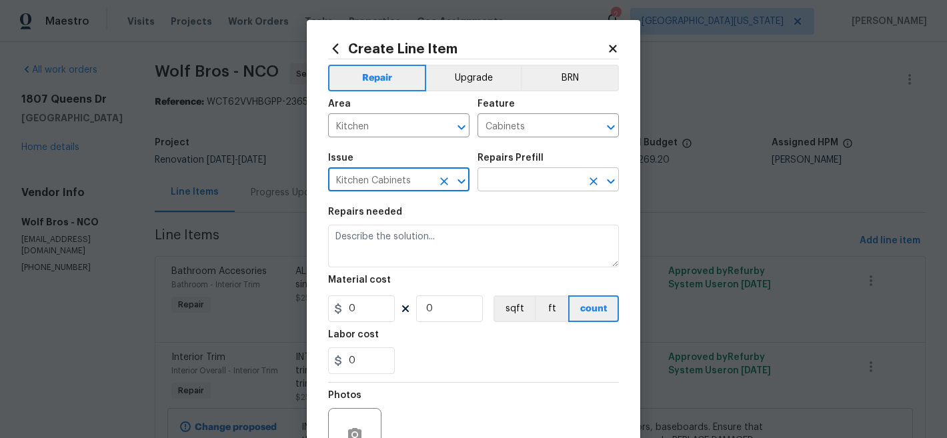
type input "Kitchen Cabinets"
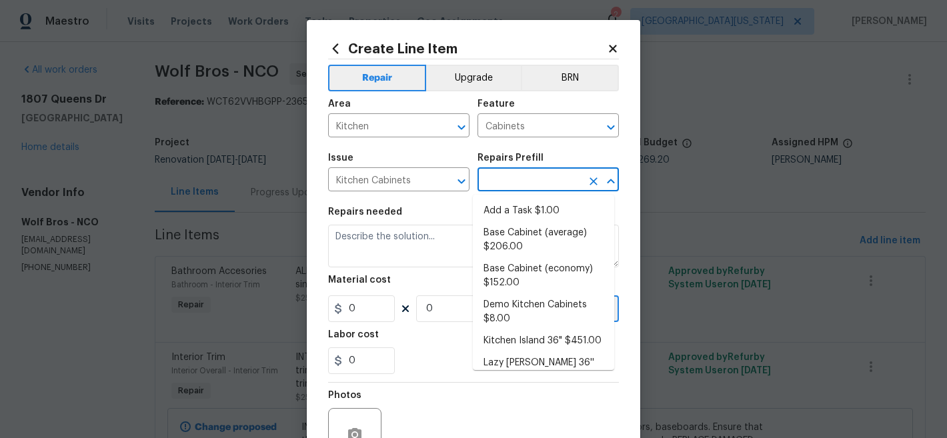
click at [516, 183] on input "text" at bounding box center [530, 181] width 104 height 21
click at [513, 210] on li "Add a Task $1.00" at bounding box center [543, 211] width 141 height 22
type input "Add a Task $1.00"
type textarea "HPM to detail"
type input "1"
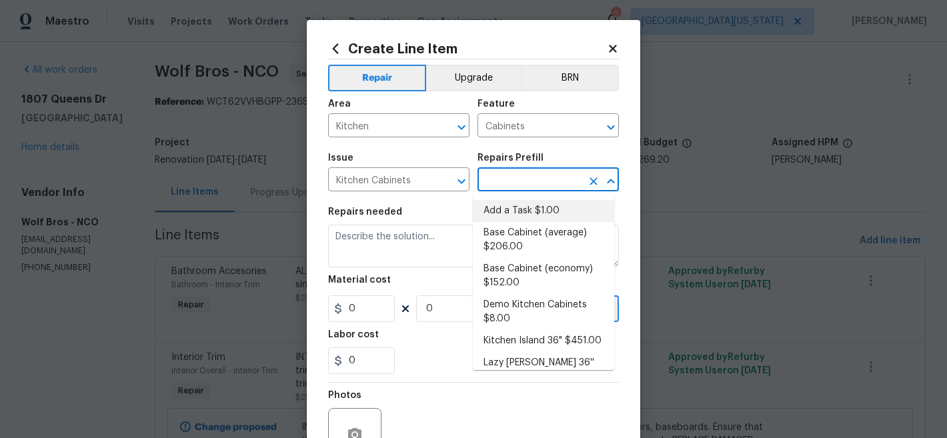
type input "1"
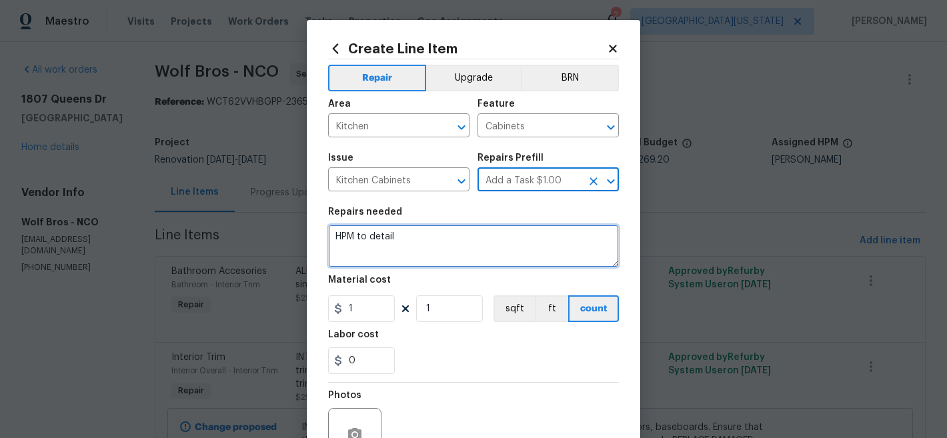
click at [466, 241] on textarea "HPM to detail" at bounding box center [473, 246] width 291 height 43
click at [465, 241] on textarea "HPM to detail" at bounding box center [473, 246] width 291 height 43
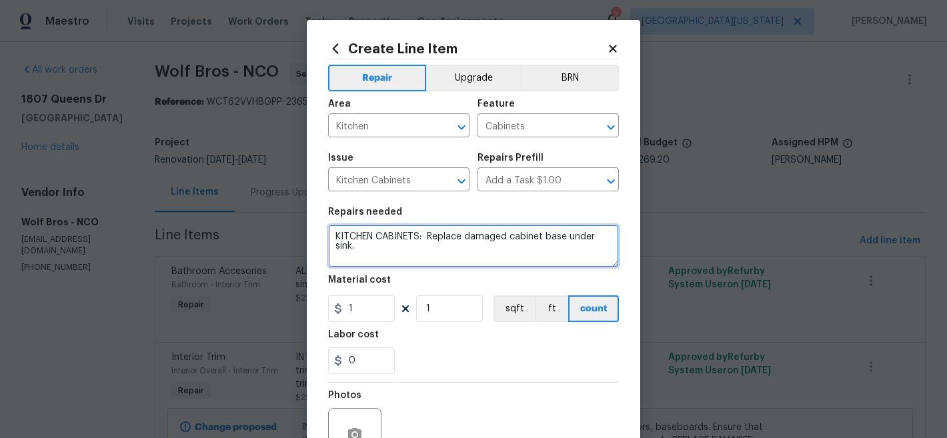
type textarea "KITCHEN CABINETS: Replace damaged cabinet base under sink."
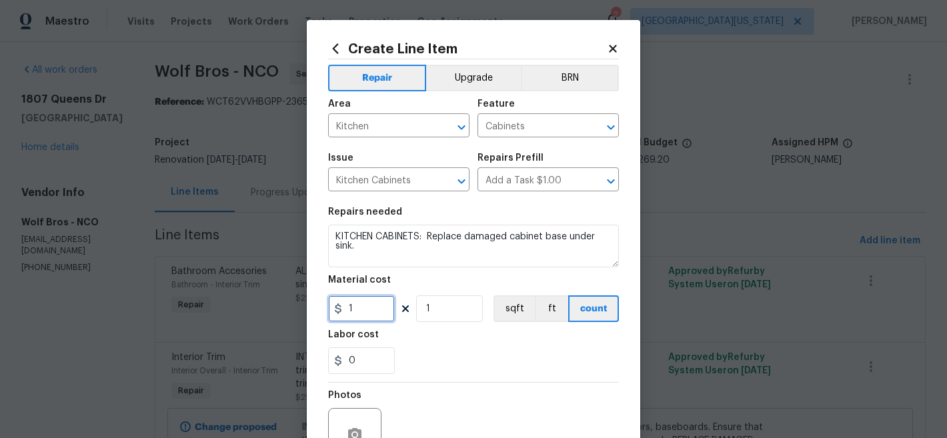
click at [366, 310] on input "1" at bounding box center [361, 309] width 67 height 27
type input "150"
click at [451, 391] on div "Photos" at bounding box center [473, 426] width 291 height 87
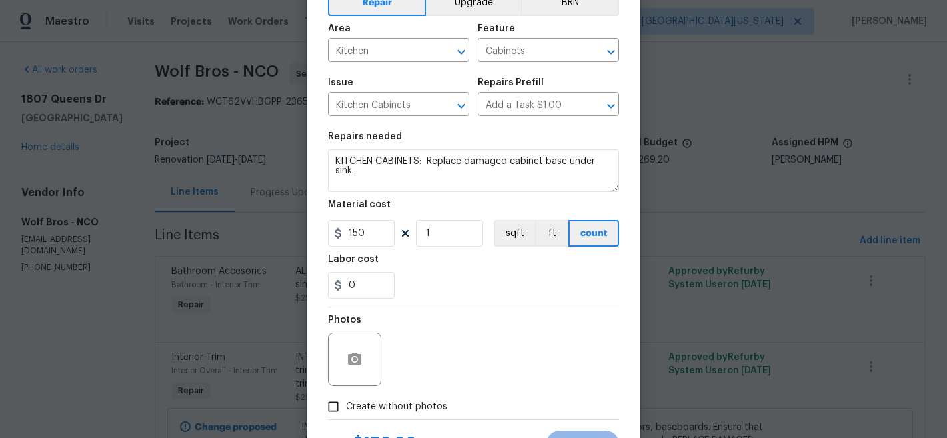
scroll to position [137, 0]
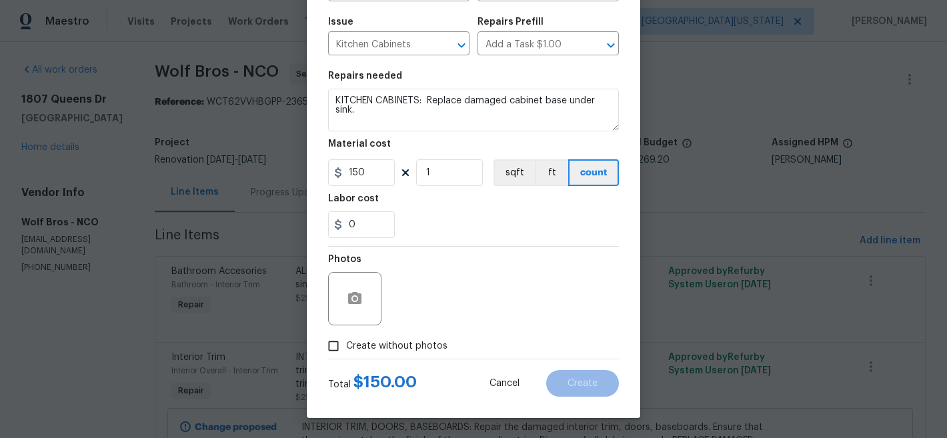
click at [409, 336] on label "Create without photos" at bounding box center [384, 346] width 127 height 25
click at [346, 336] on input "Create without photos" at bounding box center [333, 346] width 25 height 25
checkbox input "true"
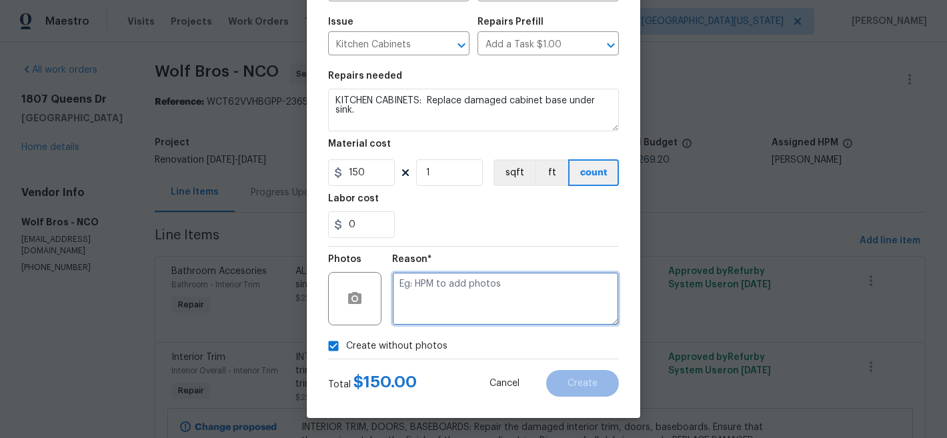
click at [461, 297] on textarea at bounding box center [505, 298] width 227 height 53
type textarea "Later"
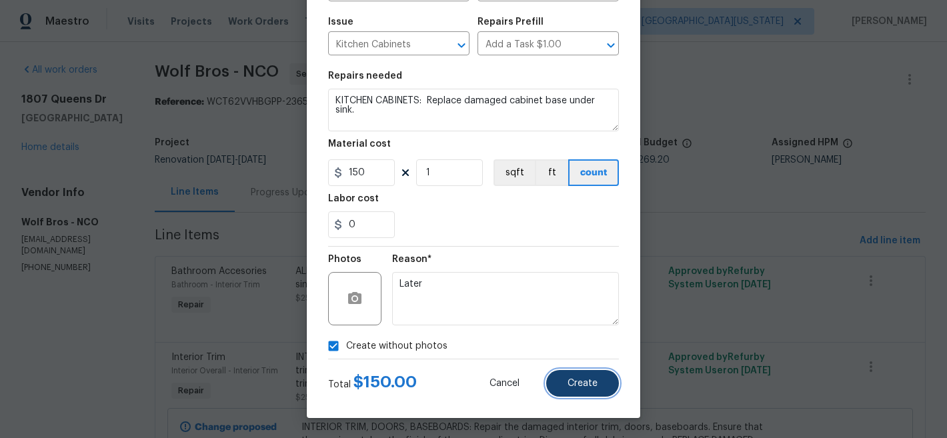
click at [583, 382] on span "Create" at bounding box center [583, 384] width 30 height 10
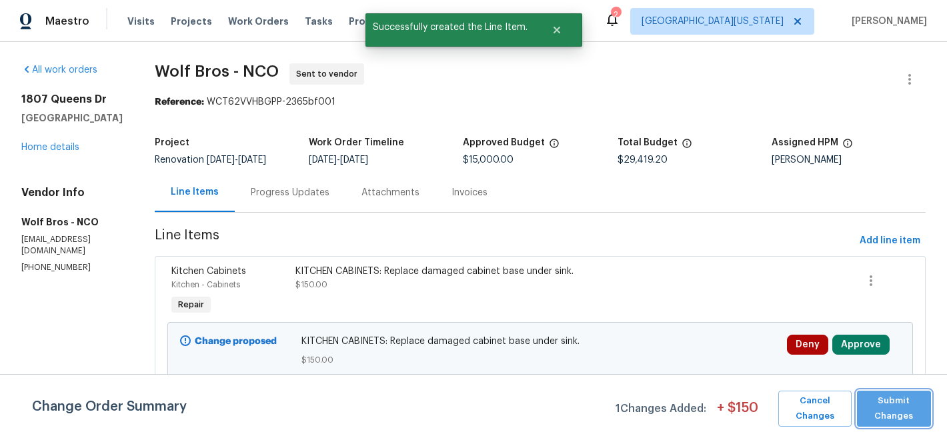
click at [907, 405] on span "Submit Changes" at bounding box center [894, 409] width 61 height 31
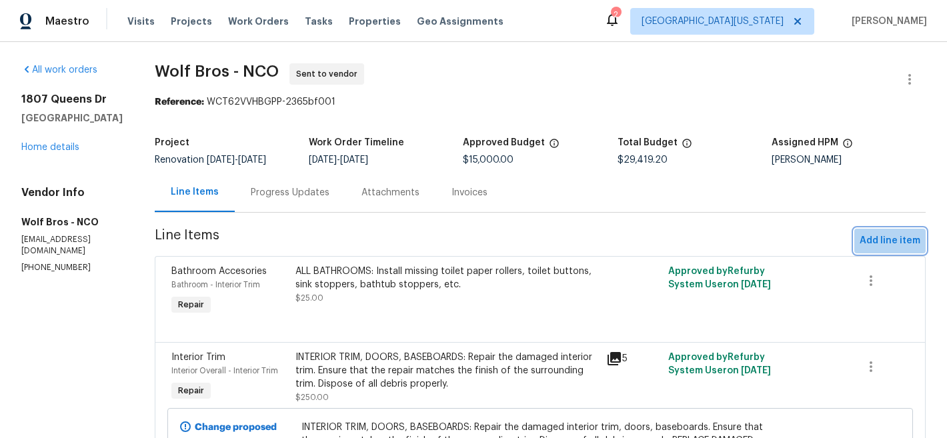
click at [886, 237] on span "Add line item" at bounding box center [890, 241] width 61 height 17
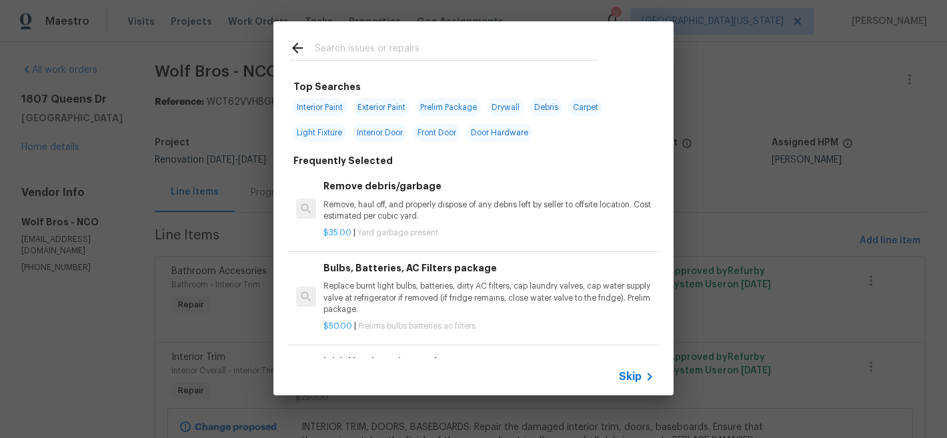
click at [341, 56] on input "text" at bounding box center [456, 50] width 283 height 20
type input "e"
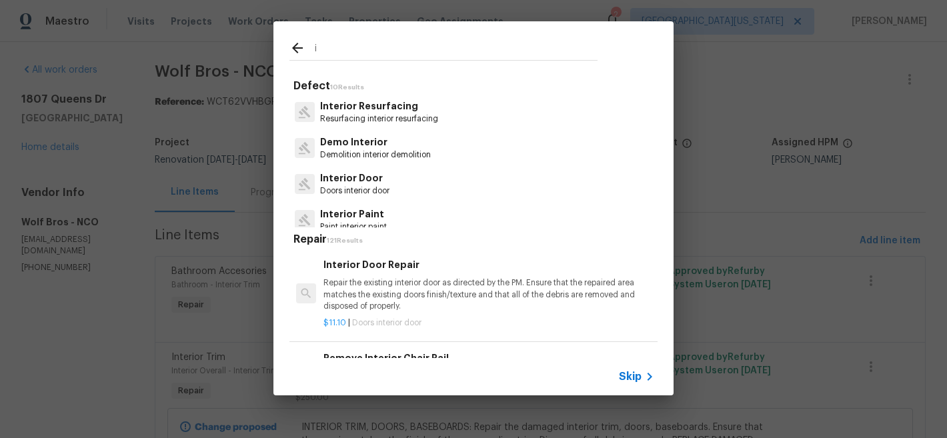
type input "i"
click at [352, 52] on input "inter" at bounding box center [456, 50] width 283 height 20
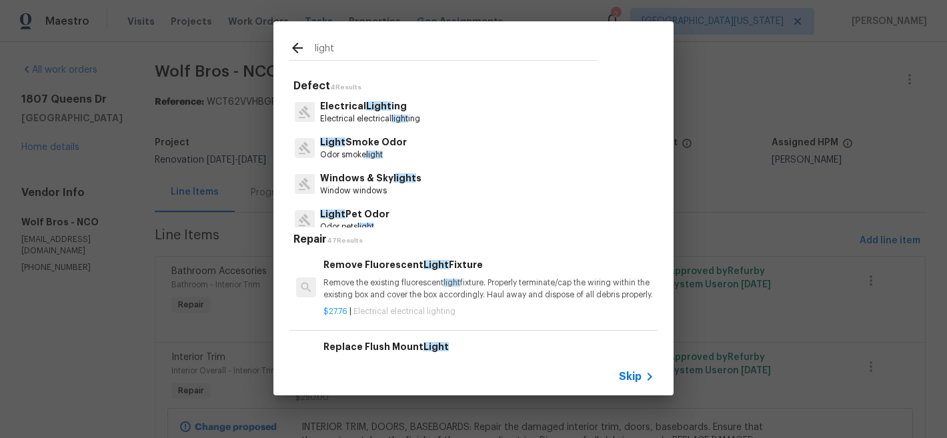
type input "light"
click at [408, 108] on p "Electrical Light ing" at bounding box center [370, 106] width 100 height 14
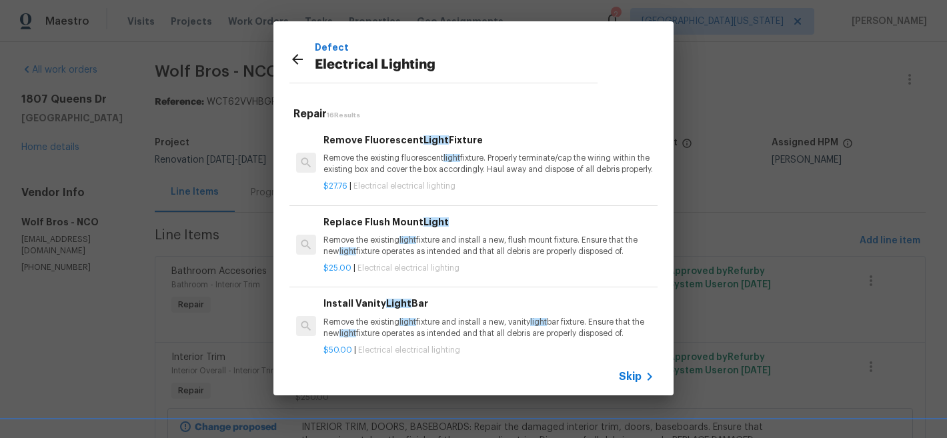
click at [640, 375] on span "Skip" at bounding box center [630, 376] width 23 height 13
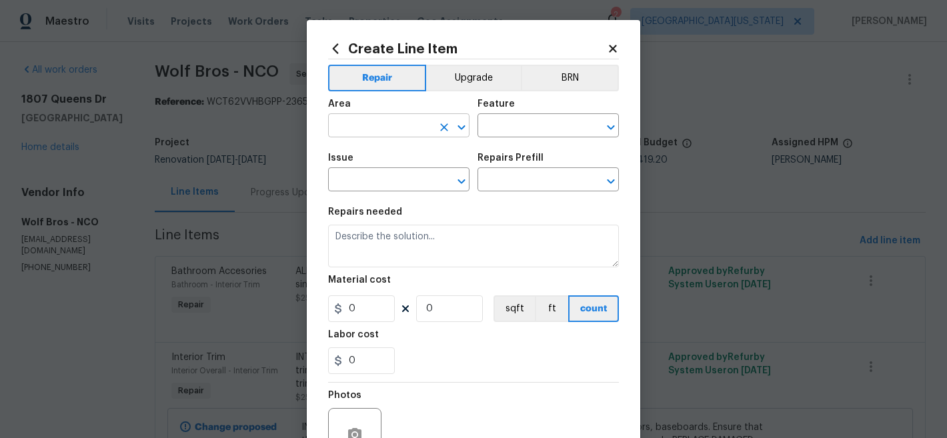
click at [413, 133] on input "text" at bounding box center [380, 127] width 104 height 21
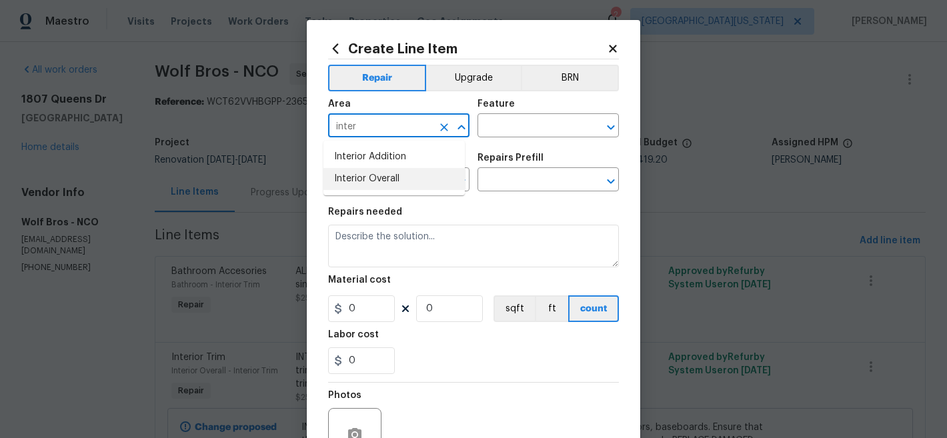
click at [370, 181] on li "Interior Overall" at bounding box center [394, 179] width 141 height 22
type input "Interior Overall"
click at [495, 125] on input "text" at bounding box center [530, 127] width 104 height 21
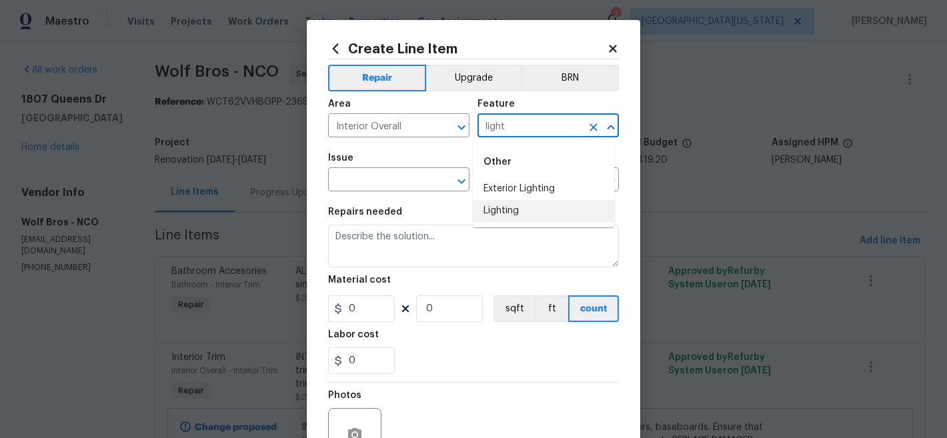
click at [530, 214] on li "Lighting" at bounding box center [543, 211] width 141 height 22
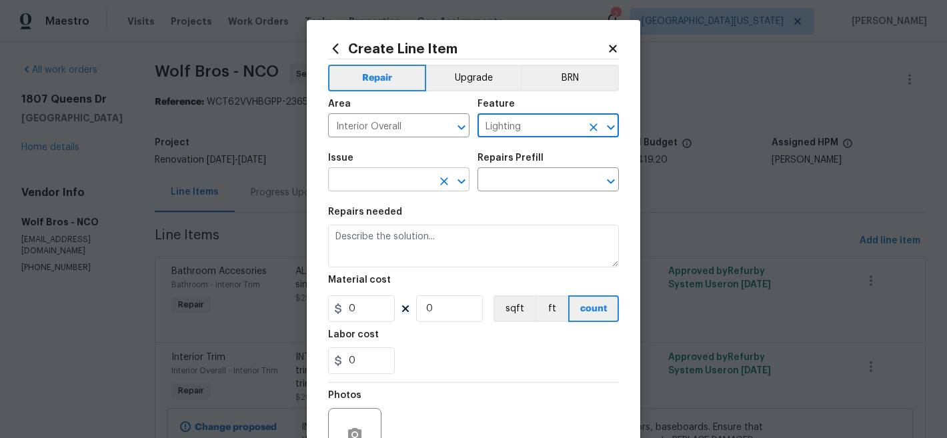
type input "Lighting"
click at [392, 175] on input "text" at bounding box center [380, 181] width 104 height 21
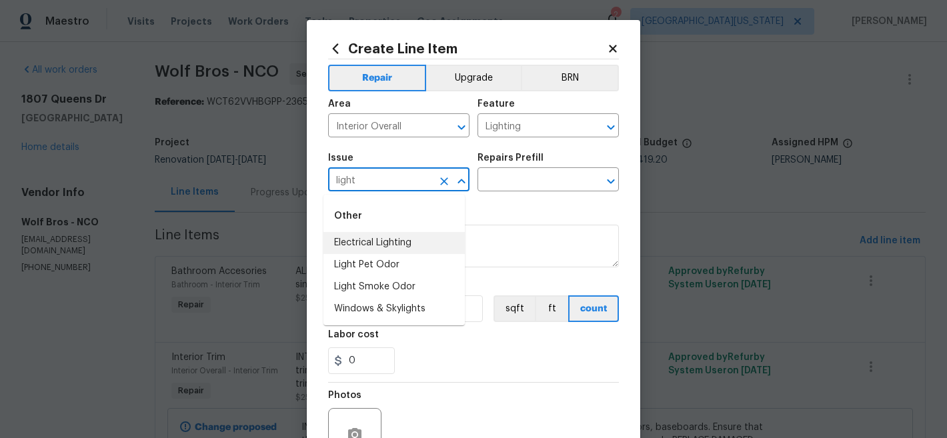
click at [419, 235] on li "Electrical Lighting" at bounding box center [394, 243] width 141 height 22
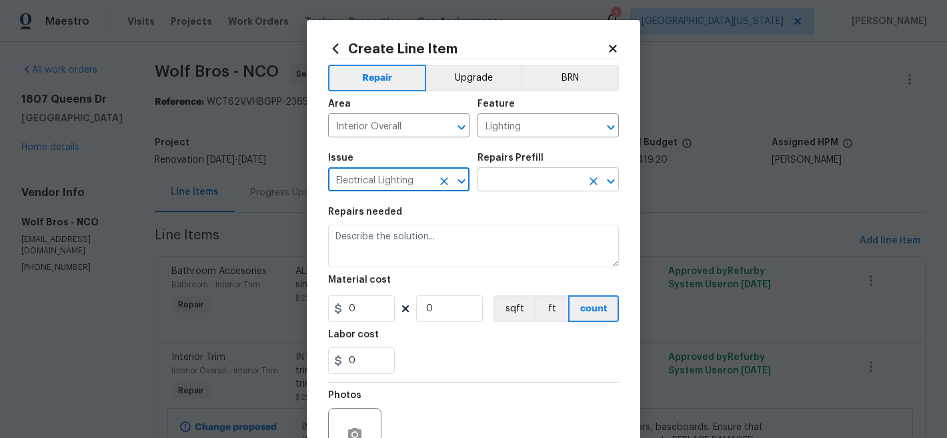
type input "Electrical Lighting"
drag, startPoint x: 481, startPoint y: 184, endPoint x: 490, endPoint y: 182, distance: 8.9
click at [481, 184] on input "text" at bounding box center [530, 181] width 104 height 21
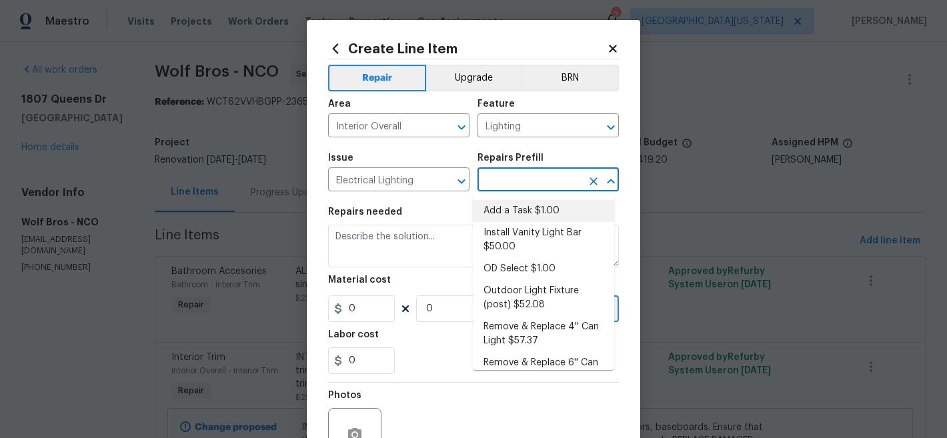
click at [503, 211] on li "Add a Task $1.00" at bounding box center [543, 211] width 141 height 22
type input "Add a Task $1.00"
type textarea "HPM to detail"
type input "1"
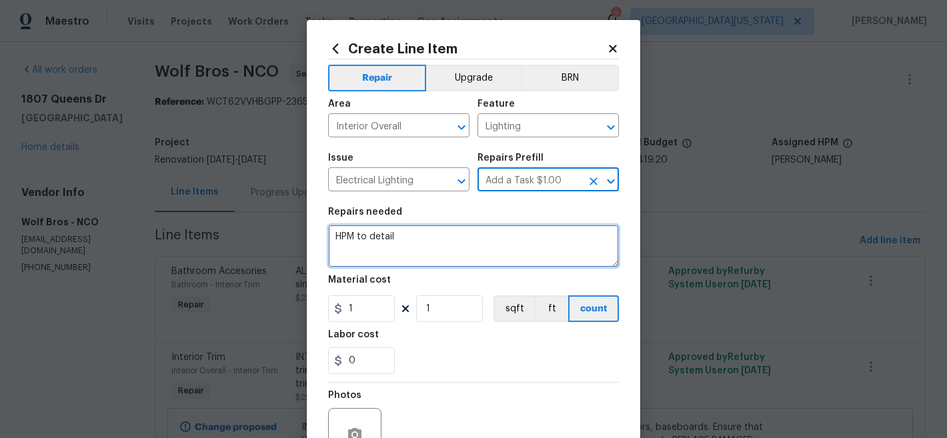
click at [468, 229] on textarea "HPM to detail" at bounding box center [473, 246] width 291 height 43
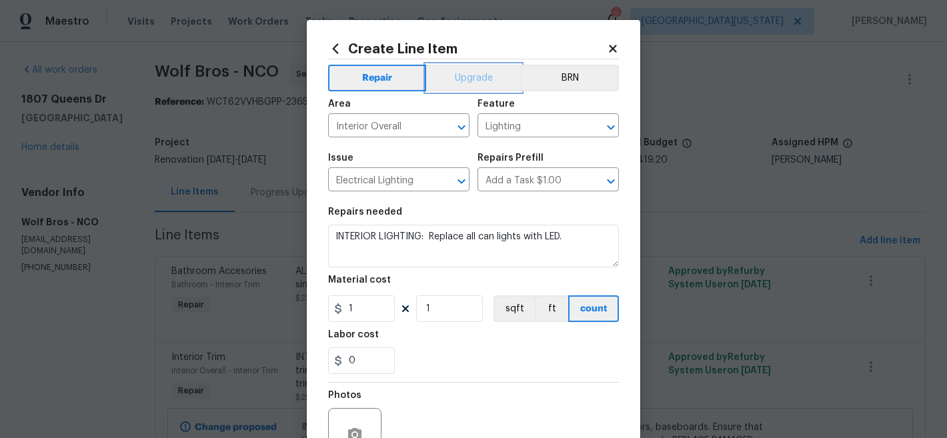
click at [464, 73] on button "Upgrade" at bounding box center [473, 78] width 95 height 27
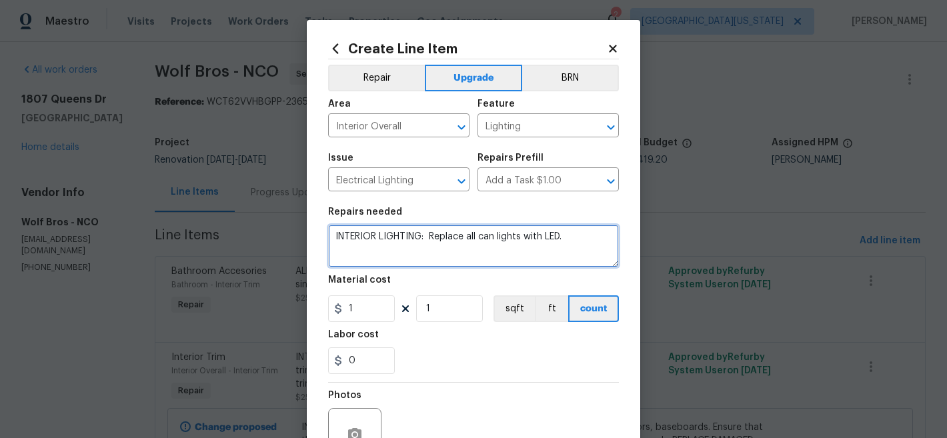
click at [574, 246] on textarea "INTERIOR LIGHTING: Replace all can lights with LED." at bounding box center [473, 246] width 291 height 43
type textarea "INTERIOR LIGHTING: Replace all can lights with LED. ****HPM upgrad."
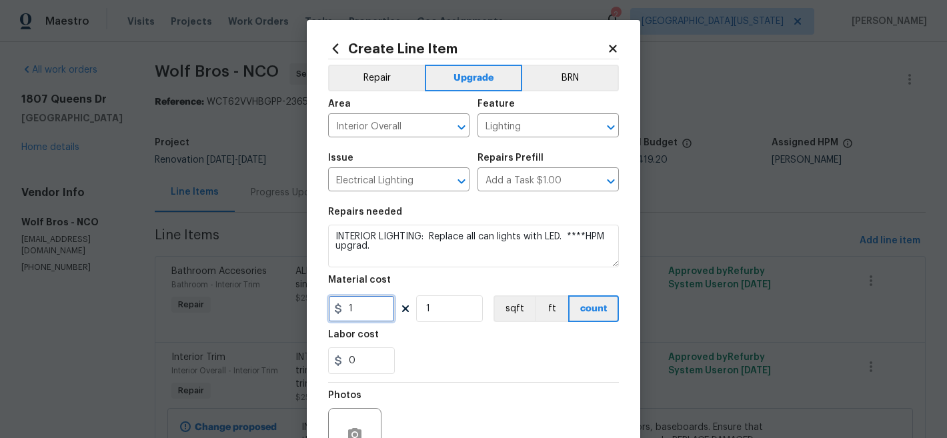
click at [360, 311] on input "1" at bounding box center [361, 309] width 67 height 27
drag, startPoint x: 360, startPoint y: 311, endPoint x: 368, endPoint y: 307, distance: 8.9
click at [360, 311] on input "1" at bounding box center [361, 309] width 67 height 27
type input "50"
click at [544, 374] on div "0" at bounding box center [473, 361] width 291 height 27
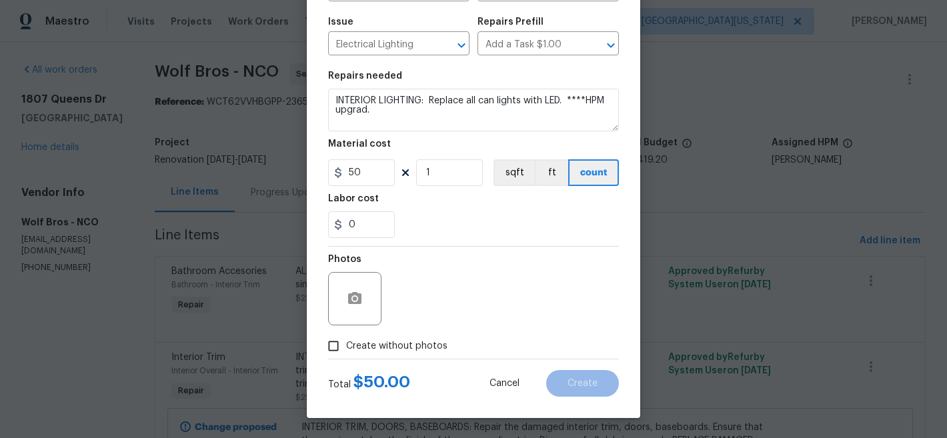
click at [423, 348] on span "Create without photos" at bounding box center [396, 347] width 101 height 14
click at [346, 348] on input "Create without photos" at bounding box center [333, 346] width 25 height 25
checkbox input "true"
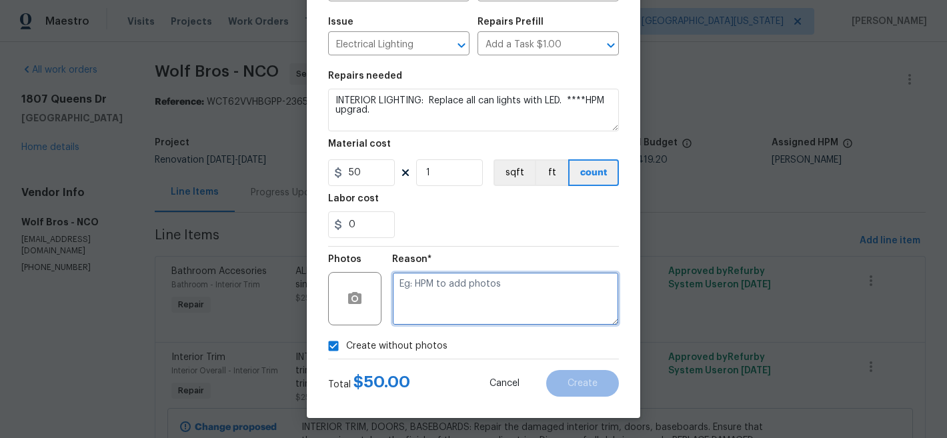
click at [509, 296] on textarea at bounding box center [505, 298] width 227 height 53
type textarea "K"
type textarea "Later"
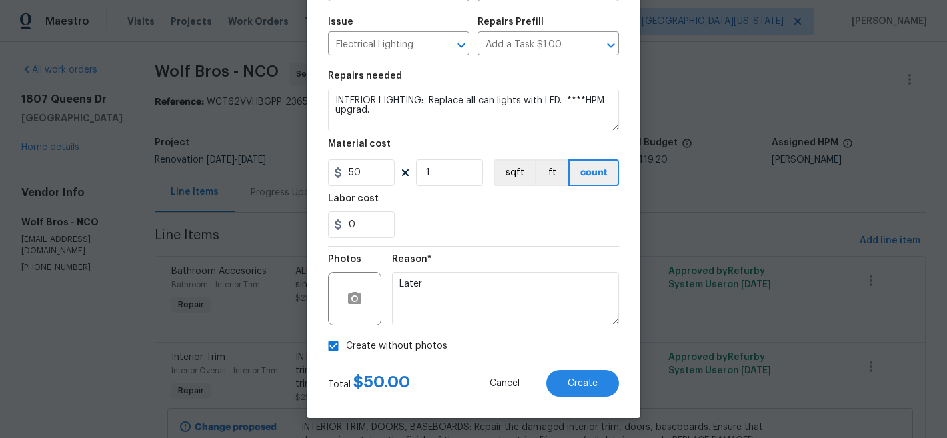
click at [450, 205] on div "Labor cost" at bounding box center [473, 202] width 291 height 17
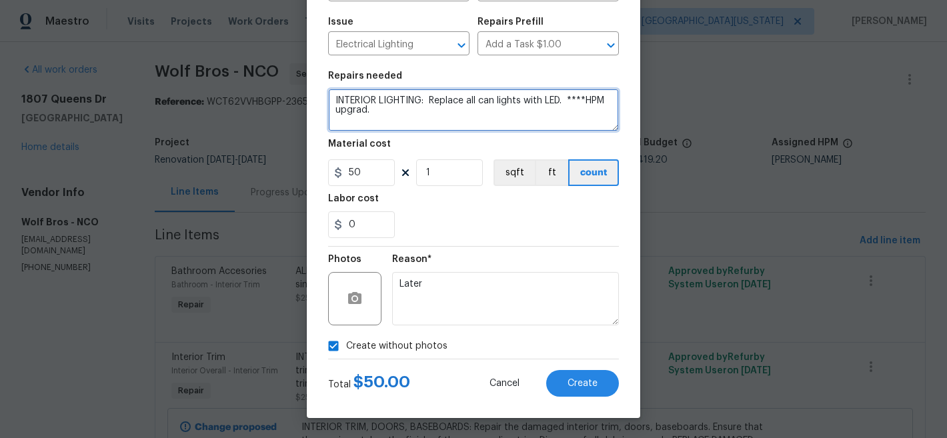
click at [383, 110] on textarea "INTERIOR LIGHTING: Replace all can lights with LED. ****HPM upgrad." at bounding box center [473, 110] width 291 height 43
type textarea "INTERIOR LIGHTING: Replace all can lights with LED. ****HPM upgrade."
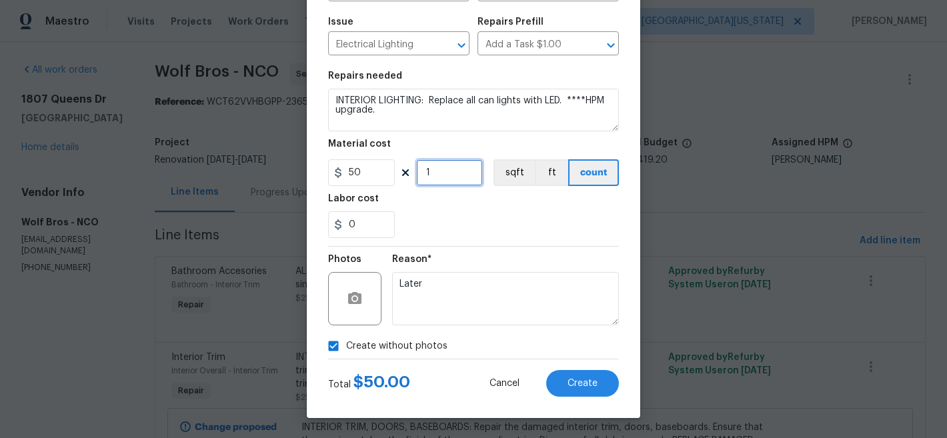
click at [432, 178] on input "1" at bounding box center [449, 172] width 67 height 27
type input "10"
click at [528, 241] on section "Repairs needed INTERIOR LIGHTING: Replace all can lights with LED. ****HPM upgr…" at bounding box center [473, 154] width 291 height 183
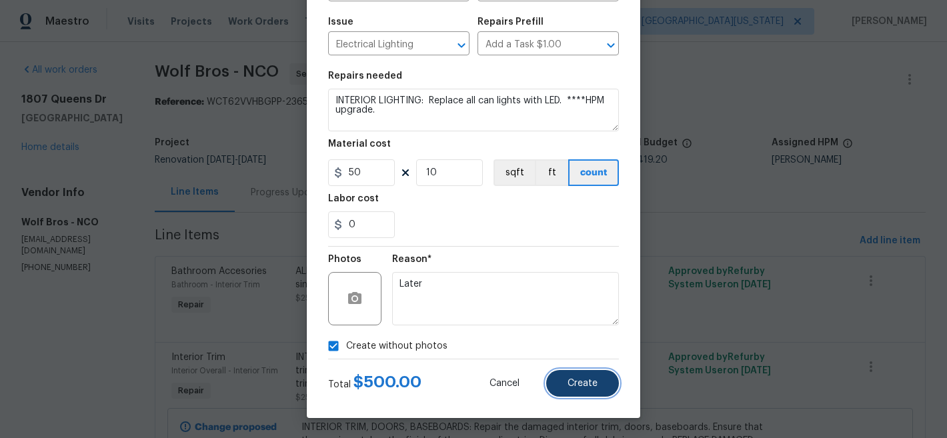
click at [574, 384] on span "Create" at bounding box center [583, 384] width 30 height 10
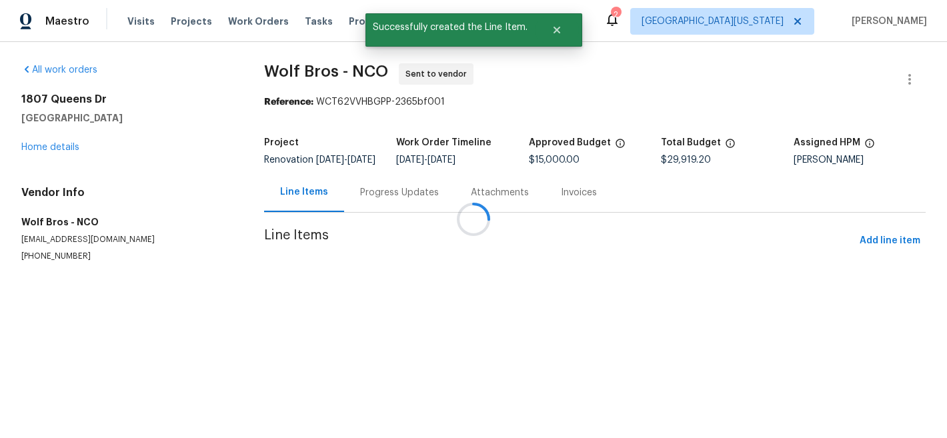
scroll to position [0, 0]
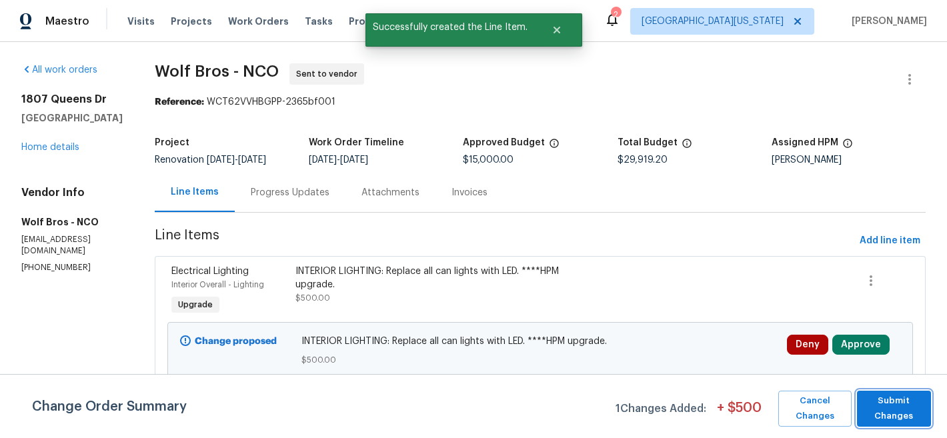
click at [898, 402] on span "Submit Changes" at bounding box center [894, 409] width 61 height 31
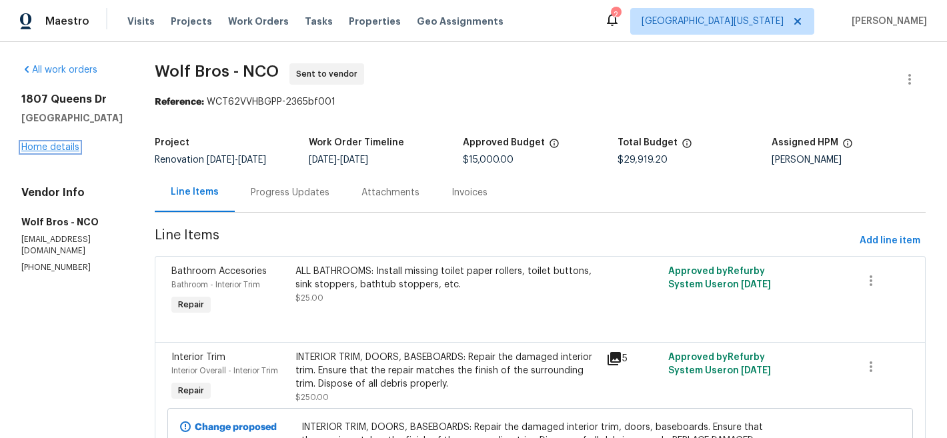
click at [66, 152] on link "Home details" at bounding box center [50, 147] width 58 height 9
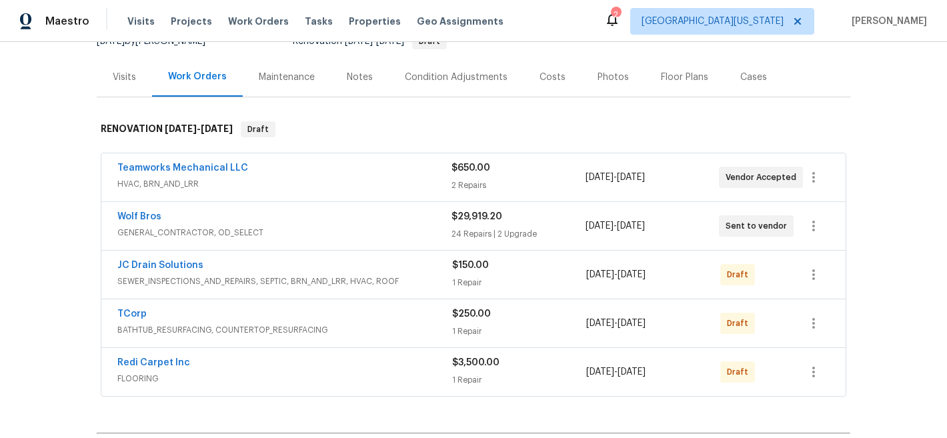
scroll to position [322, 0]
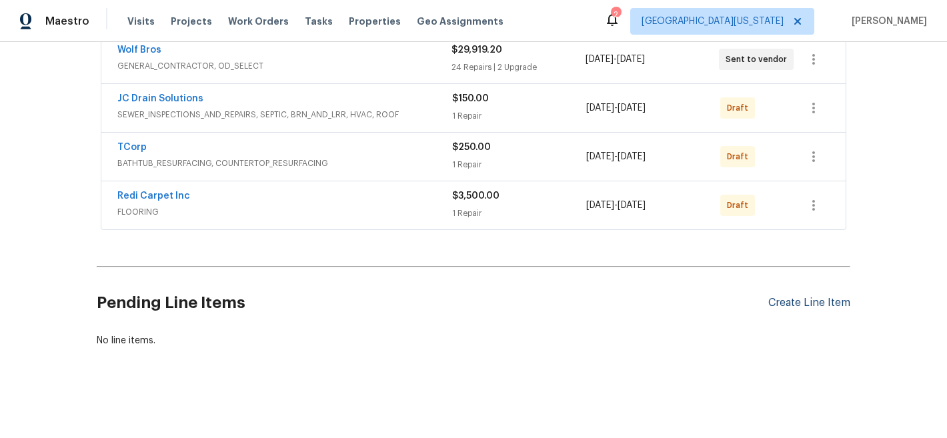
click at [828, 297] on div "Create Line Item" at bounding box center [809, 303] width 82 height 13
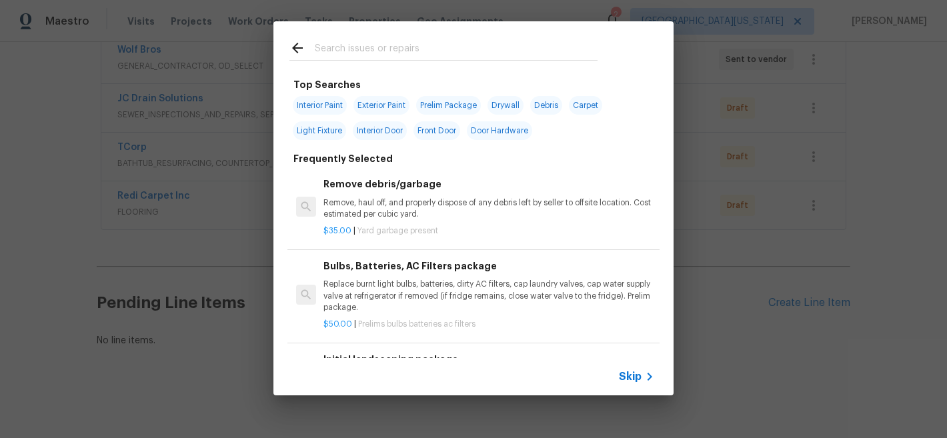
scroll to position [3, 0]
click at [438, 53] on input "text" at bounding box center [456, 50] width 283 height 20
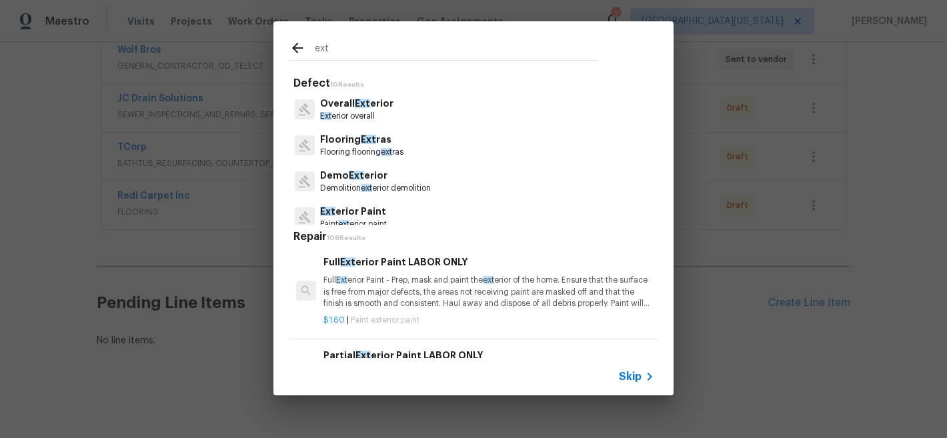
click at [446, 58] on input "ext" at bounding box center [456, 50] width 283 height 20
click at [446, 57] on input "ext" at bounding box center [456, 50] width 283 height 20
click at [446, 56] on input "ext" at bounding box center [456, 50] width 283 height 20
click at [446, 55] on input "ext" at bounding box center [456, 50] width 283 height 20
click at [446, 55] on input "extse" at bounding box center [456, 50] width 283 height 20
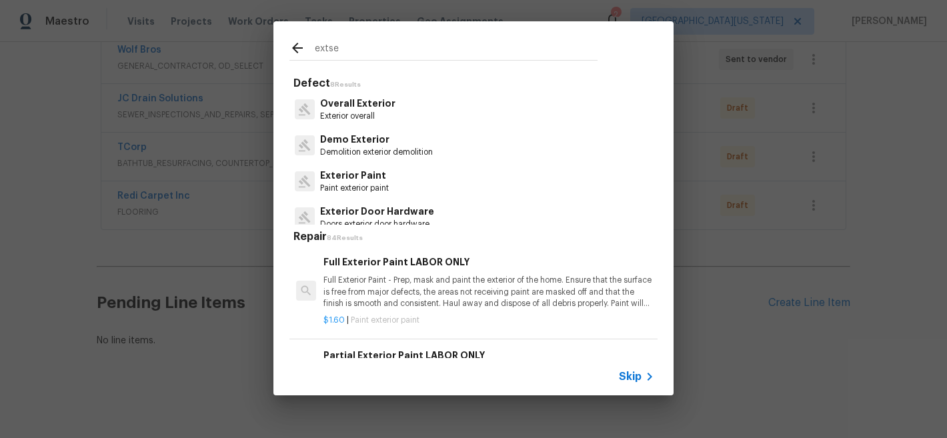
click at [446, 55] on input "extse" at bounding box center [456, 50] width 283 height 20
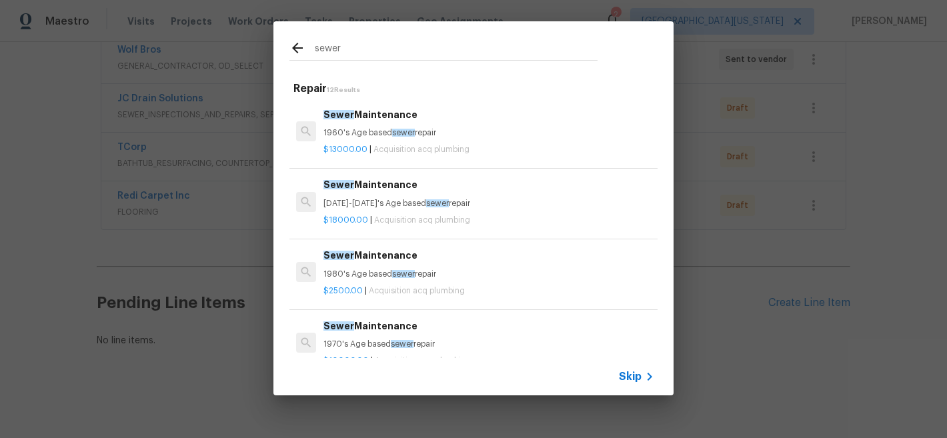
type input "sewer"
click at [628, 373] on span "Skip" at bounding box center [630, 376] width 23 height 13
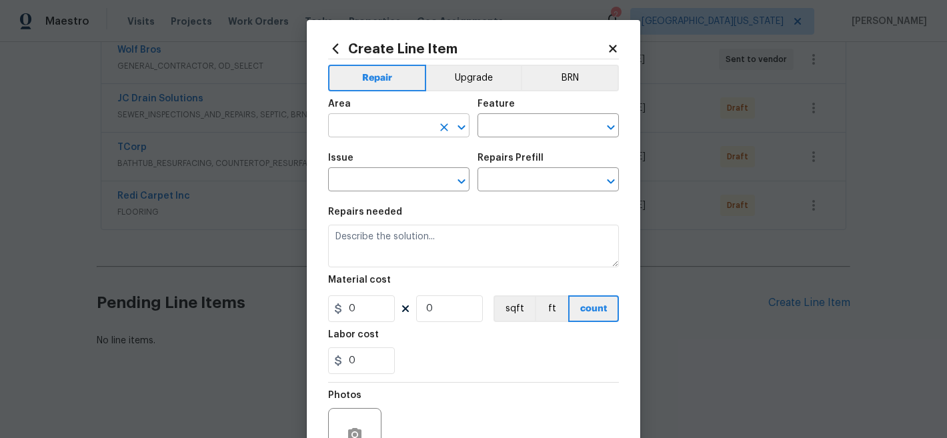
click at [418, 127] on input "text" at bounding box center [380, 127] width 104 height 21
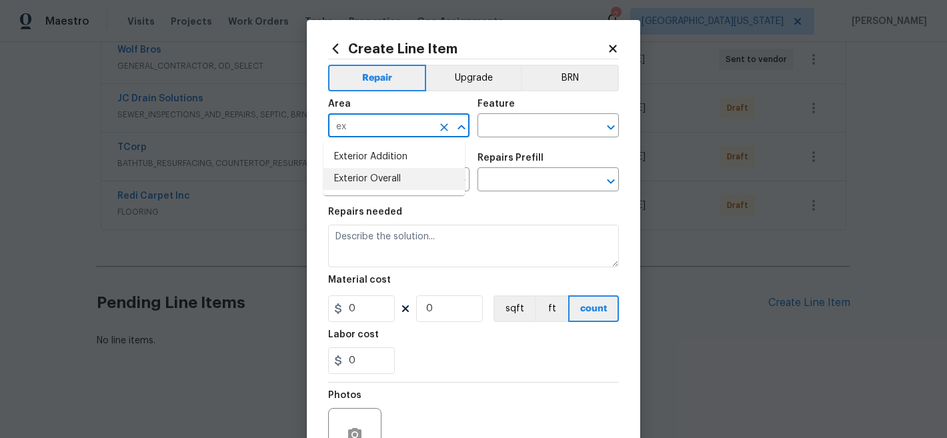
click at [407, 188] on li "Exterior Overall" at bounding box center [394, 179] width 141 height 22
type input "Exterior Overall"
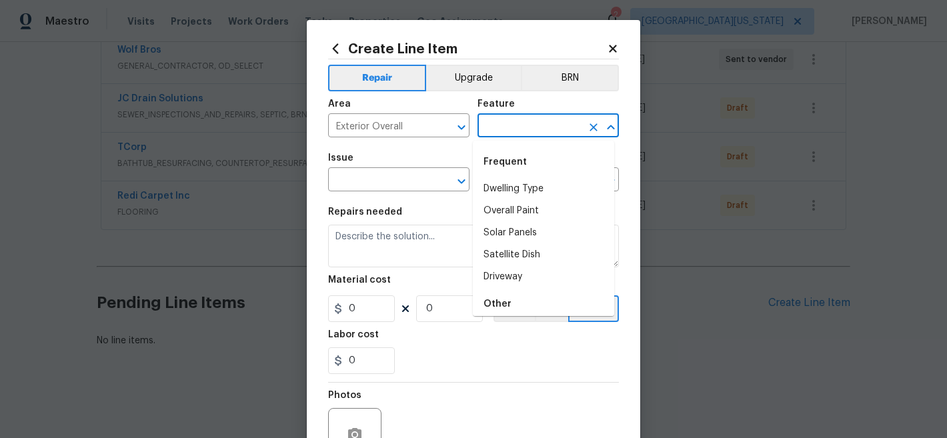
click at [506, 131] on input "text" at bounding box center [530, 127] width 104 height 21
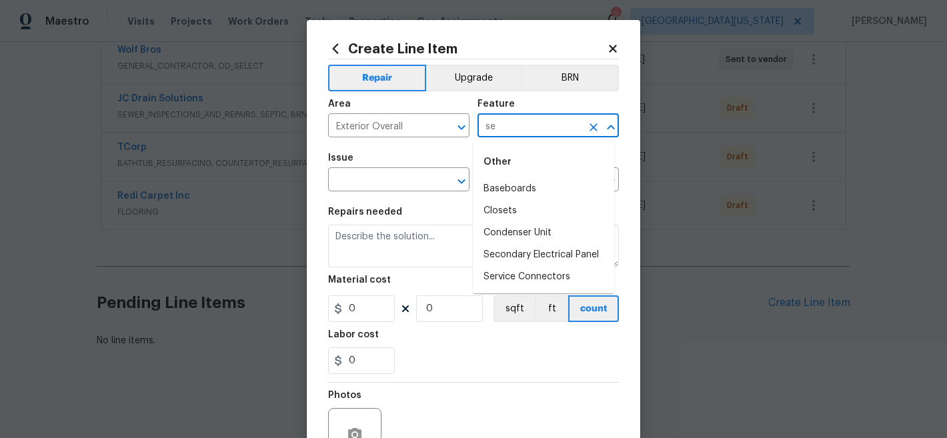
type input "s"
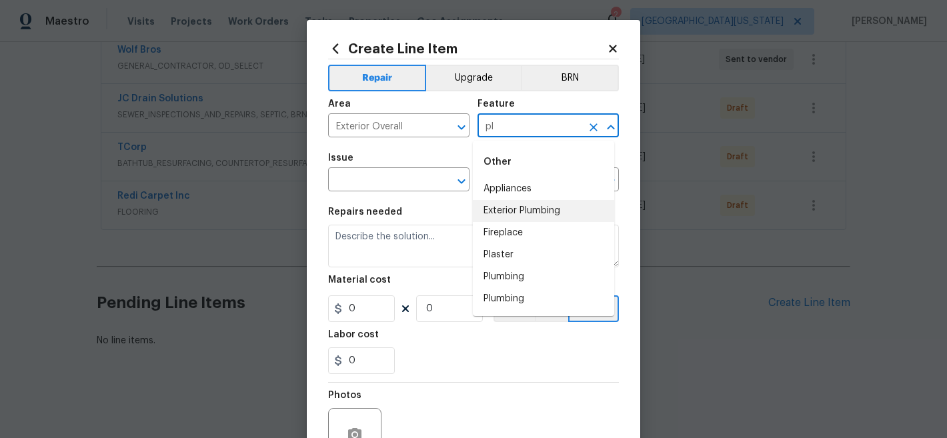
click at [548, 207] on li "Exterior Plumbing" at bounding box center [543, 211] width 141 height 22
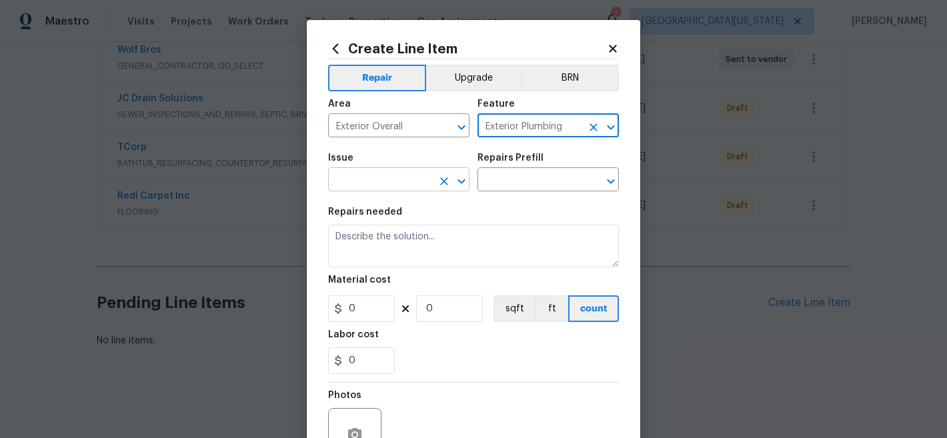
type input "Exterior Plumbing"
click at [398, 173] on input "text" at bounding box center [380, 181] width 104 height 21
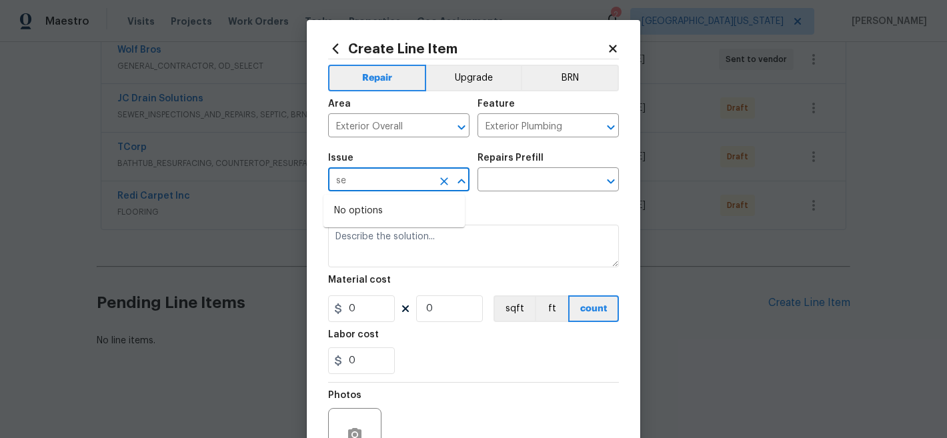
type input "s"
type input "p"
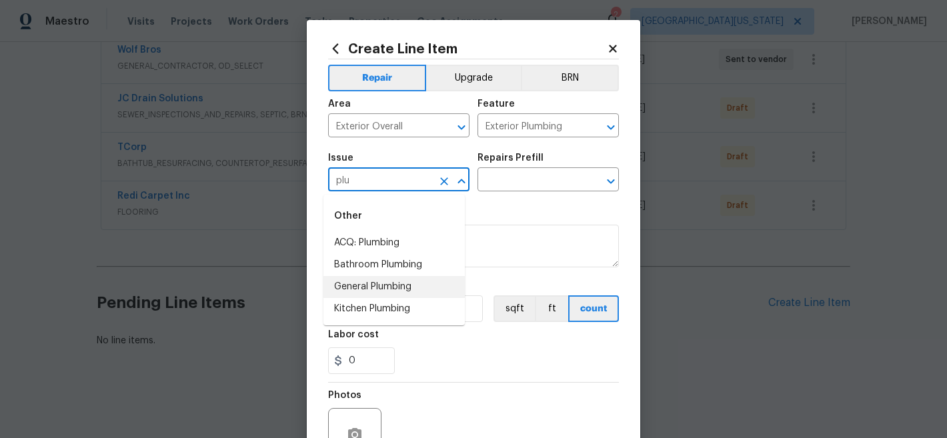
click at [404, 279] on li "General Plumbing" at bounding box center [394, 287] width 141 height 22
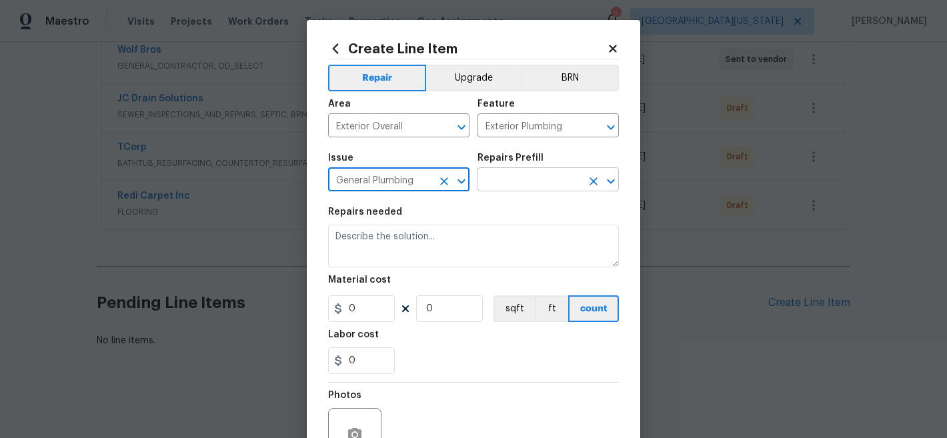
type input "General Plumbing"
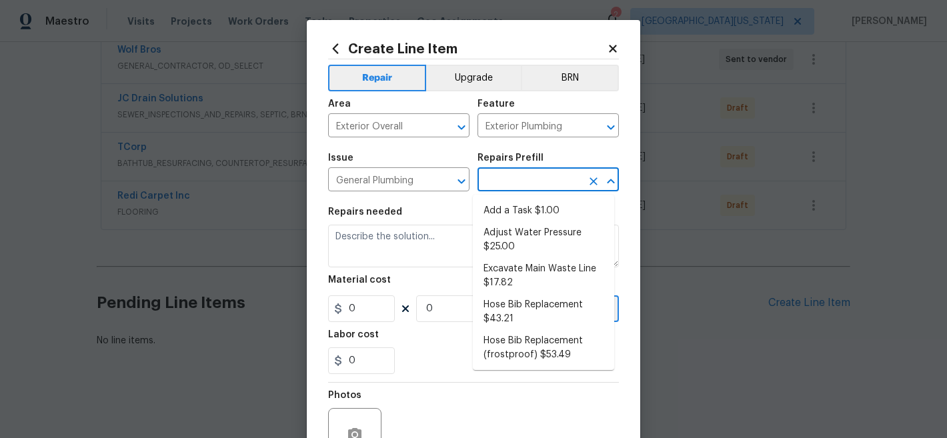
click at [518, 181] on input "text" at bounding box center [530, 181] width 104 height 21
click at [519, 218] on li "Add a Task $1.00" at bounding box center [543, 211] width 141 height 22
type input "Plumbing"
type input "Add a Task $1.00"
type textarea "HPM to detail"
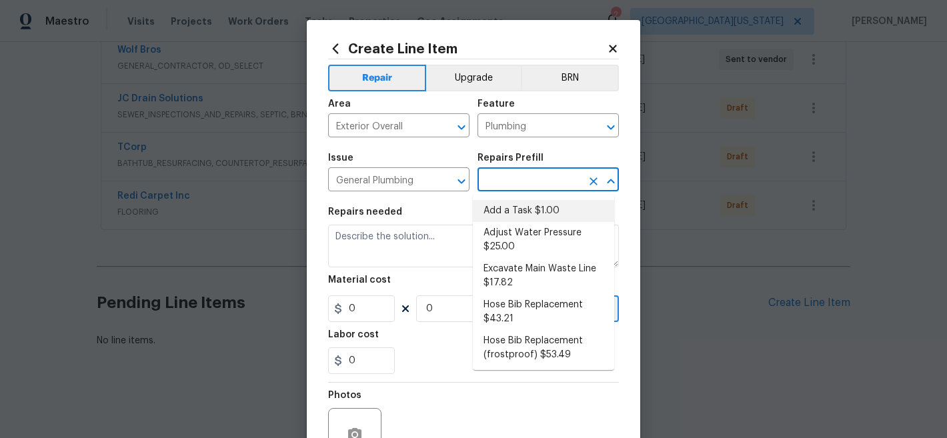
type input "1"
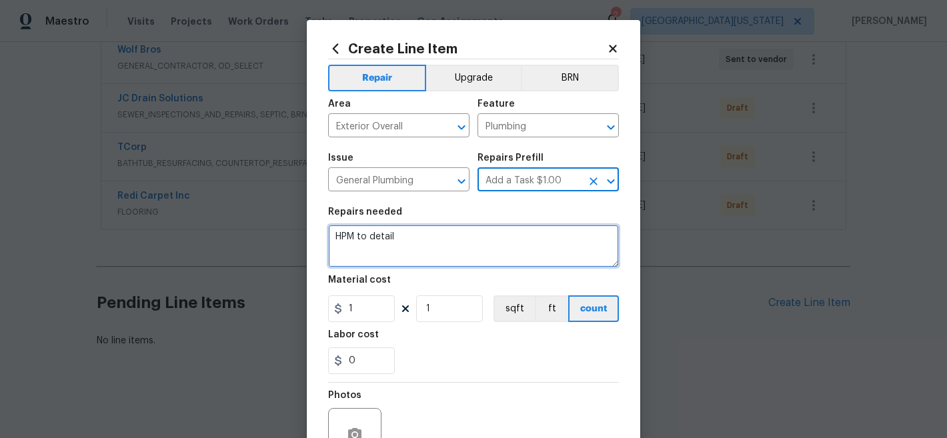
click at [473, 245] on textarea "HPM to detail" at bounding box center [473, 246] width 291 height 43
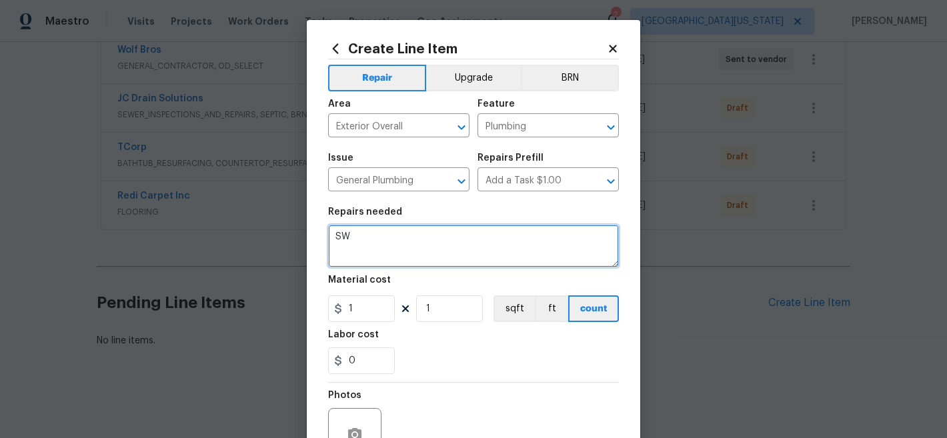
type textarea "S"
type textarea "SEWER LINE: Scope sewer line and provide video and report."
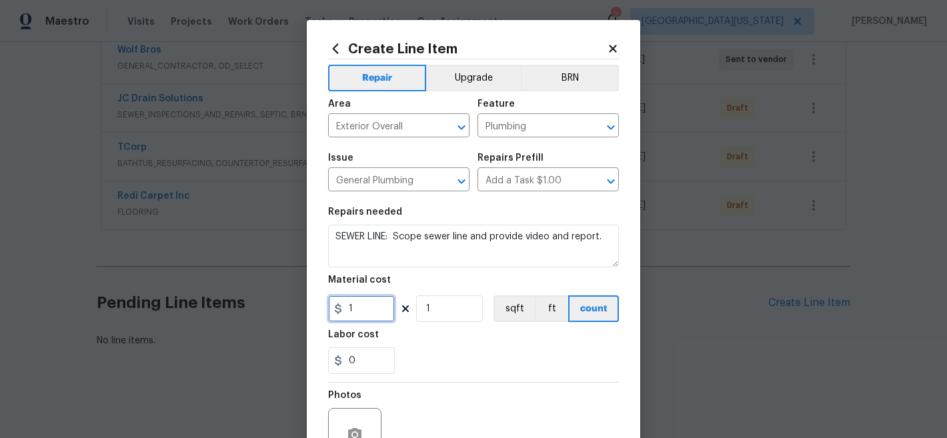
click at [373, 312] on input "1" at bounding box center [361, 309] width 67 height 27
type input "150"
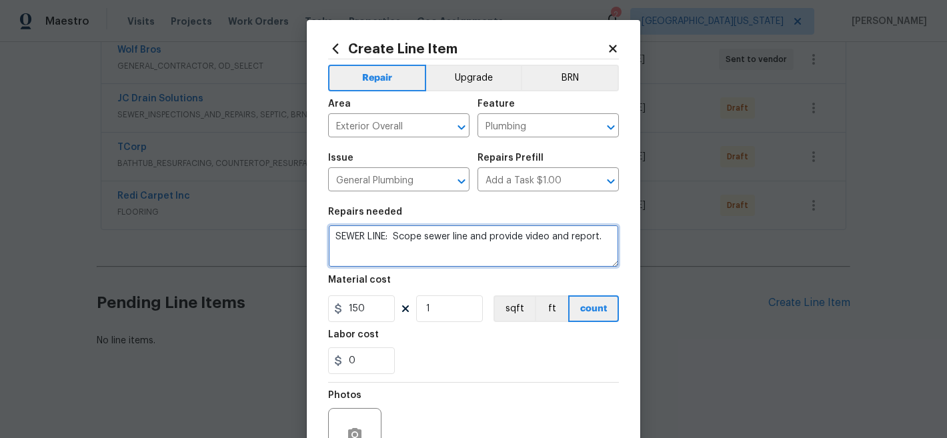
click at [550, 244] on textarea "SEWER LINE: Scope sewer line and provide video and report." at bounding box center [473, 246] width 291 height 43
click at [550, 238] on textarea "SEWER LINE: Scope sewer line and provide video and report." at bounding box center [473, 246] width 291 height 43
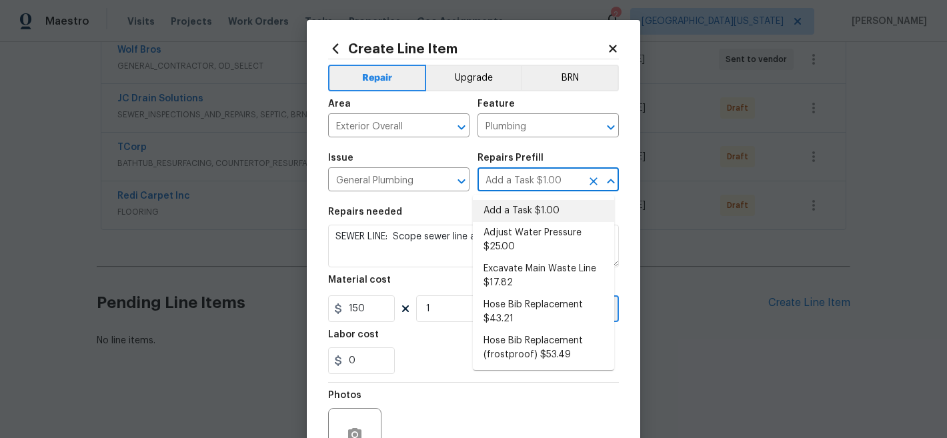
click at [535, 181] on input "Add a Task $1.00" at bounding box center [530, 181] width 104 height 21
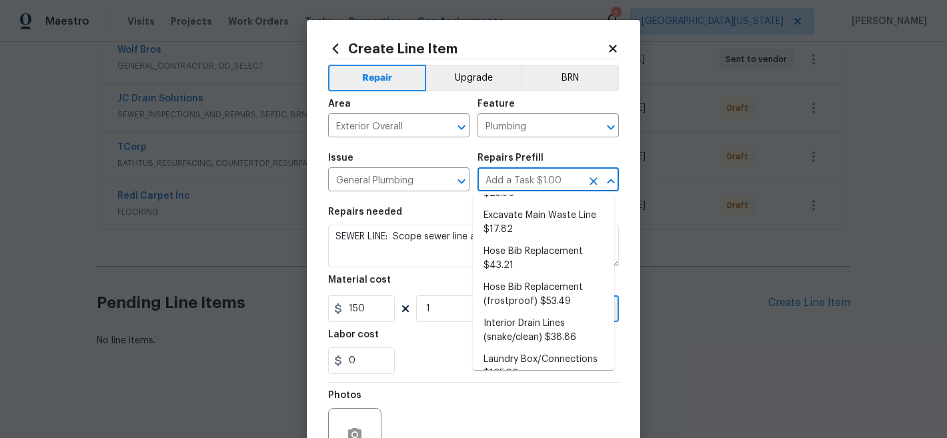
scroll to position [0, 0]
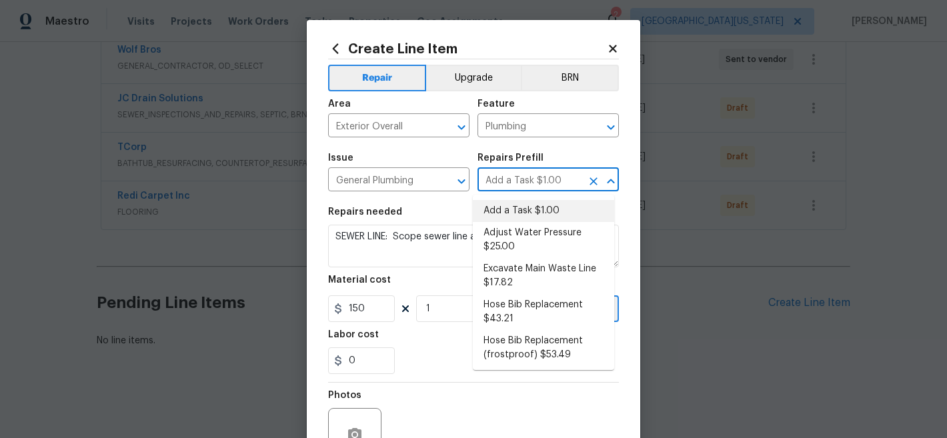
click at [503, 212] on li "Add a Task $1.00" at bounding box center [543, 211] width 141 height 22
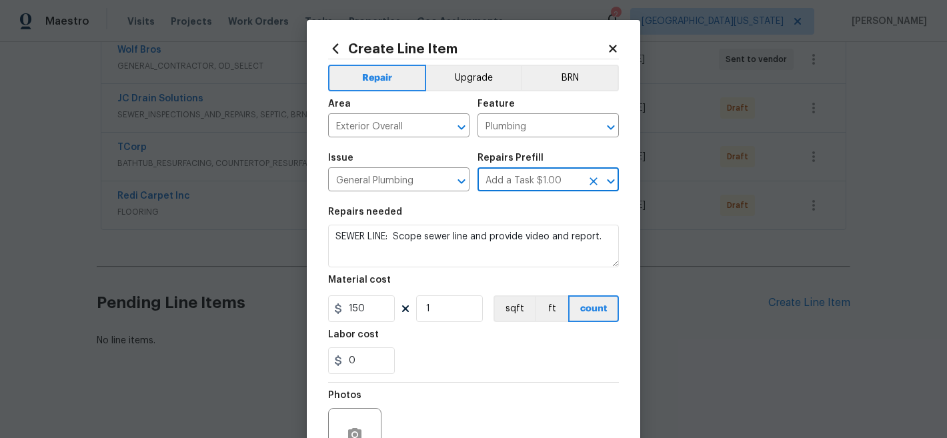
type textarea "HPM to detail"
type input "1"
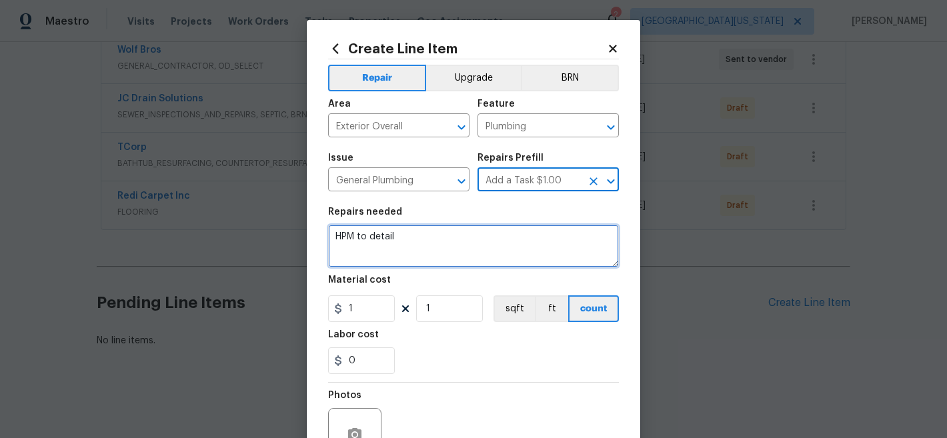
click at [496, 225] on textarea "HPM to detail" at bounding box center [473, 246] width 291 height 43
paste textarea "SEWER LINE: Scope sewer line and provide video and report."
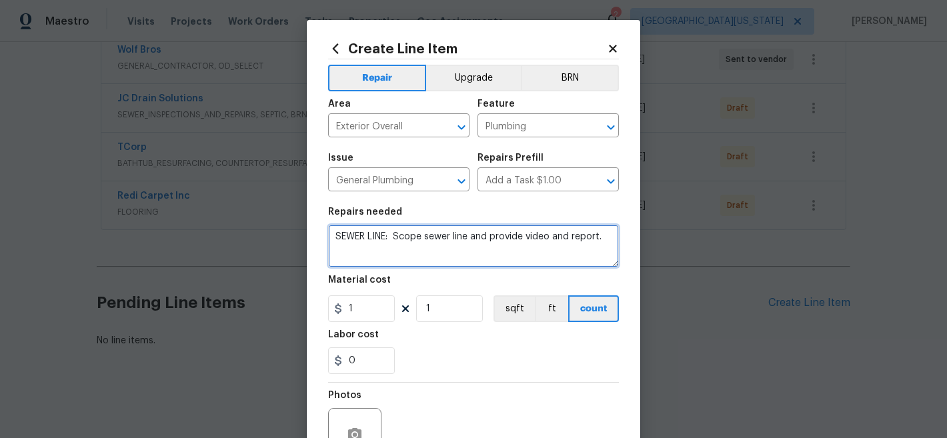
click at [488, 237] on textarea "SEWER LINE: Scope sewer line and provide video and report." at bounding box center [473, 246] width 291 height 43
type textarea "SEWER LINE: Scope sewer line, provide video and report."
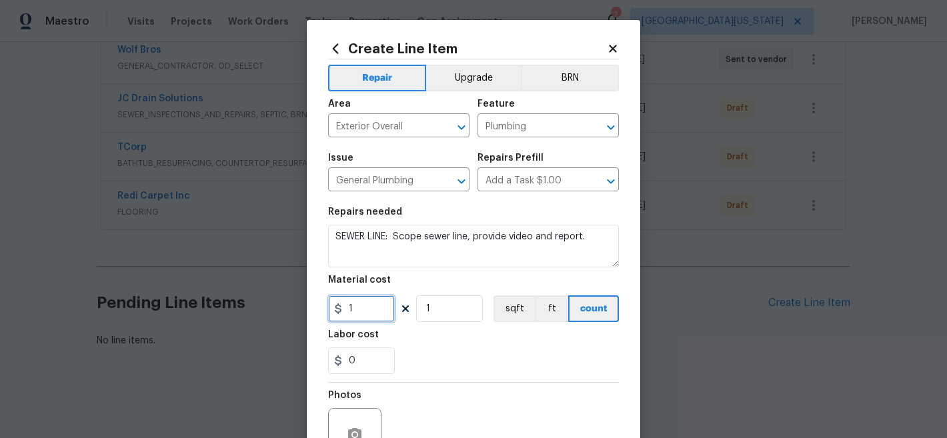
click at [351, 314] on input "1" at bounding box center [361, 309] width 67 height 27
click at [350, 314] on input "1" at bounding box center [361, 309] width 67 height 27
type input "150"
click at [542, 356] on div "0" at bounding box center [473, 361] width 291 height 27
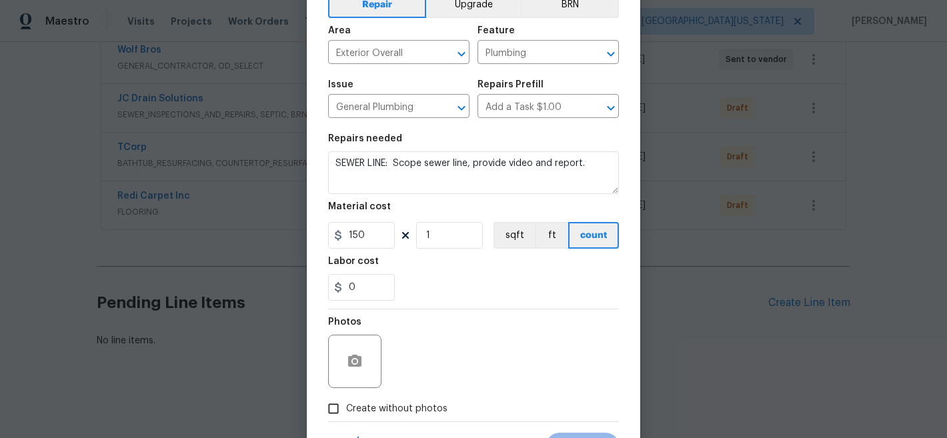
scroll to position [137, 0]
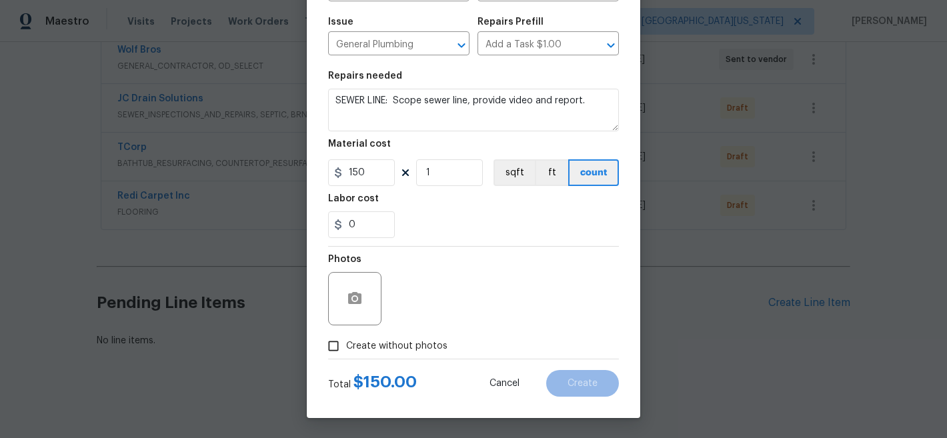
click at [403, 343] on span "Create without photos" at bounding box center [396, 347] width 101 height 14
click at [346, 343] on input "Create without photos" at bounding box center [333, 346] width 25 height 25
checkbox input "true"
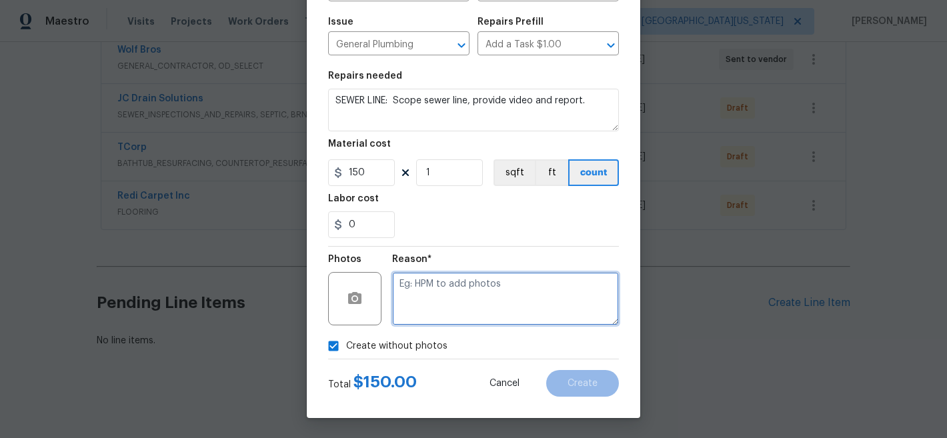
click at [486, 288] on textarea at bounding box center [505, 298] width 227 height 53
type textarea "Later"
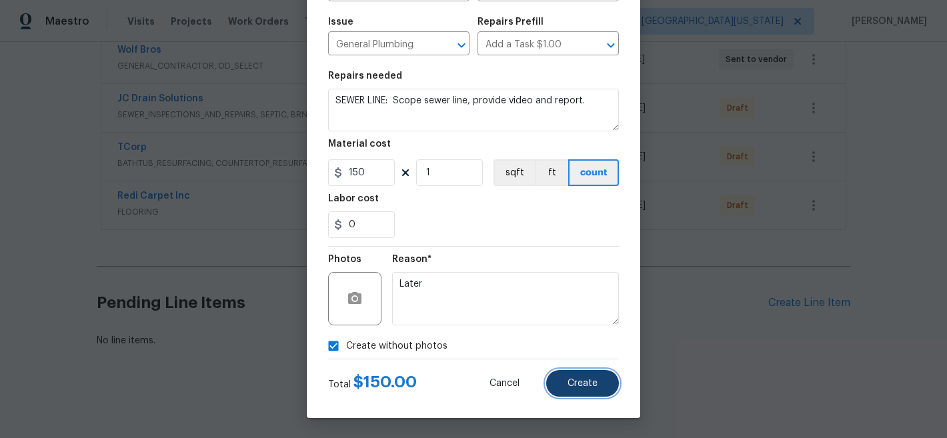
click at [562, 376] on button "Create" at bounding box center [582, 383] width 73 height 27
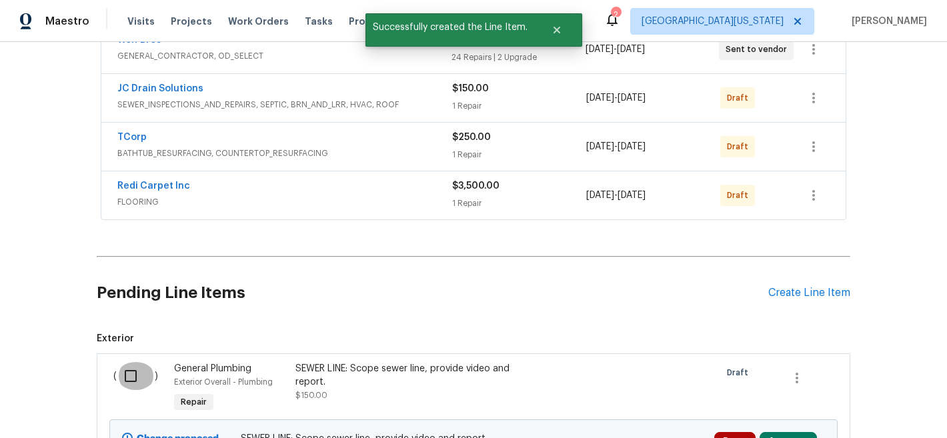
click at [127, 378] on input "checkbox" at bounding box center [136, 376] width 38 height 28
checkbox input "true"
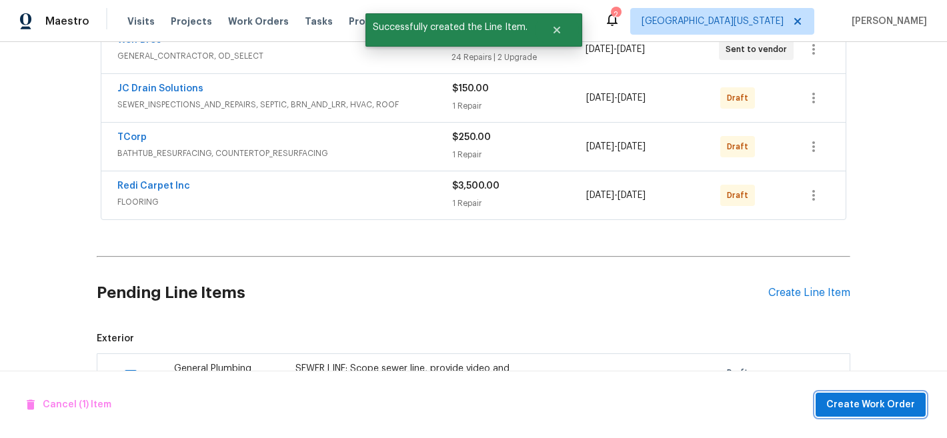
click at [881, 409] on span "Create Work Order" at bounding box center [870, 405] width 89 height 17
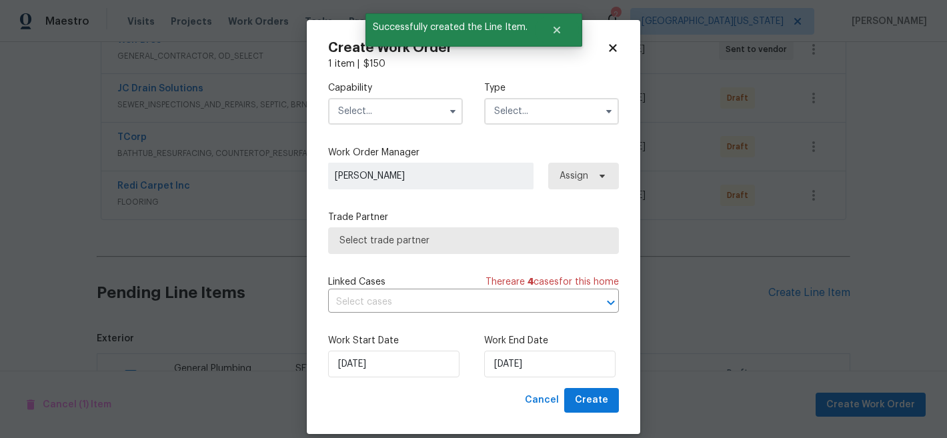
click at [378, 114] on input "text" at bounding box center [395, 111] width 135 height 27
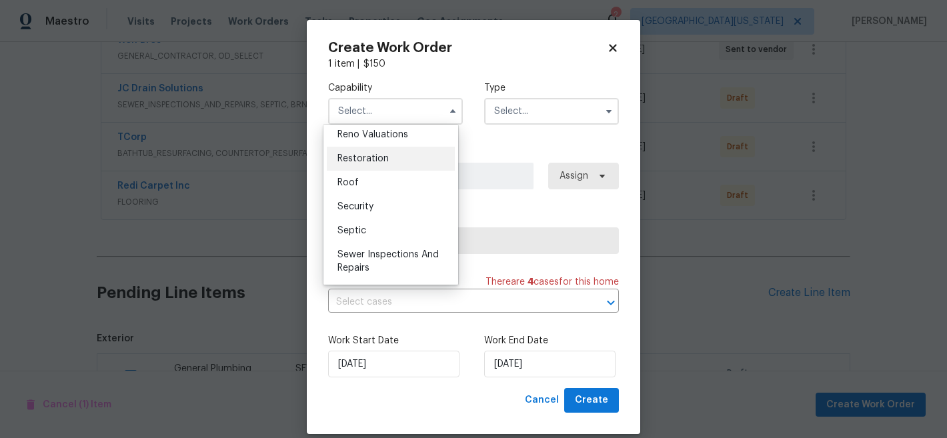
scroll to position [1312, 0]
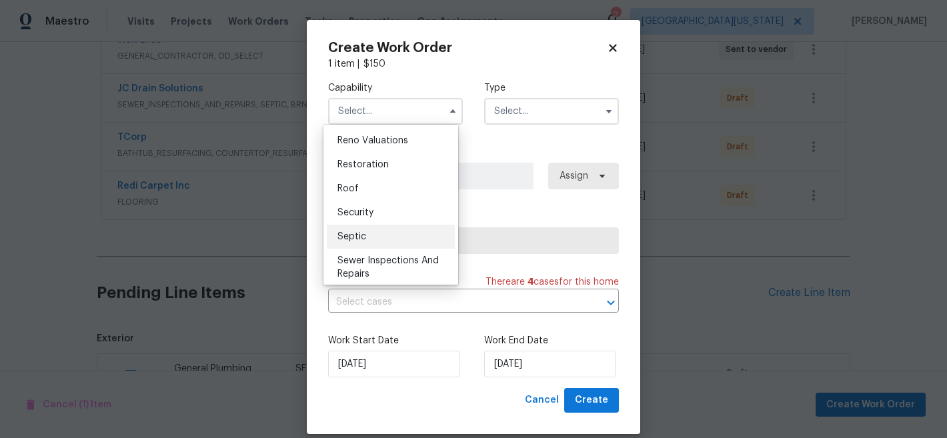
click at [362, 241] on span "Septic" at bounding box center [352, 236] width 29 height 9
type input "Septic"
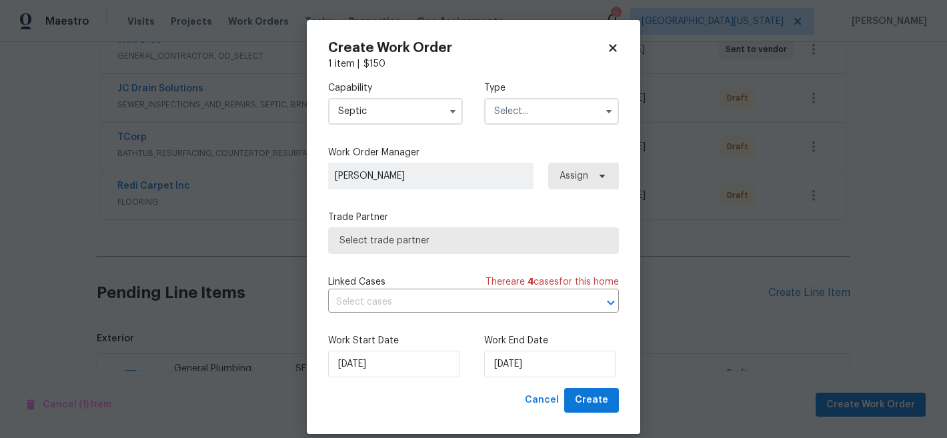
click at [522, 115] on input "text" at bounding box center [551, 111] width 135 height 27
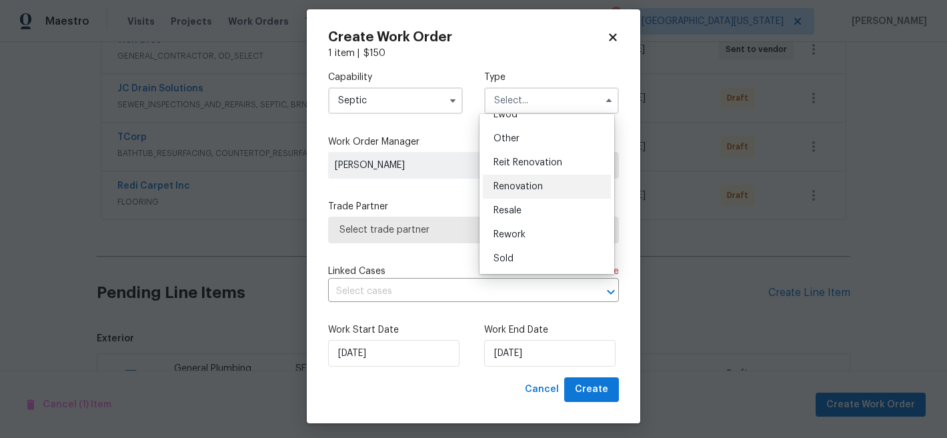
scroll to position [16, 0]
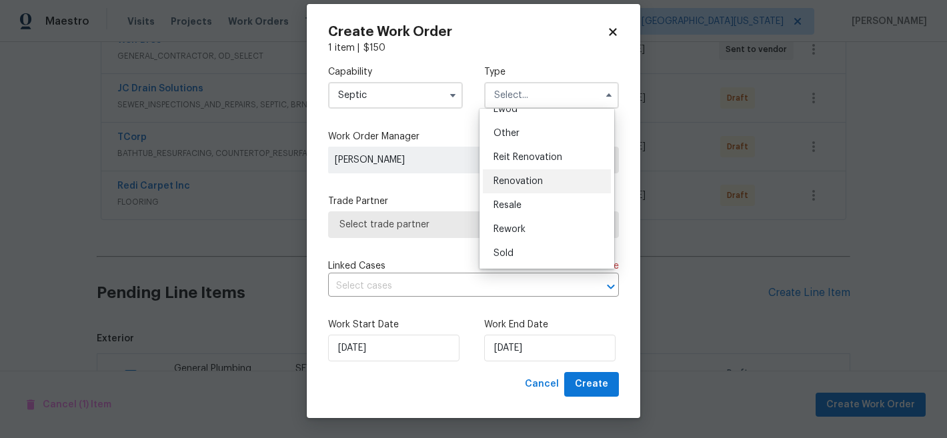
click at [534, 191] on div "Renovation" at bounding box center [547, 181] width 128 height 24
type input "Renovation"
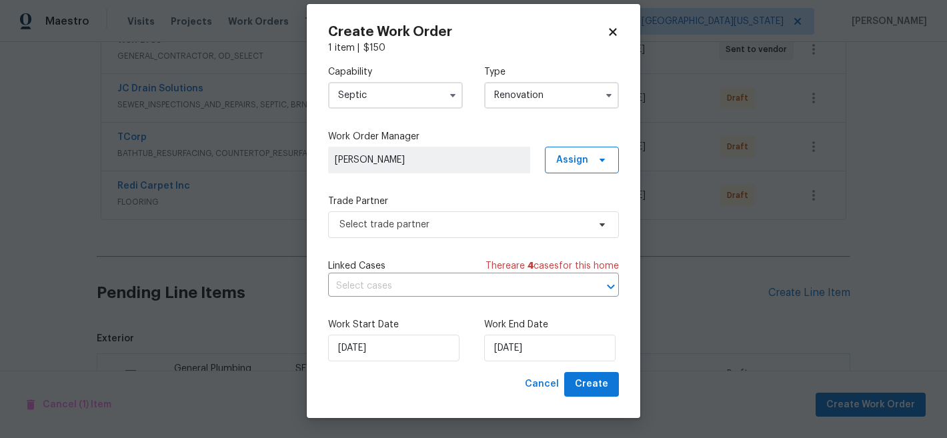
click at [396, 94] on input "Septic" at bounding box center [395, 95] width 135 height 27
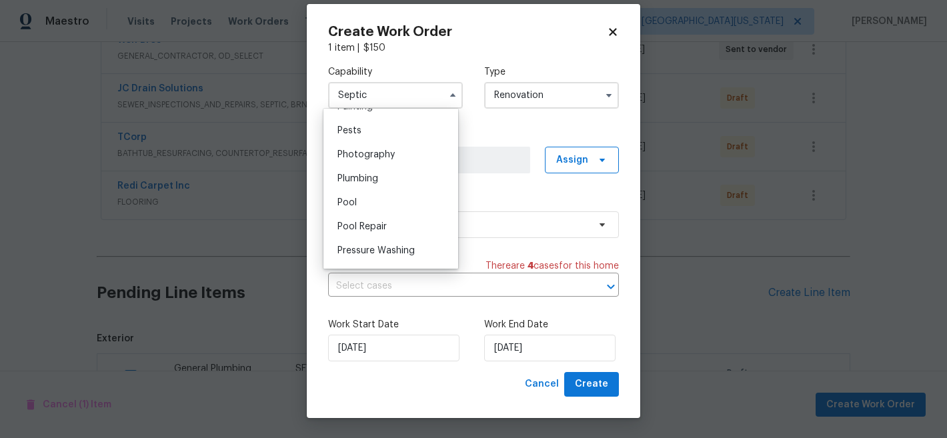
scroll to position [1103, 0]
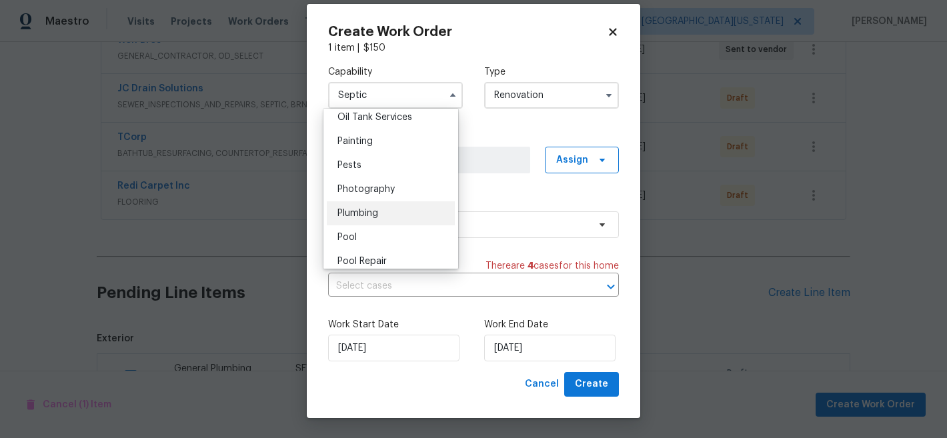
click at [387, 225] on div "Plumbing" at bounding box center [391, 213] width 128 height 24
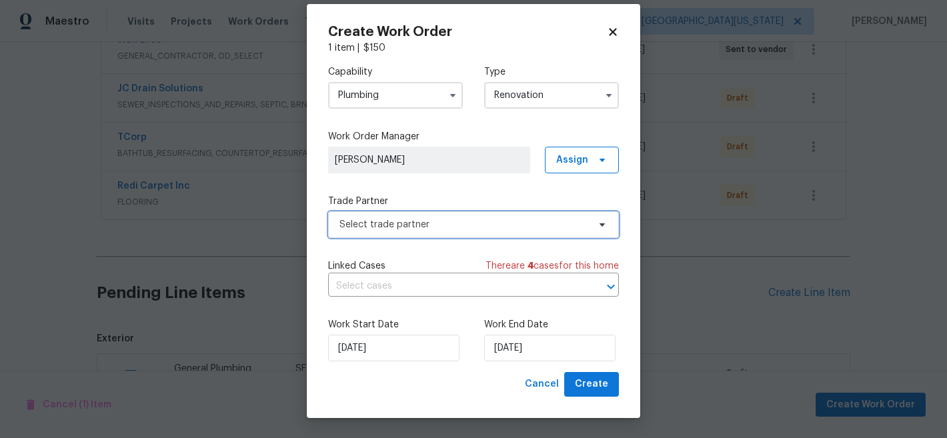
click at [448, 225] on span "Select trade partner" at bounding box center [464, 224] width 249 height 13
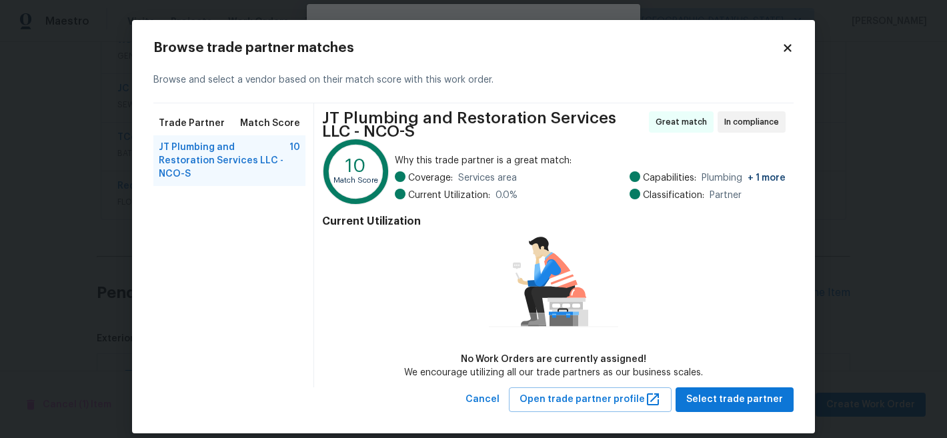
click at [782, 47] on icon at bounding box center [788, 48] width 12 height 12
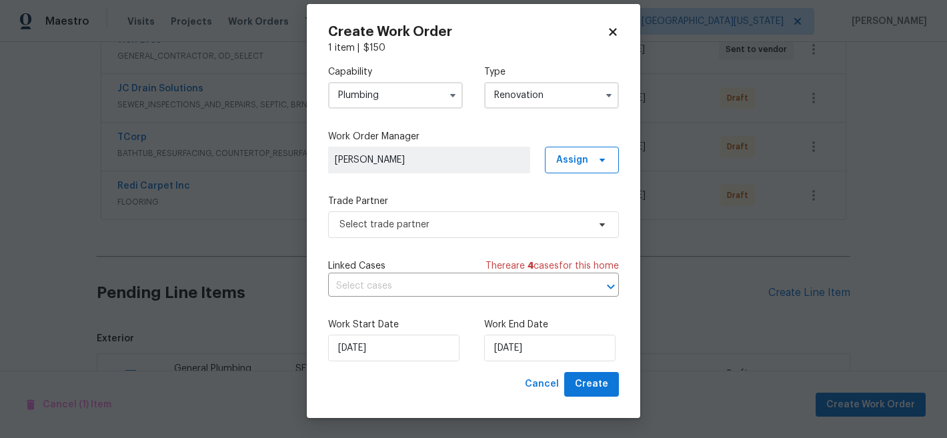
click at [400, 97] on input "Plumbing" at bounding box center [395, 95] width 135 height 27
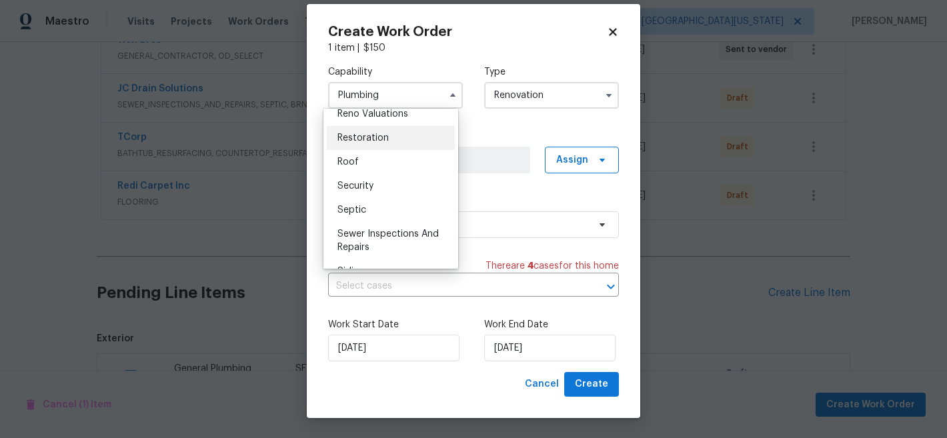
scroll to position [1324, 0]
click at [393, 221] on div "Septic" at bounding box center [391, 209] width 128 height 24
type input "Septic"
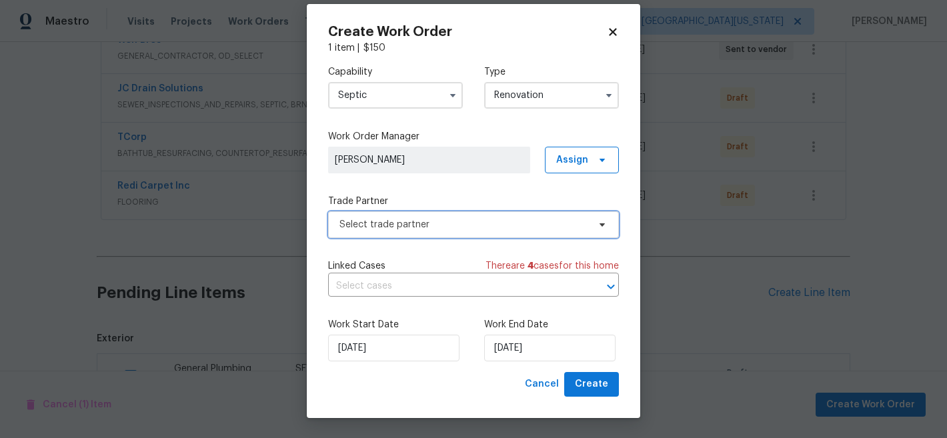
click at [409, 223] on span "Select trade partner" at bounding box center [464, 224] width 249 height 13
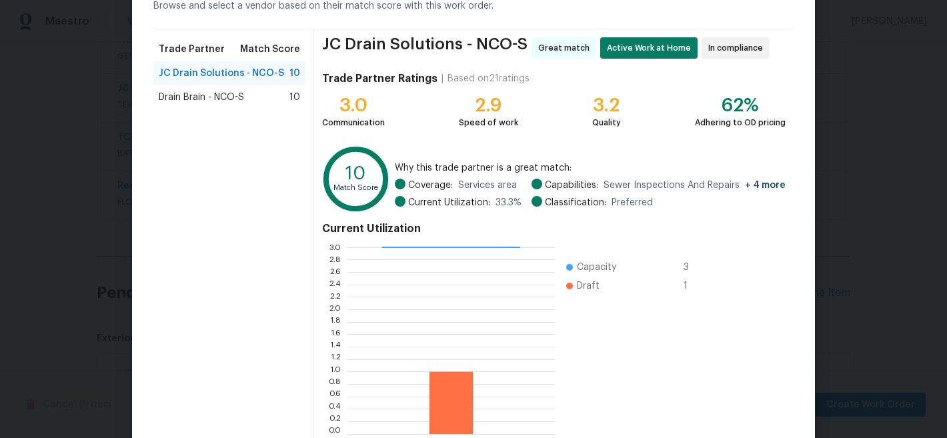
scroll to position [150, 0]
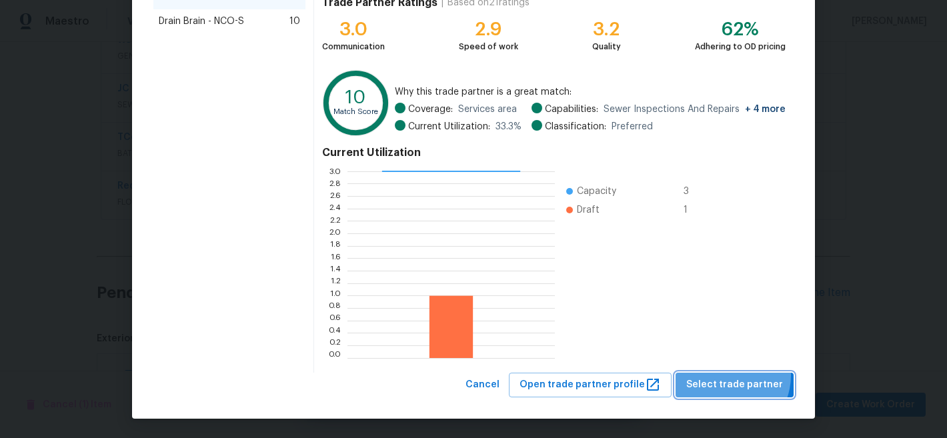
click at [726, 376] on button "Select trade partner" at bounding box center [735, 385] width 118 height 25
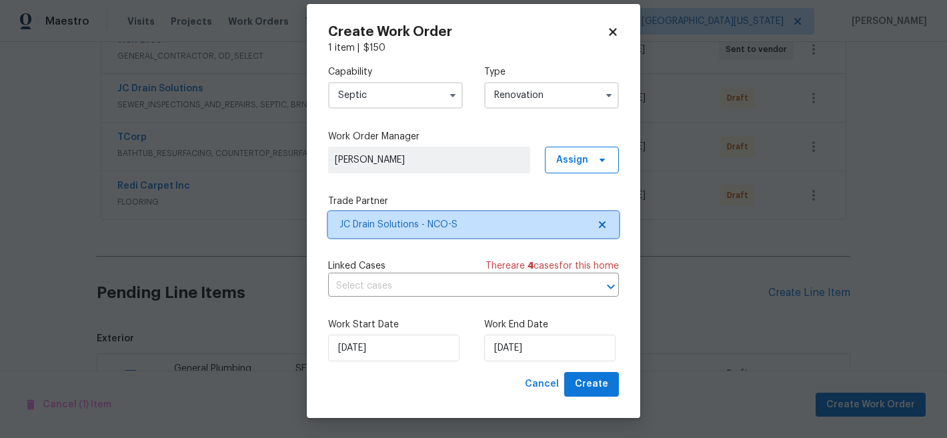
scroll to position [0, 0]
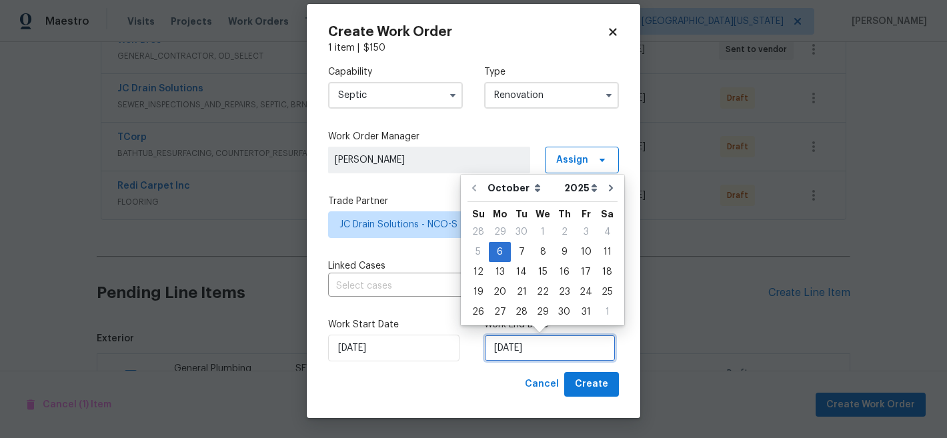
click at [546, 348] on input "[DATE]" at bounding box center [549, 348] width 131 height 27
click at [606, 191] on icon "Go to next month" at bounding box center [611, 188] width 11 height 11
type input "11/6/2025"
select select "10"
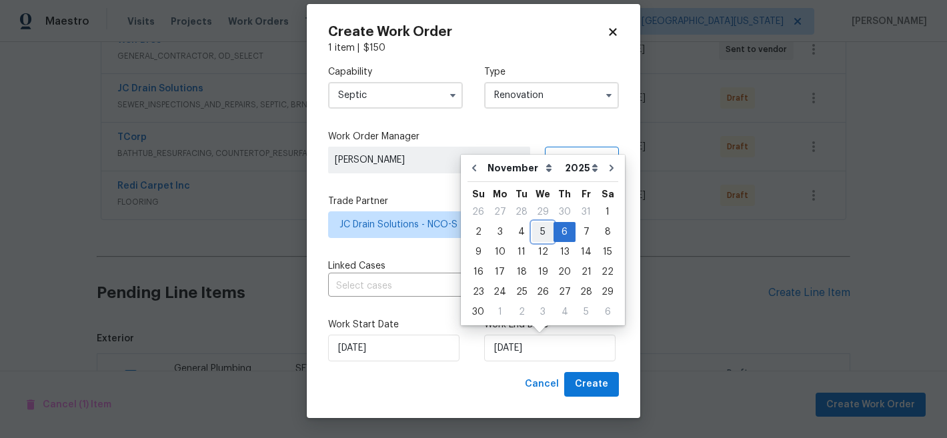
click at [537, 233] on div "5" at bounding box center [542, 232] width 21 height 19
type input "[DATE]"
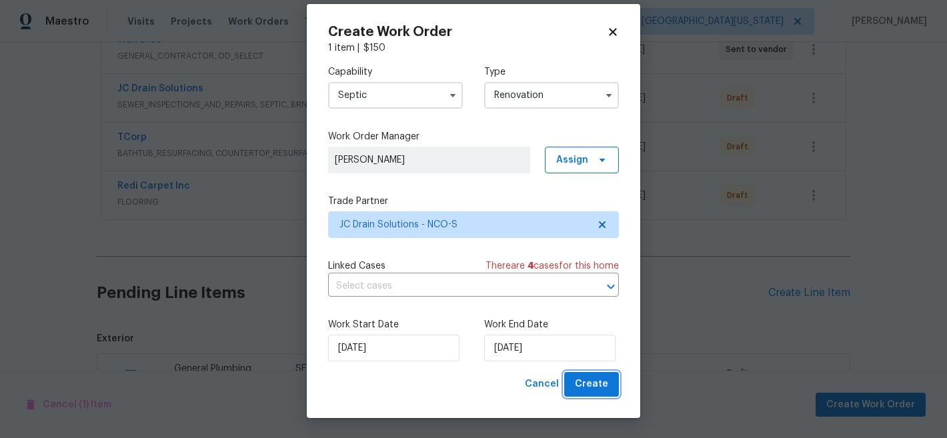
click at [593, 384] on span "Create" at bounding box center [591, 384] width 33 height 17
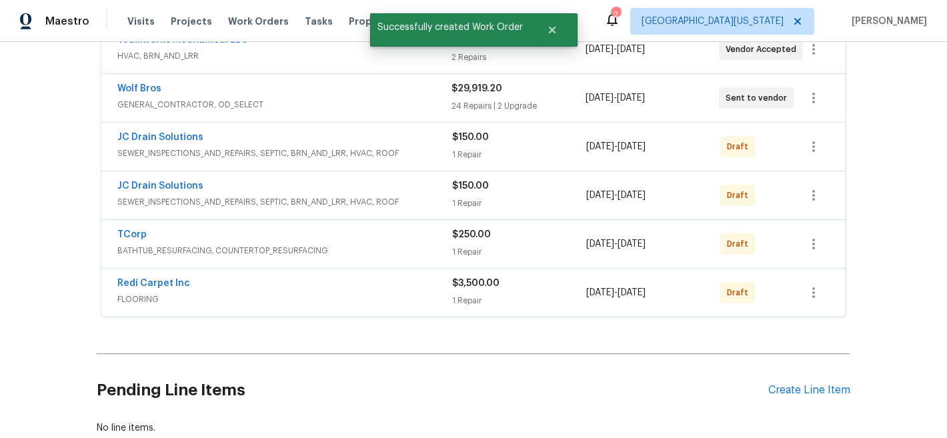
scroll to position [170, 0]
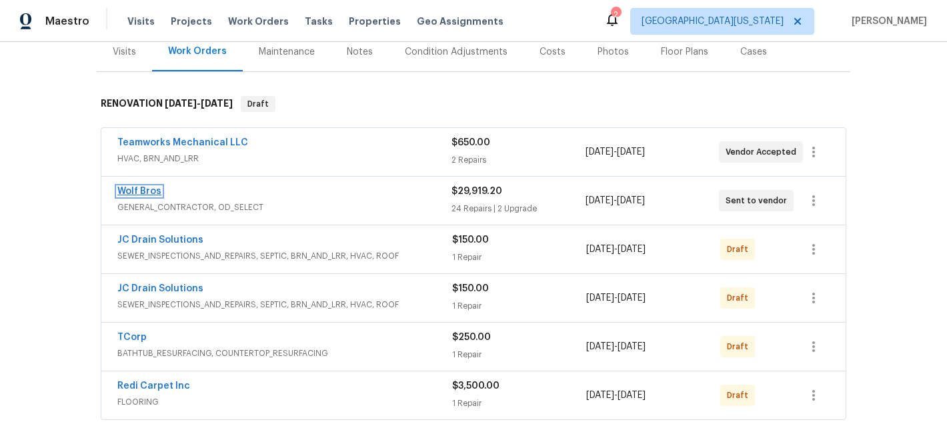
click at [146, 188] on link "Wolf Bros" at bounding box center [139, 191] width 44 height 9
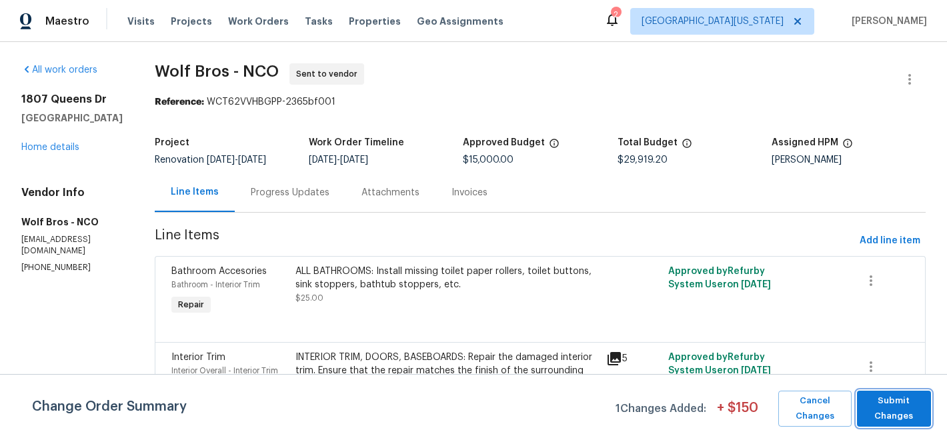
click at [885, 416] on span "Submit Changes" at bounding box center [894, 409] width 61 height 31
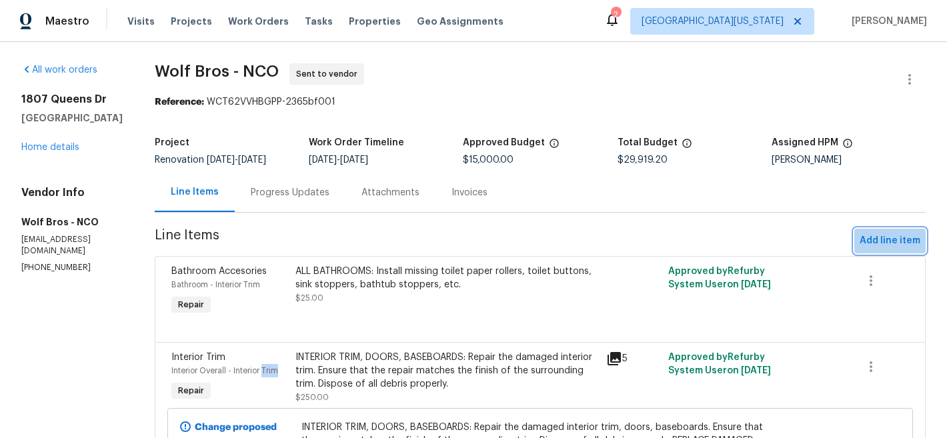
click at [893, 241] on span "Add line item" at bounding box center [890, 241] width 61 height 17
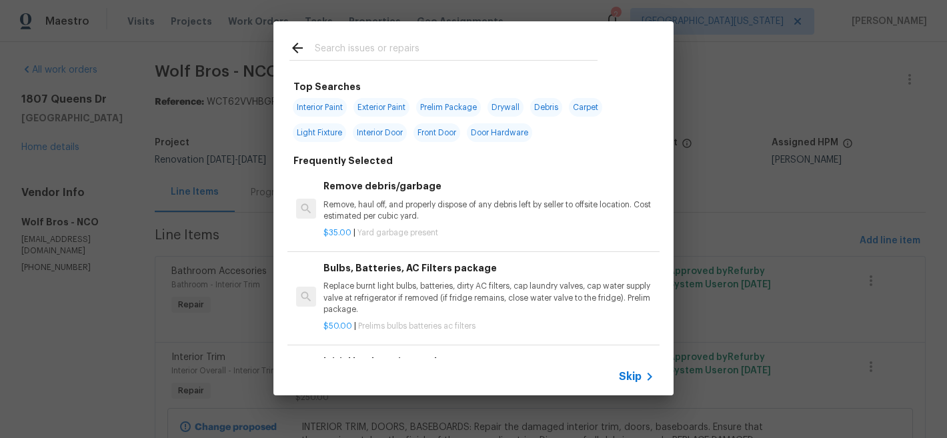
click at [434, 46] on input "text" at bounding box center [456, 50] width 283 height 20
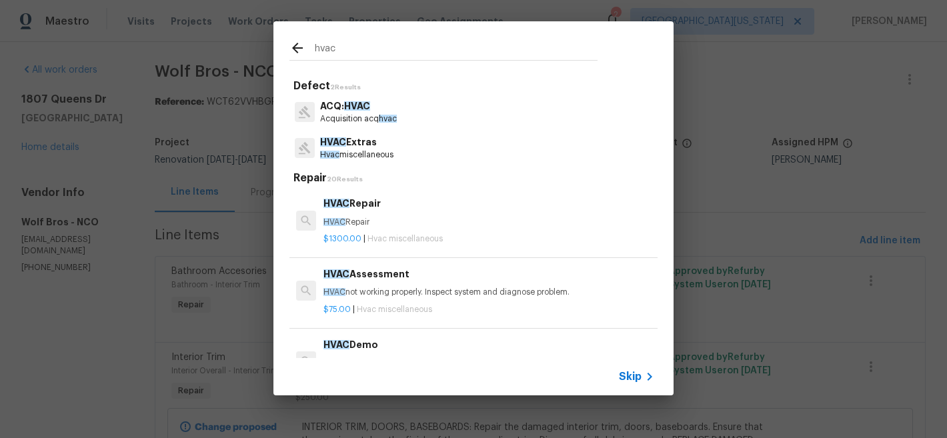
type input "hvac"
click at [390, 145] on p "HVAC Extras" at bounding box center [356, 142] width 73 height 14
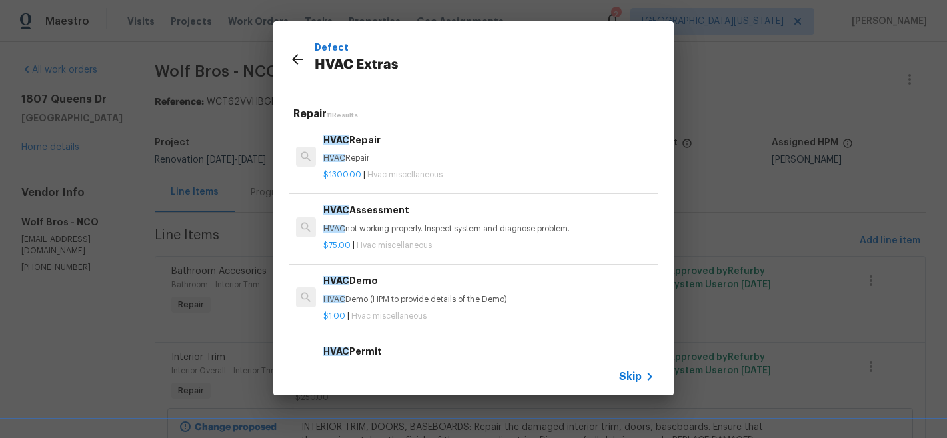
click at [378, 155] on p "HVAC Repair" at bounding box center [489, 158] width 331 height 11
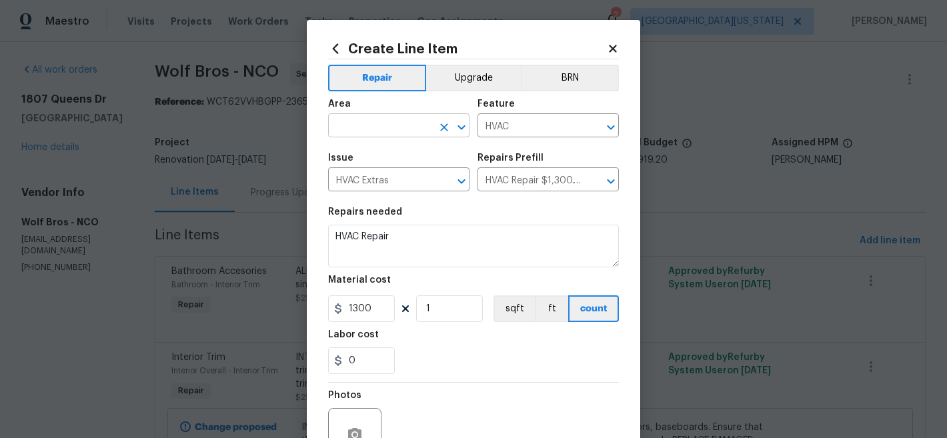
click at [400, 135] on input "text" at bounding box center [380, 127] width 104 height 21
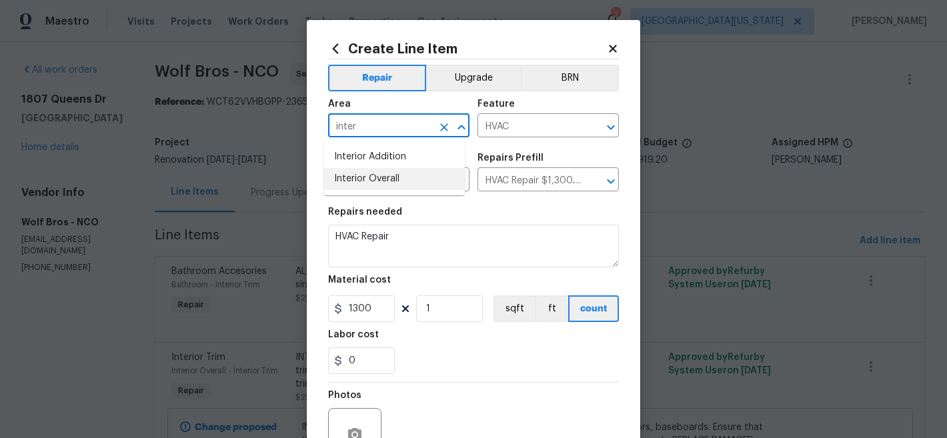
click at [374, 183] on li "Interior Overall" at bounding box center [394, 179] width 141 height 22
type input "Interior Overall"
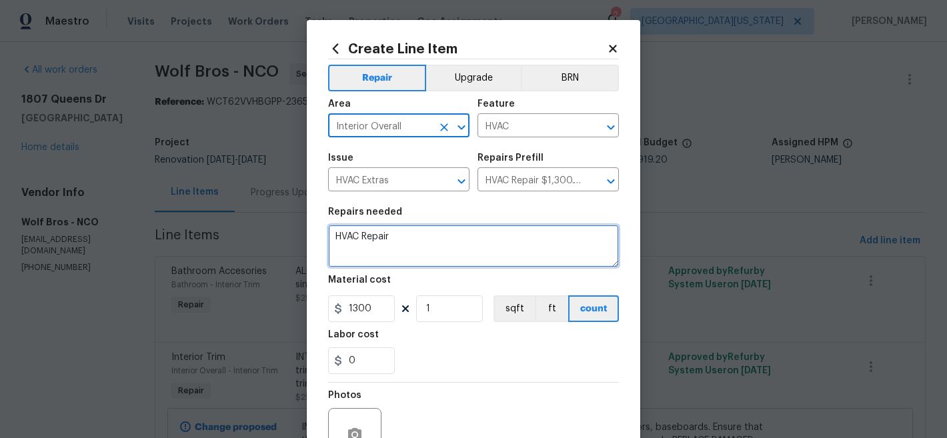
click at [389, 230] on textarea "HVAC Repair" at bounding box center [473, 246] width 291 height 43
click at [389, 229] on textarea "HVAC Repair" at bounding box center [473, 246] width 291 height 43
click at [388, 229] on textarea "HVAC Repair" at bounding box center [473, 246] width 291 height 43
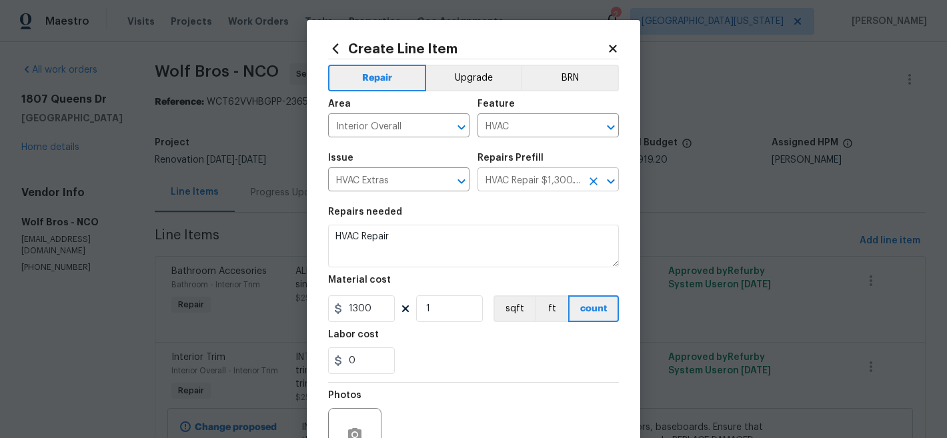
click at [533, 178] on input "HVAC Repair $1,300.00" at bounding box center [530, 181] width 104 height 21
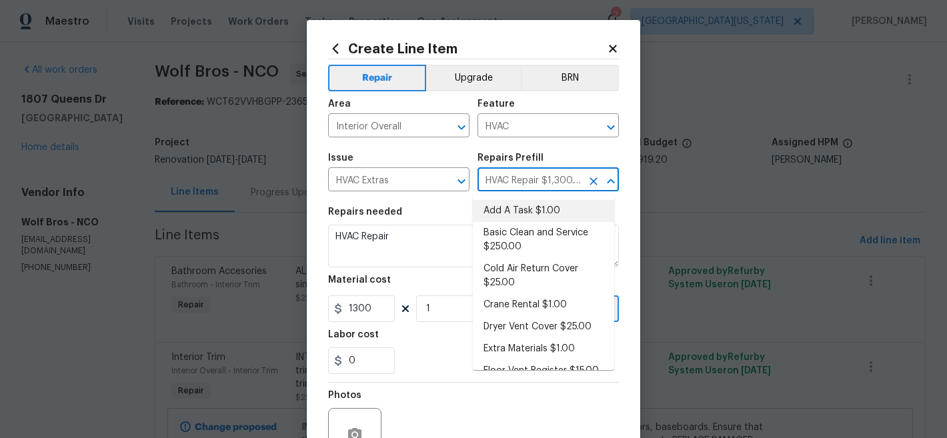
click at [542, 207] on li "Add A Task $1.00" at bounding box center [543, 211] width 141 height 22
type input "Add A Task $1.00"
type textarea "HPM to detail"
type input "1"
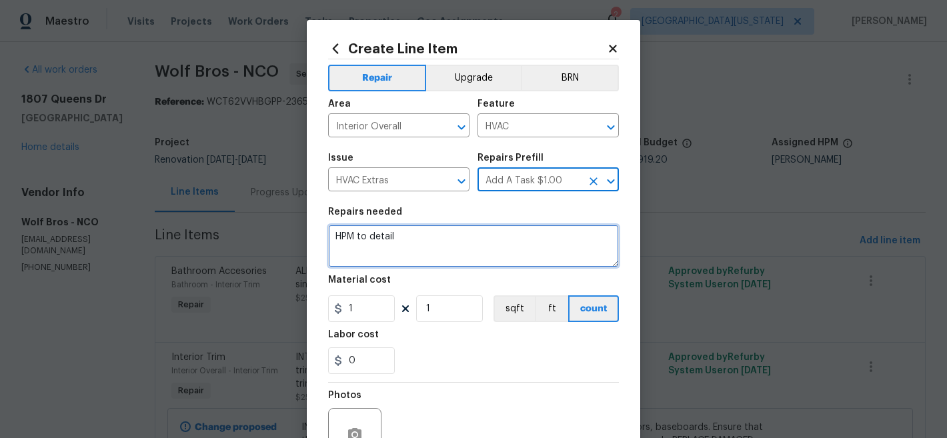
click at [430, 229] on textarea "HPM to detail" at bounding box center [473, 246] width 291 height 43
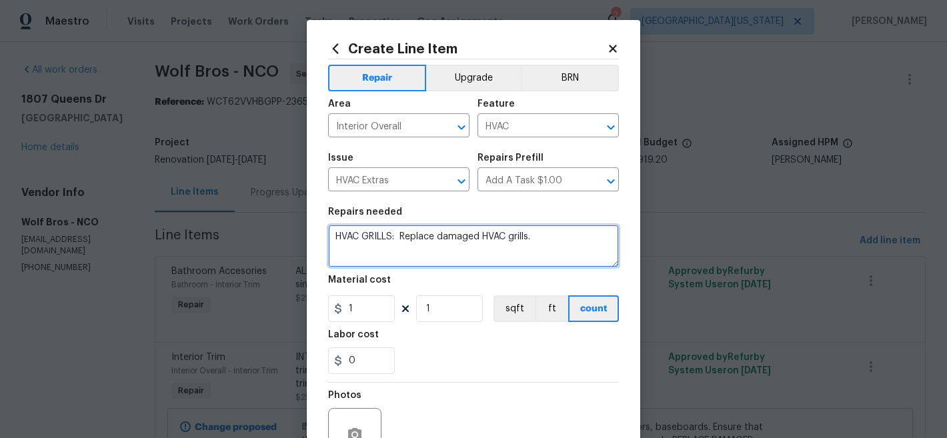
type textarea "HVAC GRILLS: Replace damaged HVAC grills."
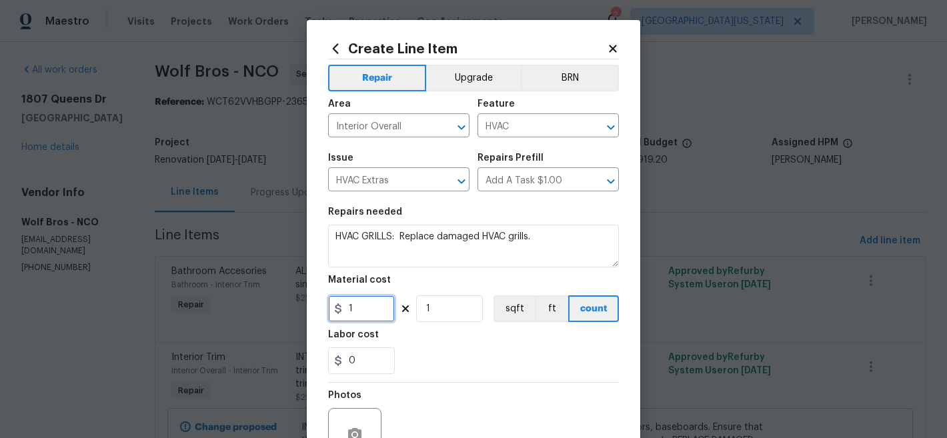
click at [348, 308] on input "1" at bounding box center [361, 309] width 67 height 27
drag, startPoint x: 349, startPoint y: 308, endPoint x: 399, endPoint y: 307, distance: 50.0
click at [349, 308] on input "1" at bounding box center [361, 309] width 67 height 27
type input "50"
click at [461, 312] on input "1" at bounding box center [449, 309] width 67 height 27
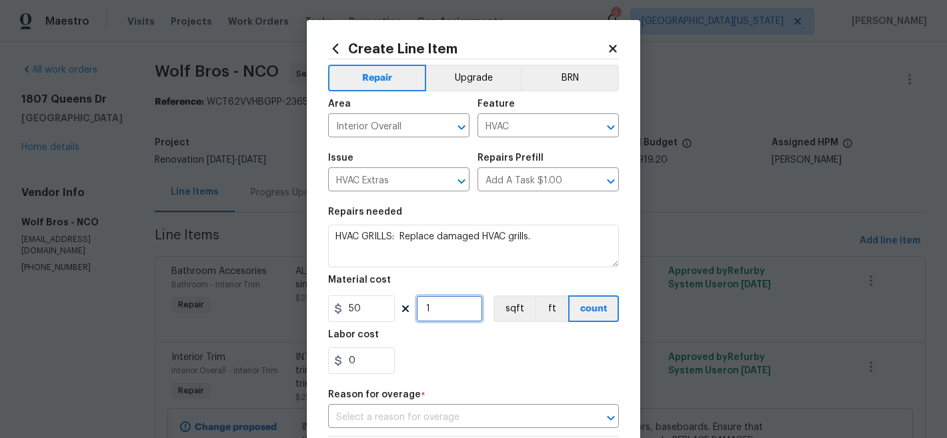
click at [461, 312] on input "1" at bounding box center [449, 309] width 67 height 27
type input "5"
click at [511, 352] on div "0" at bounding box center [473, 361] width 291 height 27
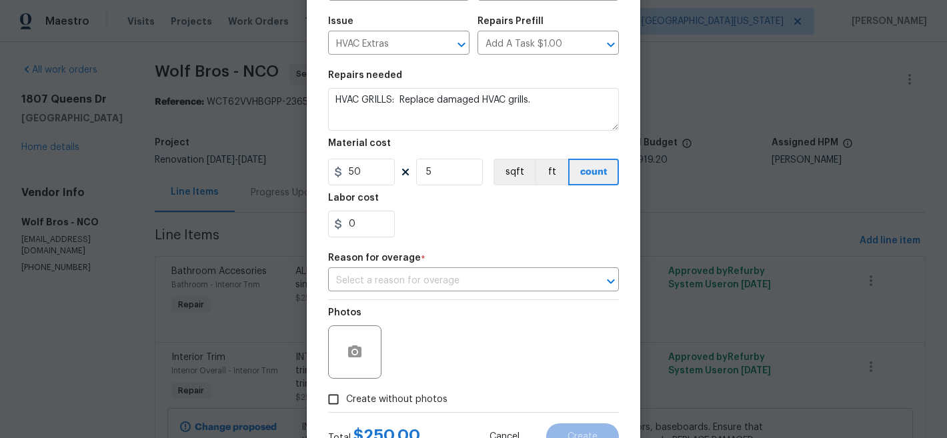
scroll to position [162, 0]
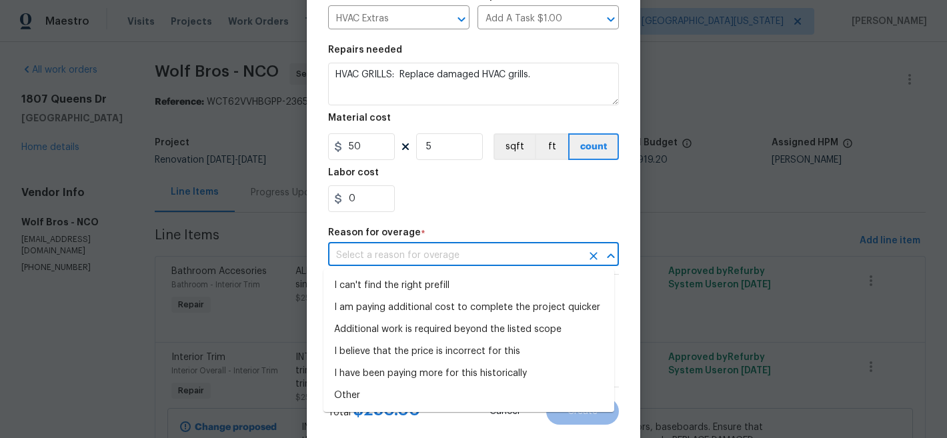
click at [506, 251] on input "text" at bounding box center [454, 255] width 253 height 21
click at [492, 280] on li "I can't find the right prefill" at bounding box center [469, 286] width 291 height 22
type input "I can't find the right prefill"
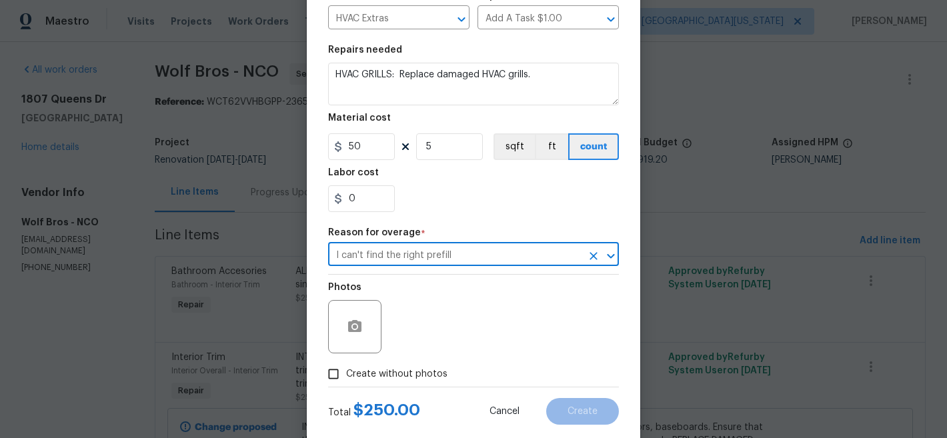
scroll to position [191, 0]
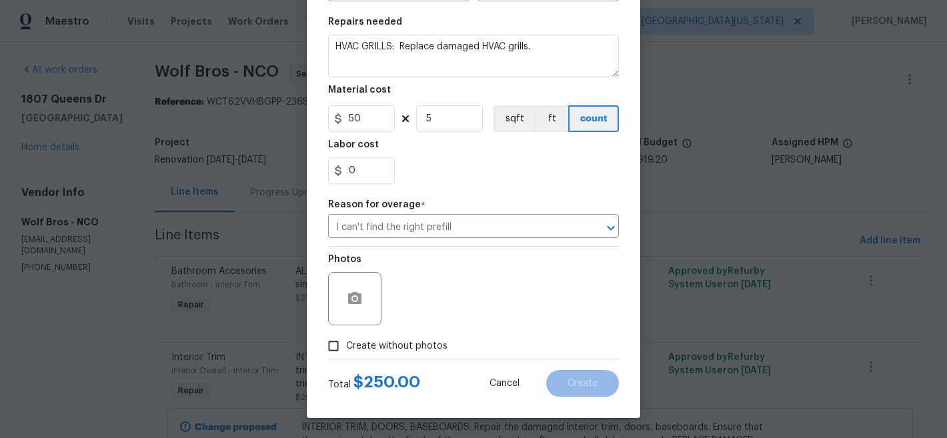
drag, startPoint x: 376, startPoint y: 341, endPoint x: 392, endPoint y: 333, distance: 17.9
click at [376, 341] on span "Create without photos" at bounding box center [396, 347] width 101 height 14
click at [346, 341] on input "Create without photos" at bounding box center [333, 346] width 25 height 25
checkbox input "true"
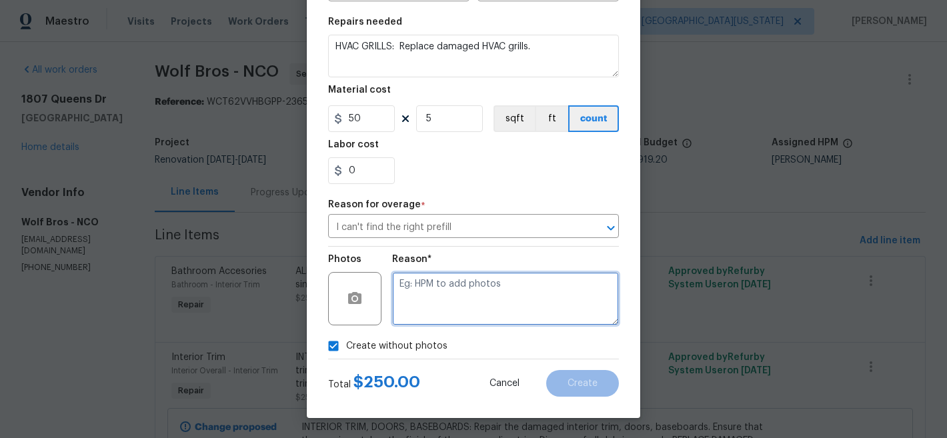
click at [510, 291] on textarea at bounding box center [505, 298] width 227 height 53
type textarea "Later"
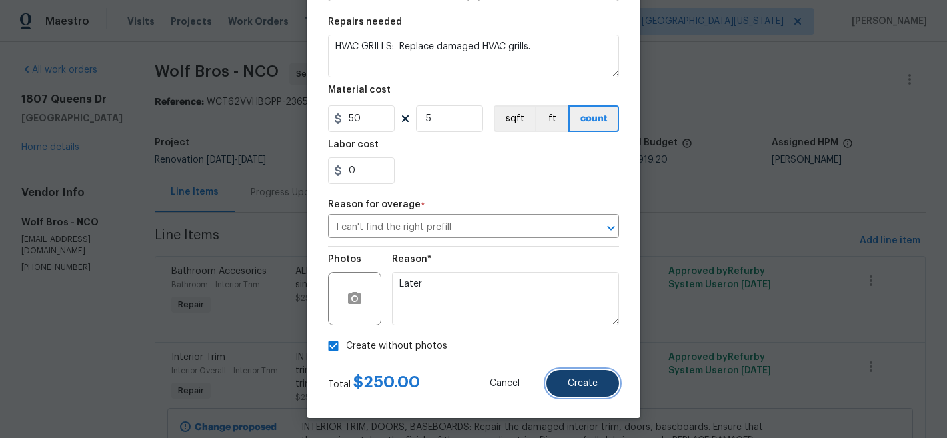
click at [584, 389] on button "Create" at bounding box center [582, 383] width 73 height 27
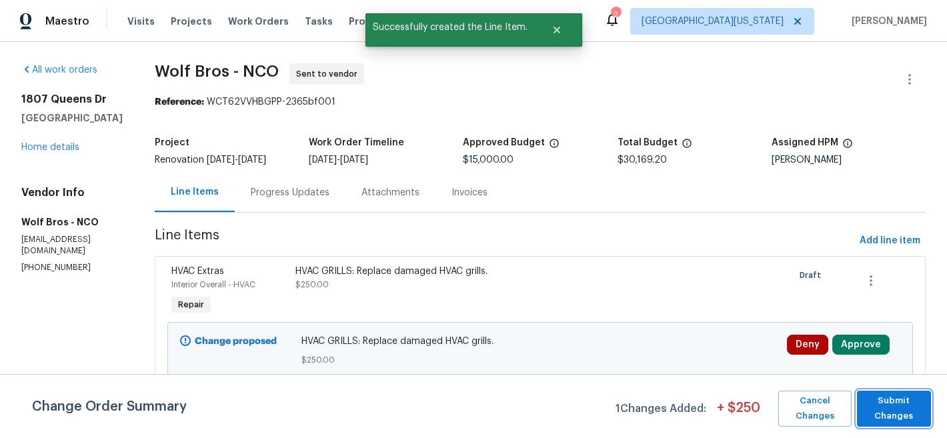
click at [901, 402] on span "Submit Changes" at bounding box center [894, 409] width 61 height 31
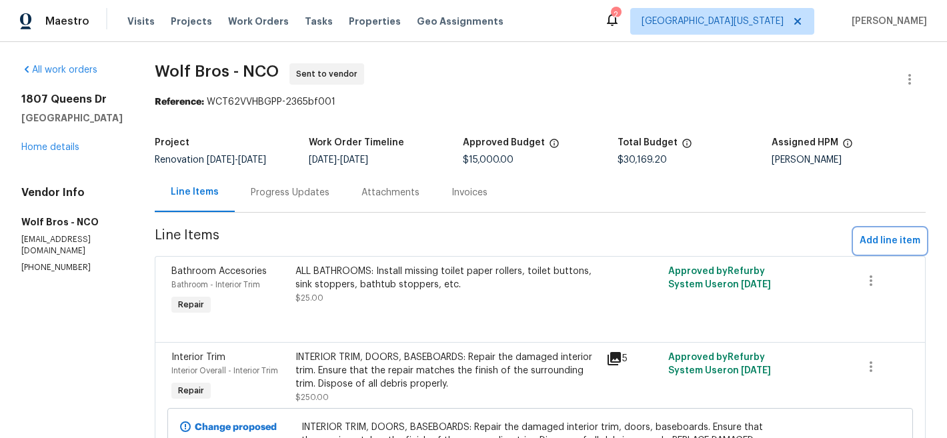
click at [877, 240] on span "Add line item" at bounding box center [890, 241] width 61 height 17
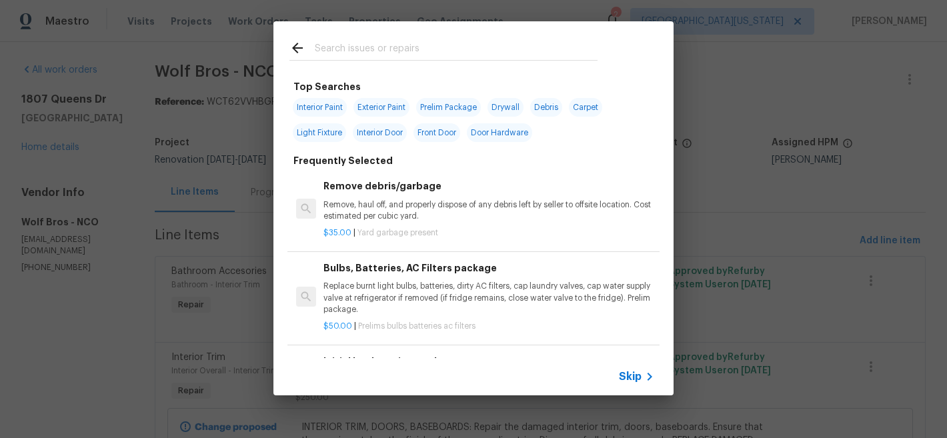
click at [433, 53] on input "text" at bounding box center [456, 50] width 283 height 20
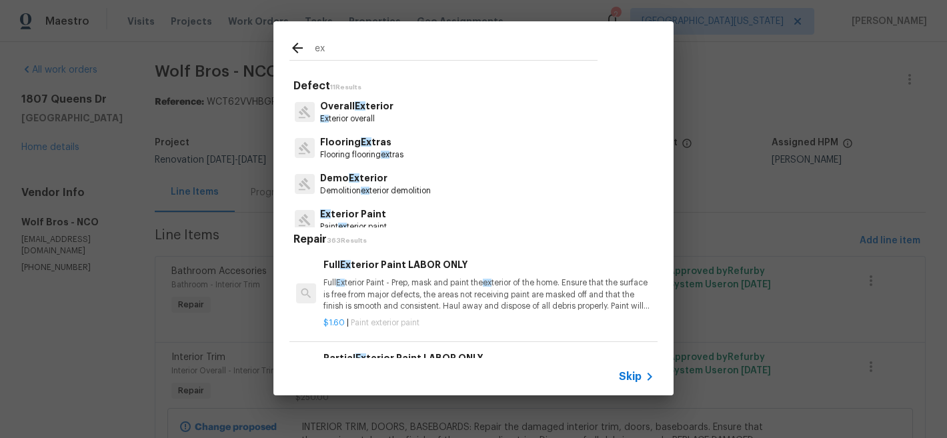
type input "e"
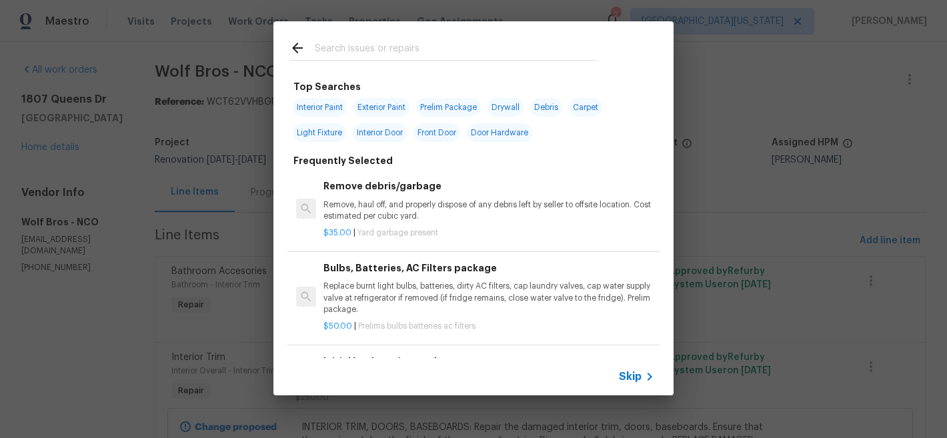
click at [417, 43] on input "text" at bounding box center [456, 50] width 283 height 20
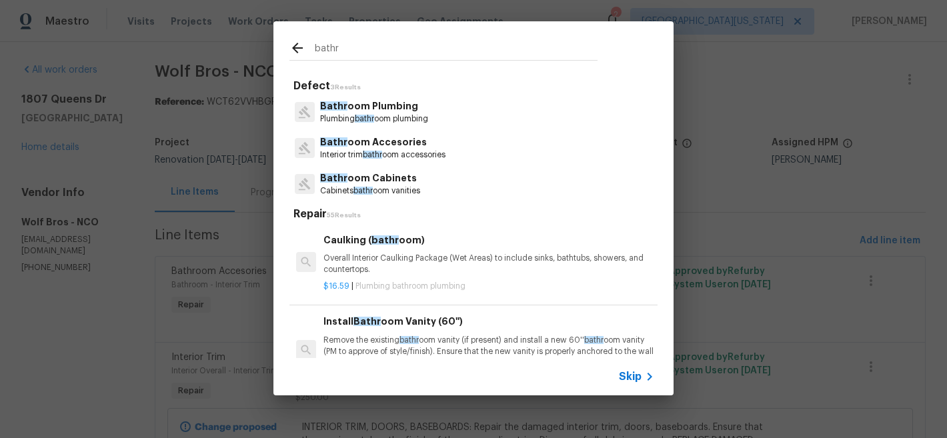
type input "bathr"
click at [366, 195] on p "Cabinets bathr oom vanities" at bounding box center [370, 190] width 100 height 11
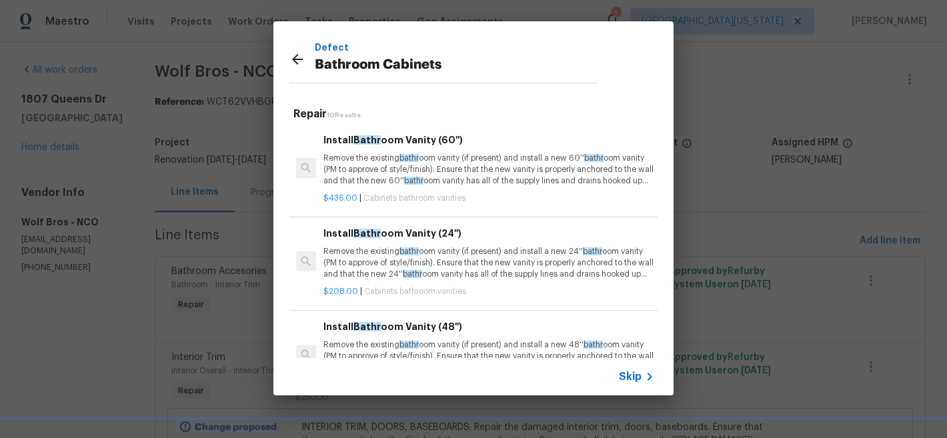
click at [631, 377] on span "Skip" at bounding box center [630, 376] width 23 height 13
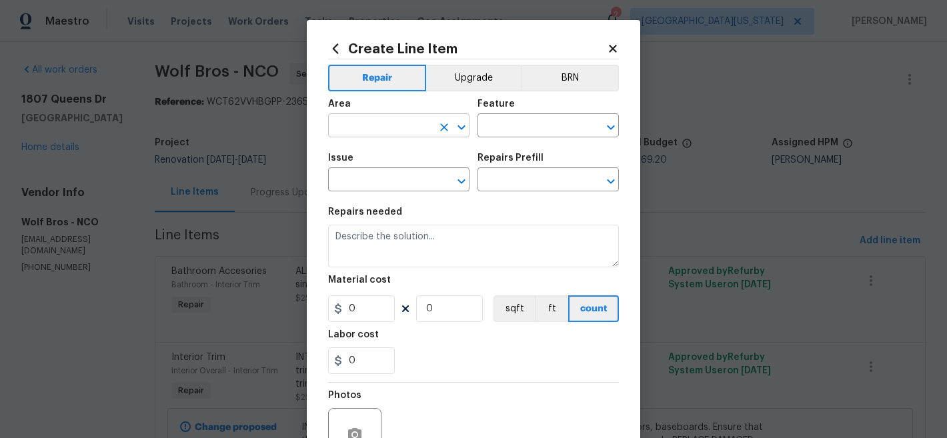
click at [374, 125] on input "text" at bounding box center [380, 127] width 104 height 21
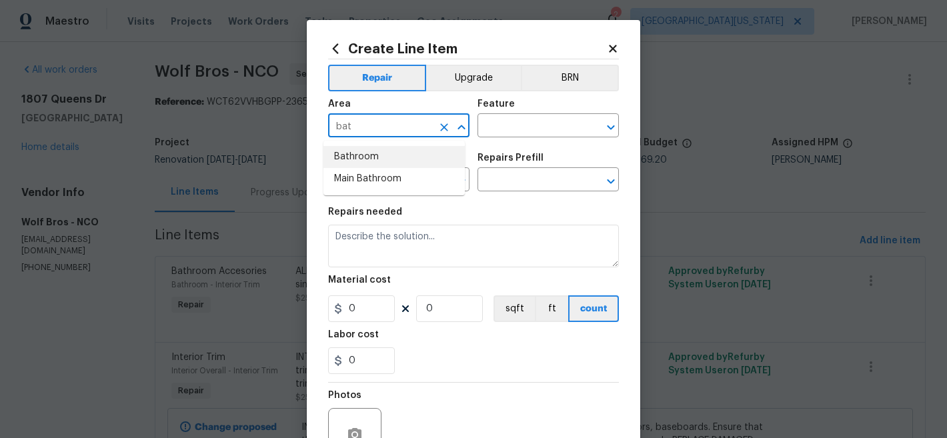
click at [376, 155] on li "Bathroom" at bounding box center [394, 157] width 141 height 22
type input "Bathroom"
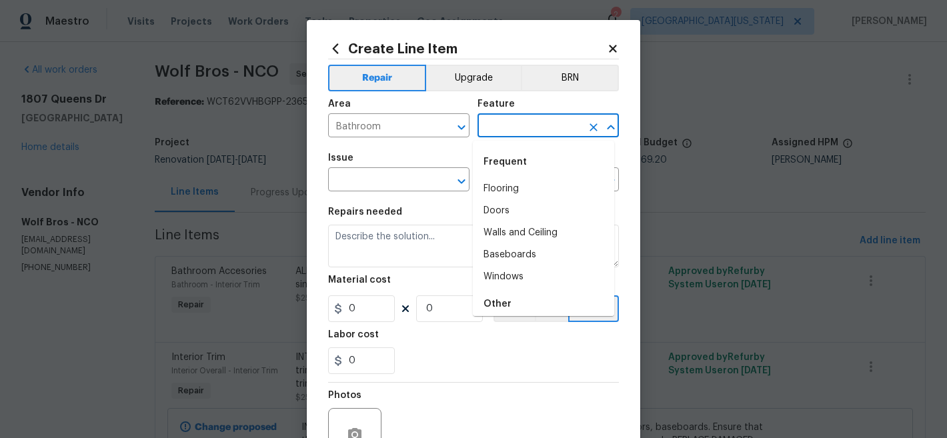
click at [536, 120] on input "text" at bounding box center [530, 127] width 104 height 21
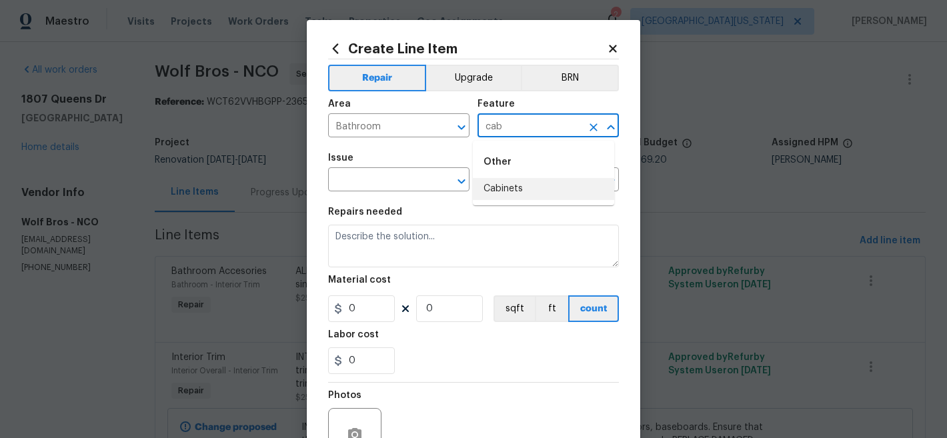
click at [547, 197] on li "Cabinets" at bounding box center [543, 189] width 141 height 22
type input "Cabinets"
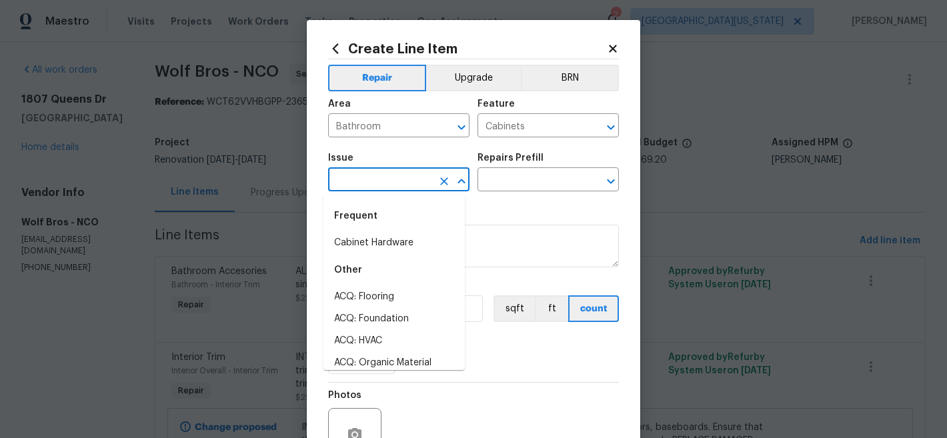
click at [393, 180] on input "text" at bounding box center [380, 181] width 104 height 21
click at [395, 290] on li "Bathroom Cabinets" at bounding box center [394, 297] width 141 height 22
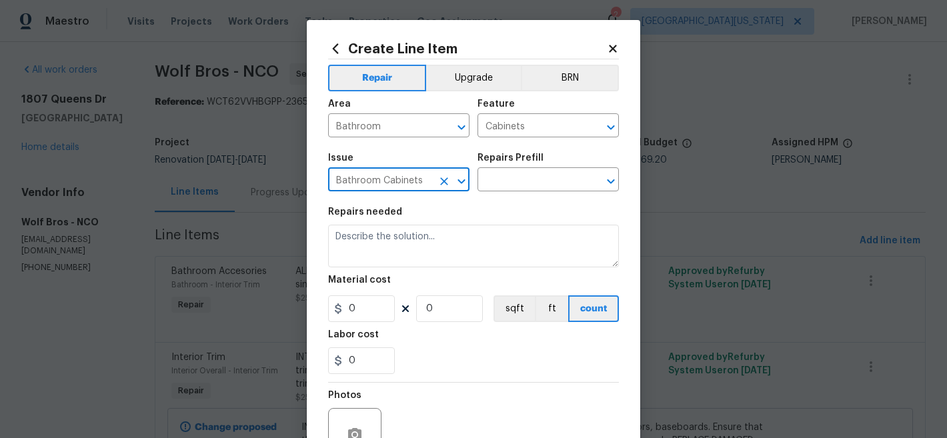
type input "Bathroom Cabinets"
click at [530, 165] on div "Repairs Prefill" at bounding box center [548, 161] width 141 height 17
click at [524, 183] on input "text" at bounding box center [530, 181] width 104 height 21
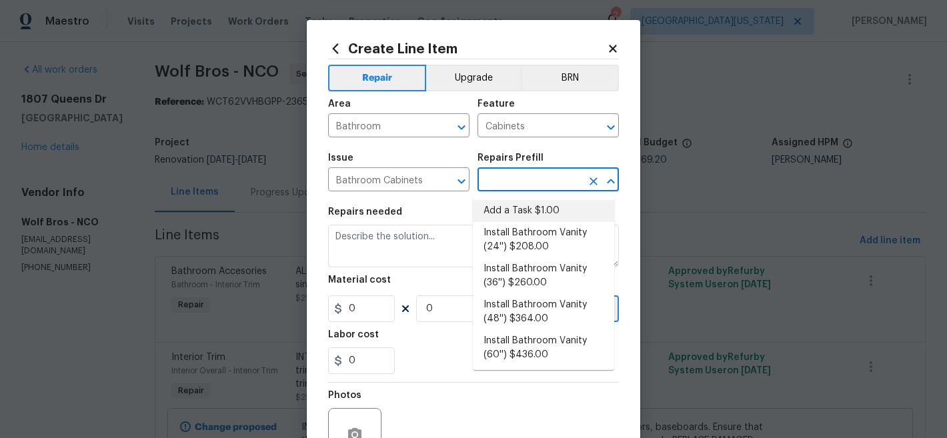
click at [523, 217] on li "Add a Task $1.00" at bounding box center [543, 211] width 141 height 22
type input "Add a Task $1.00"
type textarea "HPM to detail"
type input "1"
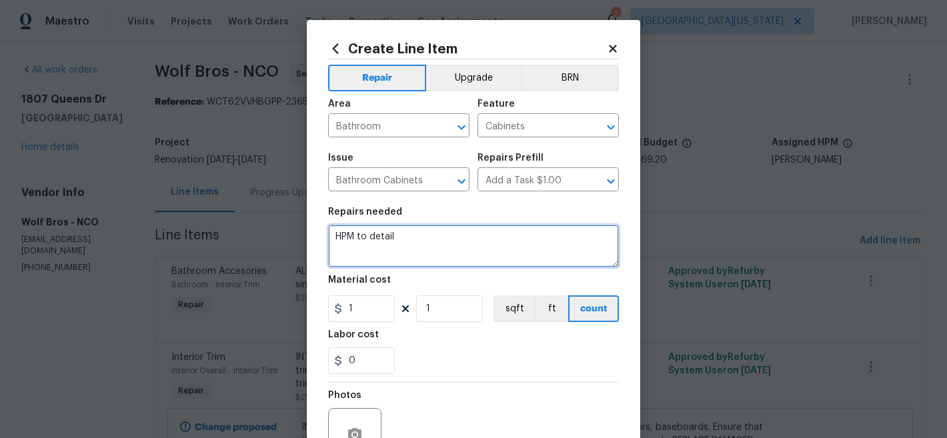
click at [473, 236] on textarea "HPM to detail" at bounding box center [473, 246] width 291 height 43
click at [473, 235] on textarea "HPM to detail" at bounding box center [473, 246] width 291 height 43
click at [472, 233] on textarea "HPM to detail" at bounding box center [473, 246] width 291 height 43
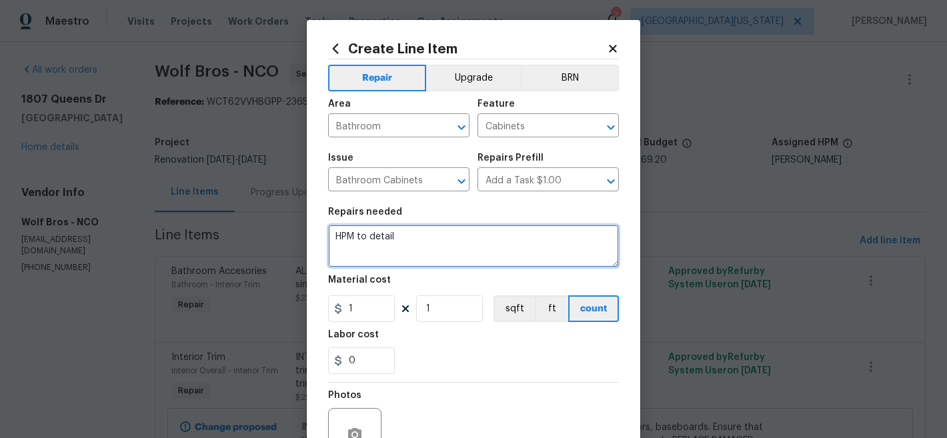
click at [472, 231] on textarea "HPM to detail" at bounding box center [473, 246] width 291 height 43
type textarea "BOTH BATHROOMS: Paint cabinets."
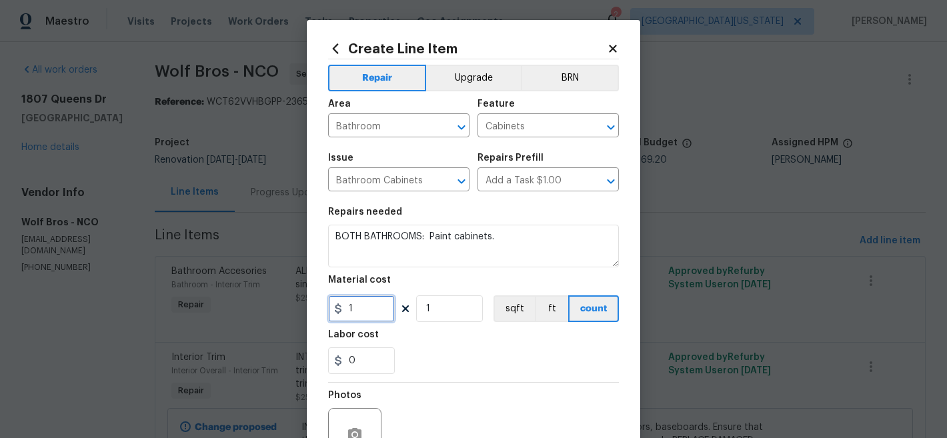
click at [372, 314] on input "1" at bounding box center [361, 309] width 67 height 27
click at [372, 313] on input "1" at bounding box center [361, 309] width 67 height 27
click at [364, 314] on input "1" at bounding box center [361, 309] width 67 height 27
type input "55"
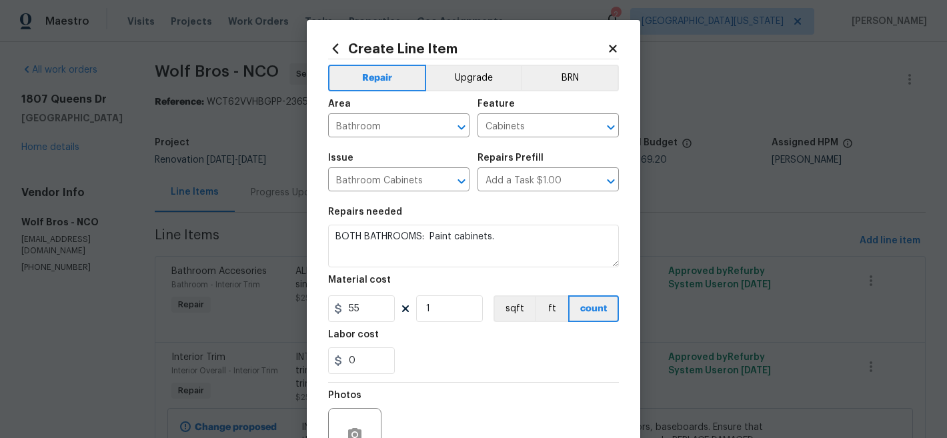
click at [410, 369] on div "0" at bounding box center [473, 361] width 291 height 27
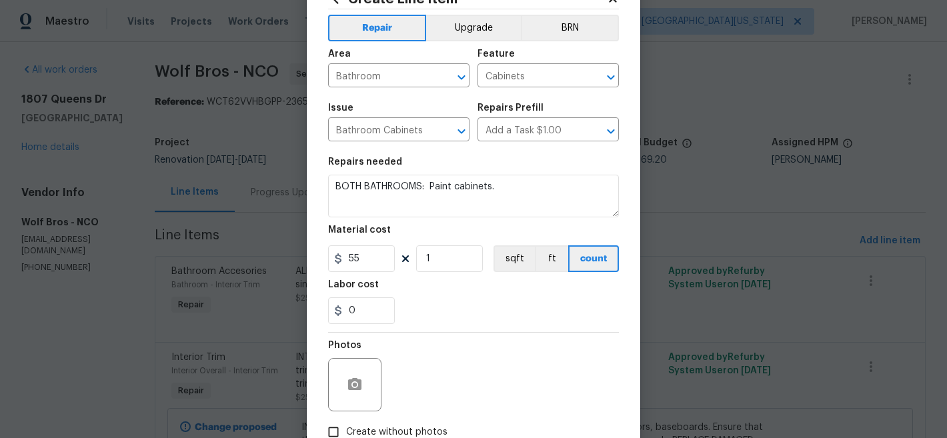
scroll to position [137, 0]
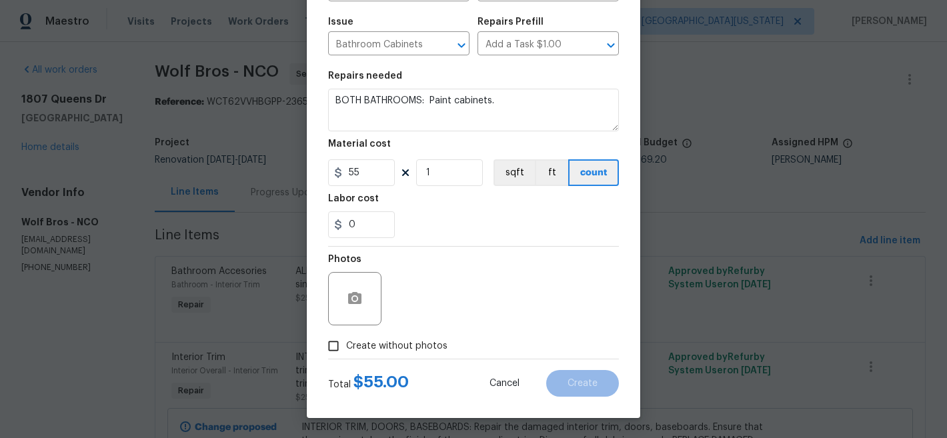
click at [407, 344] on span "Create without photos" at bounding box center [396, 347] width 101 height 14
click at [346, 344] on input "Create without photos" at bounding box center [333, 346] width 25 height 25
checkbox input "true"
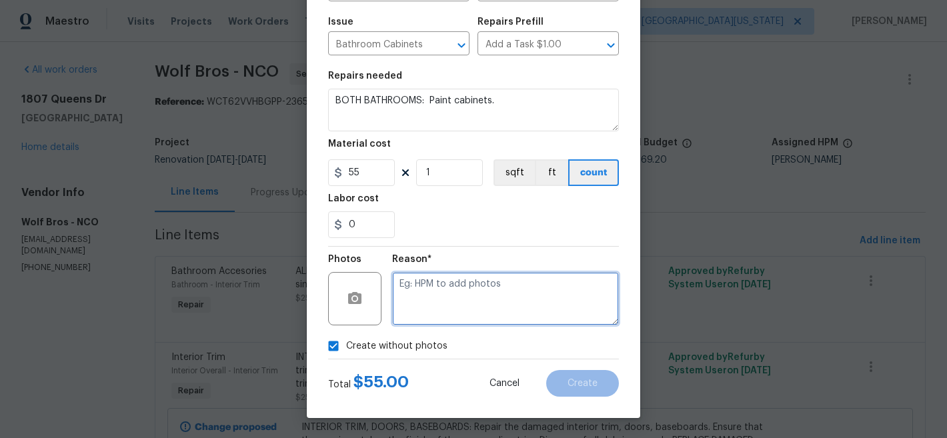
click at [488, 312] on textarea at bounding box center [505, 298] width 227 height 53
type textarea "Later"
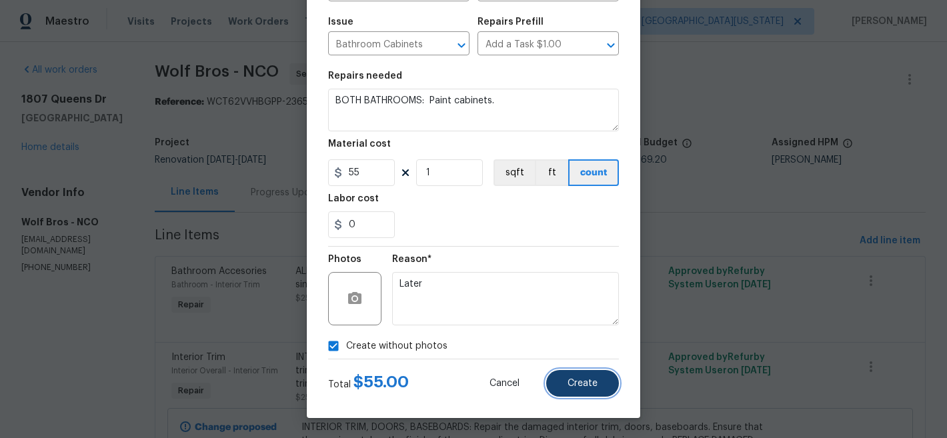
click at [566, 374] on button "Create" at bounding box center [582, 383] width 73 height 27
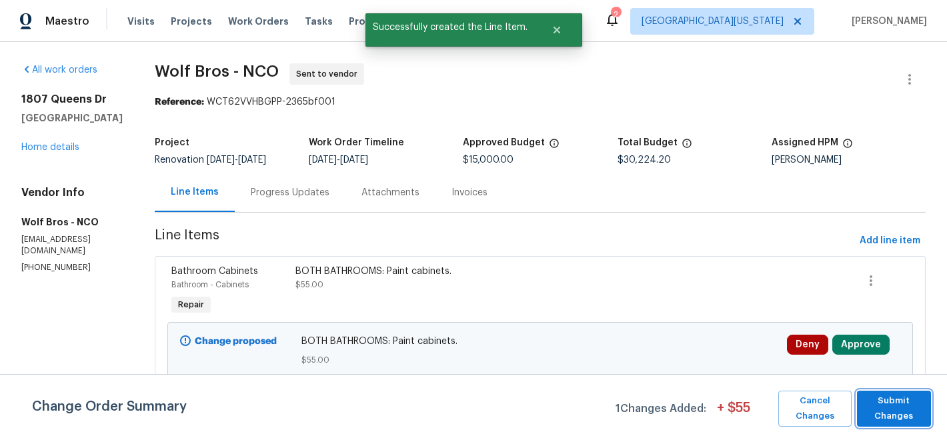
click at [926, 403] on button "Submit Changes" at bounding box center [894, 409] width 74 height 36
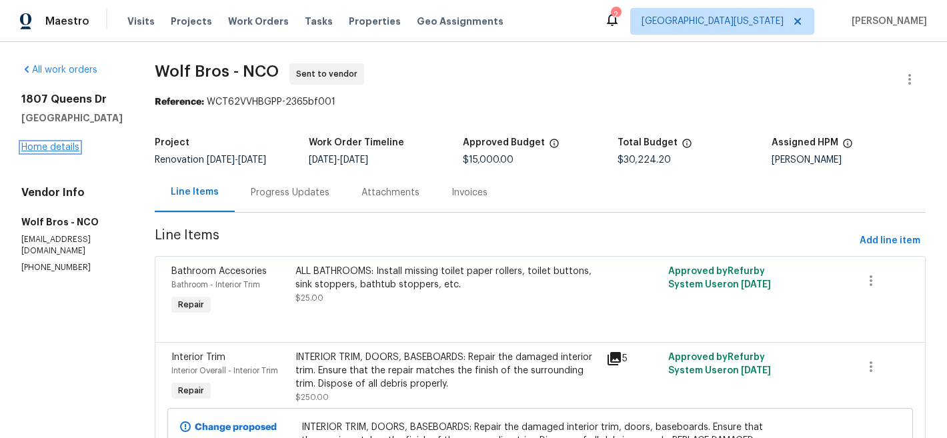
click at [71, 152] on link "Home details" at bounding box center [50, 147] width 58 height 9
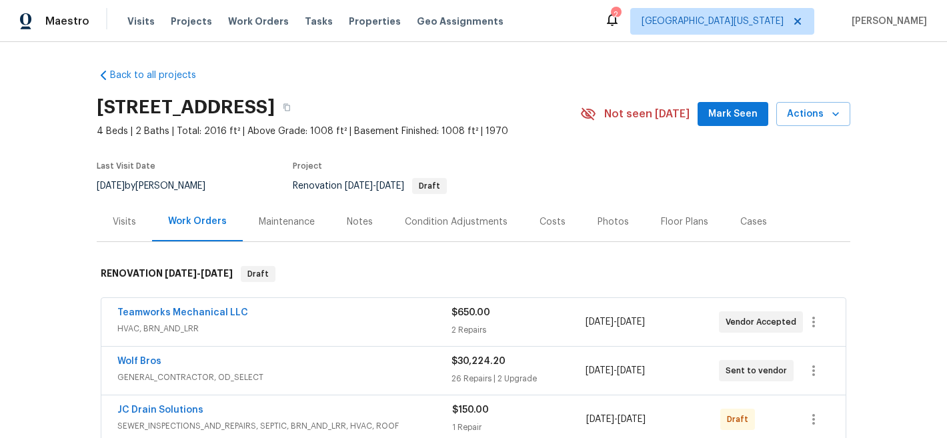
click at [548, 218] on div "Costs" at bounding box center [553, 221] width 26 height 13
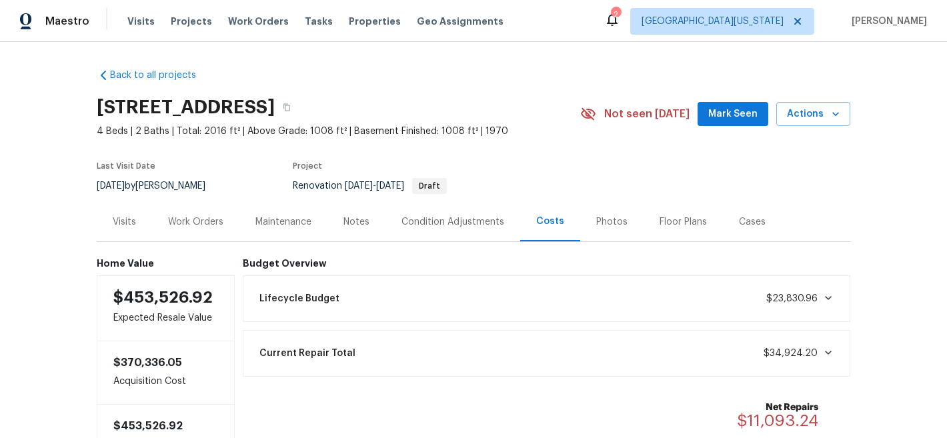
click at [201, 218] on div "Work Orders" at bounding box center [195, 221] width 55 height 13
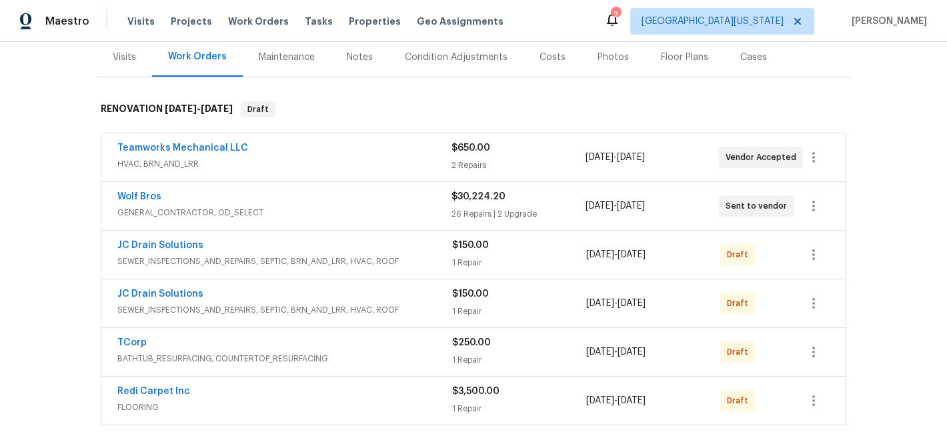
scroll to position [169, 0]
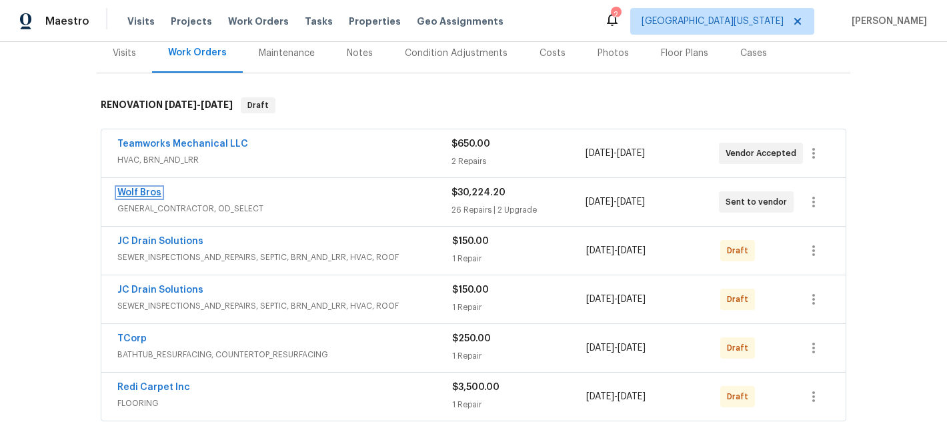
click at [133, 193] on link "Wolf Bros" at bounding box center [139, 192] width 44 height 9
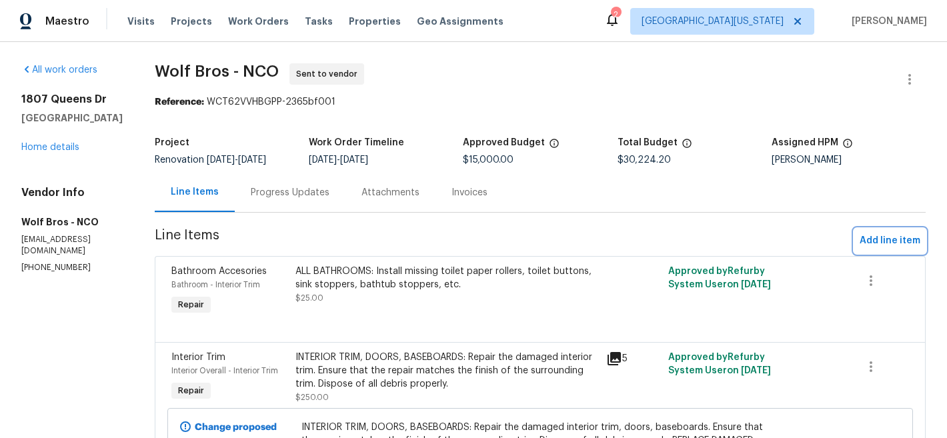
click at [868, 237] on span "Add line item" at bounding box center [890, 241] width 61 height 17
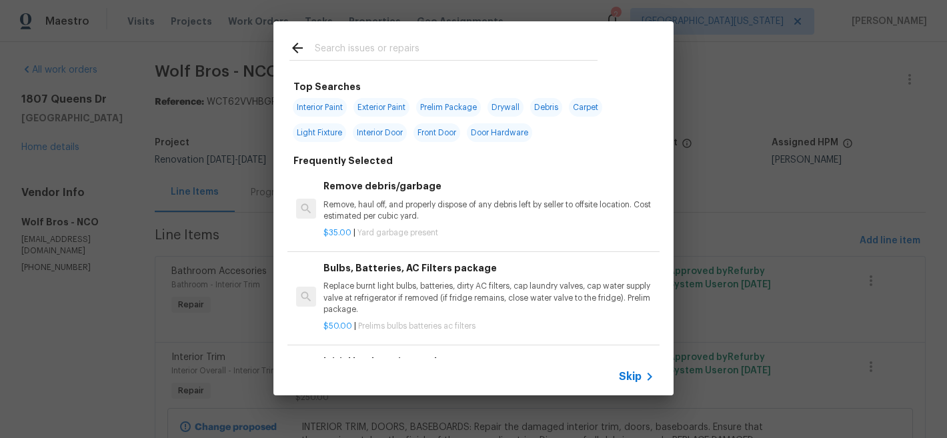
click at [445, 52] on input "text" at bounding box center [456, 50] width 283 height 20
type input "b"
click at [630, 382] on span "Skip" at bounding box center [630, 376] width 23 height 13
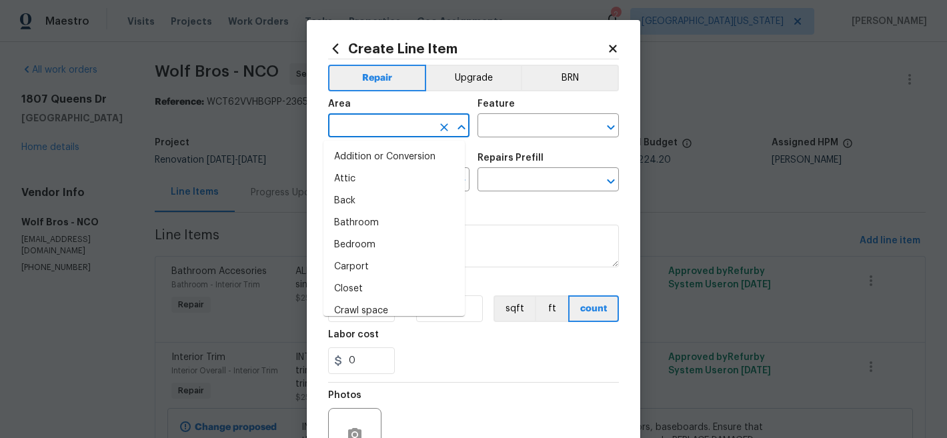
click at [377, 123] on input "text" at bounding box center [380, 127] width 104 height 21
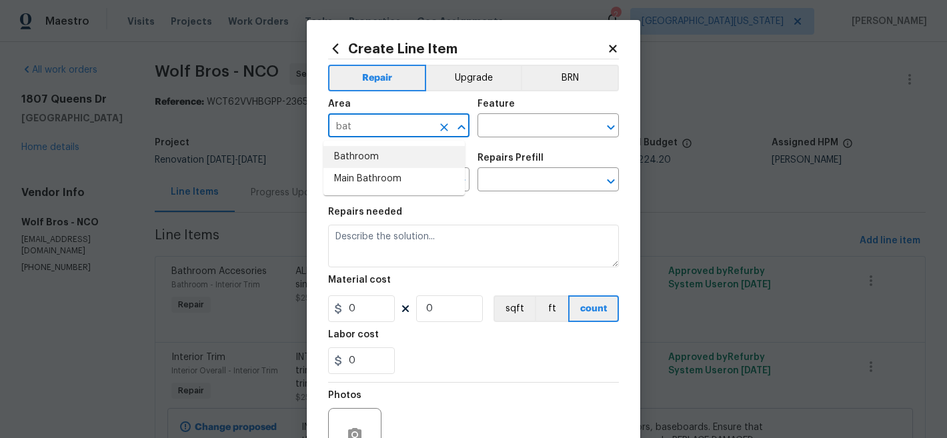
click at [383, 149] on li "Bathroom" at bounding box center [394, 157] width 141 height 22
type input "Bathroom"
click at [504, 127] on input "text" at bounding box center [530, 127] width 104 height 21
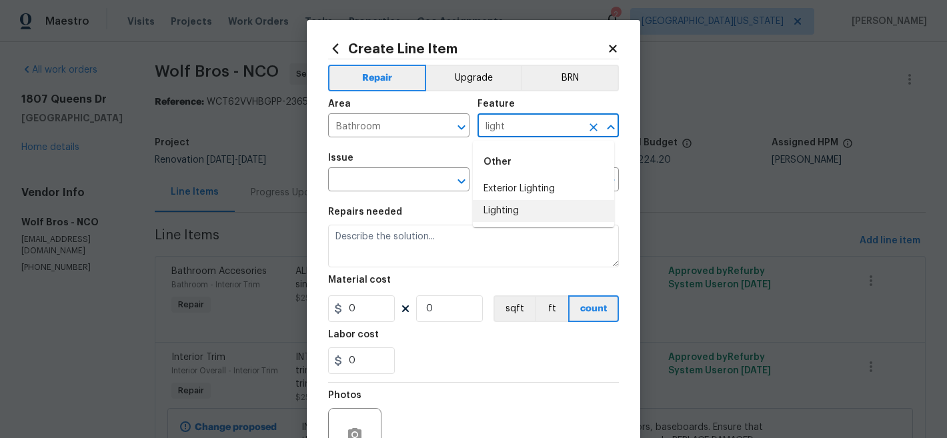
click at [516, 208] on li "Lighting" at bounding box center [543, 211] width 141 height 22
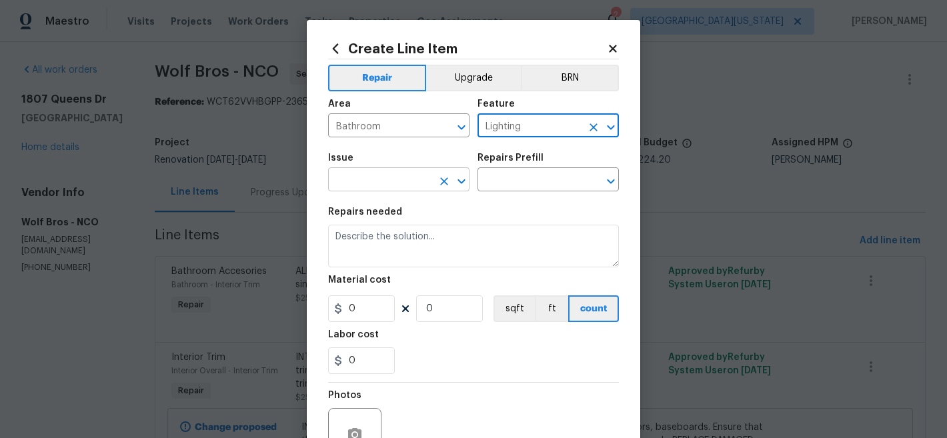
type input "Lighting"
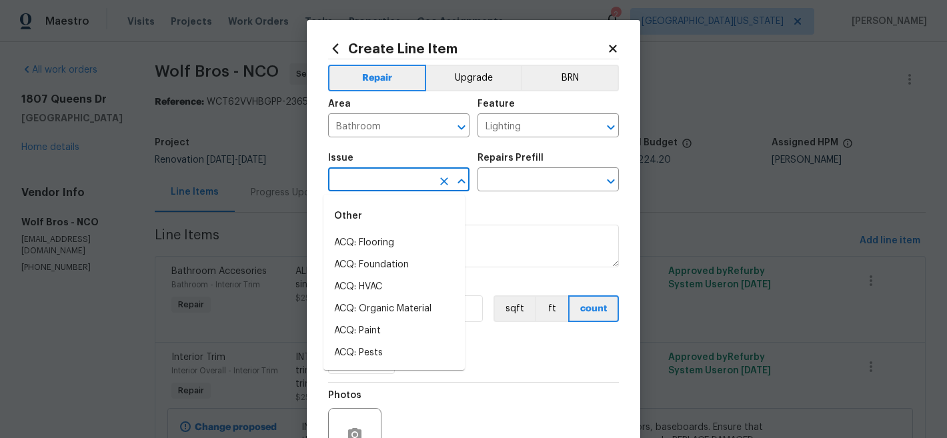
click at [418, 175] on input "text" at bounding box center [380, 181] width 104 height 21
click at [424, 235] on li "Electrical Lighting" at bounding box center [394, 243] width 141 height 22
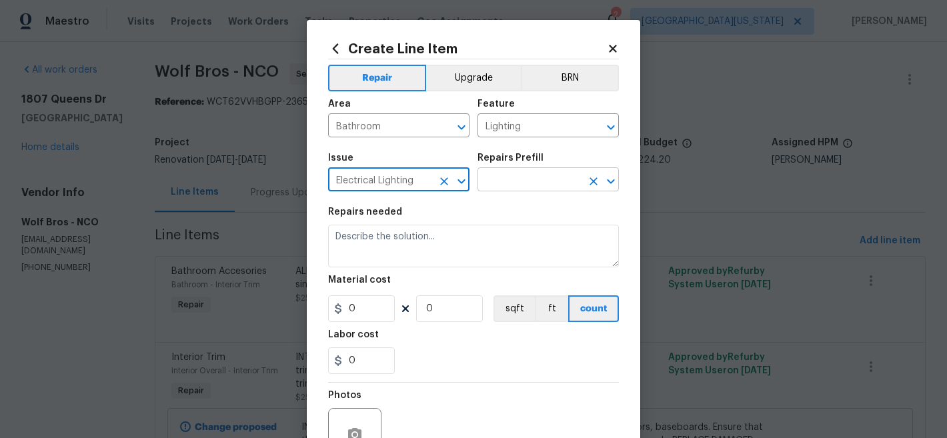
type input "Electrical Lighting"
click at [549, 185] on input "text" at bounding box center [530, 181] width 104 height 21
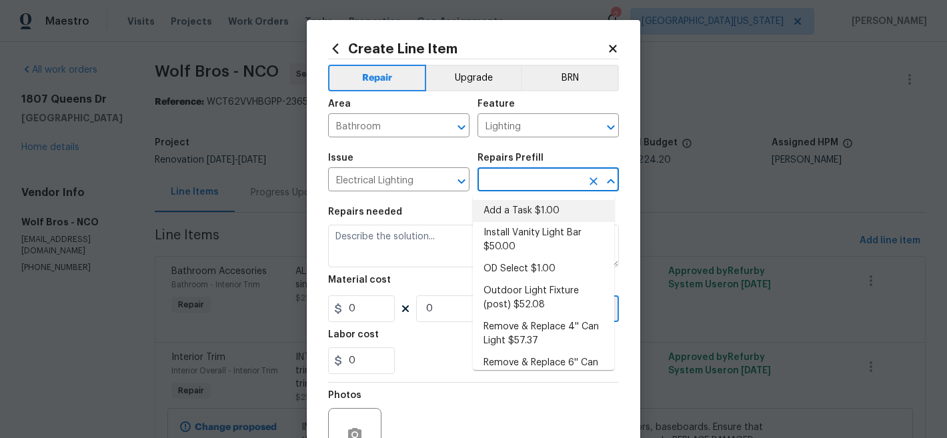
click at [549, 201] on li "Add a Task $1.00" at bounding box center [543, 211] width 141 height 22
type input "Add a Task $1.00"
type textarea "HPM to detail"
type input "1"
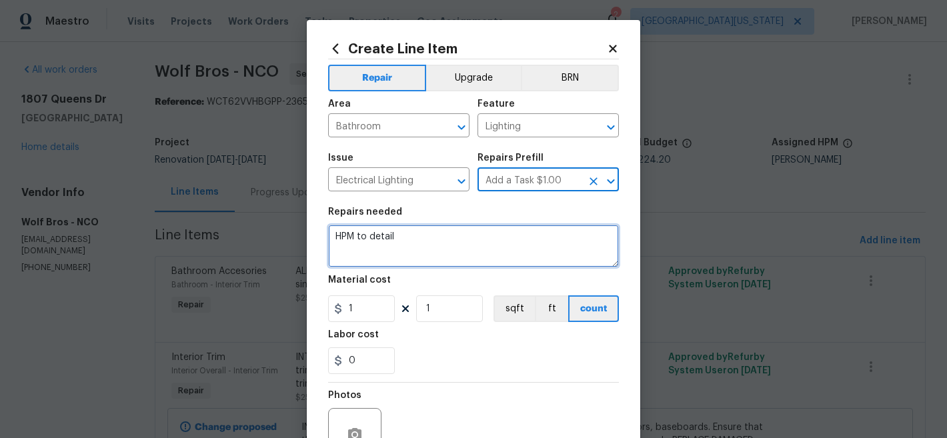
click at [485, 238] on textarea "HPM to detail" at bounding box center [473, 246] width 291 height 43
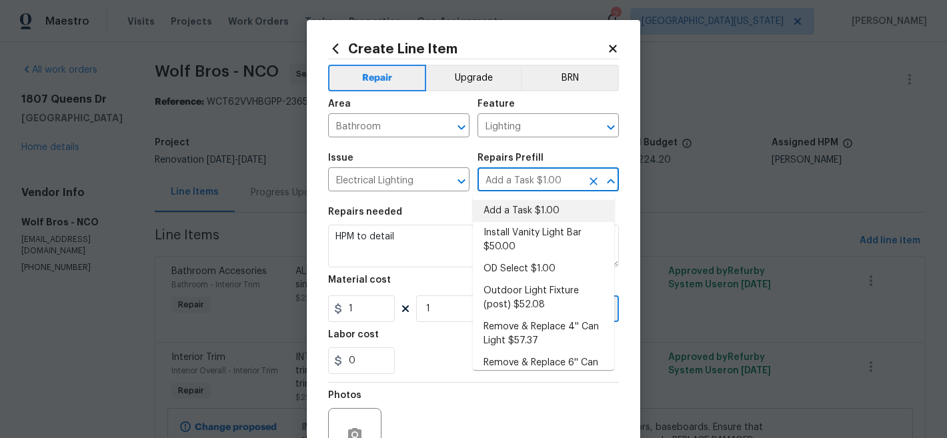
click at [555, 177] on input "Add a Task $1.00" at bounding box center [530, 181] width 104 height 21
click at [554, 222] on li "Install Vanity Light Bar $50.00" at bounding box center [543, 240] width 141 height 36
type input "Install Vanity Light Bar $50.00"
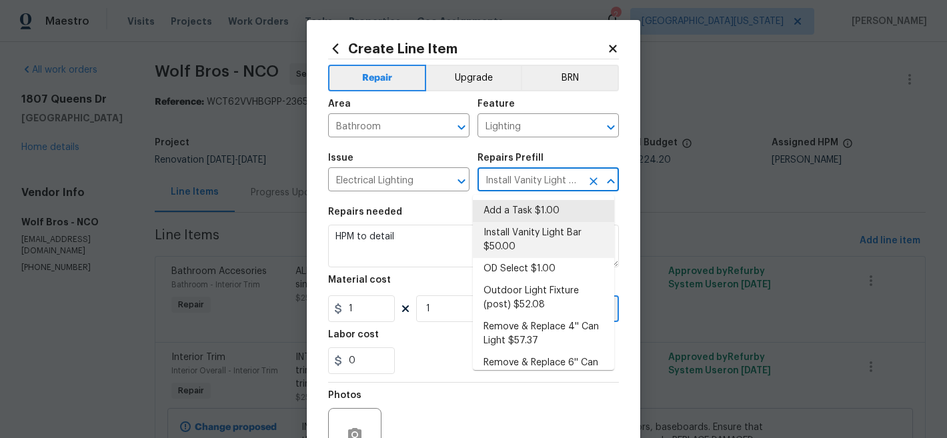
type textarea "Remove the existing light fixture and install a new, vanity light bar fixture. …"
type input "50"
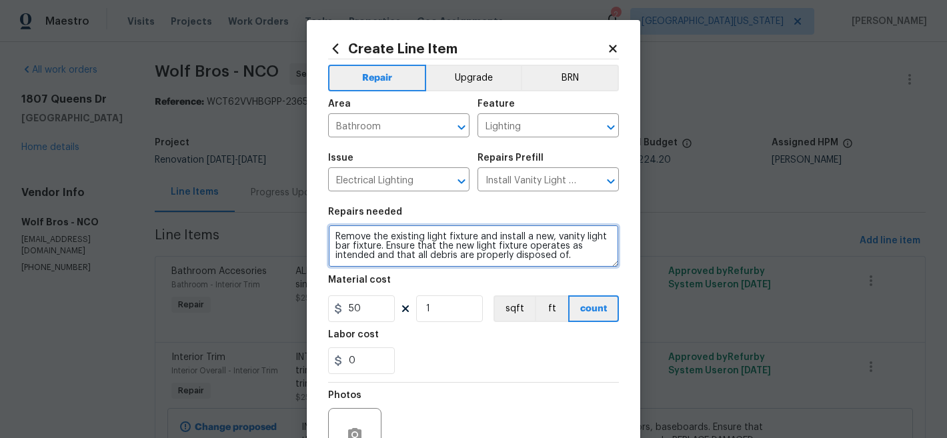
click at [334, 235] on textarea "Remove the existing light fixture and install a new, vanity light bar fixture. …" at bounding box center [473, 246] width 291 height 43
type textarea "MAIN FLOOR BATHROOM: Remove the existing light fixture and install a new, vanit…"
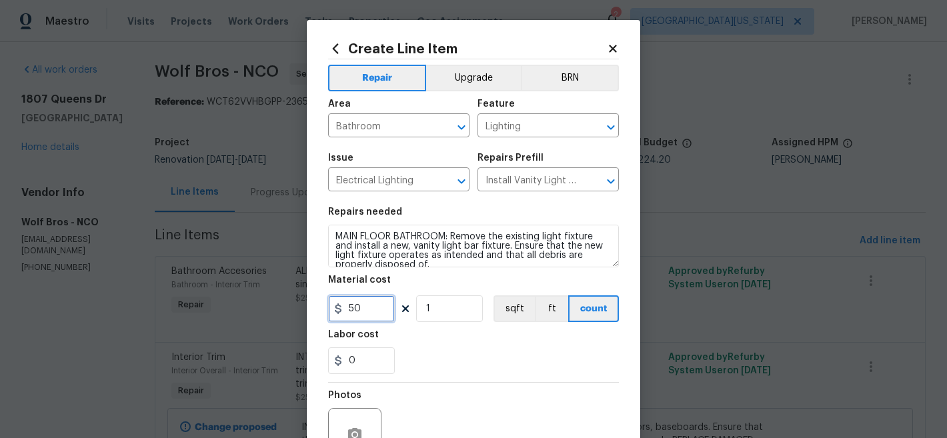
click at [370, 314] on input "50" at bounding box center [361, 309] width 67 height 27
click at [358, 312] on input "50" at bounding box center [361, 309] width 67 height 27
type input "75"
click at [442, 343] on div "Labor cost" at bounding box center [473, 338] width 291 height 17
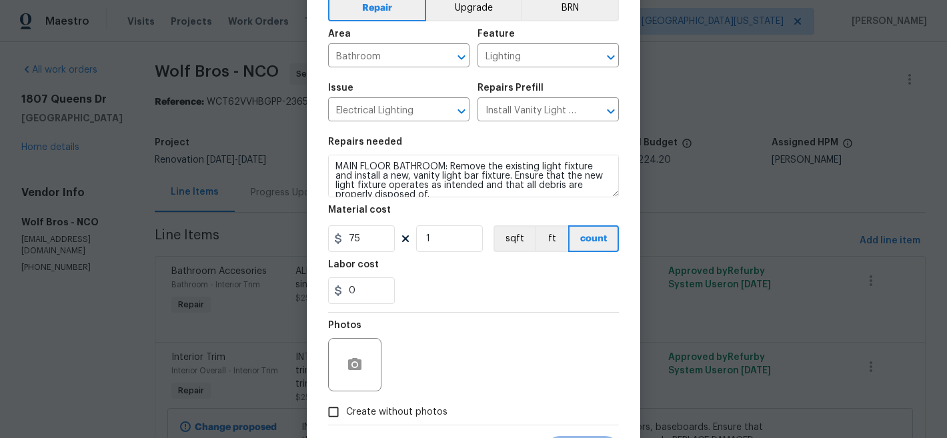
scroll to position [137, 0]
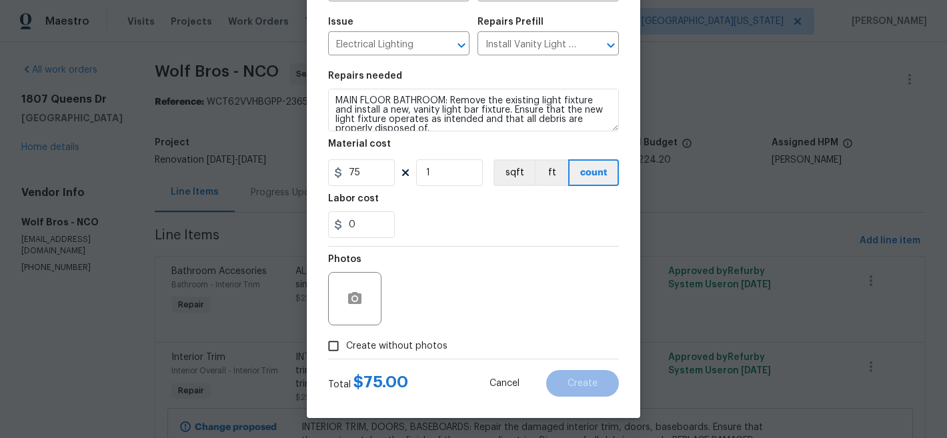
click at [422, 344] on span "Create without photos" at bounding box center [396, 347] width 101 height 14
click at [346, 344] on input "Create without photos" at bounding box center [333, 346] width 25 height 25
checkbox input "true"
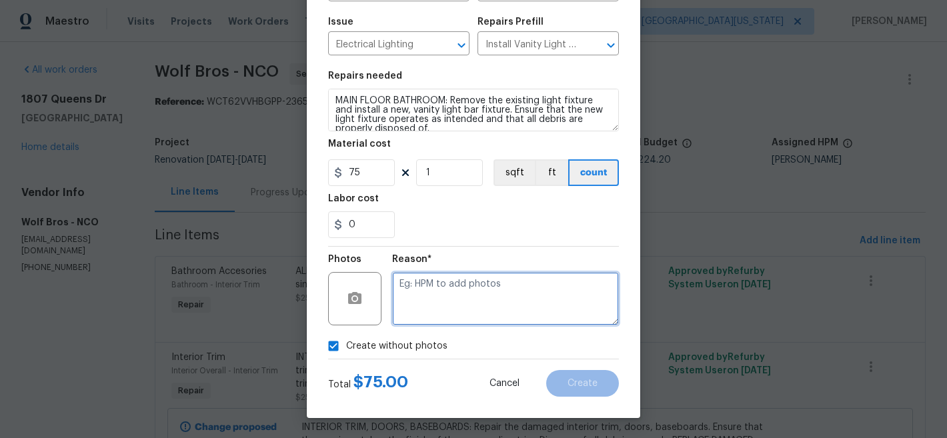
click at [544, 296] on textarea at bounding box center [505, 298] width 227 height 53
type textarea "Later"
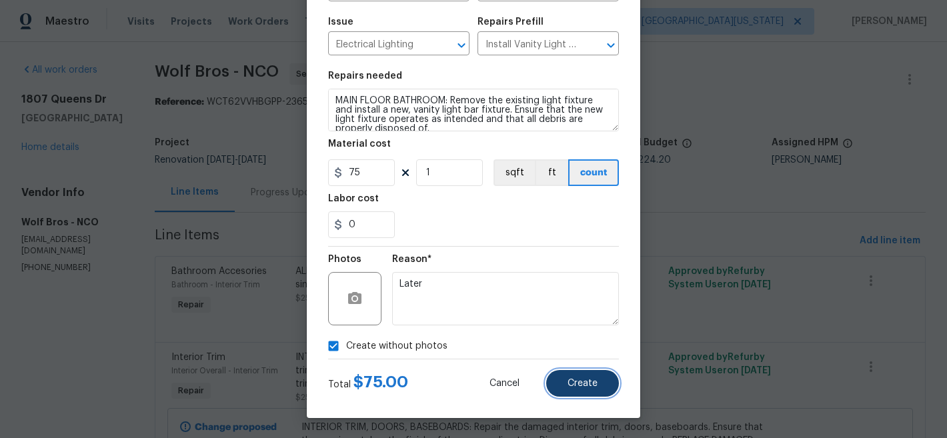
click at [578, 376] on button "Create" at bounding box center [582, 383] width 73 height 27
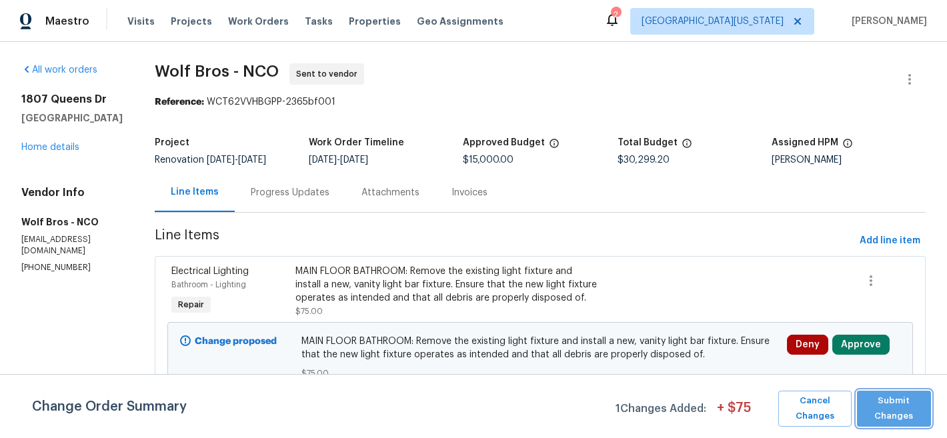
click at [887, 408] on span "Submit Changes" at bounding box center [894, 409] width 61 height 31
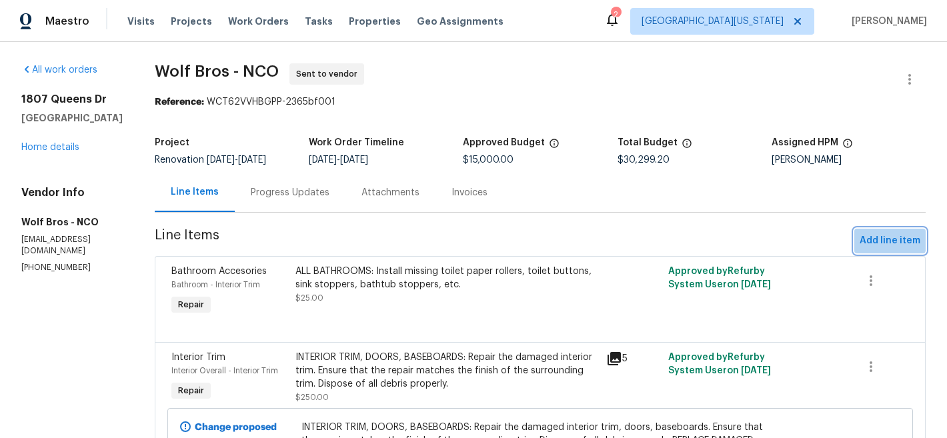
click at [869, 239] on span "Add line item" at bounding box center [890, 241] width 61 height 17
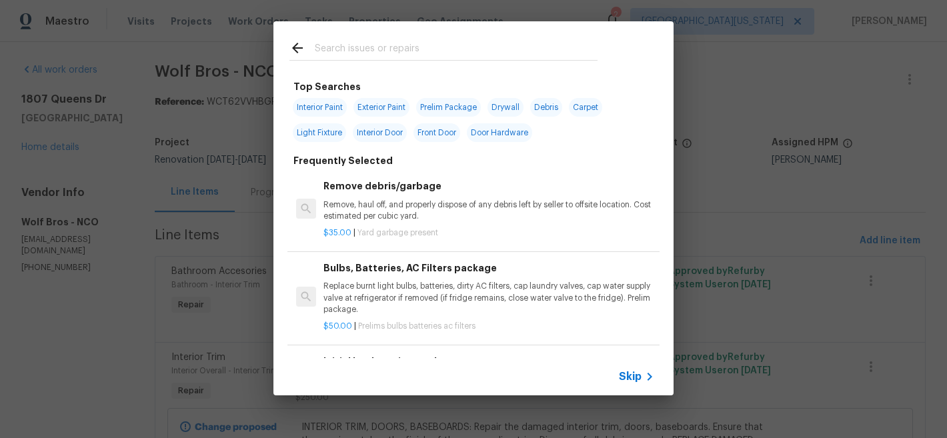
click at [492, 57] on input "text" at bounding box center [456, 50] width 283 height 20
click at [644, 380] on icon at bounding box center [650, 377] width 16 height 16
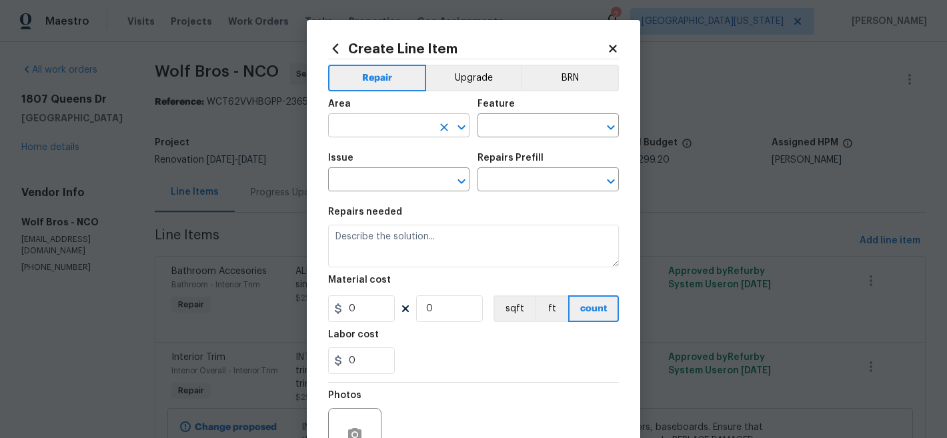
click at [416, 127] on input "text" at bounding box center [380, 127] width 104 height 21
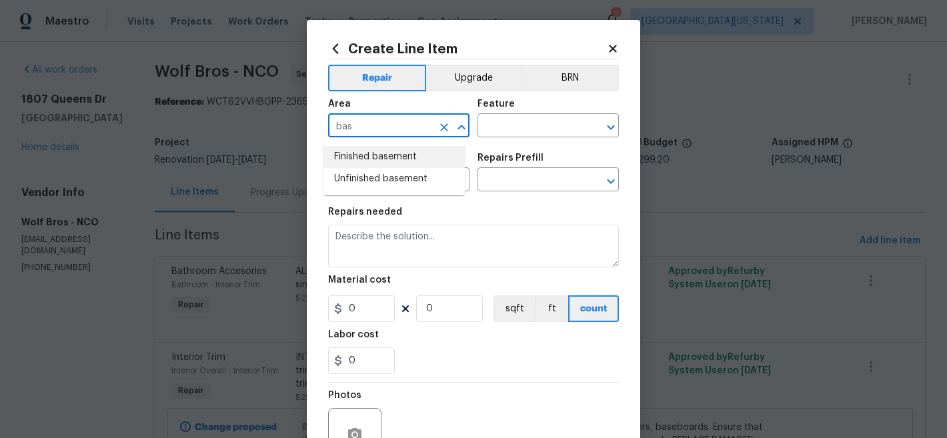
click at [424, 163] on li "Finished basement" at bounding box center [394, 157] width 141 height 22
type input "Finished basement"
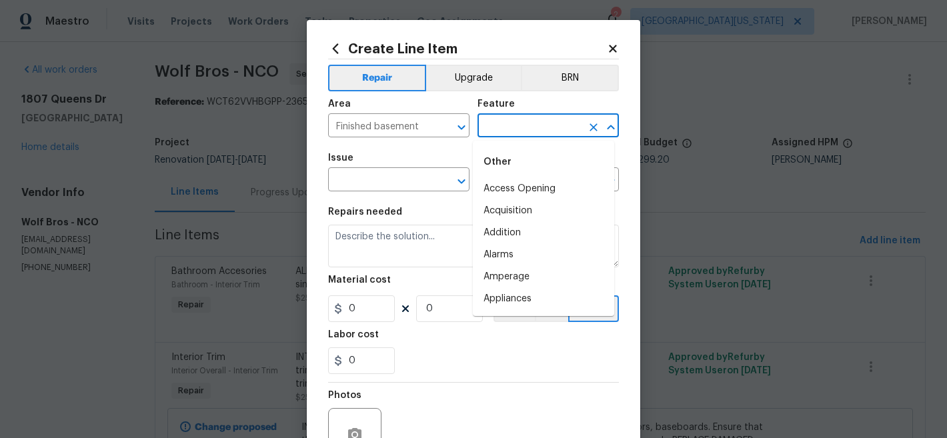
click at [510, 131] on input "text" at bounding box center [530, 127] width 104 height 21
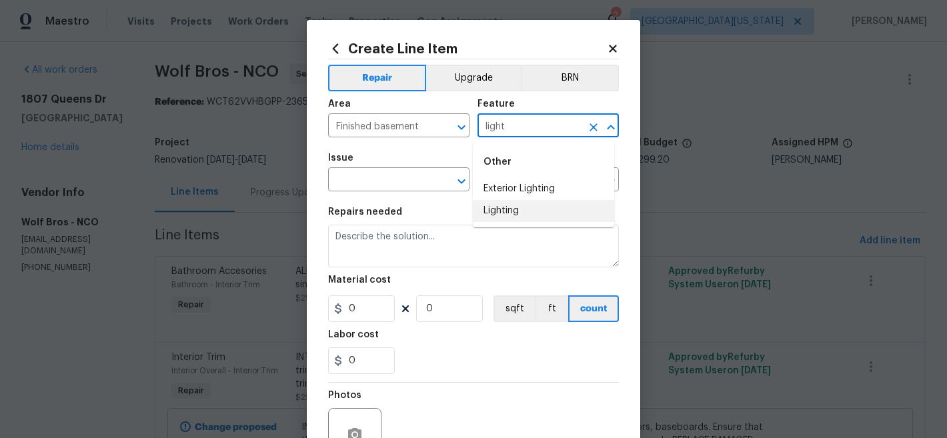
click at [530, 213] on li "Lighting" at bounding box center [543, 211] width 141 height 22
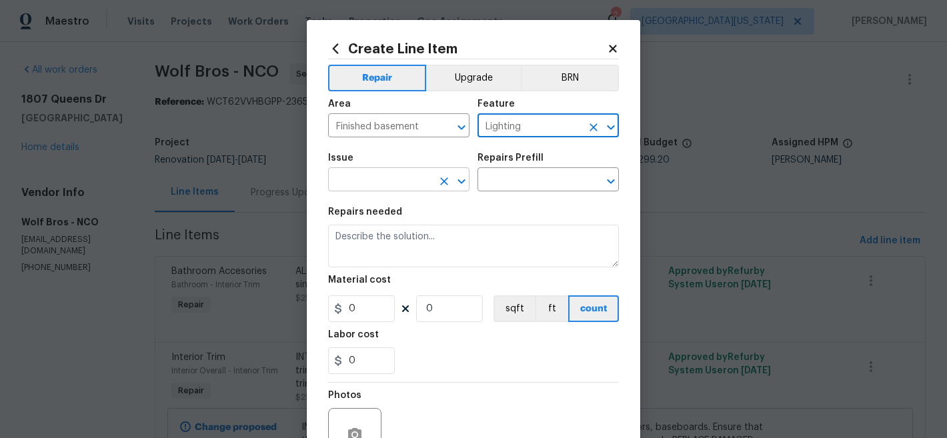
type input "Lighting"
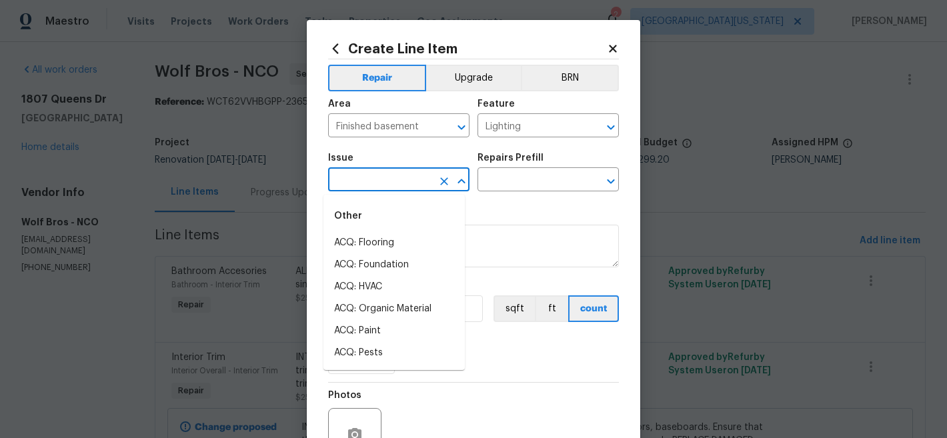
click at [417, 173] on input "text" at bounding box center [380, 181] width 104 height 21
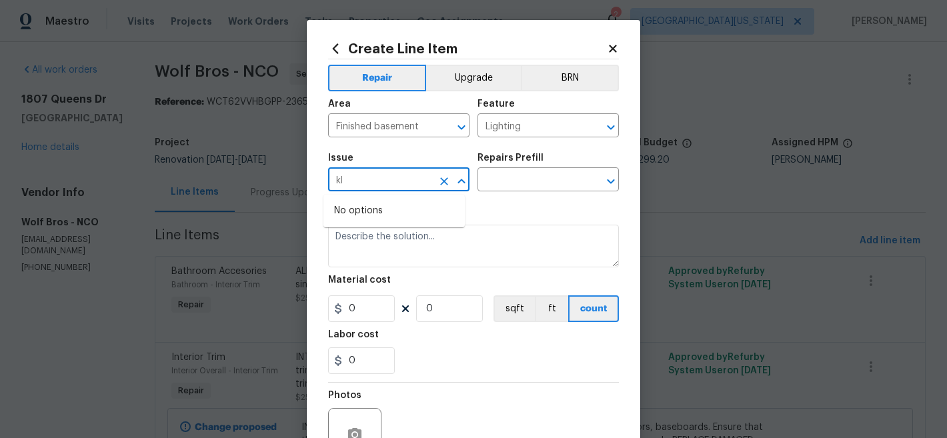
type input "k"
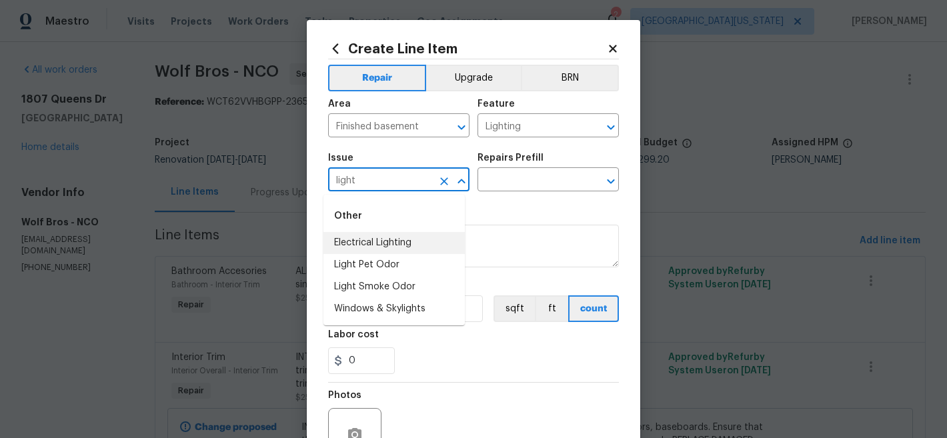
click at [398, 243] on li "Electrical Lighting" at bounding box center [394, 243] width 141 height 22
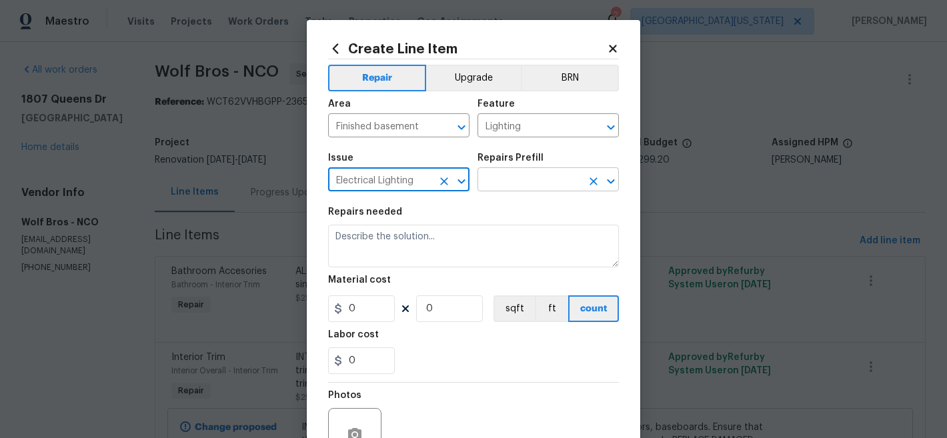
type input "Electrical Lighting"
click at [530, 172] on input "text" at bounding box center [530, 181] width 104 height 21
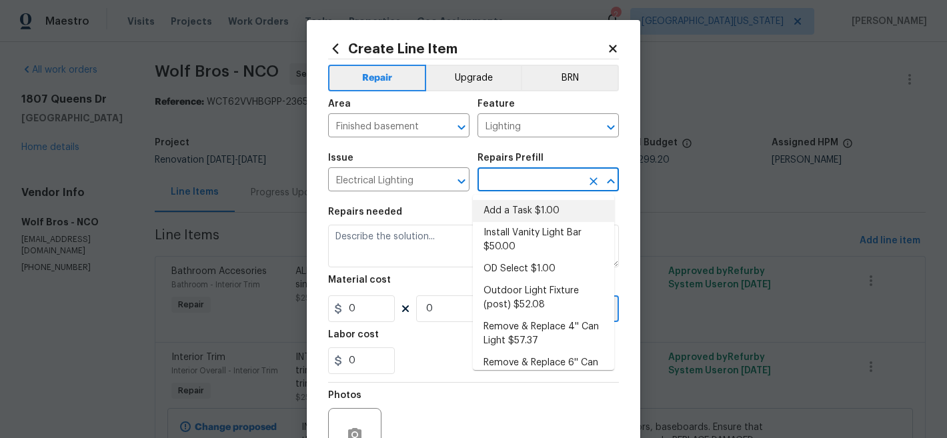
click at [533, 212] on li "Add a Task $1.00" at bounding box center [543, 211] width 141 height 22
type input "Add a Task $1.00"
type textarea "HPM to detail"
type input "1"
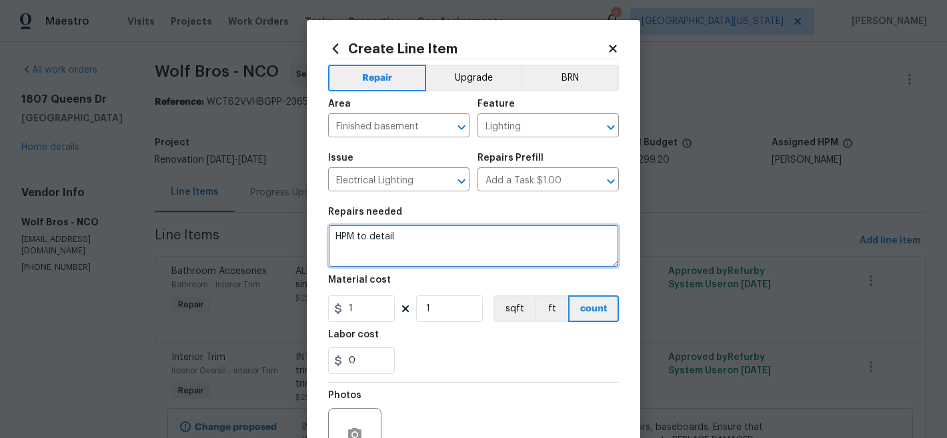
click at [448, 245] on textarea "HPM to detail" at bounding box center [473, 246] width 291 height 43
type textarea "BASEMENT FAMILY ROOM : Install Luna light."
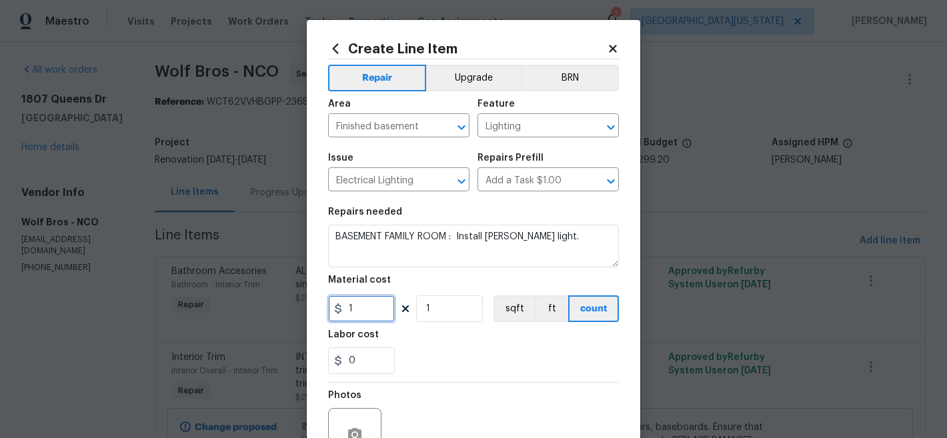
click at [357, 308] on input "1" at bounding box center [361, 309] width 67 height 27
type input "50"
click at [584, 368] on div "0" at bounding box center [473, 361] width 291 height 27
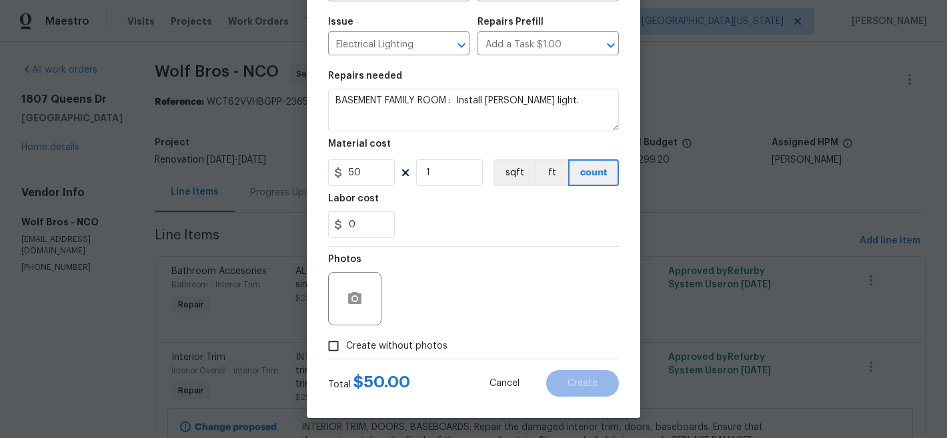
click at [420, 345] on span "Create without photos" at bounding box center [396, 347] width 101 height 14
click at [346, 345] on input "Create without photos" at bounding box center [333, 346] width 25 height 25
checkbox input "true"
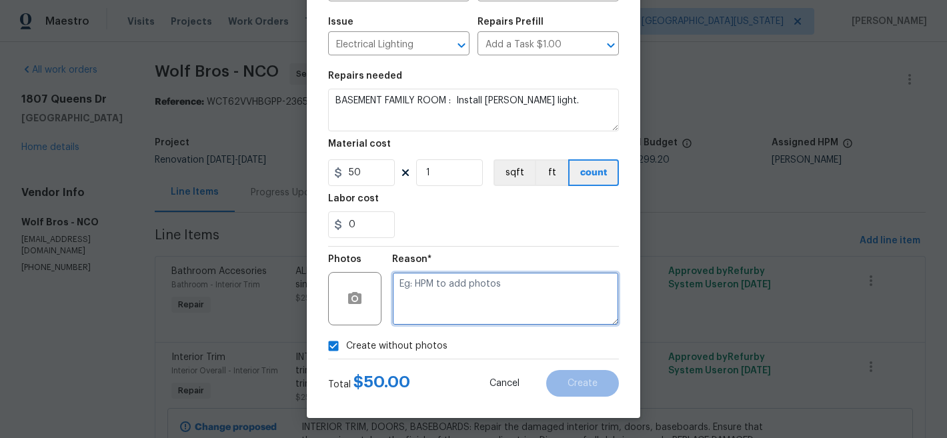
click at [513, 294] on textarea at bounding box center [505, 298] width 227 height 53
type textarea "later"
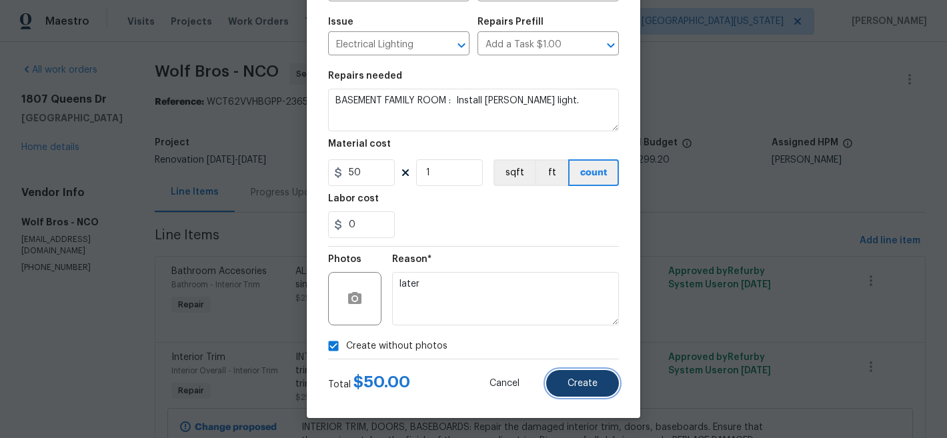
click at [576, 379] on span "Create" at bounding box center [583, 384] width 30 height 10
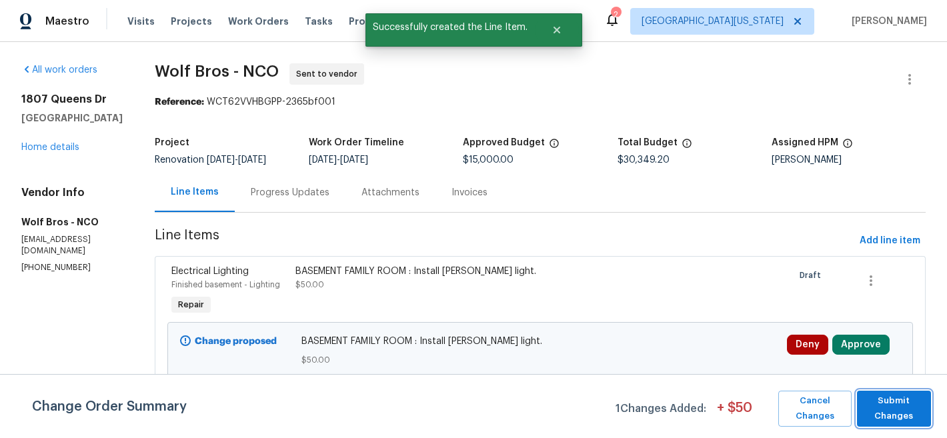
click at [906, 417] on span "Submit Changes" at bounding box center [894, 409] width 61 height 31
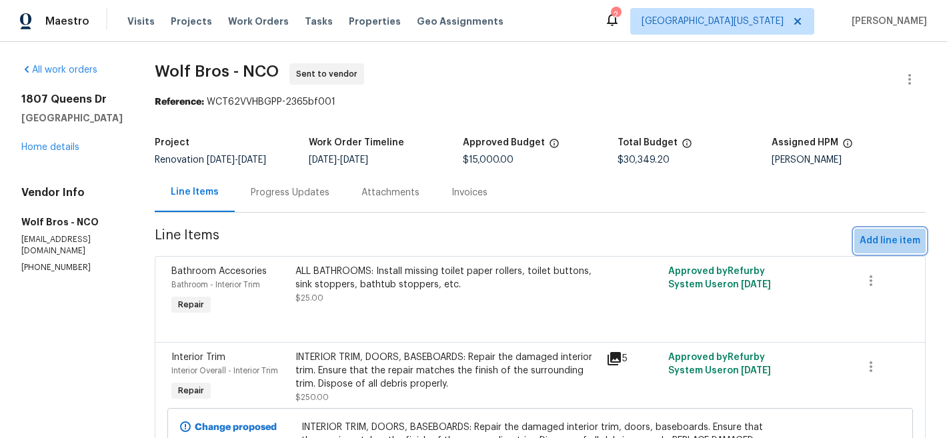
click at [887, 235] on span "Add line item" at bounding box center [890, 241] width 61 height 17
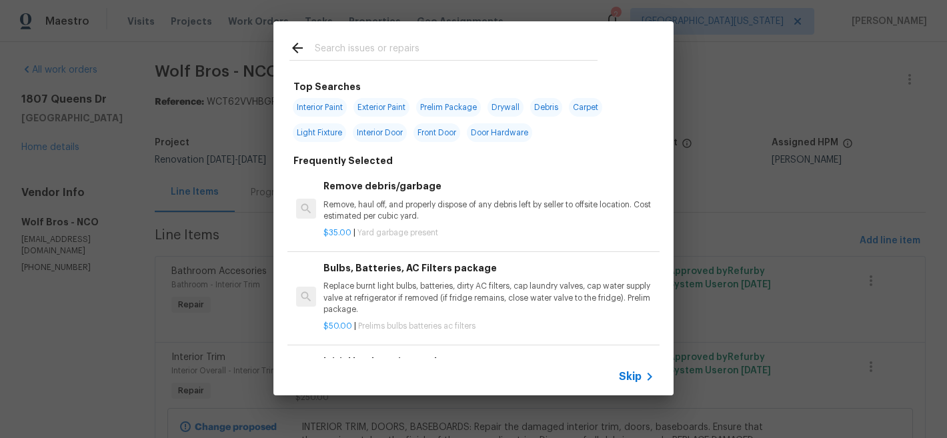
click at [439, 54] on input "text" at bounding box center [456, 50] width 283 height 20
click at [634, 364] on div "Skip" at bounding box center [473, 376] width 400 height 37
click at [634, 373] on span "Skip" at bounding box center [630, 376] width 23 height 13
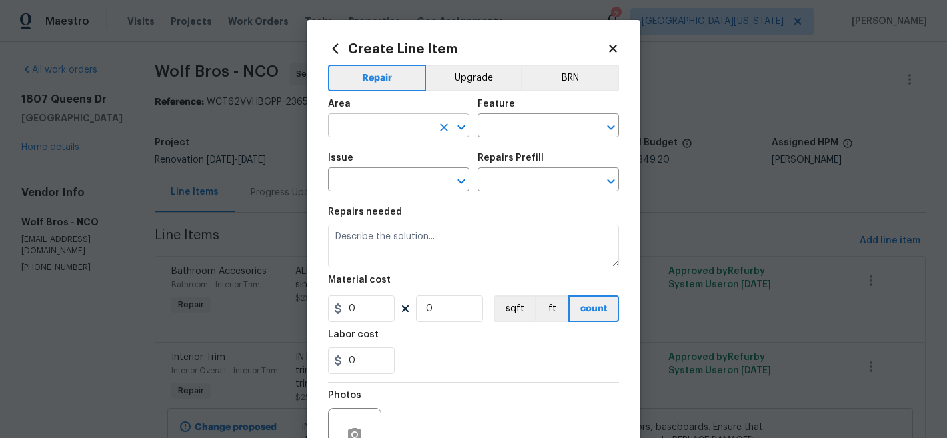
click at [418, 127] on input "text" at bounding box center [380, 127] width 104 height 21
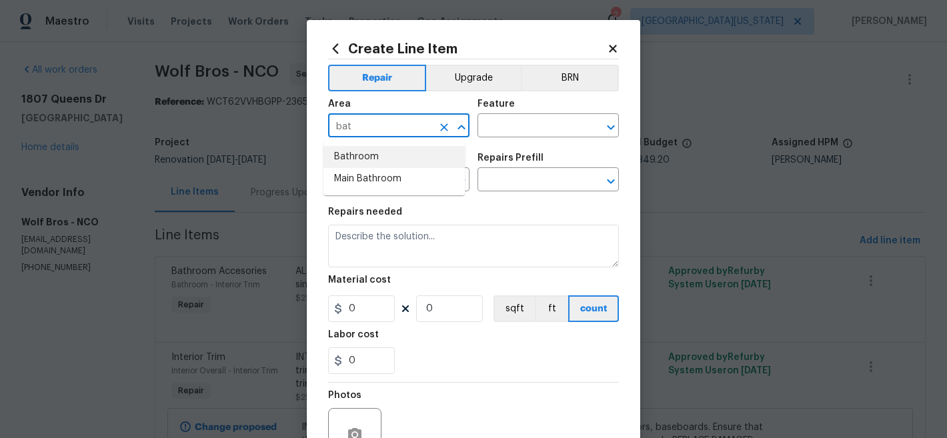
click at [400, 158] on li "Bathroom" at bounding box center [394, 157] width 141 height 22
type input "Bathroom"
click at [515, 121] on input "text" at bounding box center [530, 127] width 104 height 21
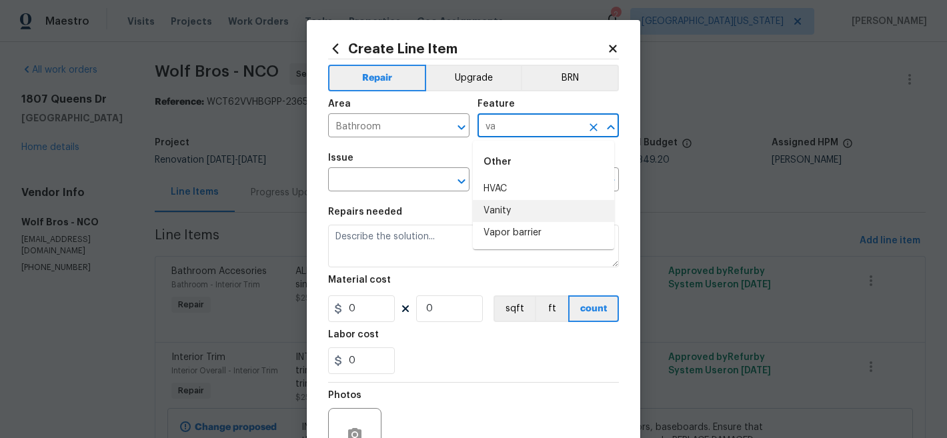
click at [522, 209] on li "Vanity" at bounding box center [543, 211] width 141 height 22
type input "Vanity"
click at [397, 179] on input "text" at bounding box center [380, 181] width 104 height 21
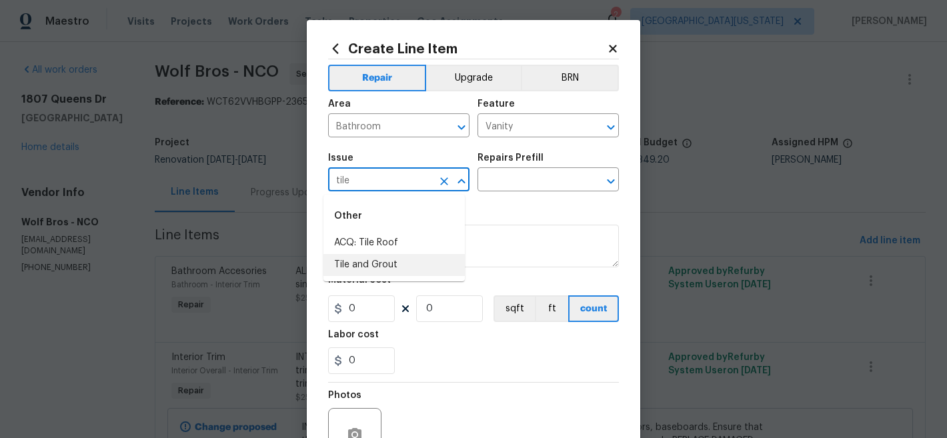
click at [414, 267] on li "Tile and Grout" at bounding box center [394, 265] width 141 height 22
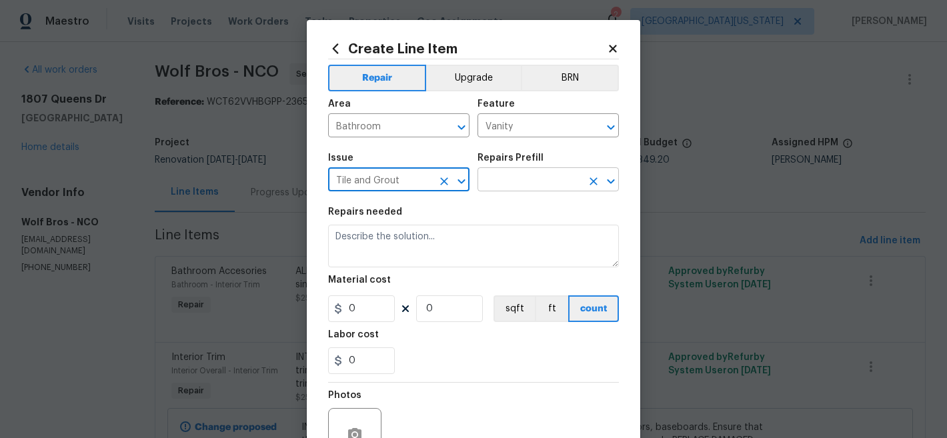
type input "Tile and Grout"
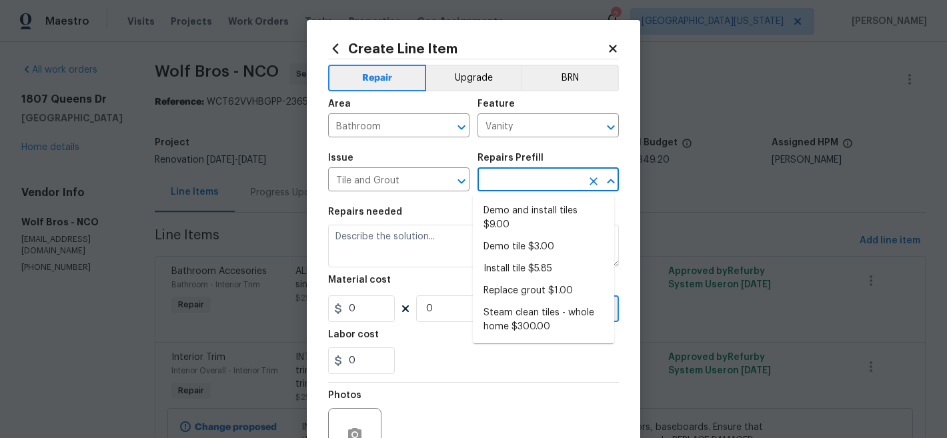
click at [508, 179] on input "text" at bounding box center [530, 181] width 104 height 21
click at [554, 312] on li "Steam clean tiles - whole home $300.00" at bounding box center [543, 320] width 141 height 36
type input "Overall Flooring"
type input "Steam clean tiles - whole home $300.00"
type textarea "Steam clean all tiles (whole home)"
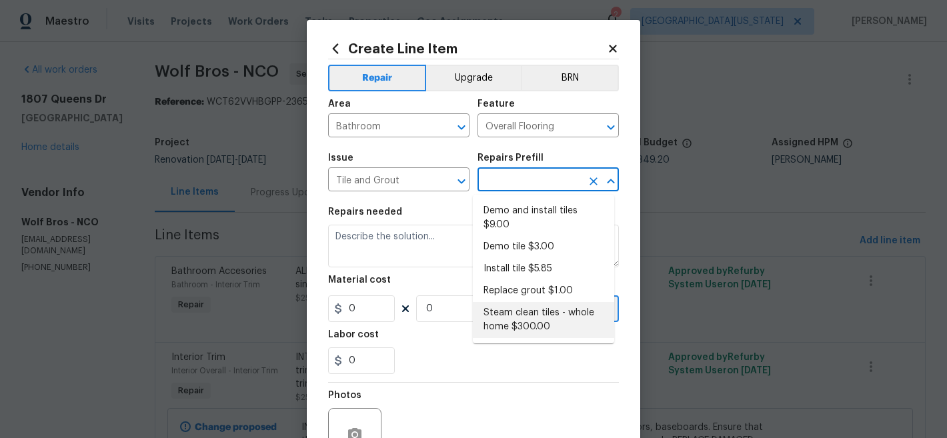
type input "300"
type input "1"
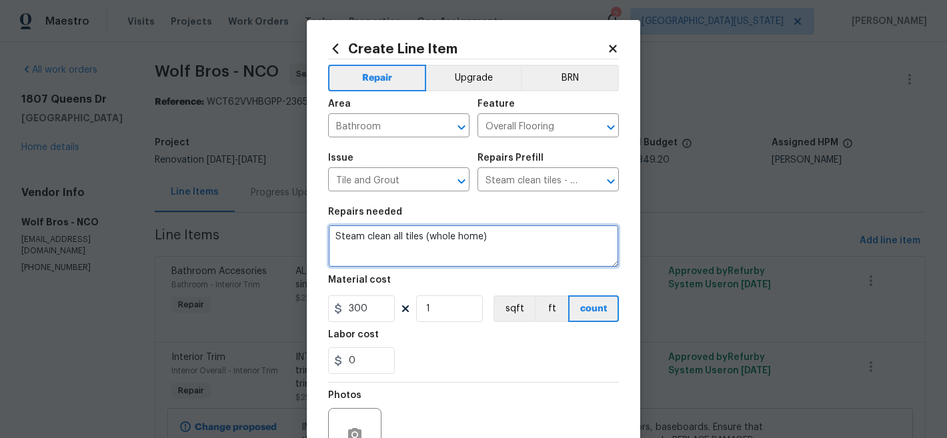
click at [412, 239] on textarea "Steam clean all tiles (whole home)" at bounding box center [473, 246] width 291 height 43
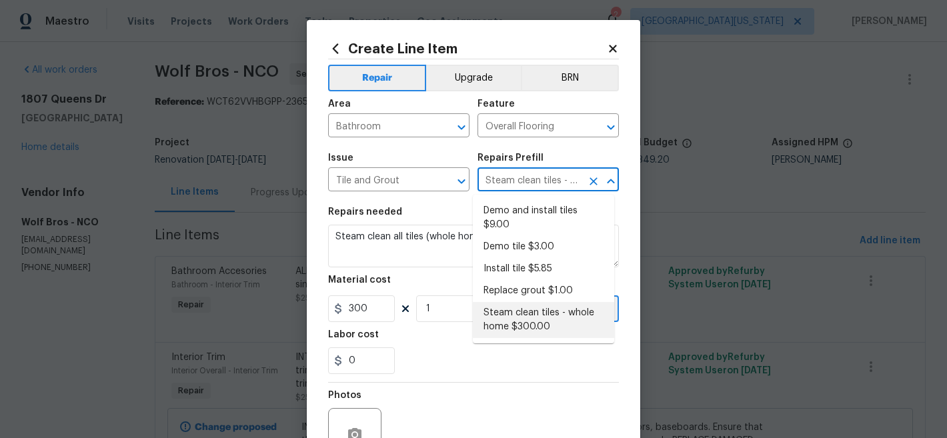
click at [558, 184] on input "Steam clean tiles - whole home $300.00" at bounding box center [530, 181] width 104 height 21
click at [550, 287] on li "Replace grout $1.00" at bounding box center [543, 291] width 141 height 22
type input "Replace grout $1.00"
type textarea "Scrape clean and regrout tile to match existing."
type input "1"
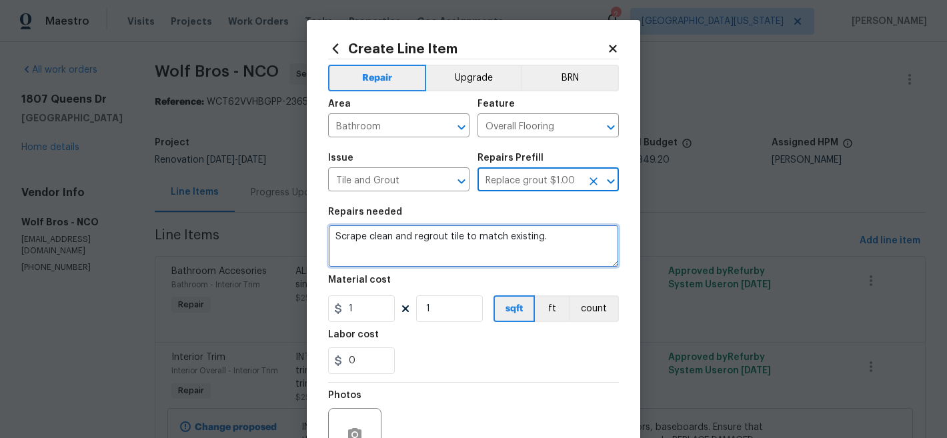
click at [437, 237] on textarea "Scrape clean and regrout tile to match existing." at bounding box center [473, 246] width 291 height 43
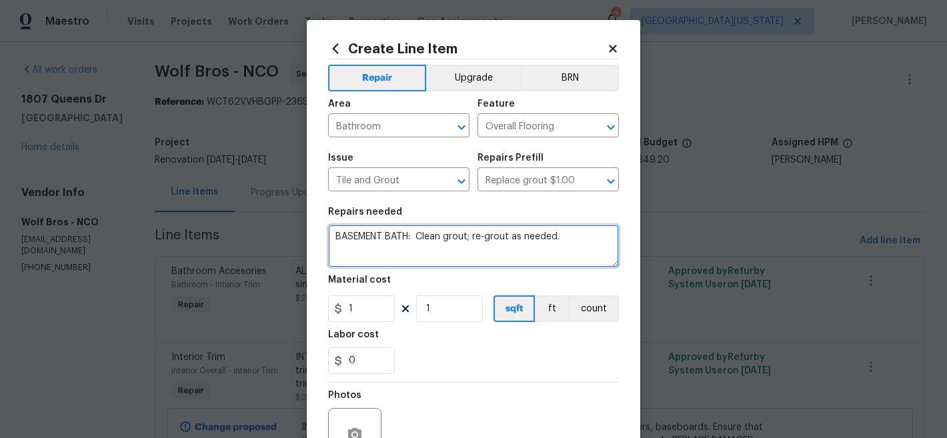
type textarea "BASEMENT BATH: Clean grout; re-grout as needed."
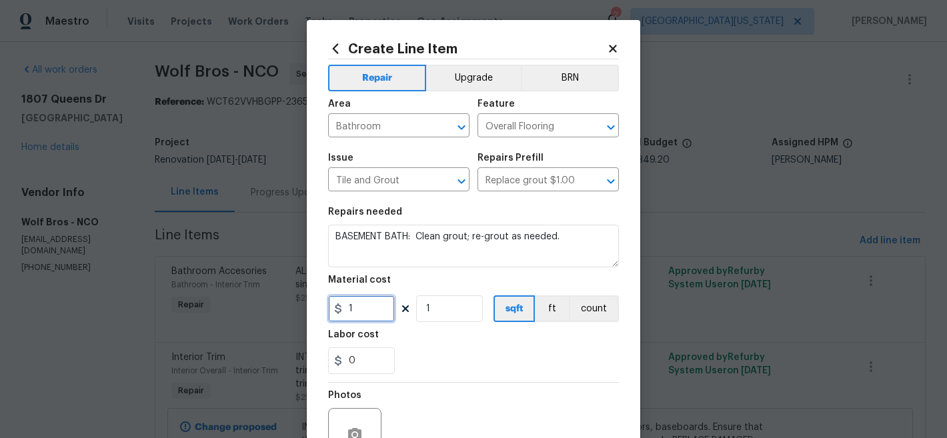
click at [356, 308] on input "1" at bounding box center [361, 309] width 67 height 27
type input "50"
click at [485, 360] on div "0" at bounding box center [473, 361] width 291 height 27
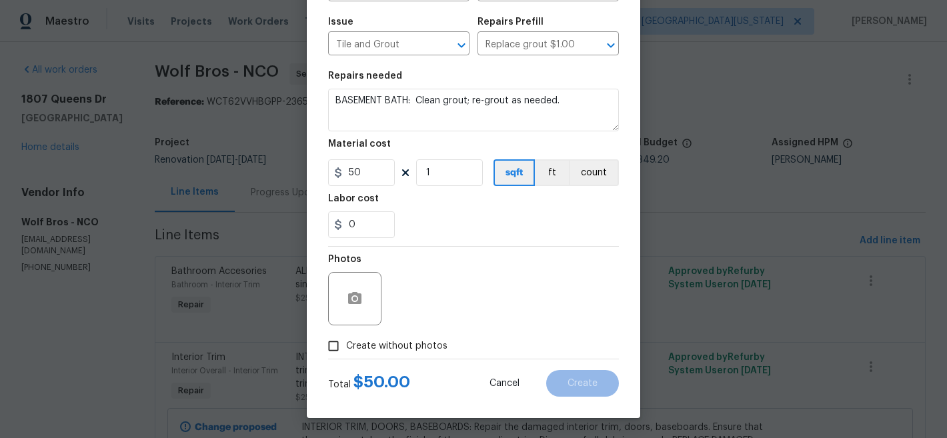
click at [436, 359] on div at bounding box center [473, 359] width 291 height 1
click at [424, 346] on span "Create without photos" at bounding box center [396, 347] width 101 height 14
click at [346, 346] on input "Create without photos" at bounding box center [333, 346] width 25 height 25
checkbox input "true"
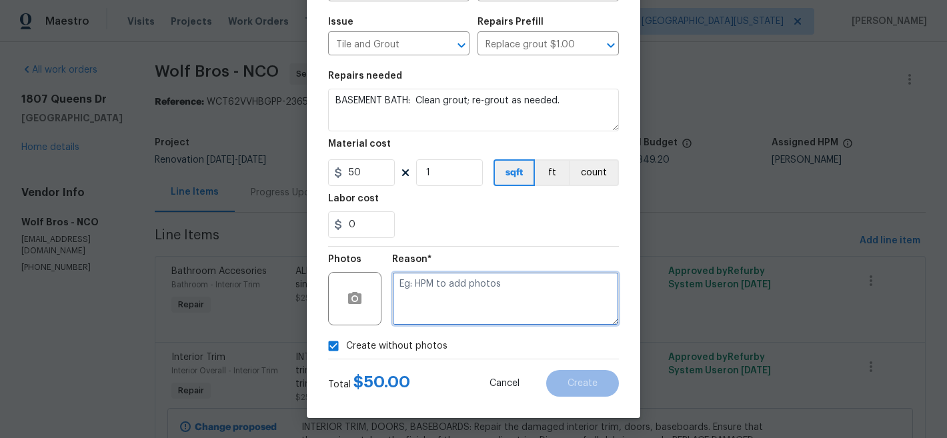
click at [527, 303] on textarea at bounding box center [505, 298] width 227 height 53
type textarea "Later"
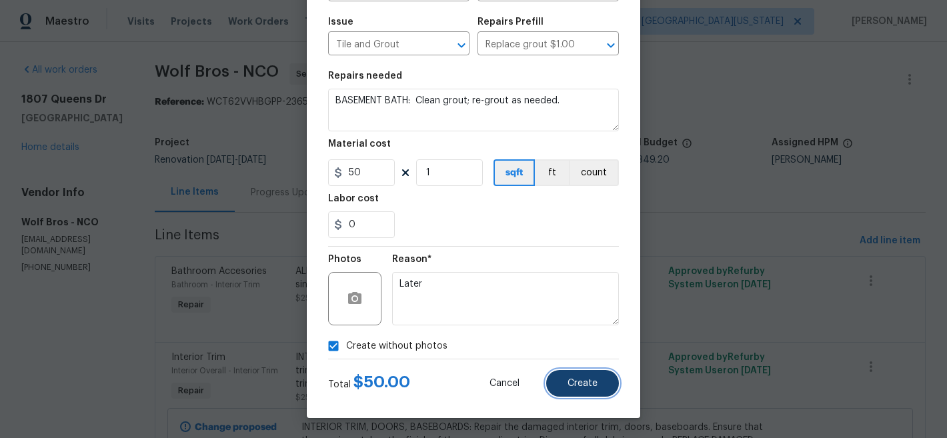
click at [586, 377] on button "Create" at bounding box center [582, 383] width 73 height 27
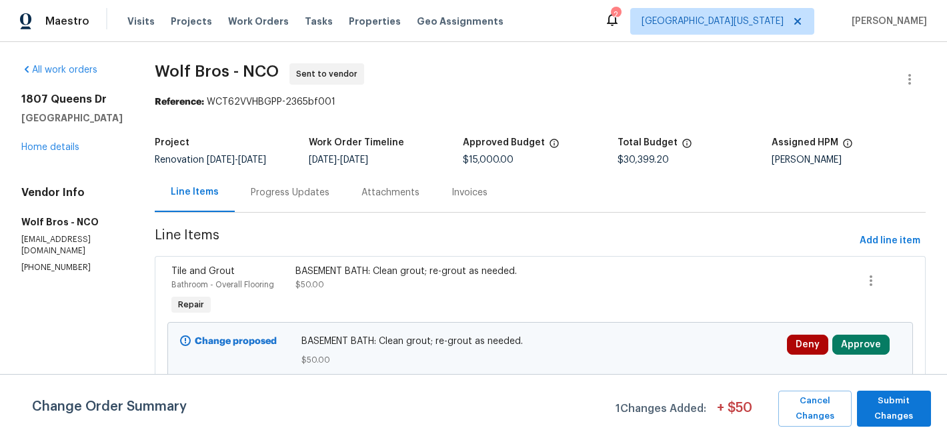
click at [881, 388] on div "Change Order Summary 1 Changes Added: + $ 50 Cancel Changes Submit Changes" at bounding box center [473, 406] width 947 height 64
click at [888, 404] on span "Submit Changes" at bounding box center [894, 409] width 61 height 31
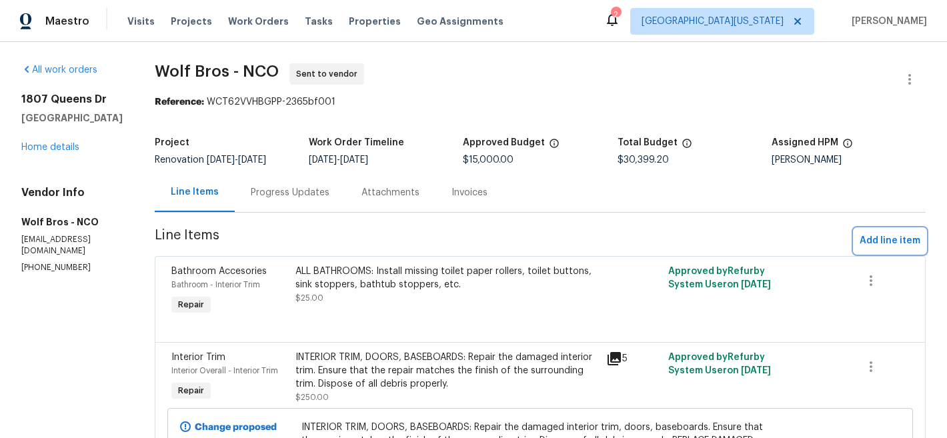
click at [879, 248] on span "Add line item" at bounding box center [890, 241] width 61 height 17
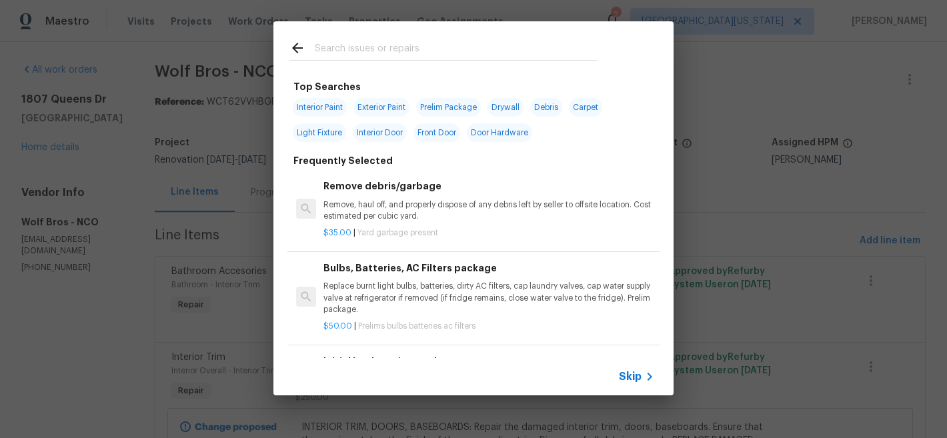
click at [519, 39] on div at bounding box center [443, 47] width 340 height 53
click at [514, 48] on input "text" at bounding box center [456, 50] width 283 height 20
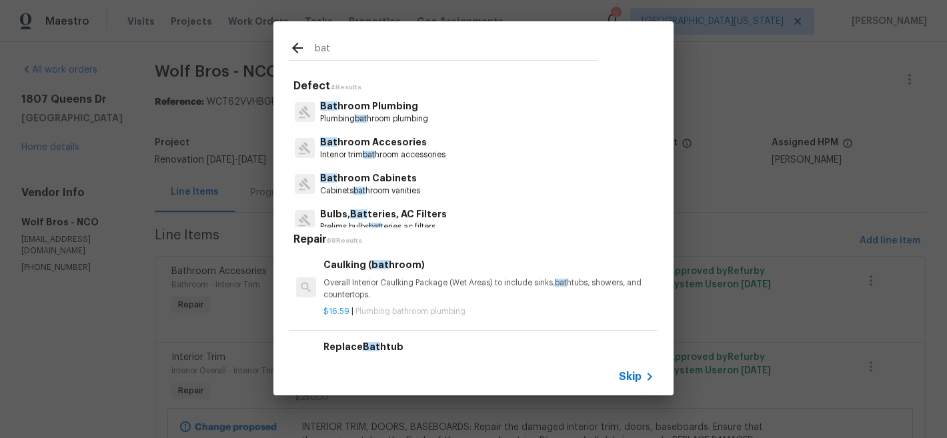
type input "bat"
click at [632, 378] on span "Skip" at bounding box center [630, 376] width 23 height 13
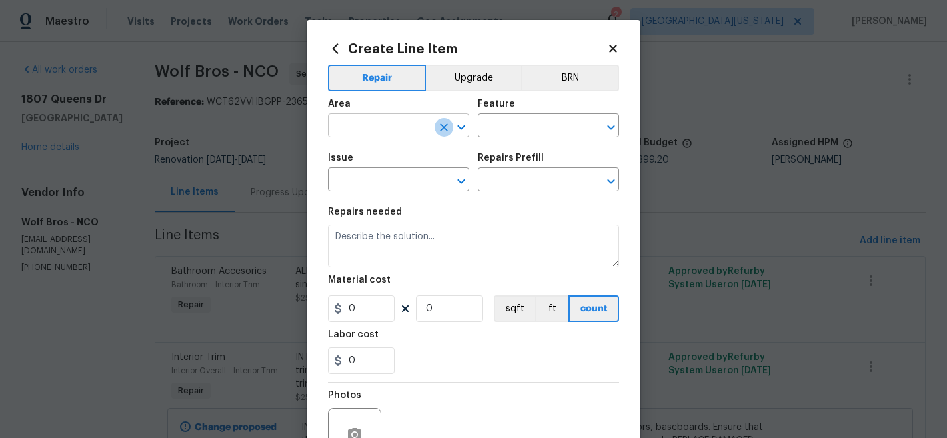
click at [438, 127] on icon "Clear" at bounding box center [444, 127] width 13 height 13
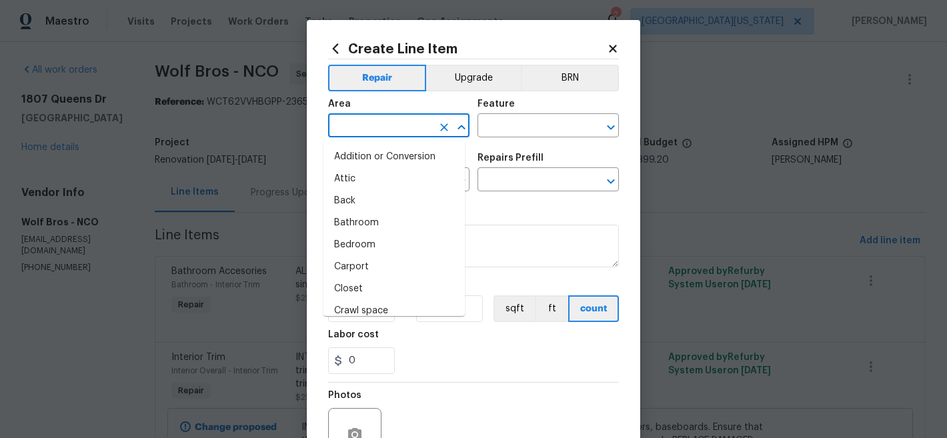
click at [418, 127] on input "text" at bounding box center [380, 127] width 104 height 21
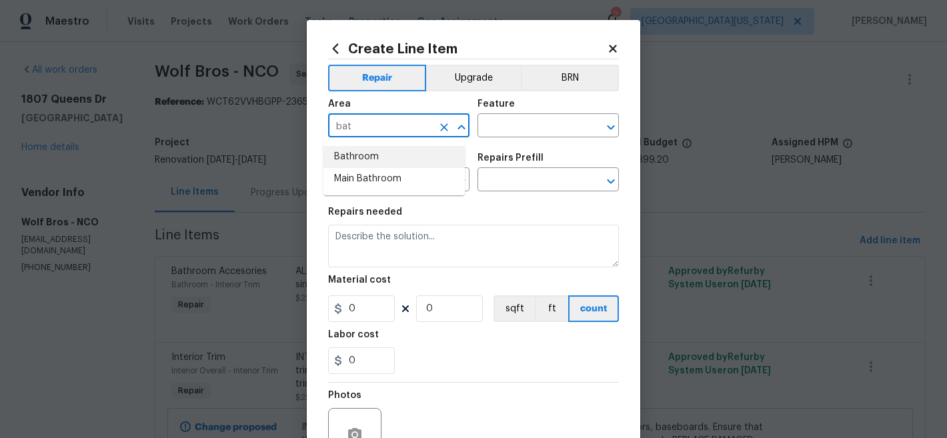
click at [407, 149] on li "Bathroom" at bounding box center [394, 157] width 141 height 22
type input "Bathroom"
click at [511, 119] on input "text" at bounding box center [530, 127] width 104 height 21
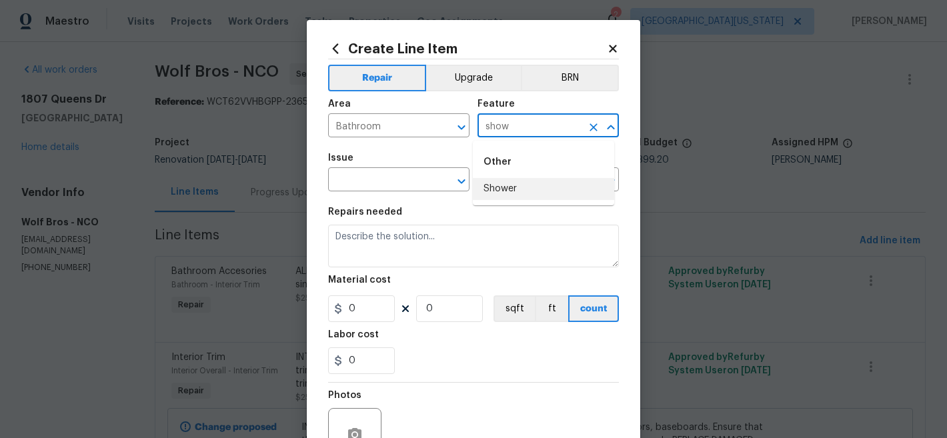
click at [500, 202] on ul "Other Shower" at bounding box center [543, 173] width 141 height 65
click at [500, 191] on li "Shower" at bounding box center [543, 189] width 141 height 22
type input "Shower"
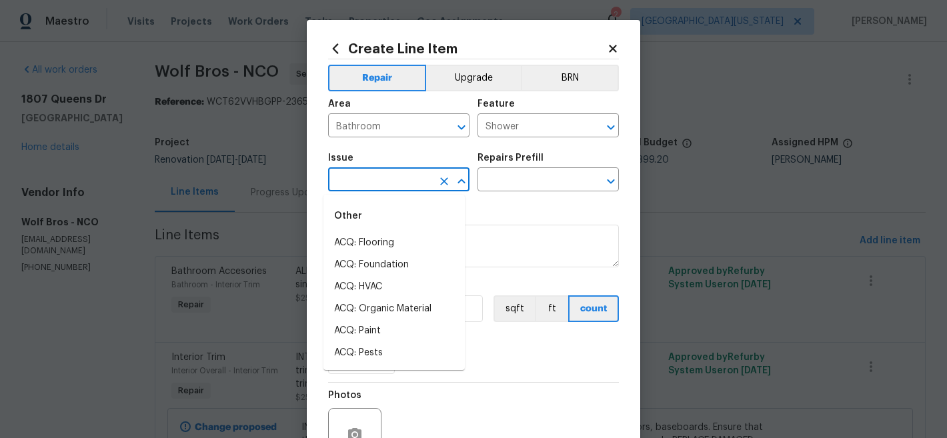
click at [401, 178] on input "text" at bounding box center [380, 181] width 104 height 21
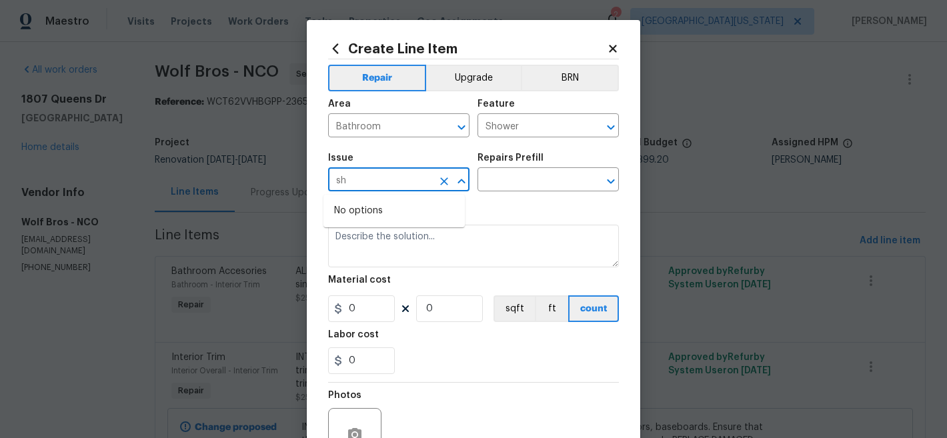
type input "s"
click at [418, 235] on li "Bathroom Accesories" at bounding box center [394, 243] width 141 height 22
type input "Bathroom Accesories"
click at [441, 183] on icon "Clear" at bounding box center [444, 181] width 8 height 8
click at [412, 183] on input "text" at bounding box center [380, 181] width 104 height 21
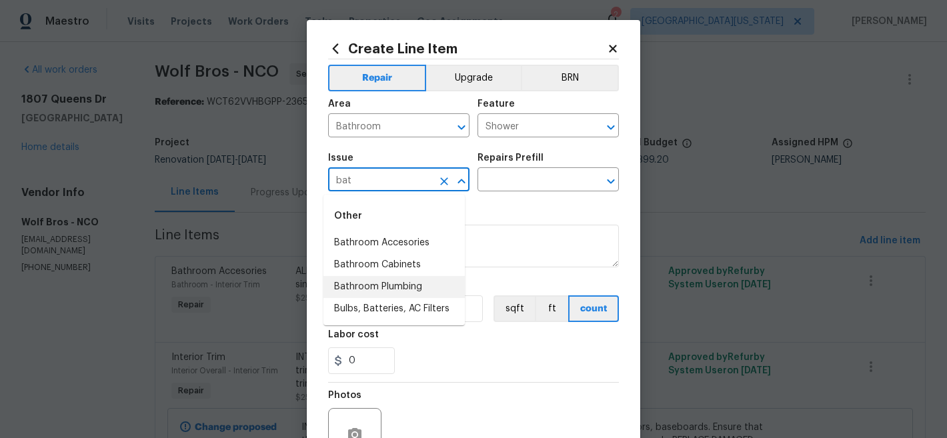
click at [405, 286] on li "Bathroom Plumbing" at bounding box center [394, 287] width 141 height 22
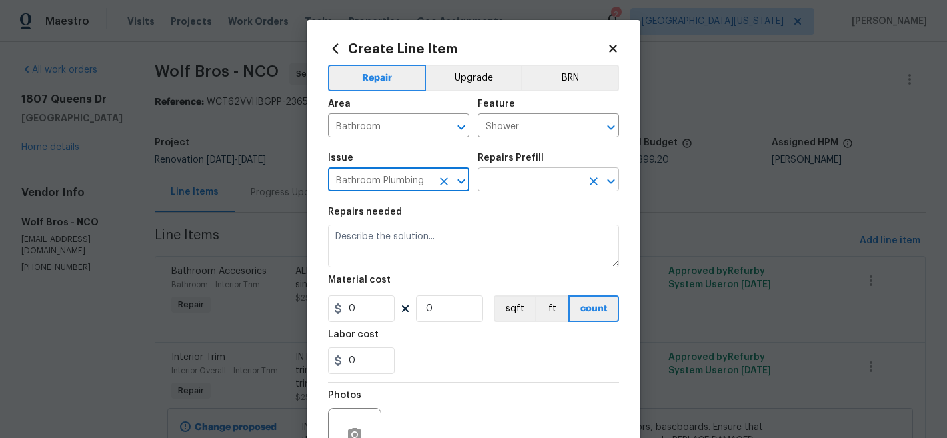
type input "Bathroom Plumbing"
click at [516, 181] on input "text" at bounding box center [530, 181] width 104 height 21
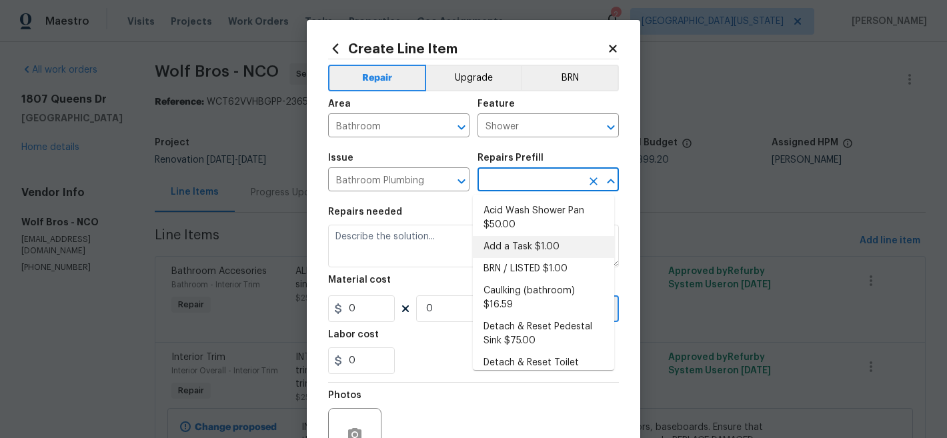
click at [519, 253] on li "Add a Task $1.00" at bounding box center [543, 247] width 141 height 22
type input "Plumbing"
type input "Add a Task $1.00"
type textarea "HPM to detail"
type input "1"
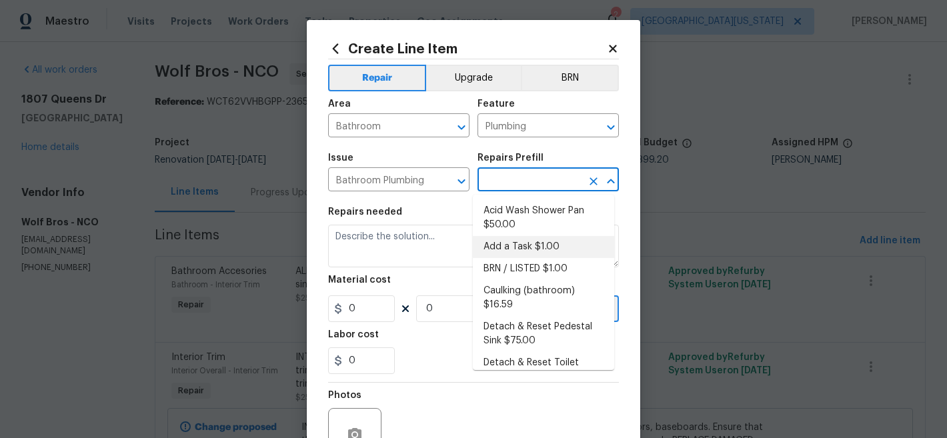
type input "1"
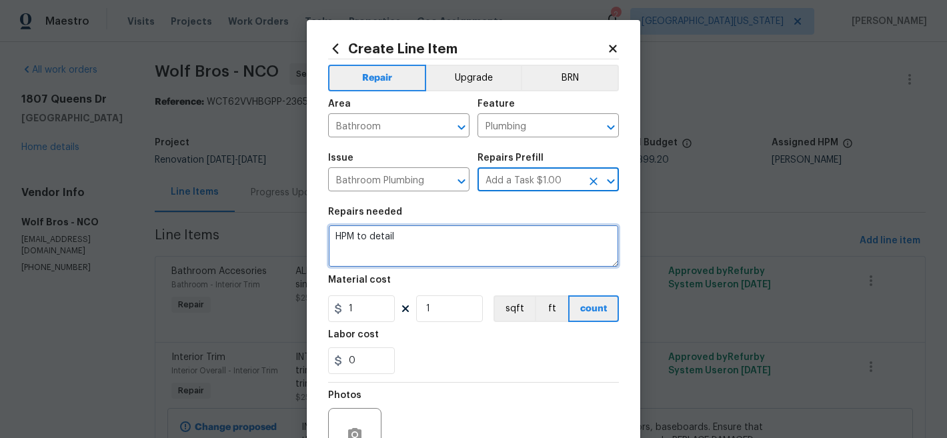
click at [466, 231] on textarea "HPM to detail" at bounding box center [473, 246] width 291 height 43
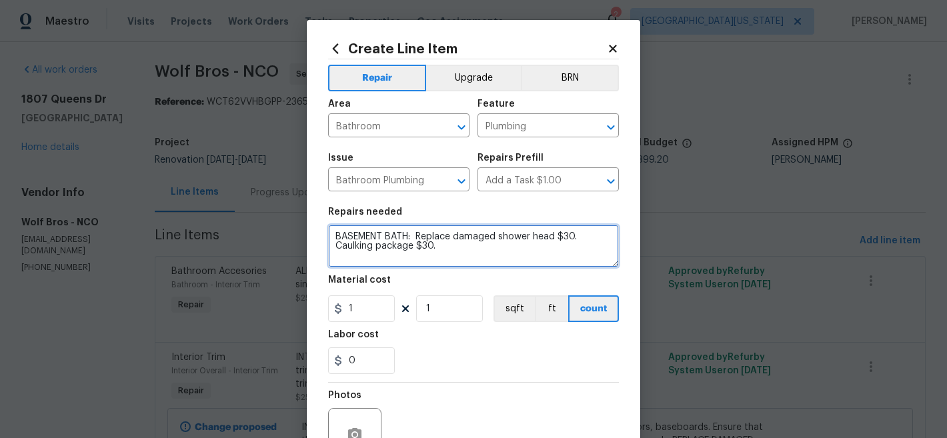
type textarea "BASEMENT BATH: Replace damaged shower head $30. Caulking package $30."
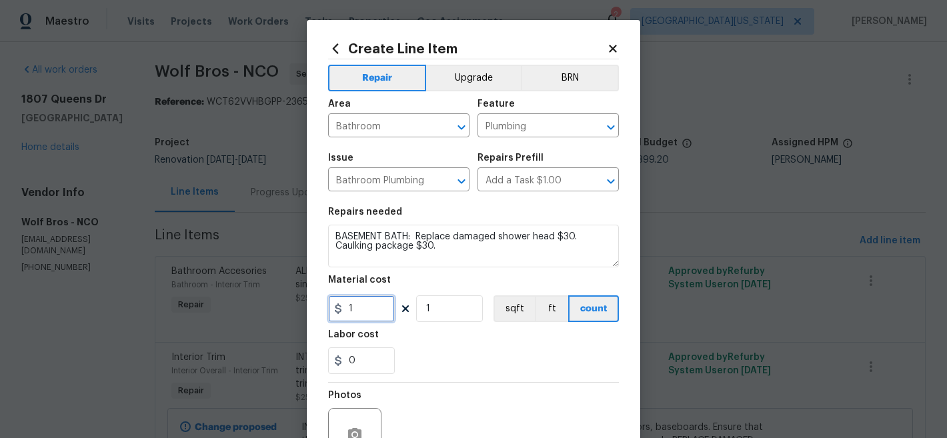
click at [352, 305] on input "1" at bounding box center [361, 309] width 67 height 27
type input "60"
click at [490, 378] on section "Repairs needed BASEMENT BATH: Replace damaged shower head $30. Caulking package…" at bounding box center [473, 290] width 291 height 183
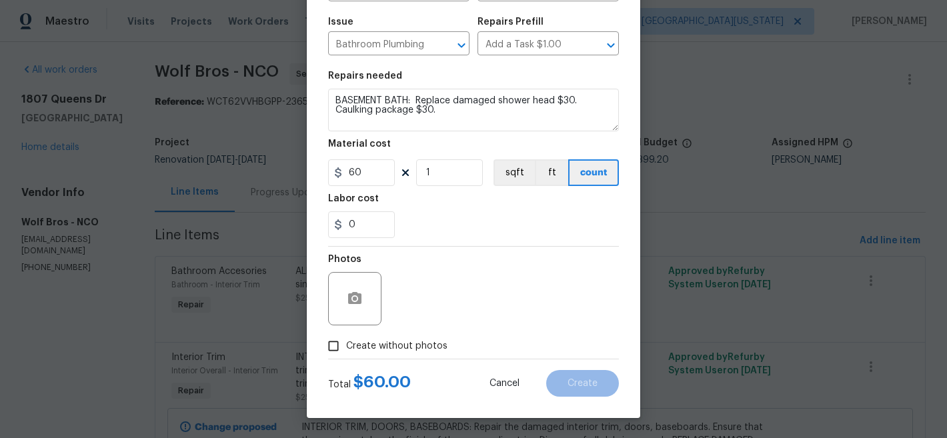
click at [390, 341] on span "Create without photos" at bounding box center [396, 347] width 101 height 14
click at [346, 341] on input "Create without photos" at bounding box center [333, 346] width 25 height 25
checkbox input "true"
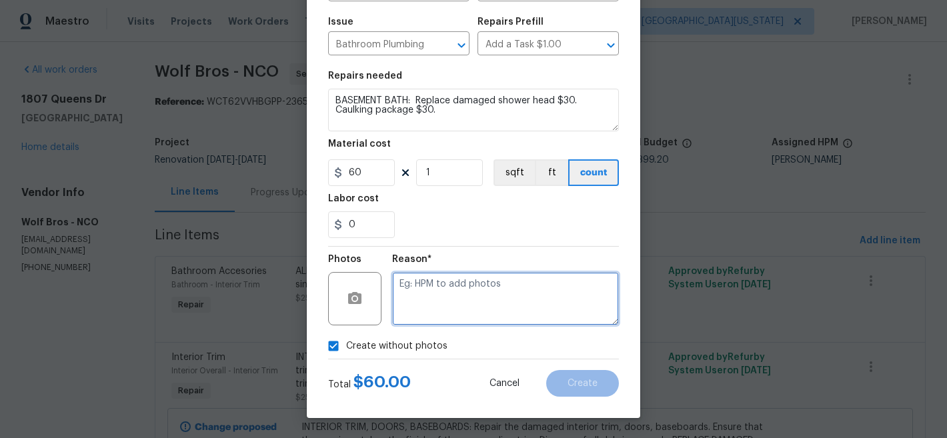
click at [490, 309] on textarea at bounding box center [505, 298] width 227 height 53
type textarea "Later"
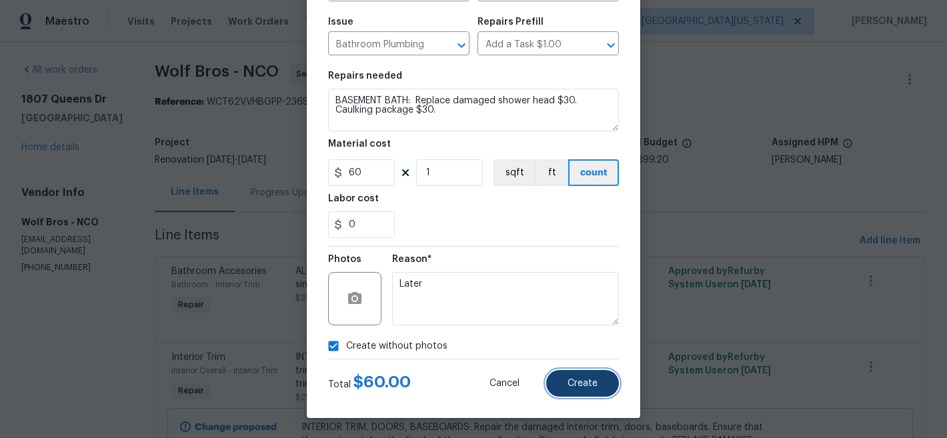
click at [577, 379] on span "Create" at bounding box center [583, 384] width 30 height 10
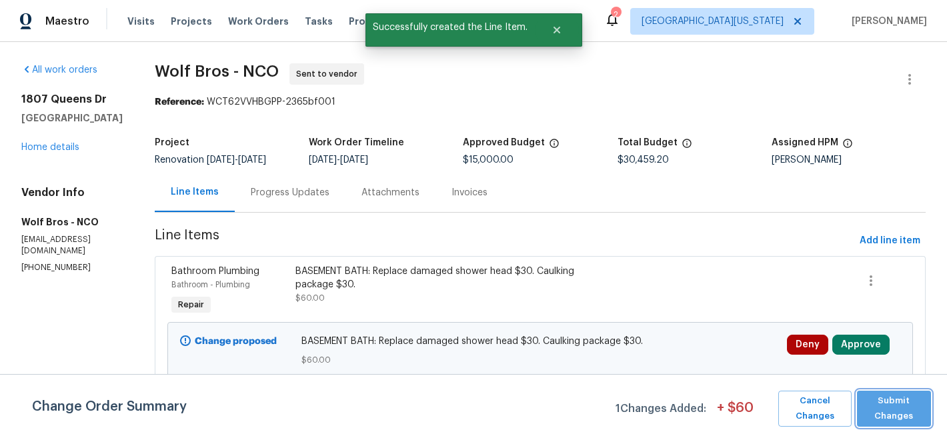
click at [893, 417] on span "Submit Changes" at bounding box center [894, 409] width 61 height 31
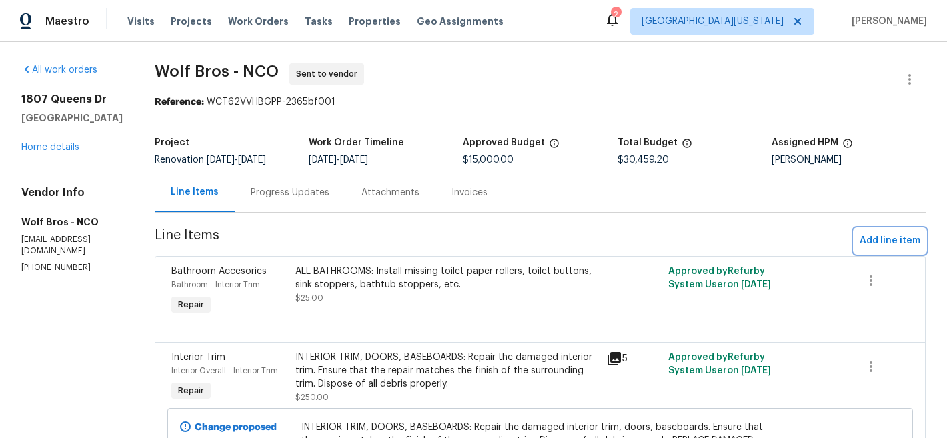
click at [898, 240] on span "Add line item" at bounding box center [890, 241] width 61 height 17
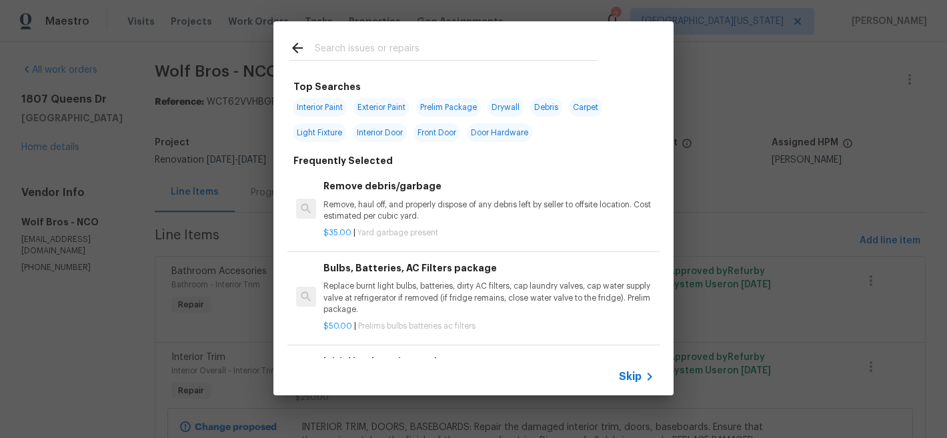
click at [494, 46] on input "text" at bounding box center [456, 50] width 283 height 20
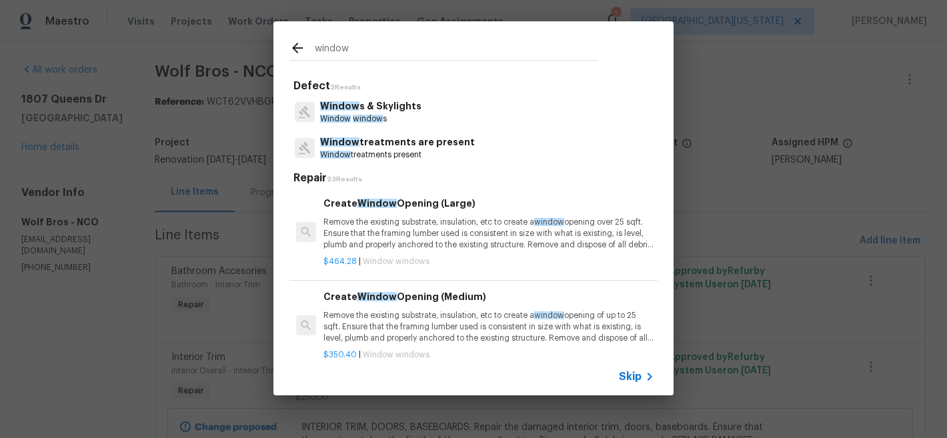
type input "window"
click at [422, 118] on div "Window s & Skylights Window window s" at bounding box center [473, 112] width 368 height 36
click at [372, 105] on p "Window s & Skylights" at bounding box center [370, 106] width 101 height 14
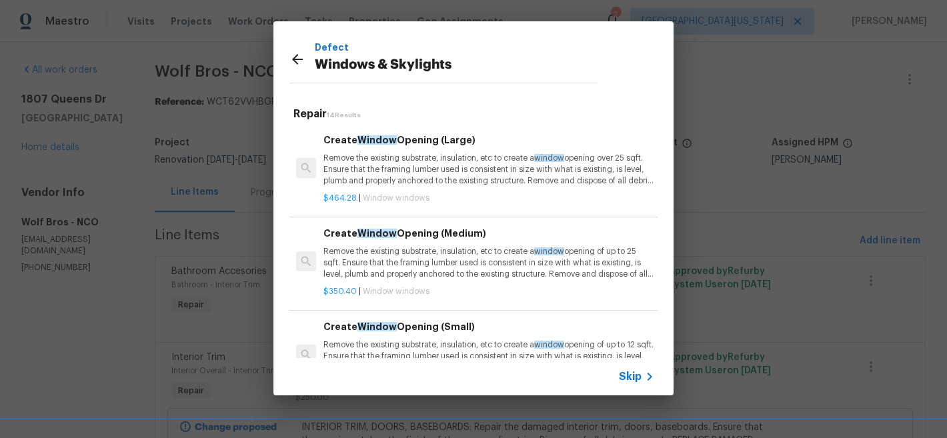
click at [633, 374] on span "Skip" at bounding box center [630, 376] width 23 height 13
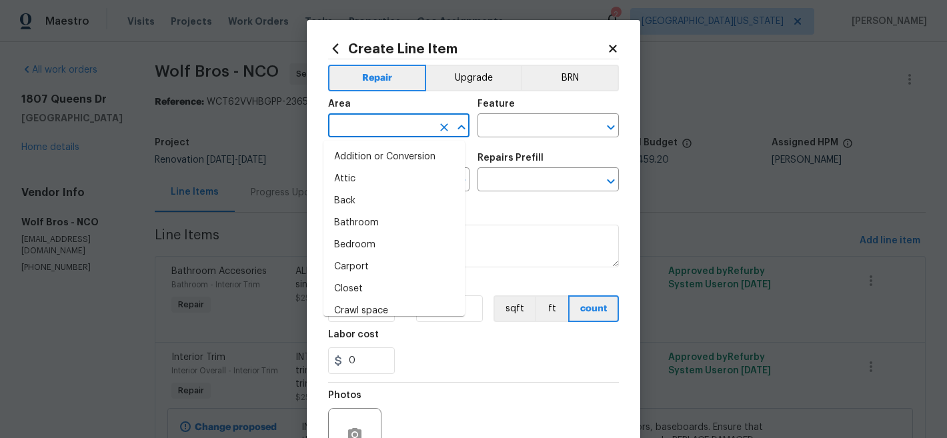
click at [398, 119] on input "text" at bounding box center [380, 127] width 104 height 21
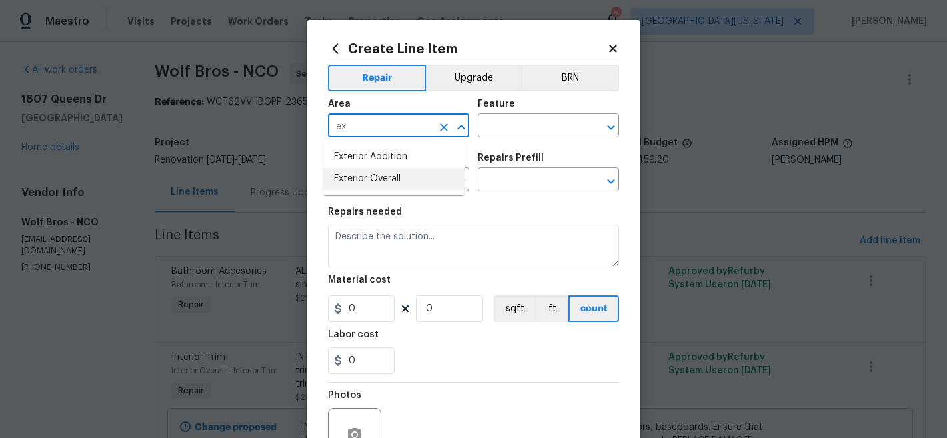
click at [400, 179] on li "Exterior Overall" at bounding box center [394, 179] width 141 height 22
type input "Exterior Overall"
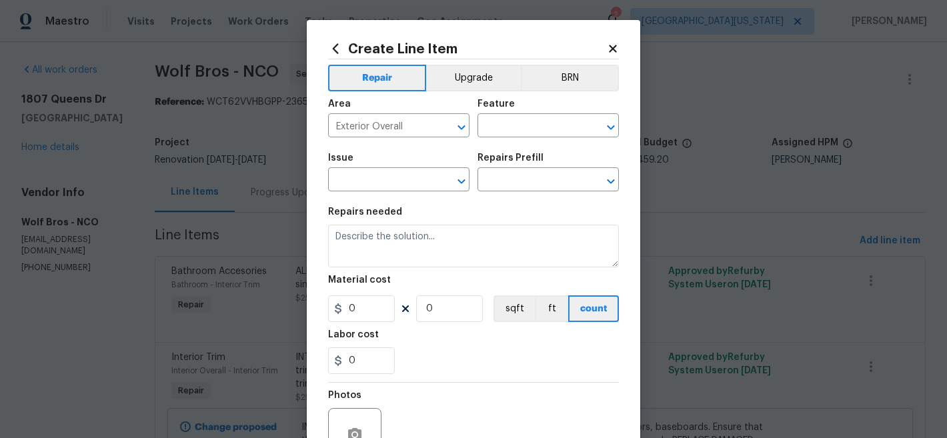
click at [505, 140] on div "Area Exterior Overall ​ Feature ​" at bounding box center [473, 118] width 291 height 54
click at [528, 111] on div "Feature" at bounding box center [548, 107] width 141 height 17
click at [526, 118] on input "text" at bounding box center [530, 127] width 104 height 21
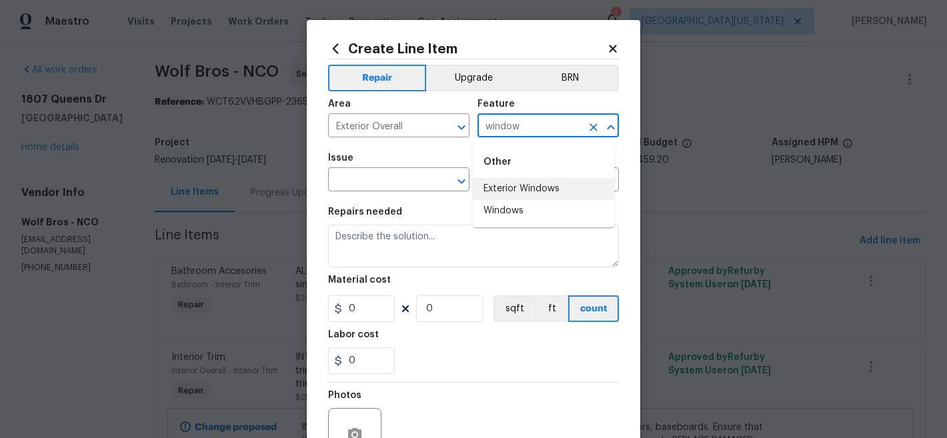
click at [519, 187] on li "Exterior Windows" at bounding box center [543, 189] width 141 height 22
type input "Exterior Windows"
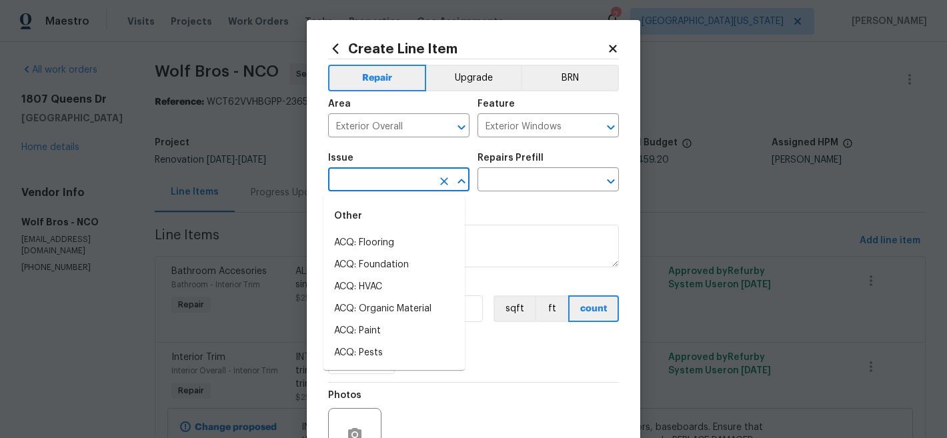
click at [399, 173] on input "text" at bounding box center [380, 181] width 104 height 21
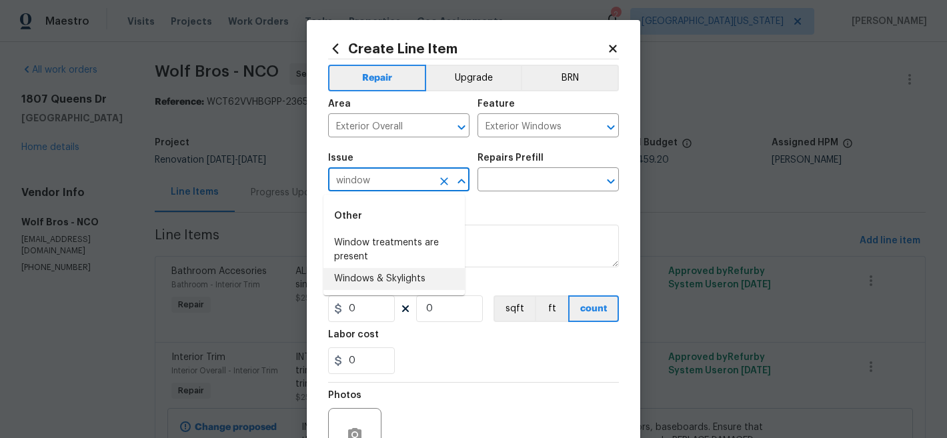
click at [378, 275] on li "Windows & Skylights" at bounding box center [394, 279] width 141 height 22
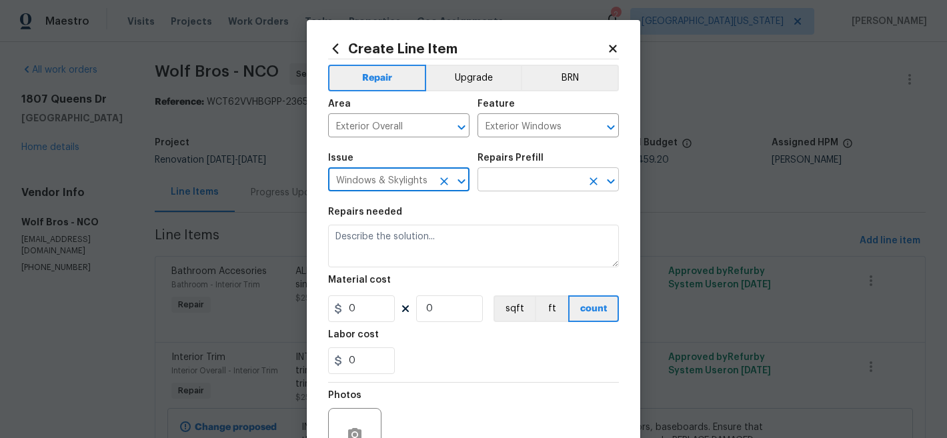
type input "Windows & Skylights"
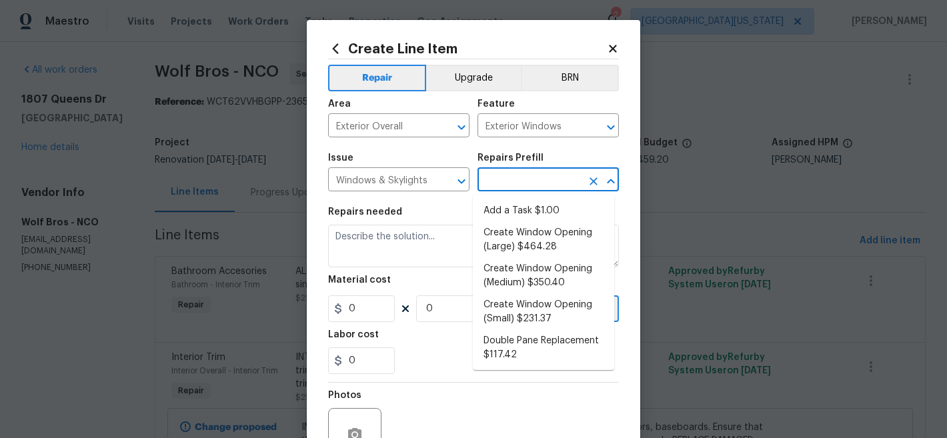
click at [542, 186] on input "text" at bounding box center [530, 181] width 104 height 21
click at [536, 207] on li "Add a Task $1.00" at bounding box center [543, 211] width 141 height 22
type input "Add a Task $1.00"
type textarea "HPM to detail"
type input "1"
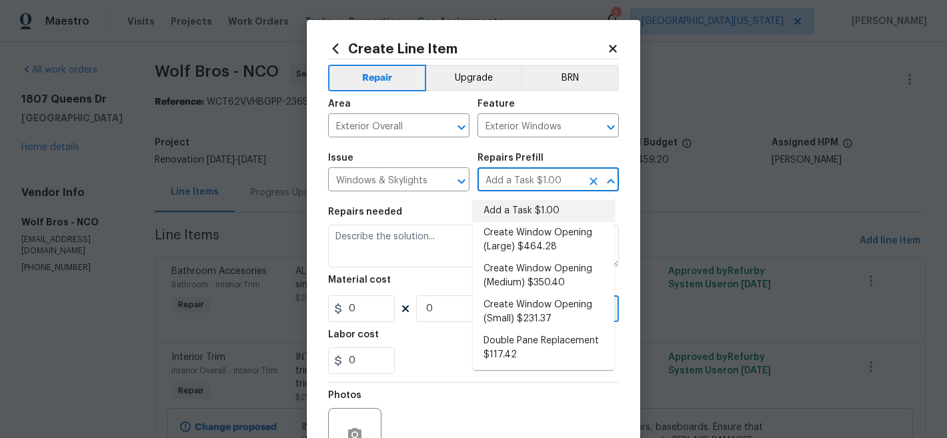
type input "1"
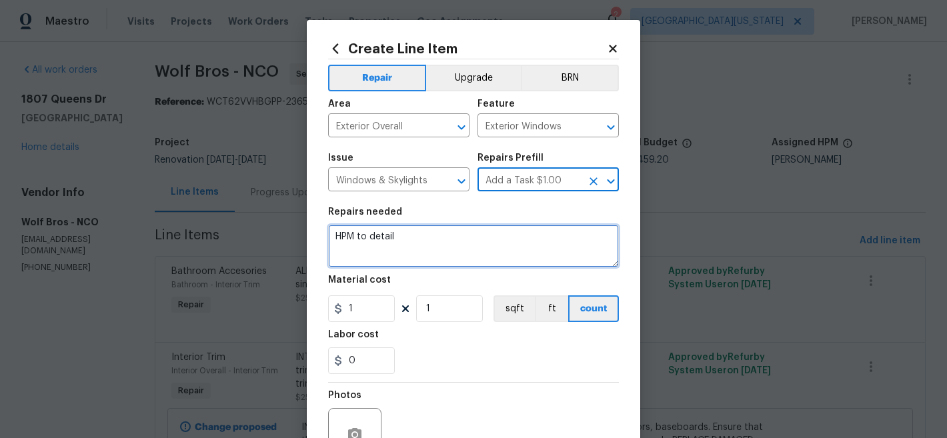
click at [497, 237] on textarea "HPM to detail" at bounding box center [473, 246] width 291 height 43
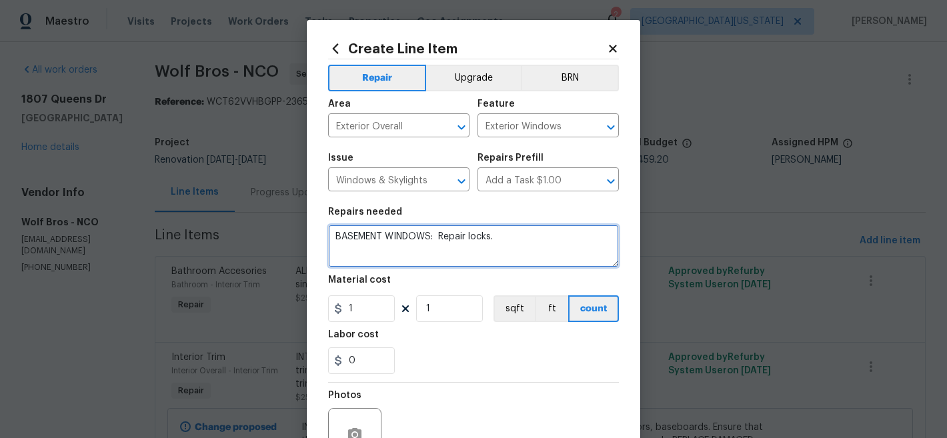
type textarea "BASEMENT WINDOWS: Repair locks."
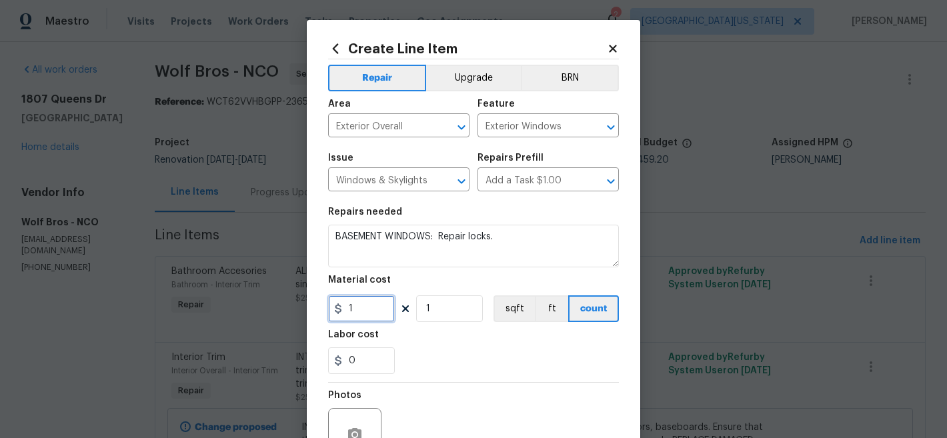
click at [368, 314] on input "1" at bounding box center [361, 309] width 67 height 27
click at [368, 313] on input "1" at bounding box center [361, 309] width 67 height 27
type input "50"
click at [528, 346] on div "Labor cost" at bounding box center [473, 338] width 291 height 17
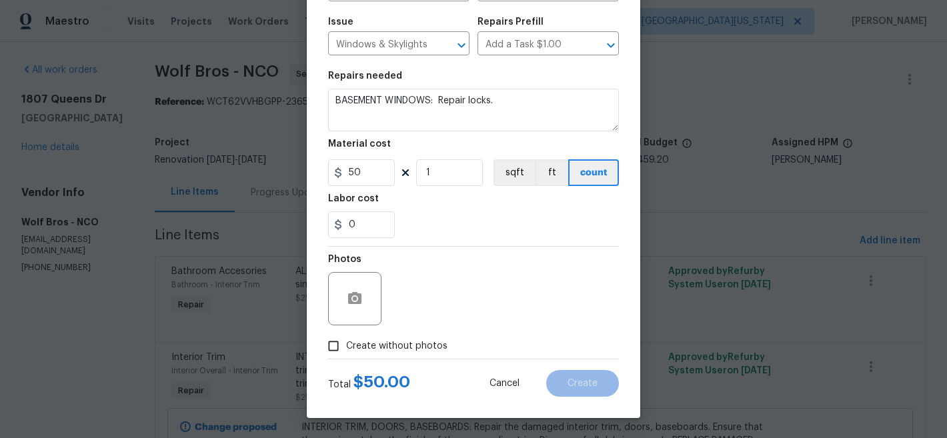
drag, startPoint x: 403, startPoint y: 340, endPoint x: 412, endPoint y: 336, distance: 9.6
click at [404, 340] on span "Create without photos" at bounding box center [396, 347] width 101 height 14
click at [346, 340] on input "Create without photos" at bounding box center [333, 346] width 25 height 25
checkbox input "true"
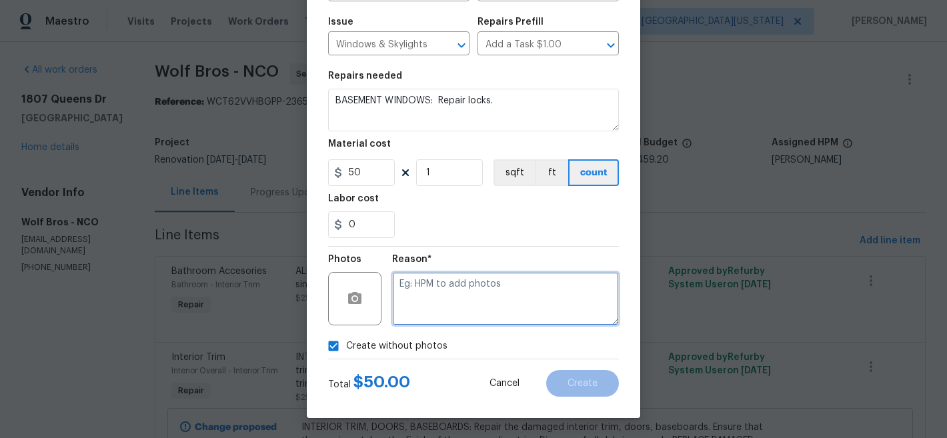
click at [461, 312] on textarea at bounding box center [505, 298] width 227 height 53
type textarea "Later"
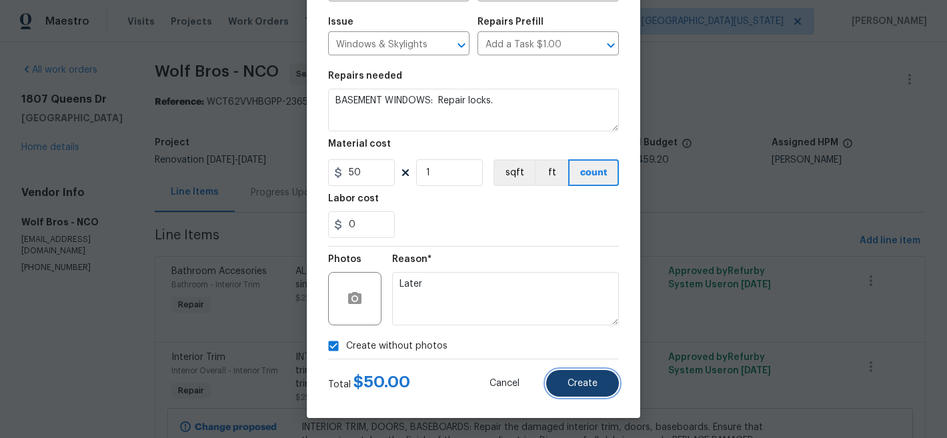
click at [568, 384] on span "Create" at bounding box center [583, 384] width 30 height 10
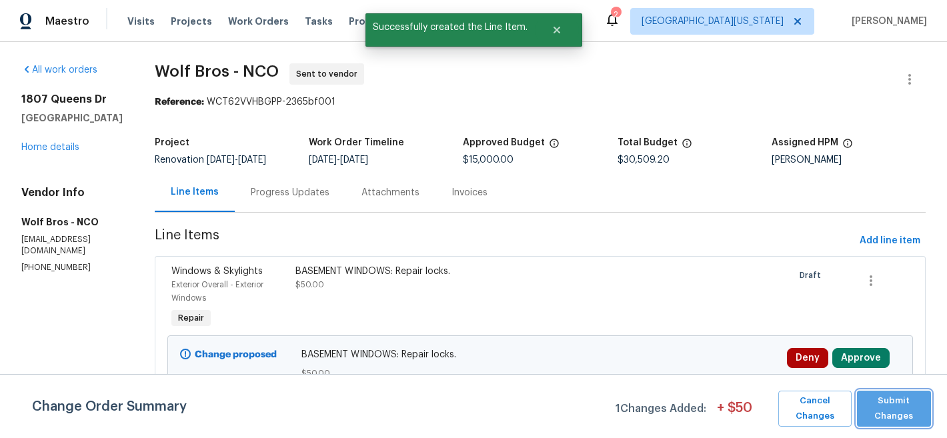
click at [891, 406] on span "Submit Changes" at bounding box center [894, 409] width 61 height 31
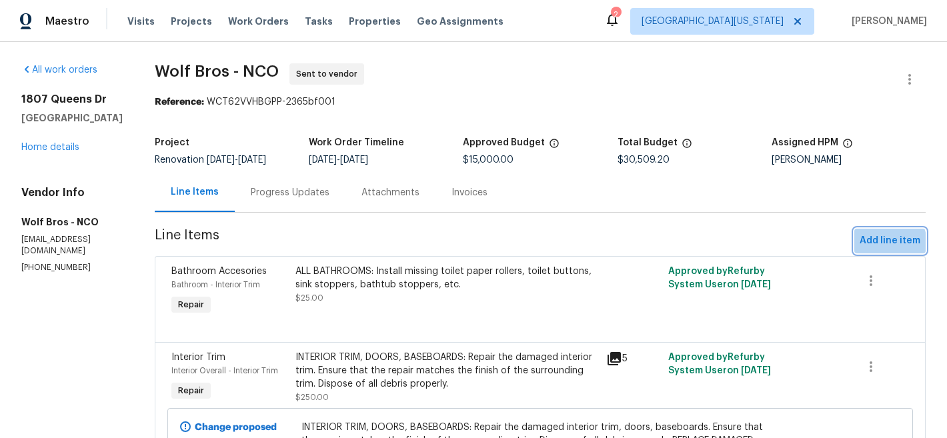
click at [876, 243] on span "Add line item" at bounding box center [890, 241] width 61 height 17
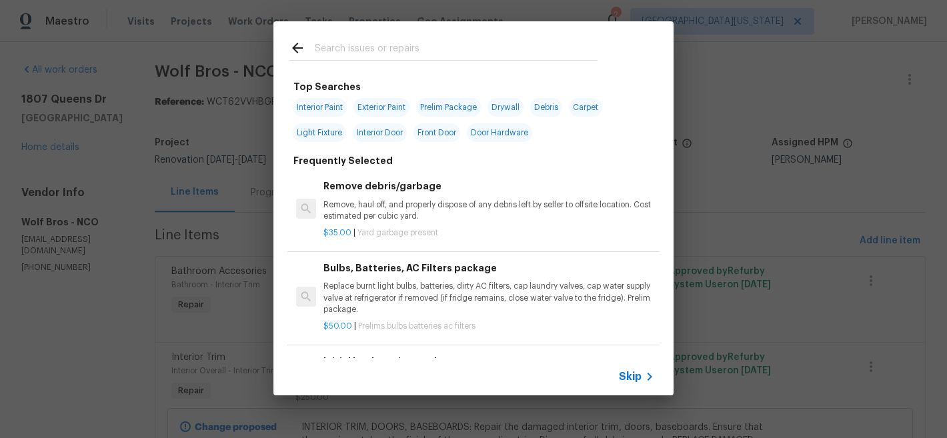
click at [430, 49] on input "text" at bounding box center [456, 50] width 283 height 20
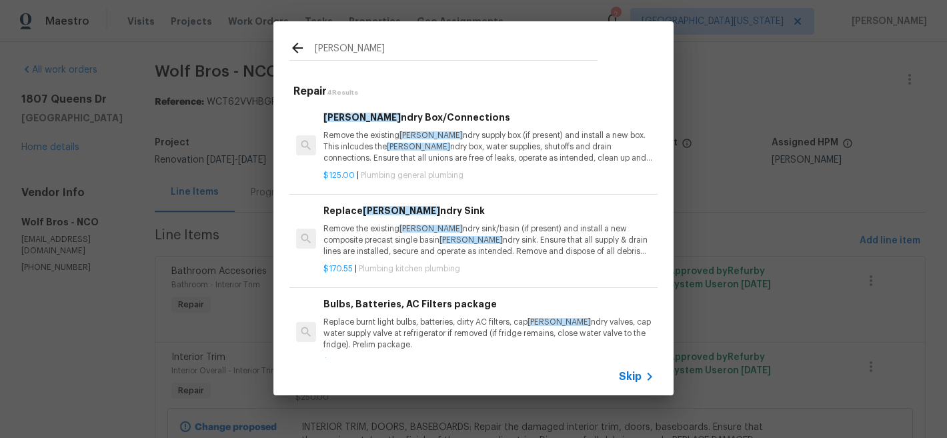
type input "lau"
click at [628, 380] on span "Skip" at bounding box center [630, 376] width 23 height 13
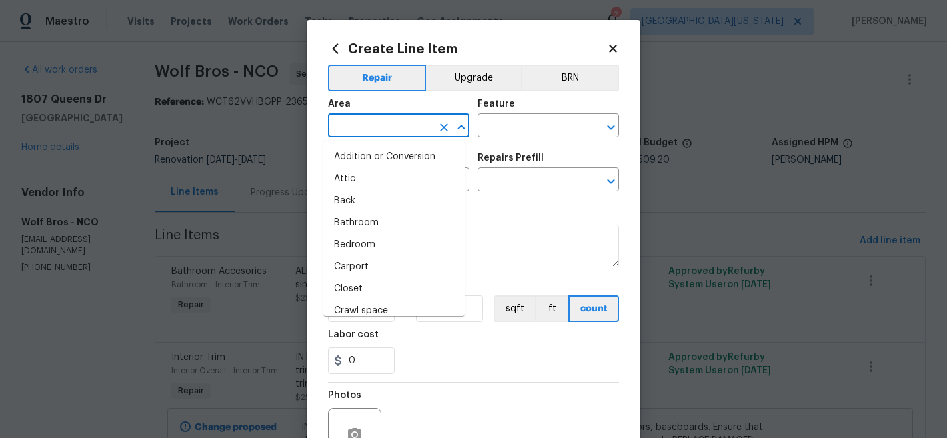
click at [408, 129] on input "text" at bounding box center [380, 127] width 104 height 21
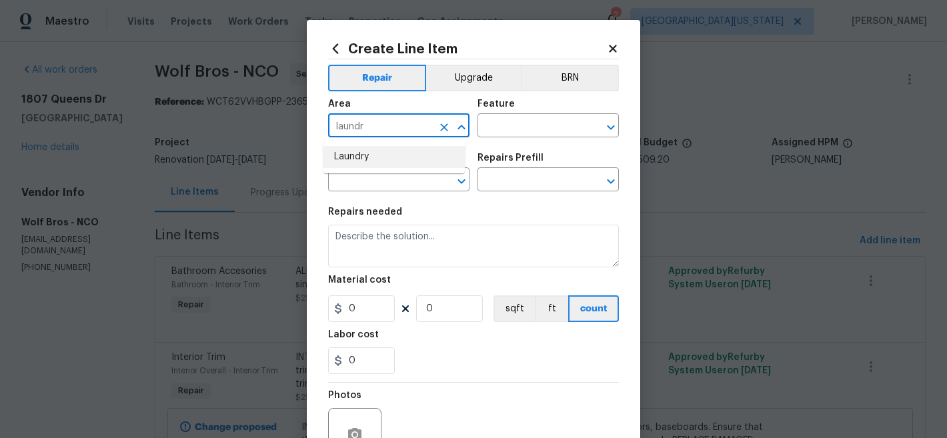
drag, startPoint x: 356, startPoint y: 158, endPoint x: 362, endPoint y: 153, distance: 7.5
click at [357, 157] on li "Laundry" at bounding box center [394, 157] width 141 height 22
type input "Laundry"
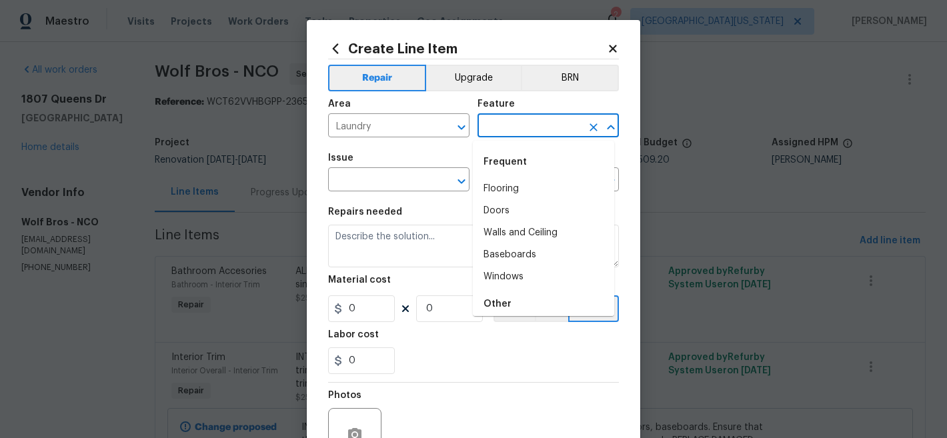
click at [502, 122] on input "text" at bounding box center [530, 127] width 104 height 21
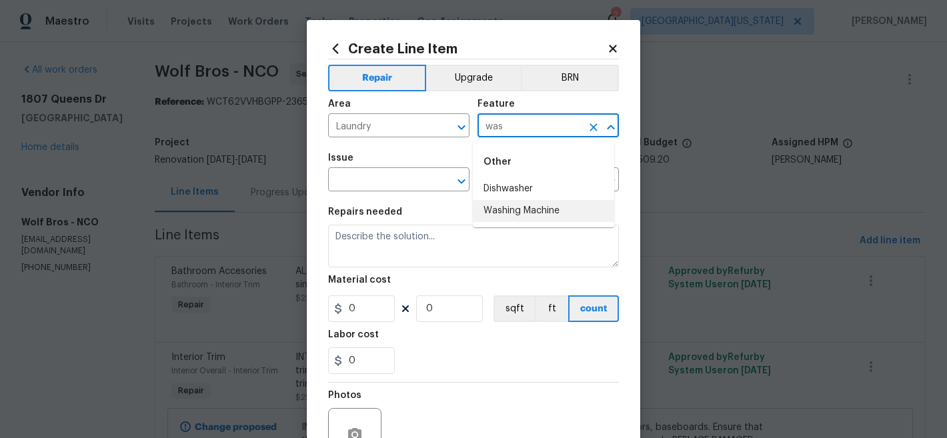
click at [534, 210] on li "Washing Machine" at bounding box center [543, 211] width 141 height 22
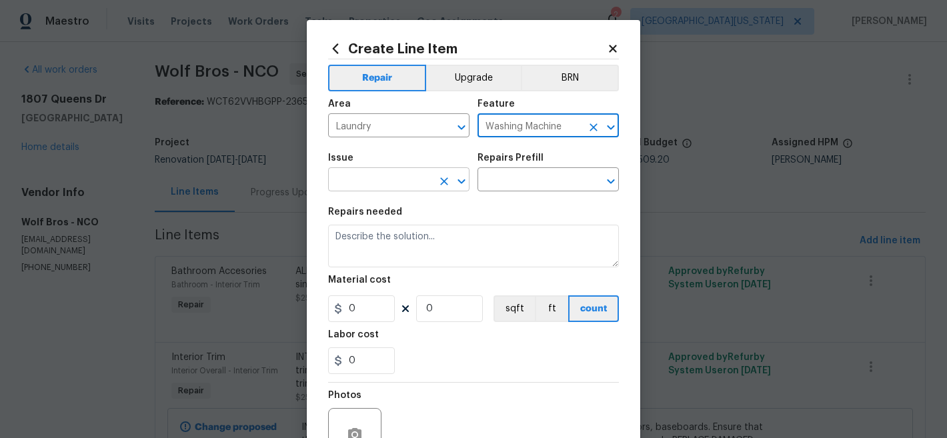
type input "Washing Machine"
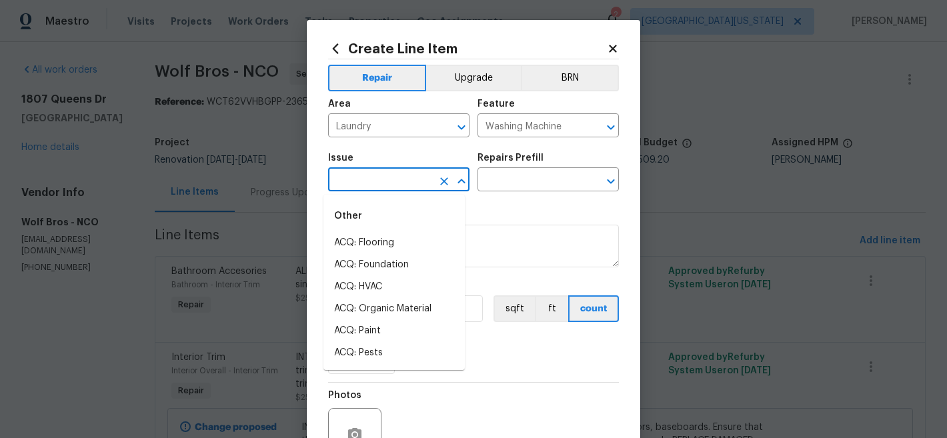
click at [410, 177] on input "text" at bounding box center [380, 181] width 104 height 21
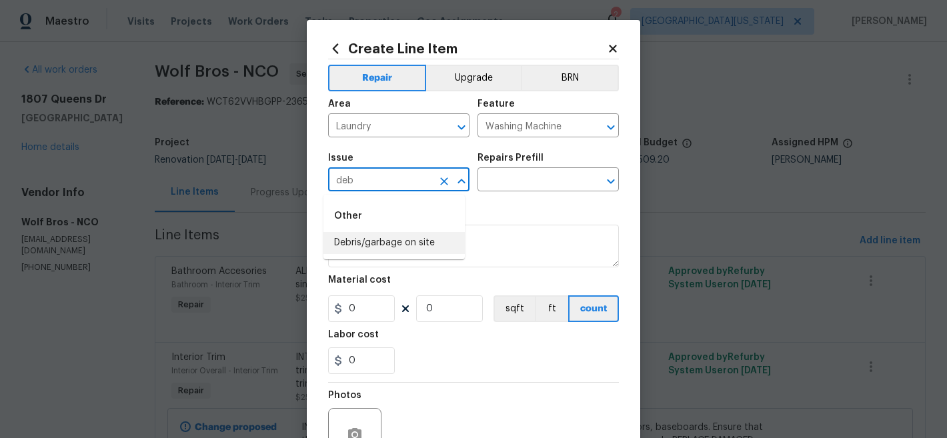
drag, startPoint x: 410, startPoint y: 239, endPoint x: 493, endPoint y: 211, distance: 87.8
click at [410, 239] on li "Debris/garbage on site" at bounding box center [394, 243] width 141 height 22
type input "Debris/garbage on site"
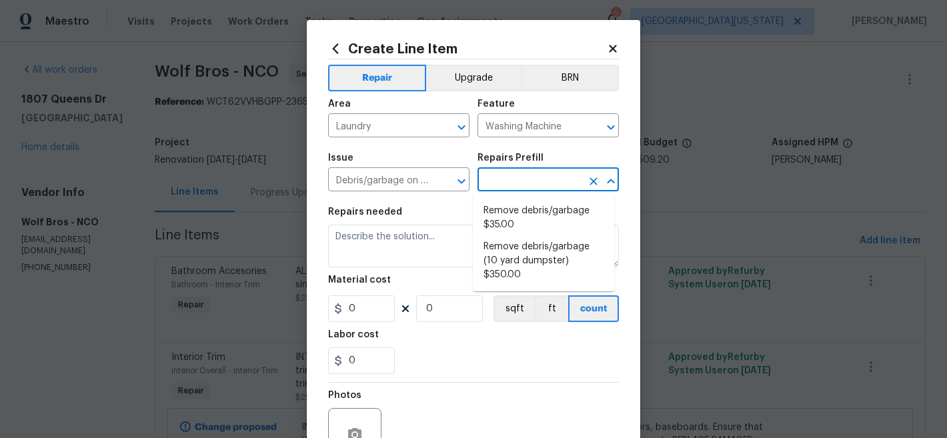
click at [523, 181] on input "text" at bounding box center [530, 181] width 104 height 21
click at [518, 214] on li "Remove debris/garbage $35.00" at bounding box center [543, 218] width 141 height 36
type input "Remove debris/garbage $35.00"
type textarea "Remove, haul off, and properly dispose of any debris left by seller to offsite …"
type input "1"
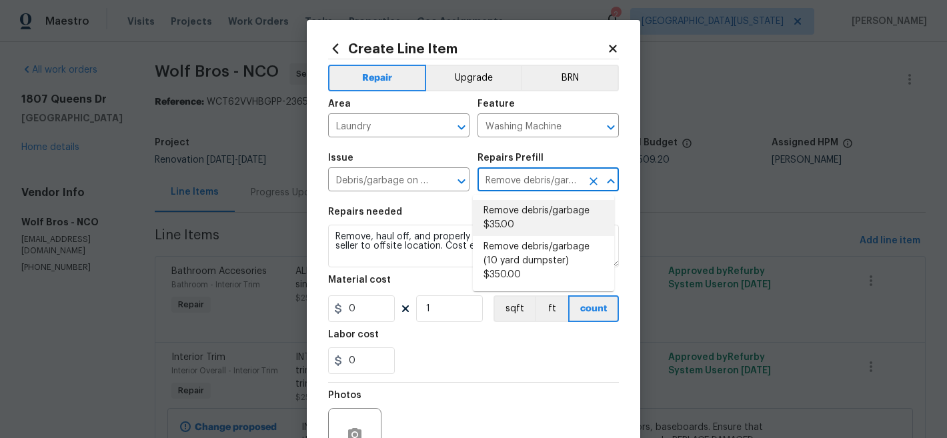
type input "35"
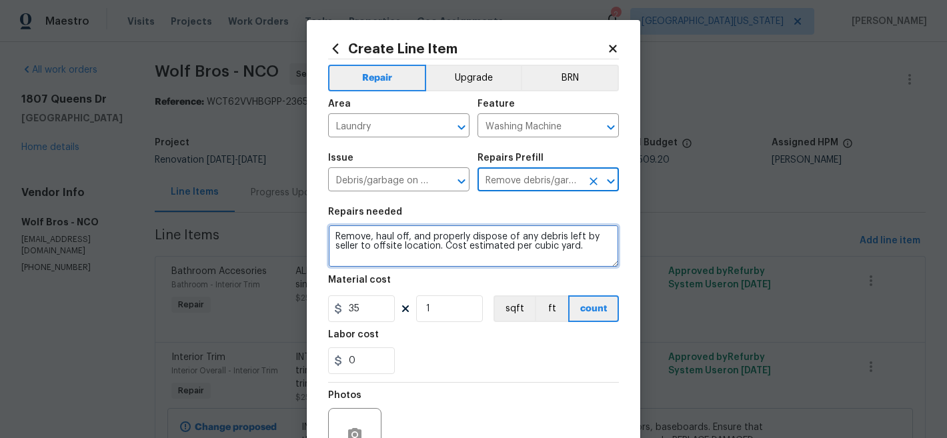
click at [499, 239] on textarea "Remove, haul off, and properly dispose of any debris left by seller to offsite …" at bounding box center [473, 246] width 291 height 43
click at [499, 238] on textarea "Remove, haul off, and properly dispose of any debris left by seller to offsite …" at bounding box center [473, 246] width 291 height 43
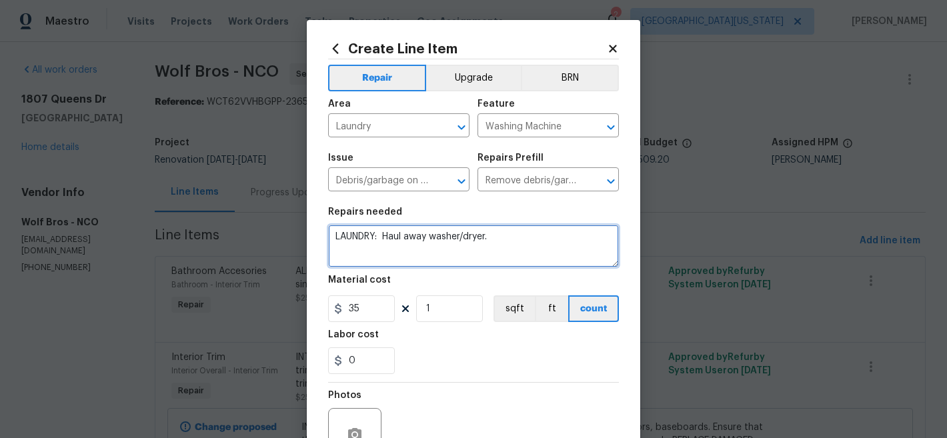
type textarea "LAUNDRY: Haul away washer/dryer."
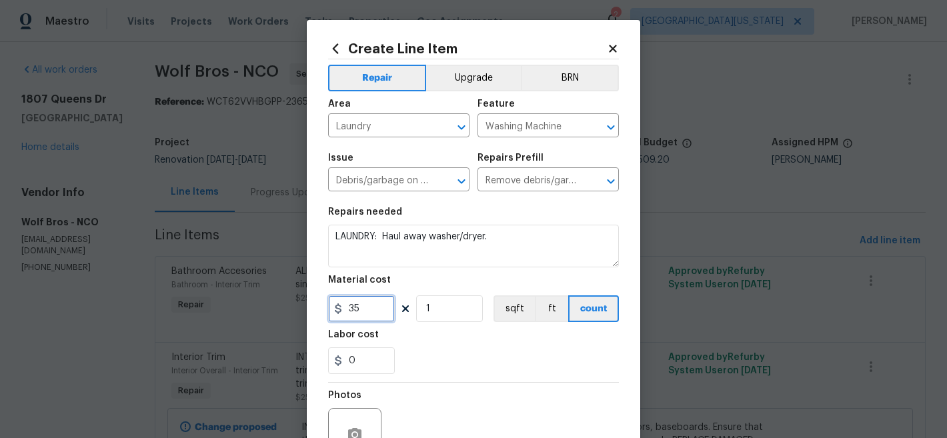
click at [356, 310] on input "35" at bounding box center [361, 309] width 67 height 27
type input "75"
drag, startPoint x: 452, startPoint y: 312, endPoint x: 364, endPoint y: 302, distance: 89.4
click at [364, 302] on div "75 1 sqft ft count" at bounding box center [473, 309] width 291 height 27
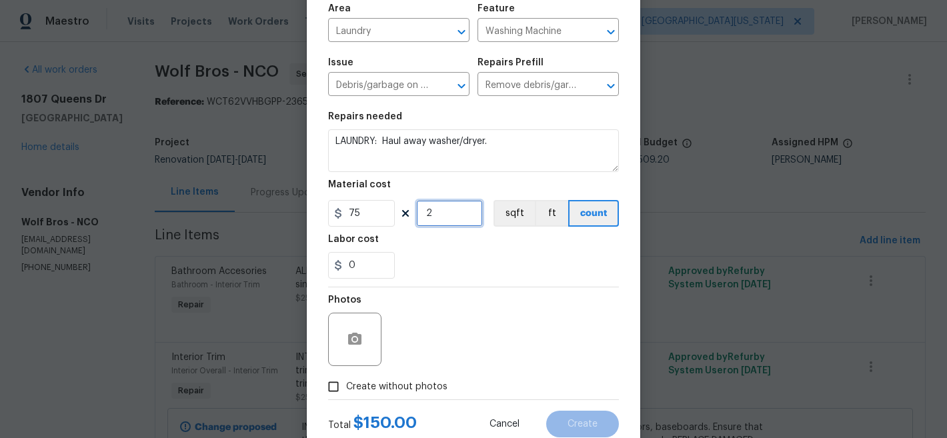
scroll to position [95, 0]
type input "2"
drag, startPoint x: 396, startPoint y: 392, endPoint x: 404, endPoint y: 383, distance: 11.9
click at [397, 392] on span "Create without photos" at bounding box center [396, 388] width 101 height 14
click at [346, 392] on input "Create without photos" at bounding box center [333, 387] width 25 height 25
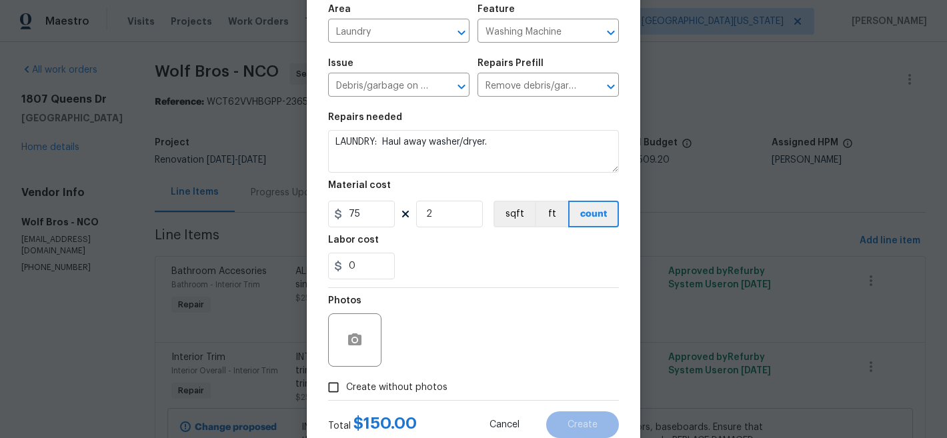
checkbox input "true"
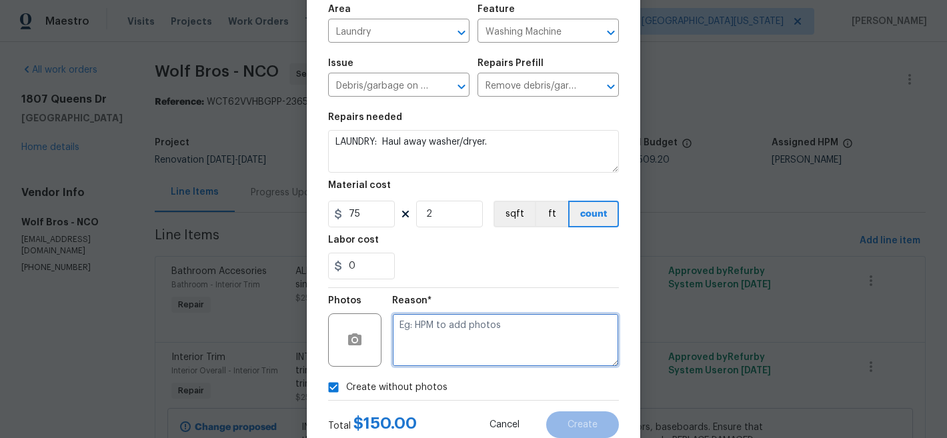
click at [497, 339] on textarea at bounding box center [505, 340] width 227 height 53
type textarea "Later"
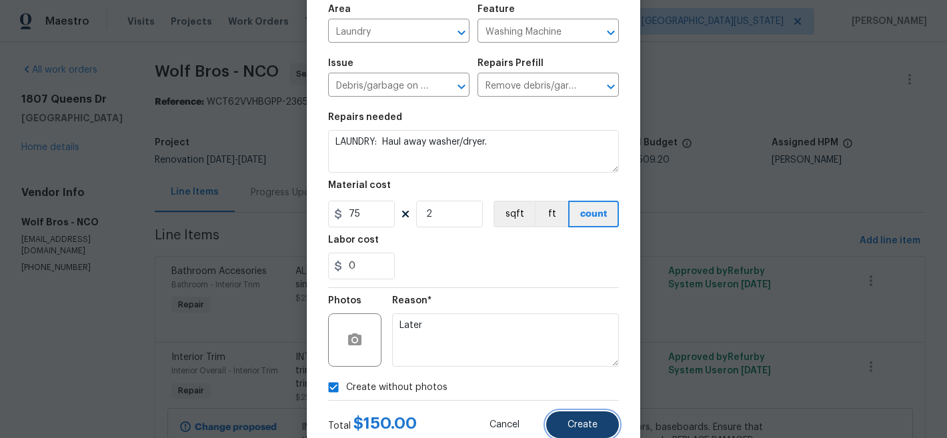
click at [578, 424] on span "Create" at bounding box center [583, 425] width 30 height 10
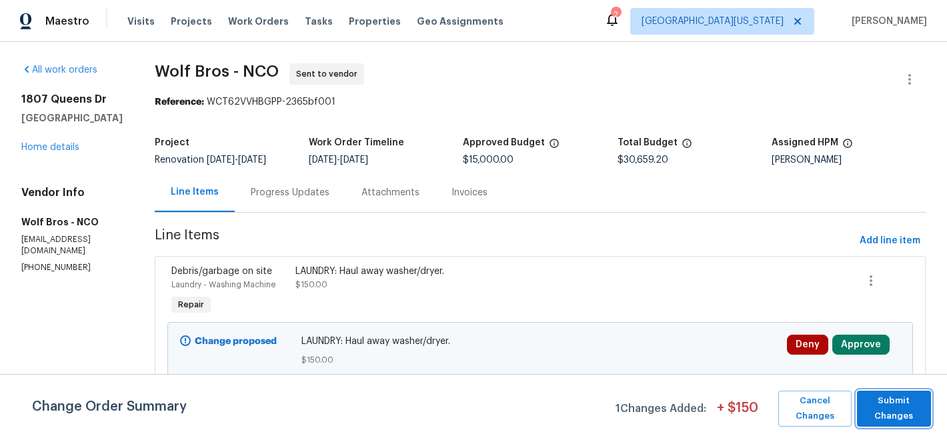
click at [907, 404] on span "Submit Changes" at bounding box center [894, 409] width 61 height 31
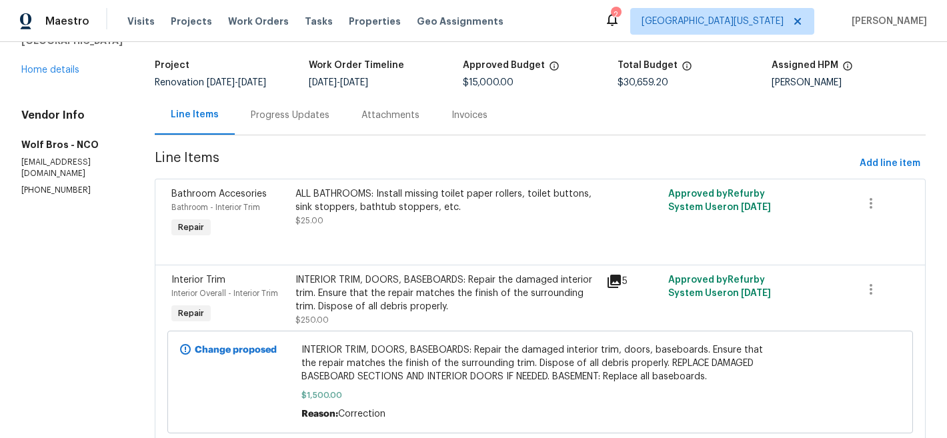
scroll to position [0, 0]
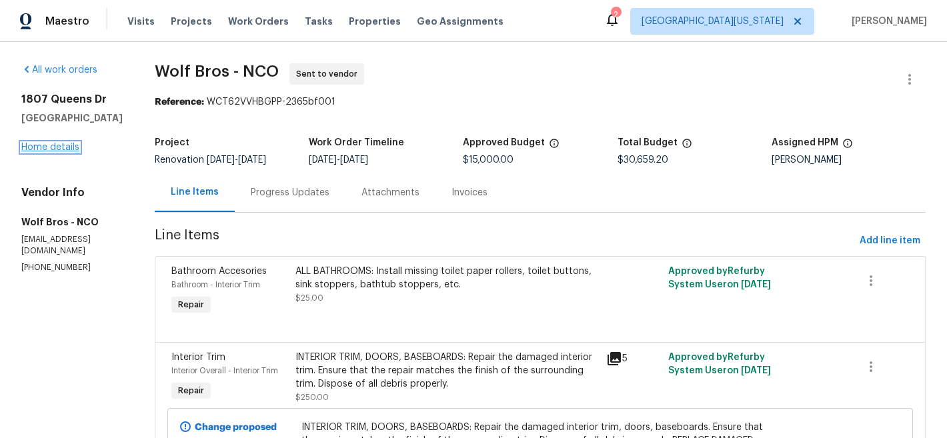
click at [51, 152] on link "Home details" at bounding box center [50, 147] width 58 height 9
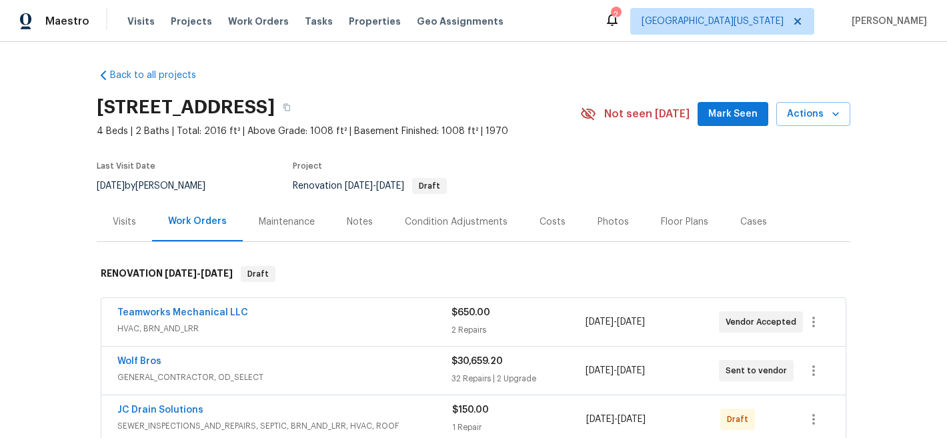
click at [546, 215] on div "Costs" at bounding box center [553, 221] width 26 height 13
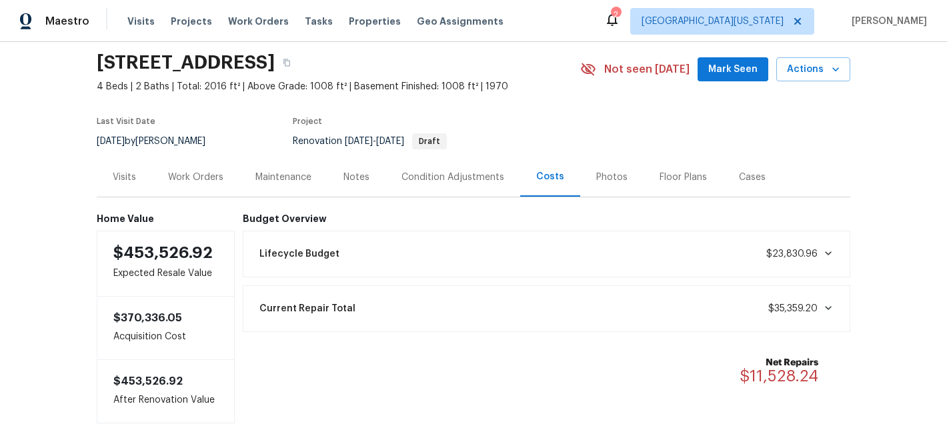
scroll to position [121, 0]
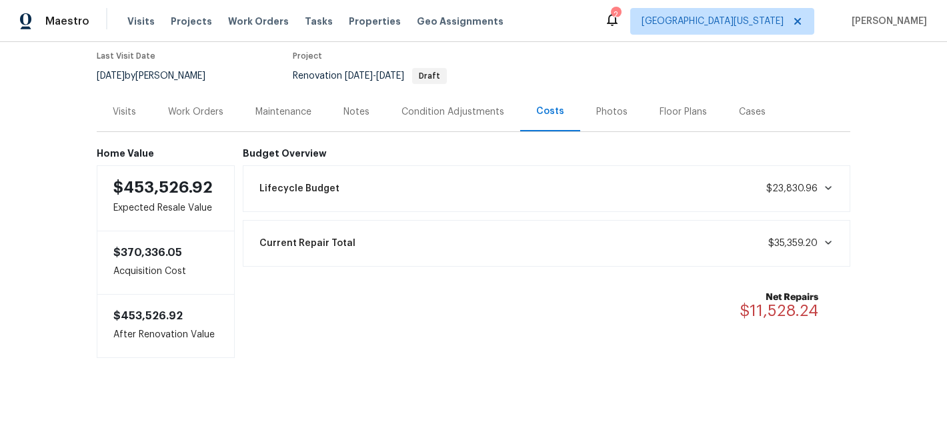
click at [126, 105] on div "Visits" at bounding box center [124, 111] width 23 height 13
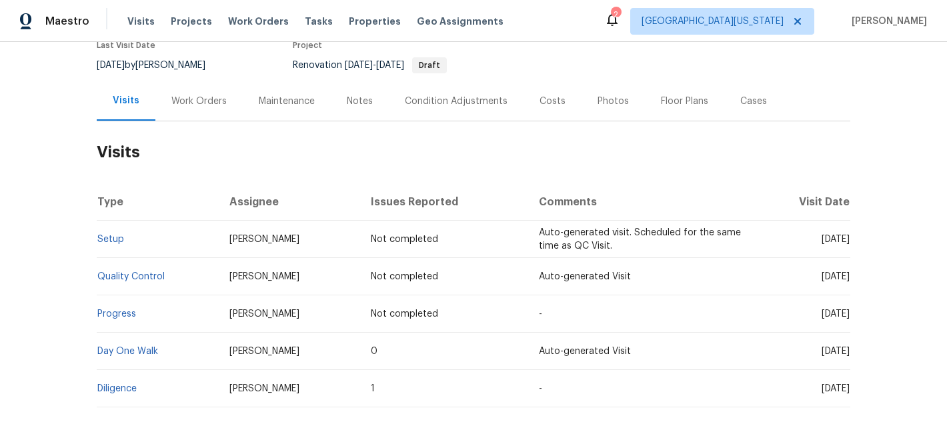
click at [358, 101] on div "Notes" at bounding box center [360, 101] width 26 height 13
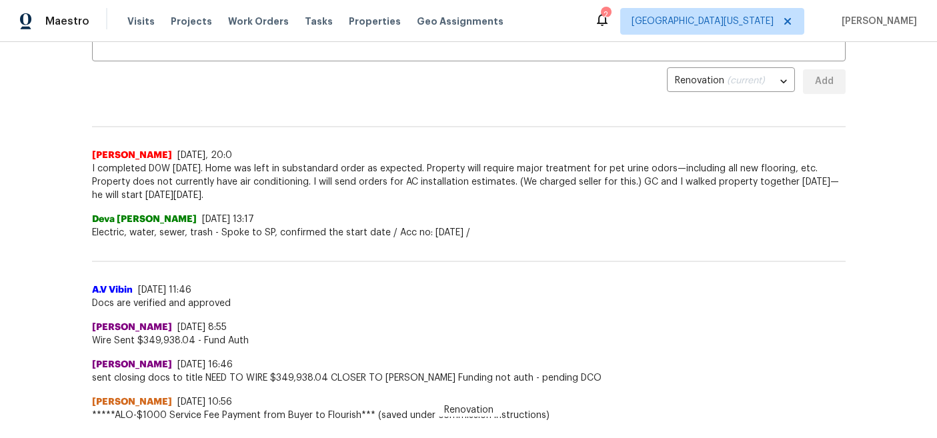
scroll to position [285, 0]
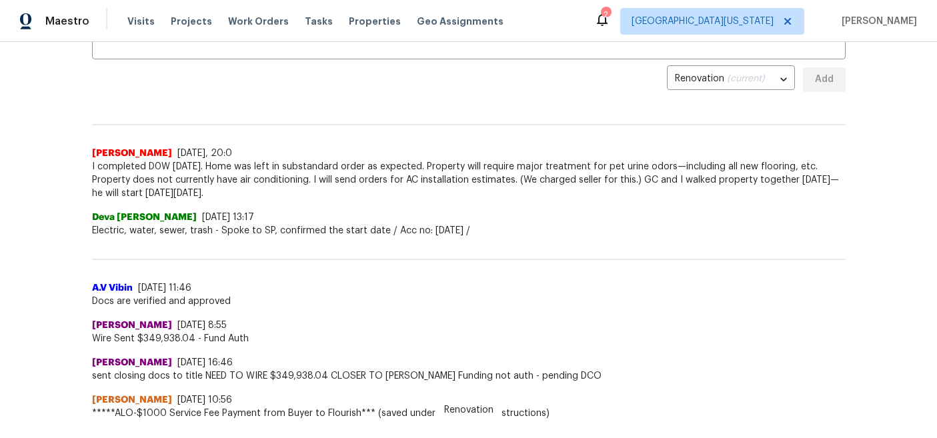
click at [519, 41] on div "Maestro Visits Projects Work Orders Tasks Properties Geo Assignments 2 Northern…" at bounding box center [468, 21] width 937 height 42
click at [520, 31] on div "Maestro Visits Projects Work Orders Tasks Properties Geo Assignments 2 Northern…" at bounding box center [468, 21] width 937 height 42
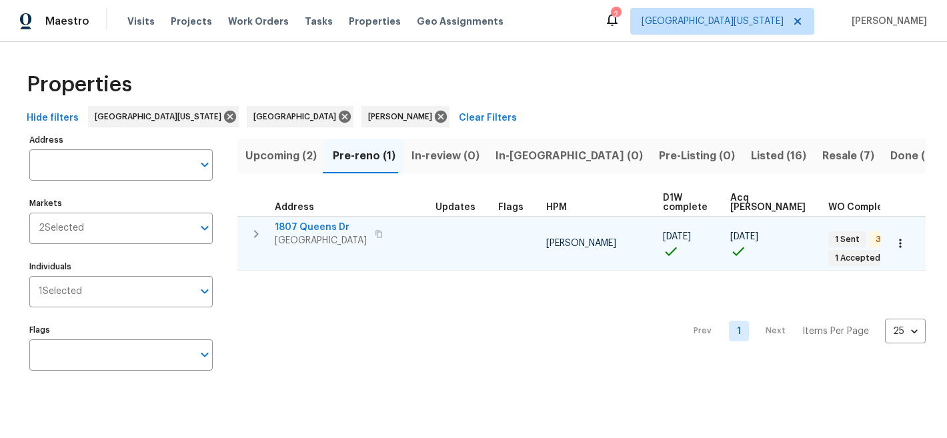
click at [307, 229] on span "1807 Queens Dr" at bounding box center [321, 227] width 92 height 13
click at [894, 243] on icon "button" at bounding box center [900, 243] width 13 height 13
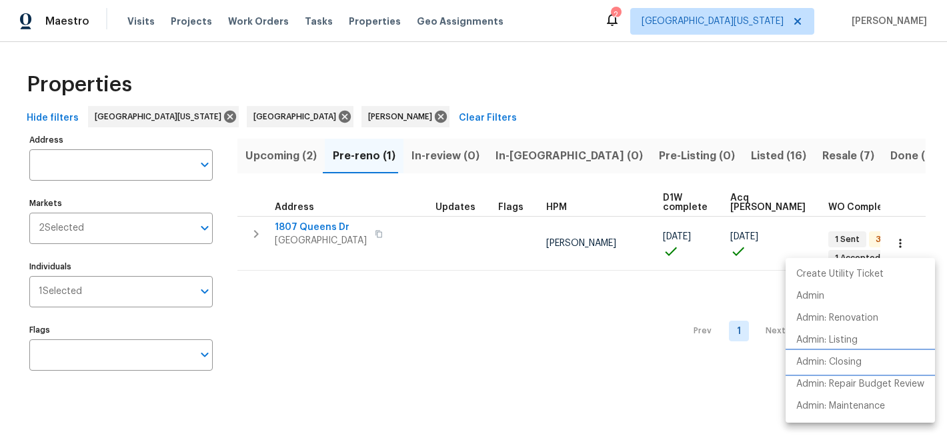
click at [847, 362] on p "Admin: Closing" at bounding box center [828, 363] width 65 height 14
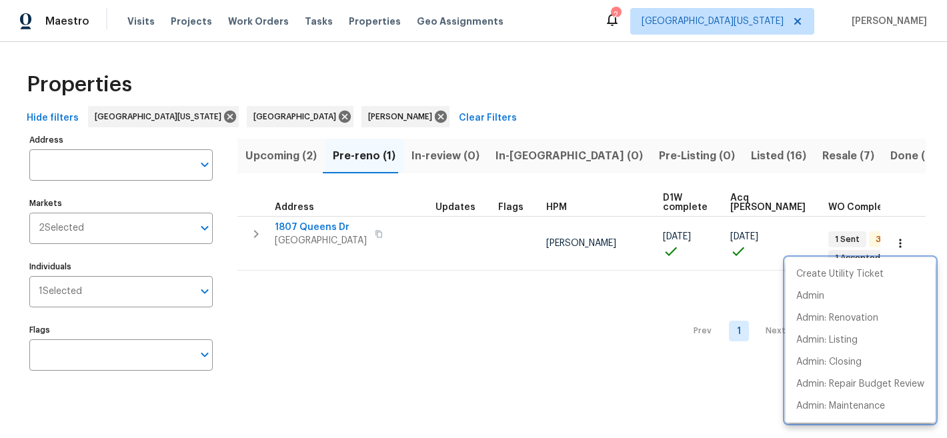
click at [327, 225] on div at bounding box center [473, 219] width 947 height 438
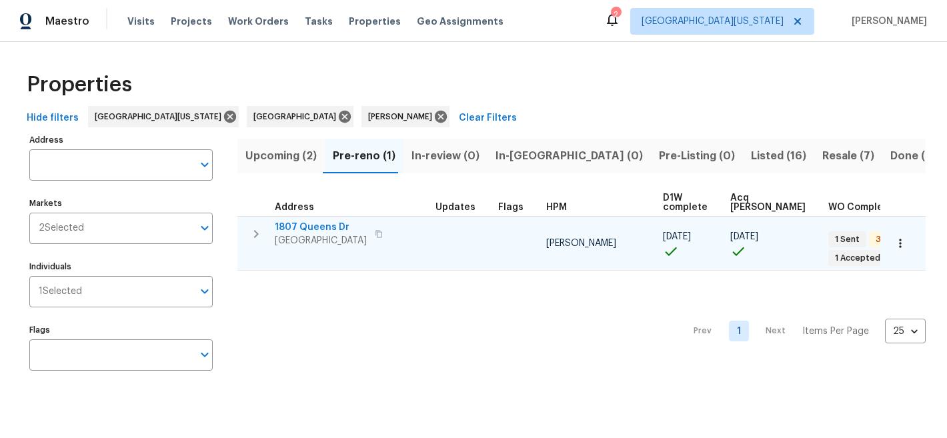
click at [318, 235] on span "[GEOGRAPHIC_DATA]" at bounding box center [321, 240] width 92 height 13
click at [307, 223] on span "1807 Queens Dr" at bounding box center [321, 227] width 92 height 13
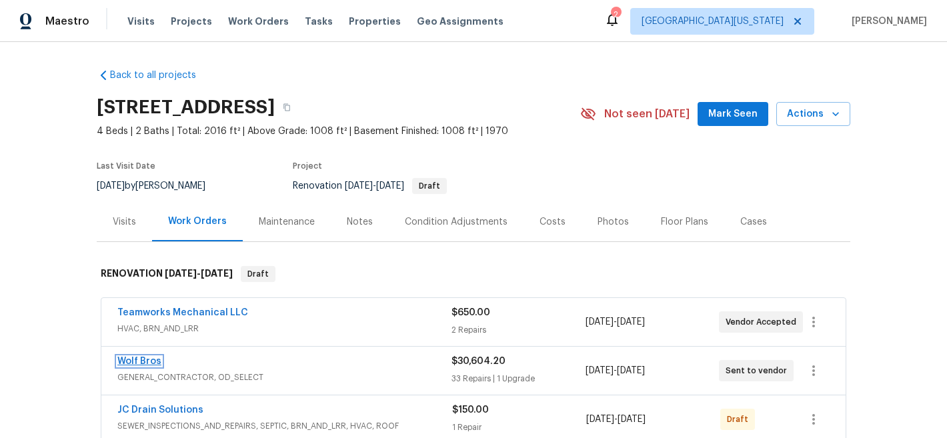
click at [140, 360] on link "Wolf Bros" at bounding box center [139, 361] width 44 height 9
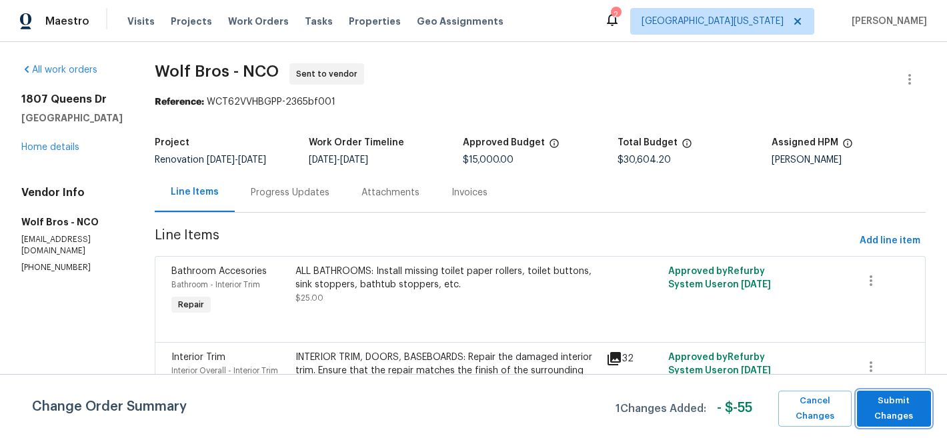
click at [894, 402] on span "Submit Changes" at bounding box center [894, 409] width 61 height 31
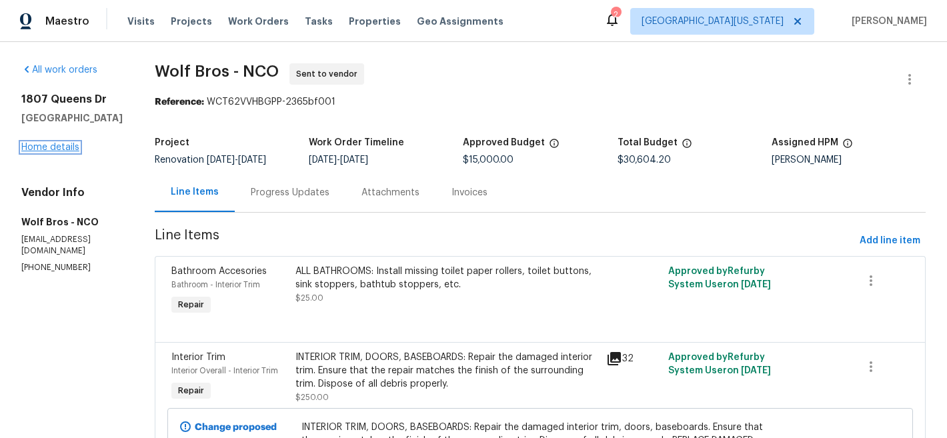
click at [52, 152] on link "Home details" at bounding box center [50, 147] width 58 height 9
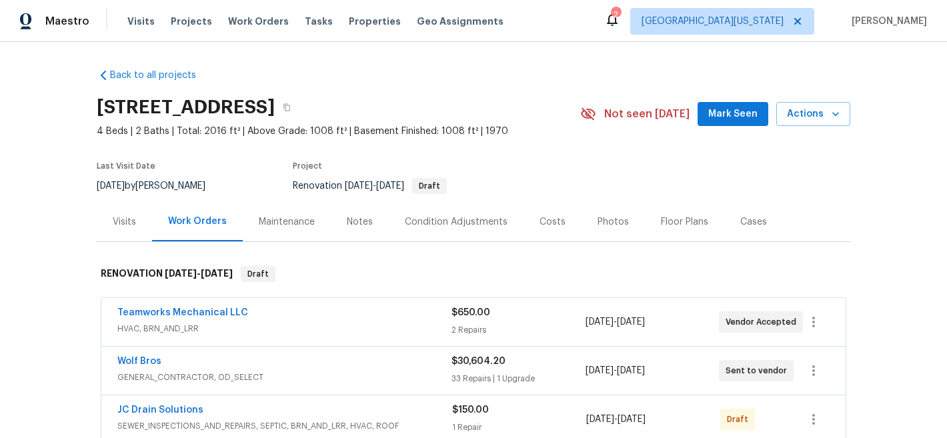
click at [550, 219] on div "Costs" at bounding box center [553, 221] width 26 height 13
click at [541, 221] on div "Costs" at bounding box center [553, 221] width 26 height 13
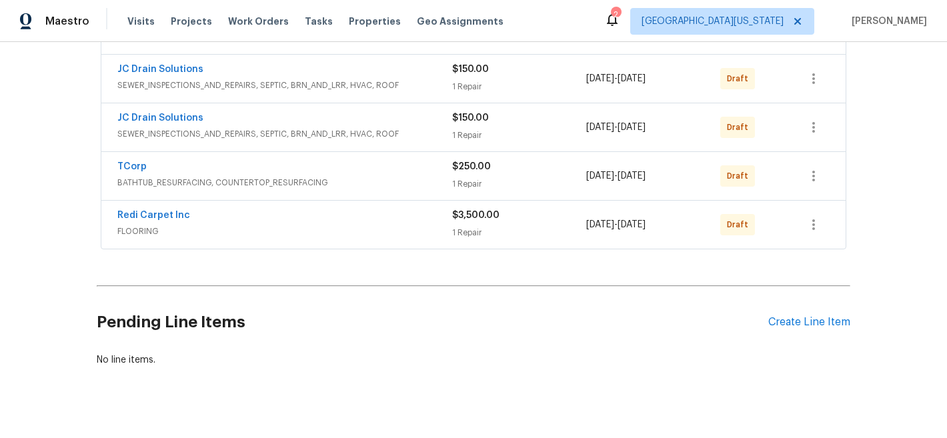
scroll to position [370, 0]
